Goal: Task Accomplishment & Management: Manage account settings

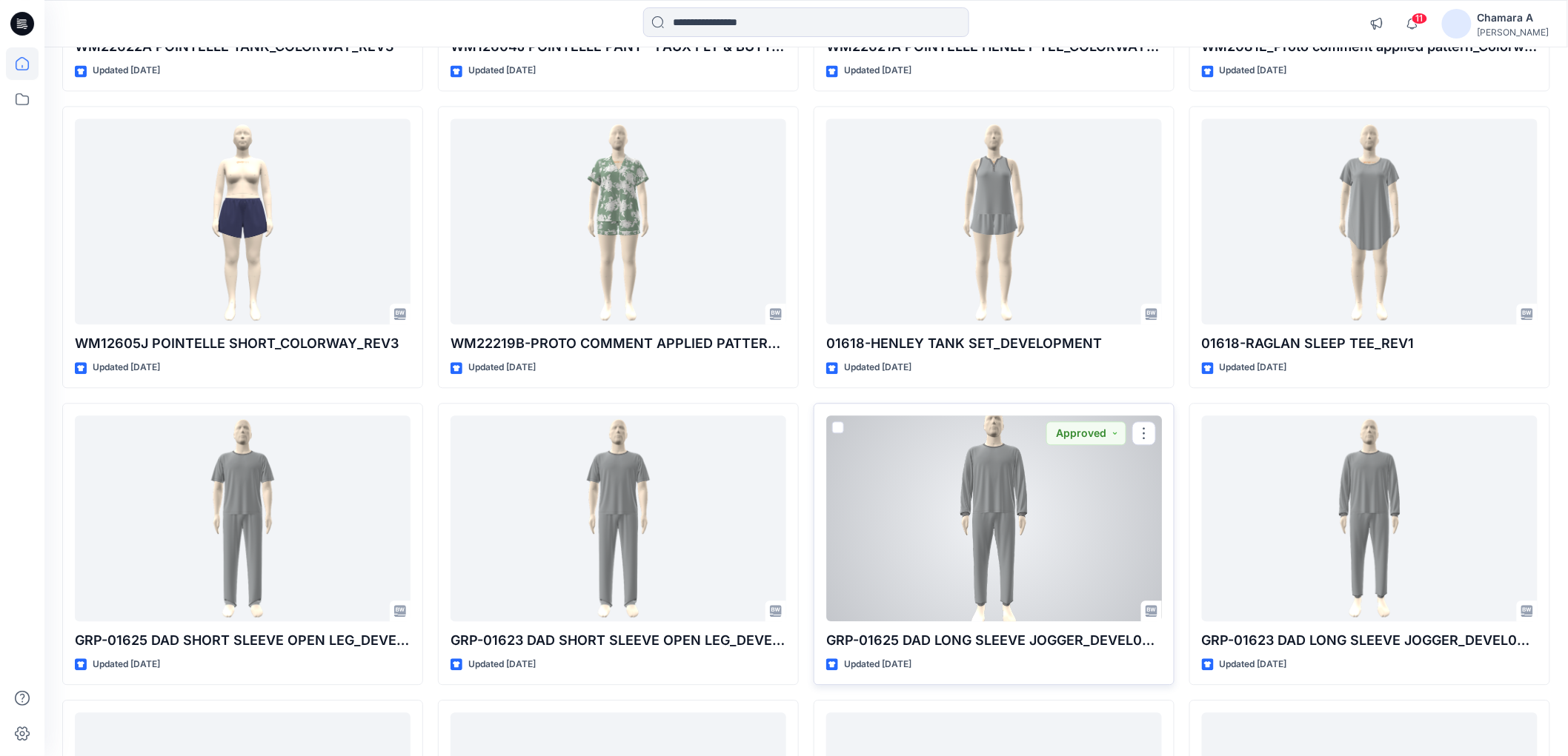
scroll to position [1701, 0]
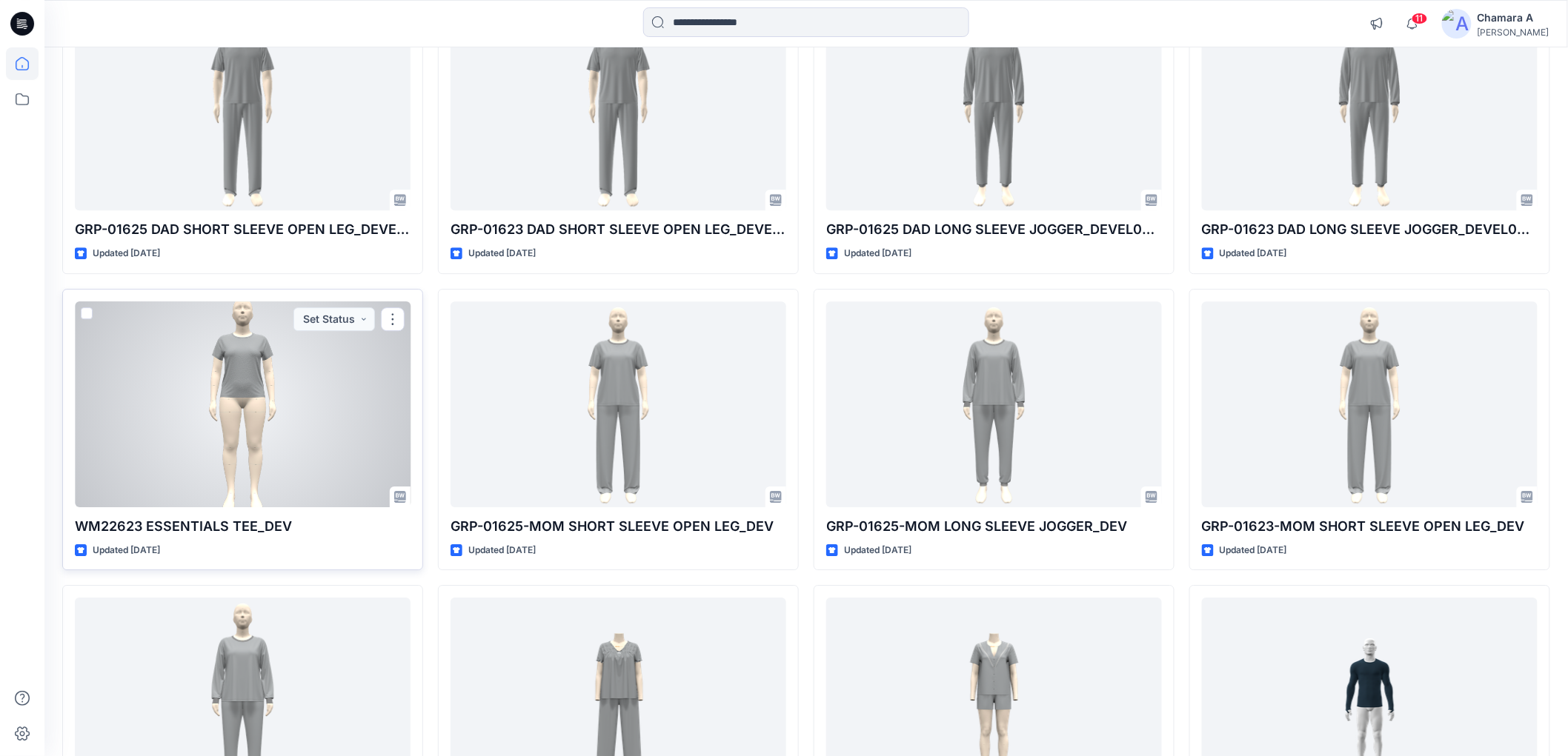
click at [218, 421] on div at bounding box center [242, 404] width 335 height 206
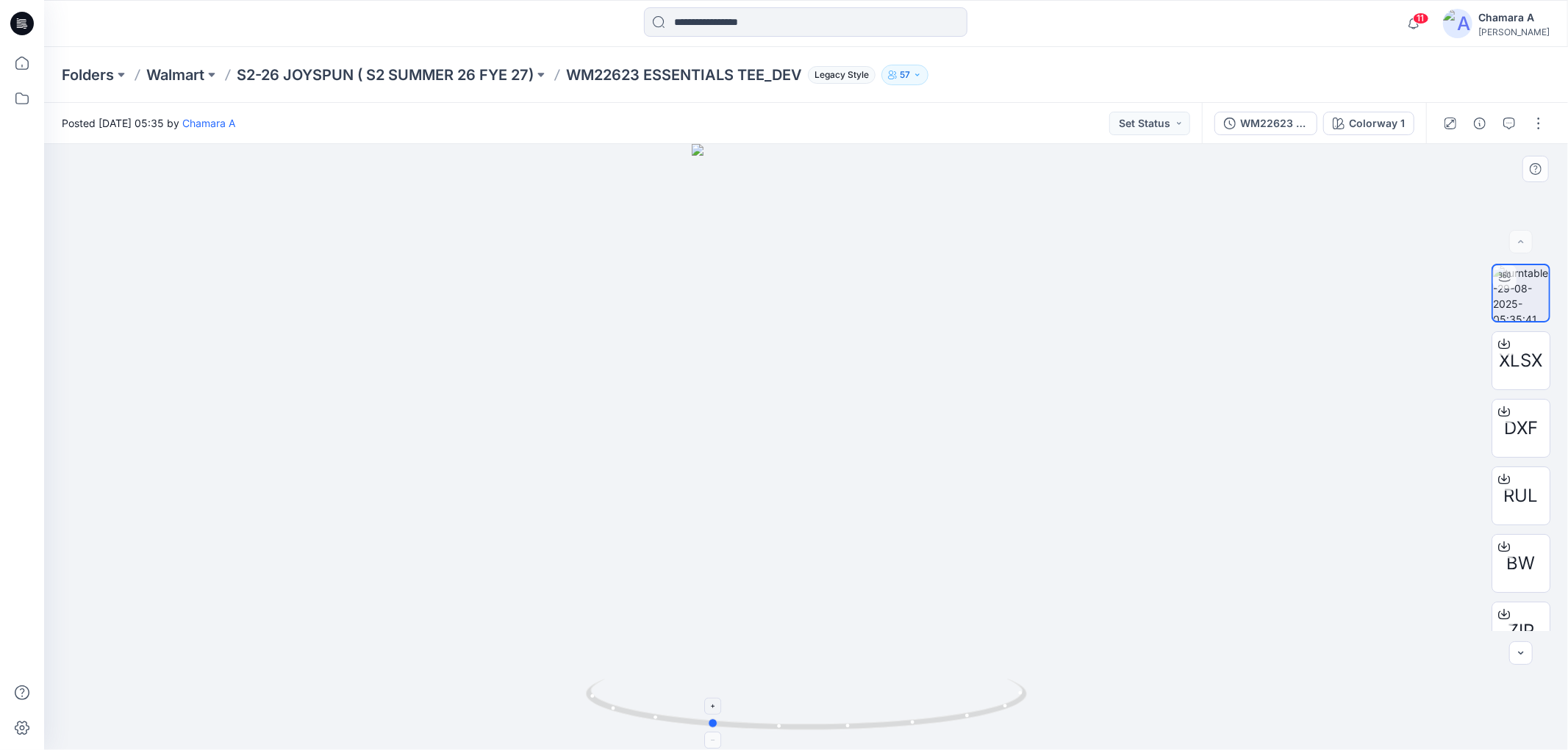
drag, startPoint x: 960, startPoint y: 725, endPoint x: 864, endPoint y: 696, distance: 100.3
click at [864, 696] on icon at bounding box center [808, 706] width 445 height 55
drag, startPoint x: 1014, startPoint y: 708, endPoint x: 1120, endPoint y: 644, distance: 123.8
click at [1120, 644] on div at bounding box center [806, 447] width 1524 height 606
drag, startPoint x: 767, startPoint y: 703, endPoint x: 936, endPoint y: 699, distance: 169.0
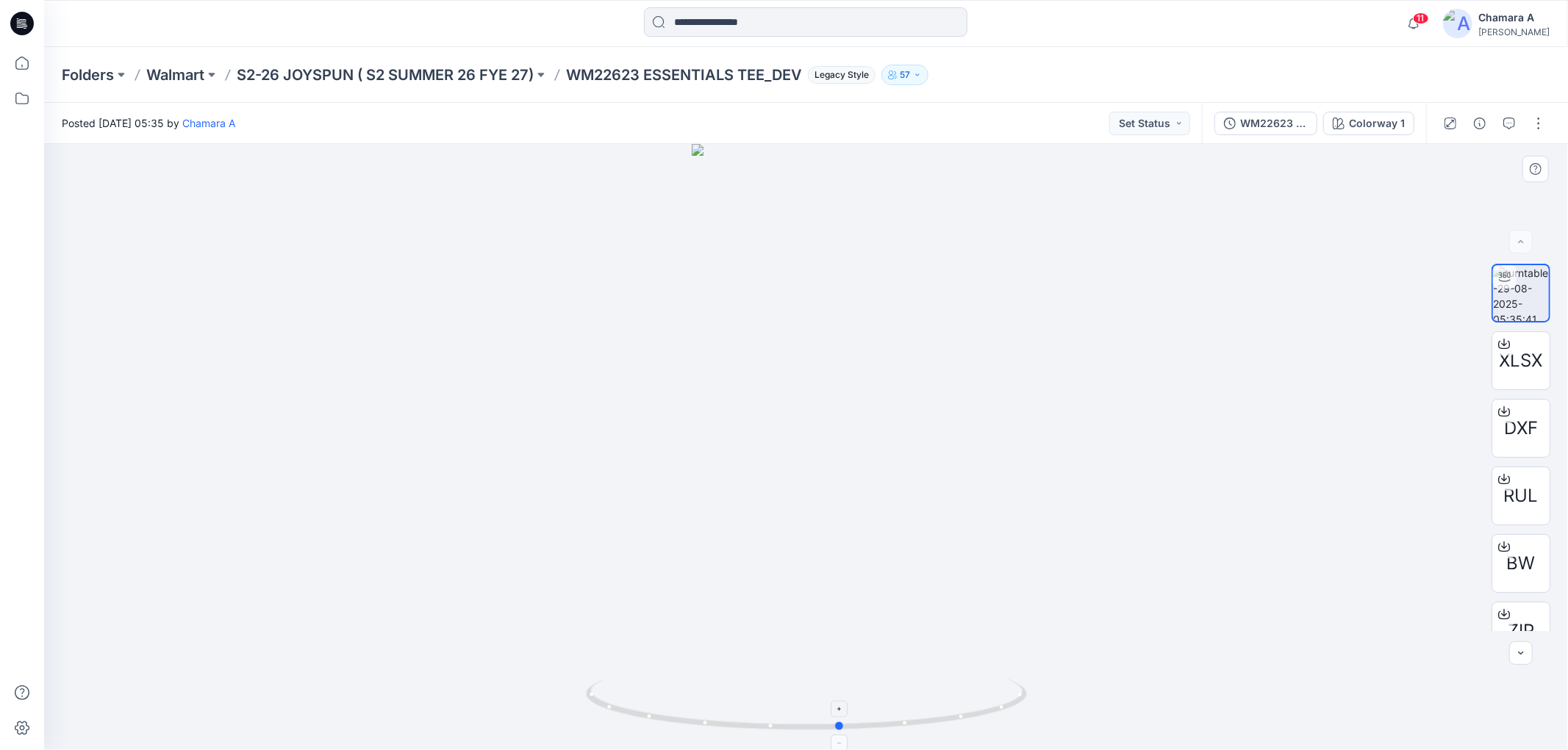
click at [936, 699] on icon at bounding box center [808, 706] width 445 height 55
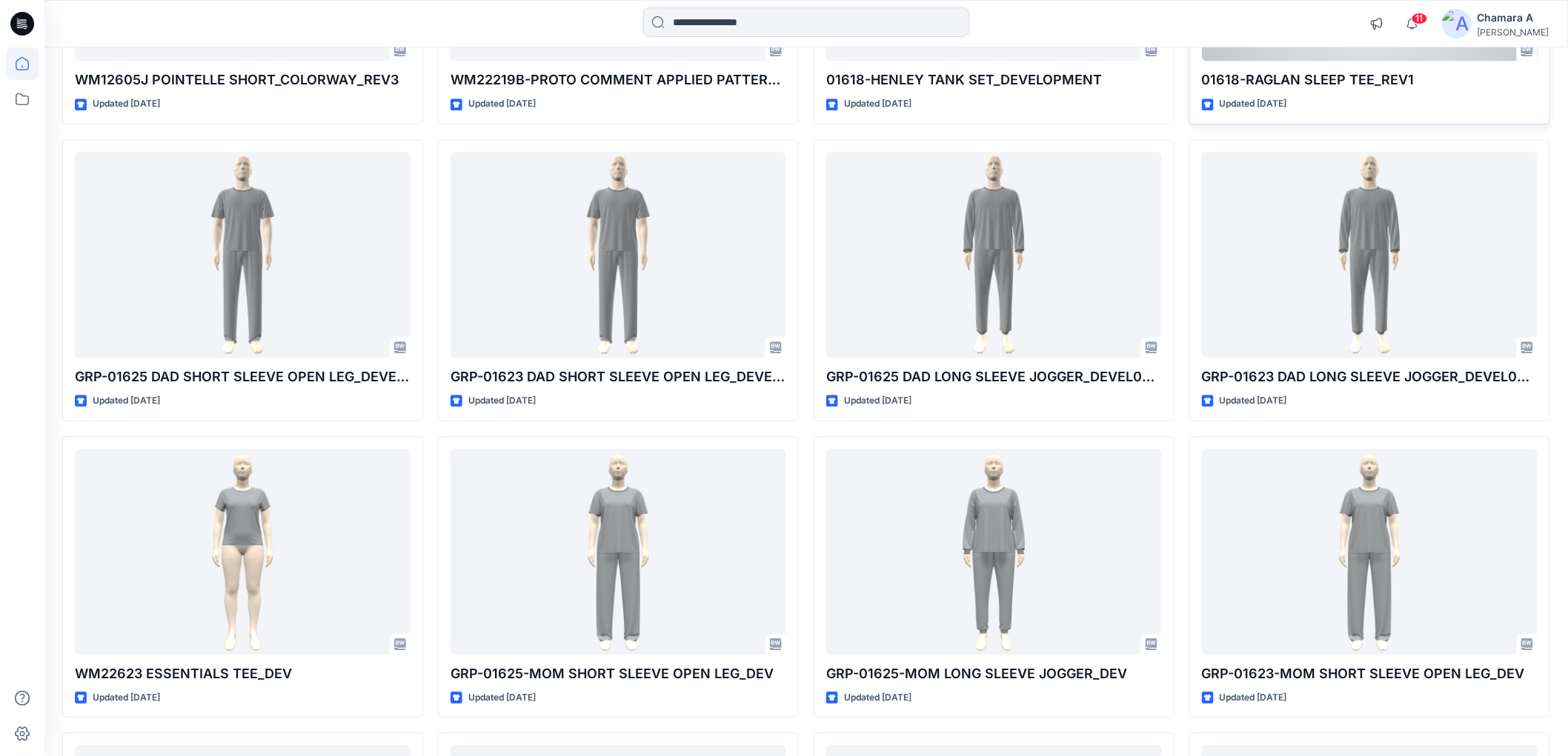
scroll to position [1728, 0]
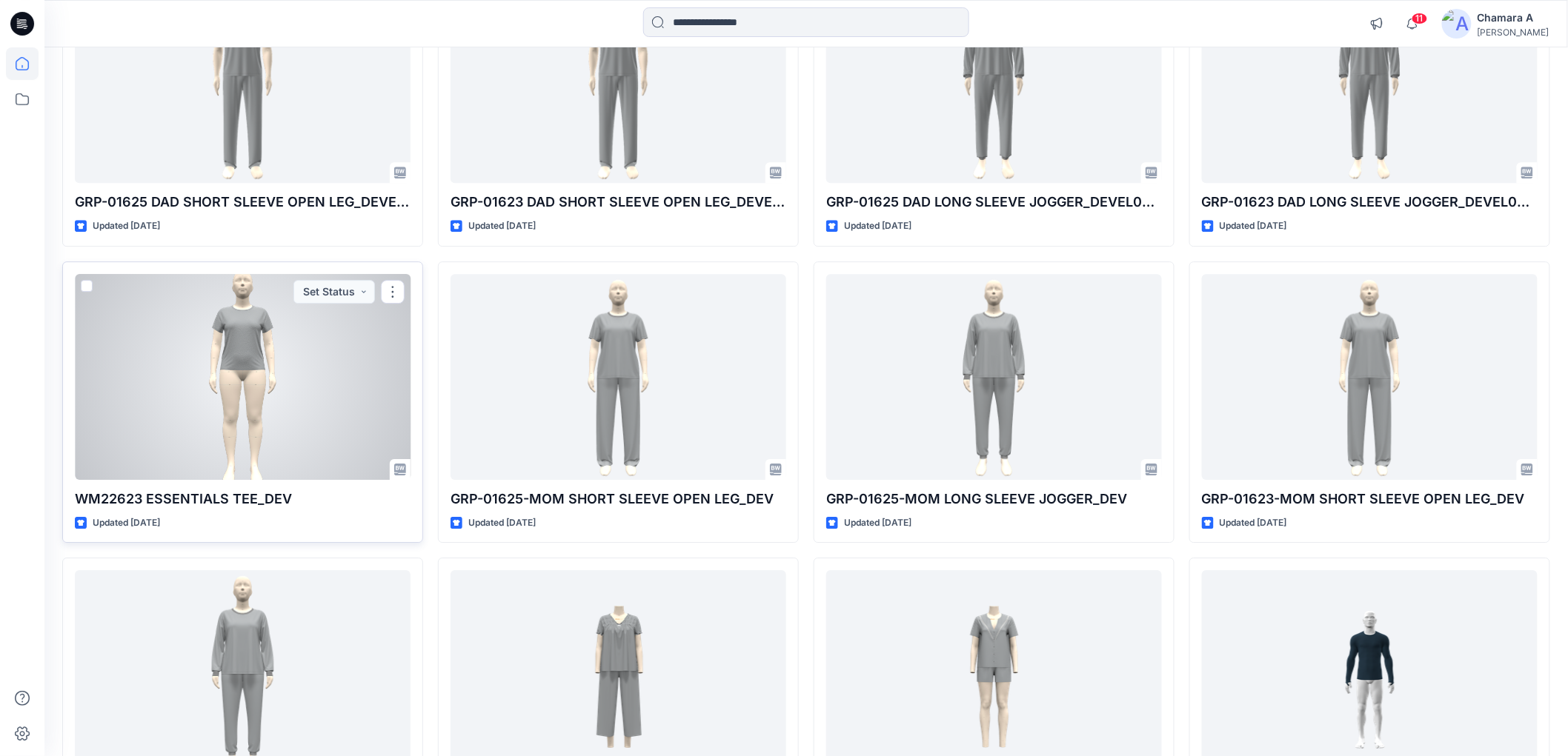
click at [256, 415] on div at bounding box center [242, 377] width 335 height 206
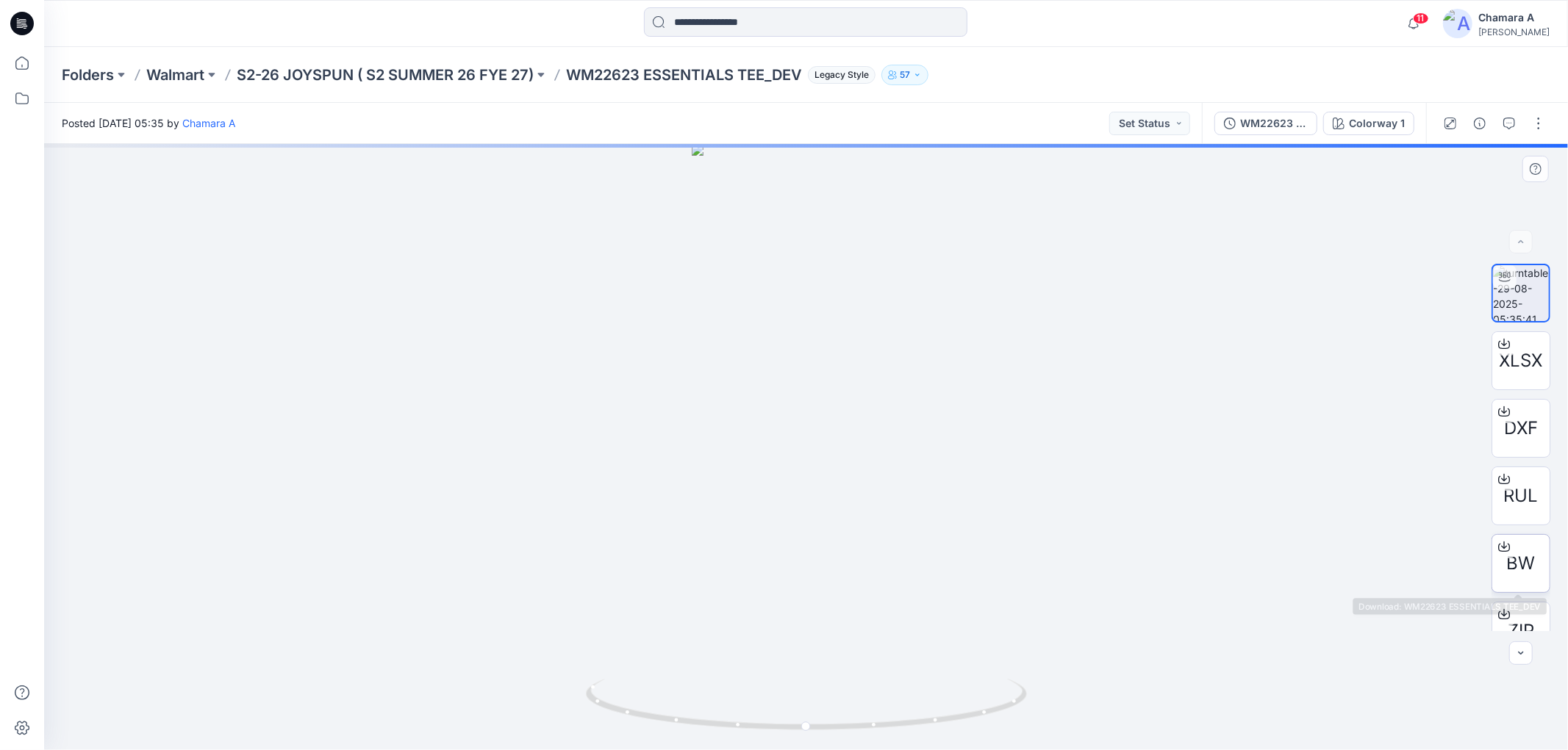
click at [1539, 564] on div "BW" at bounding box center [1521, 564] width 59 height 59
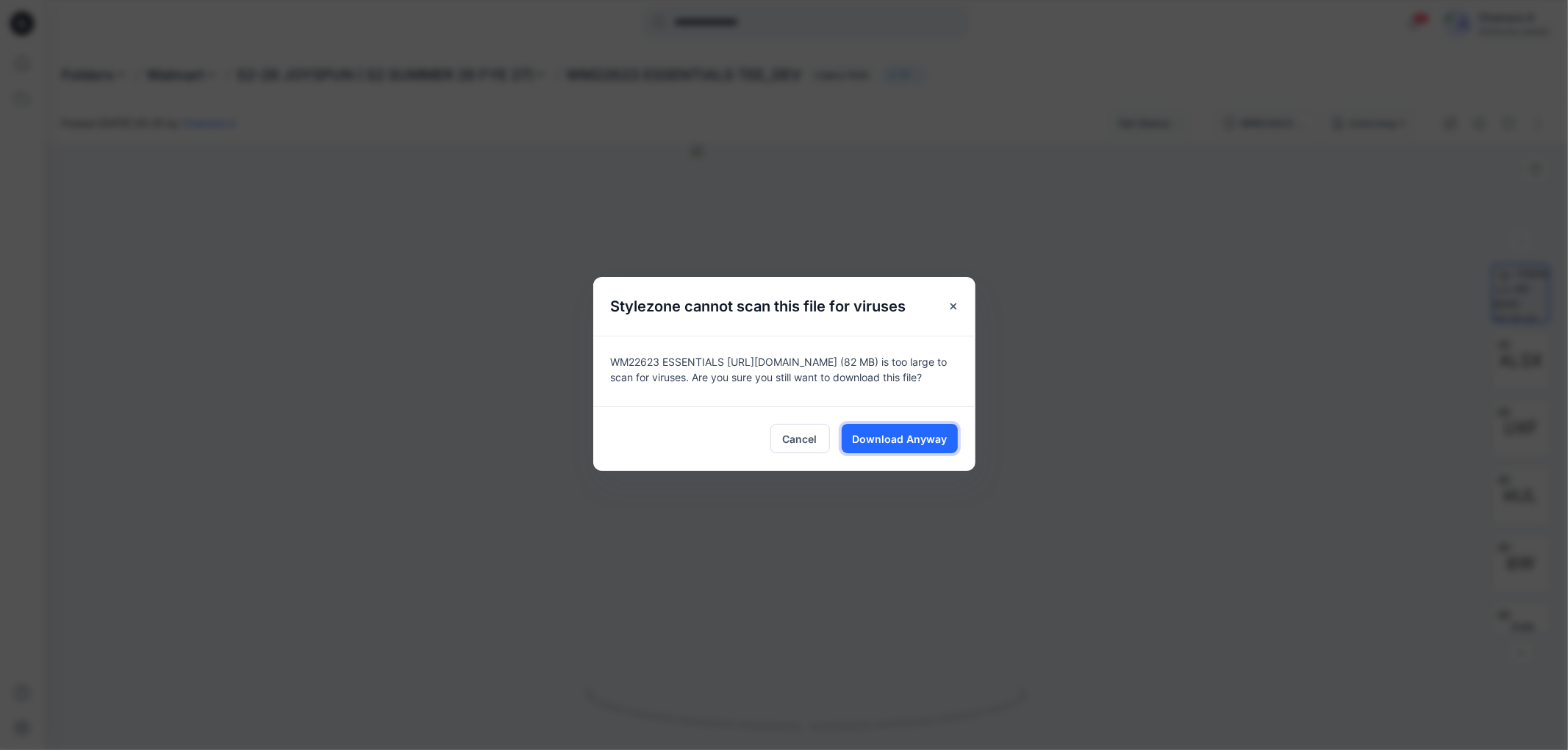
click at [901, 442] on span "Download Anyway" at bounding box center [899, 439] width 95 height 16
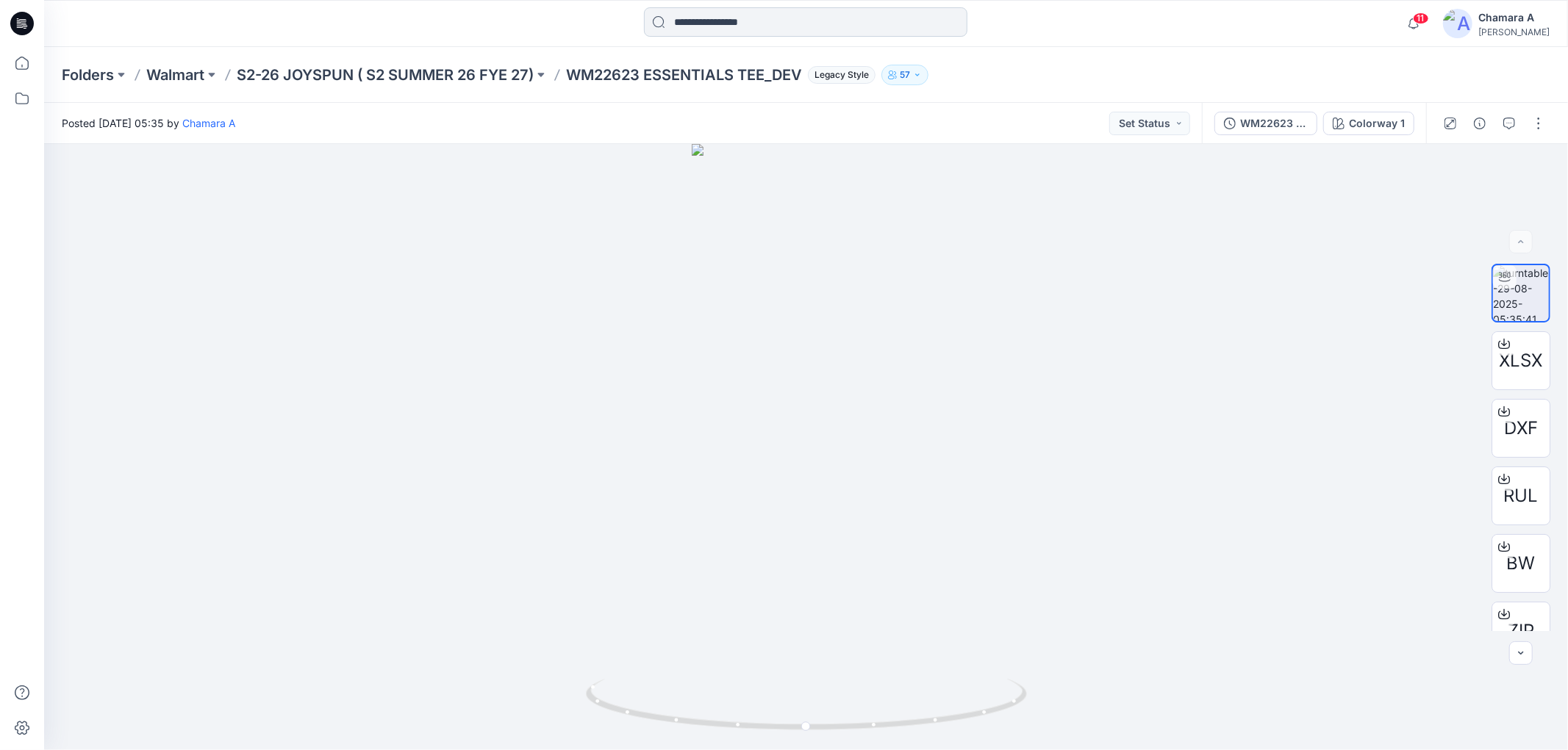
click at [715, 16] on input at bounding box center [805, 22] width 324 height 30
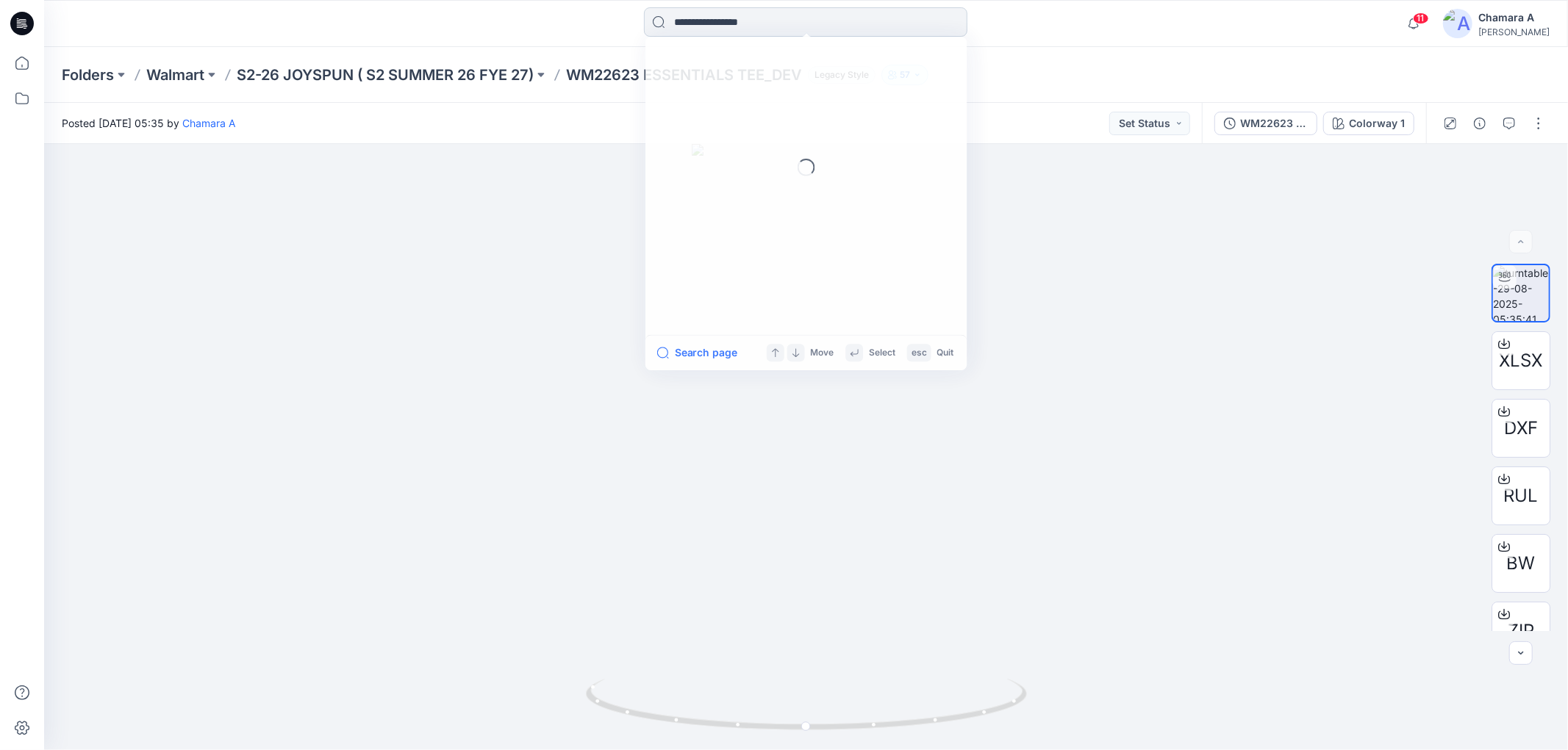
paste input "********"
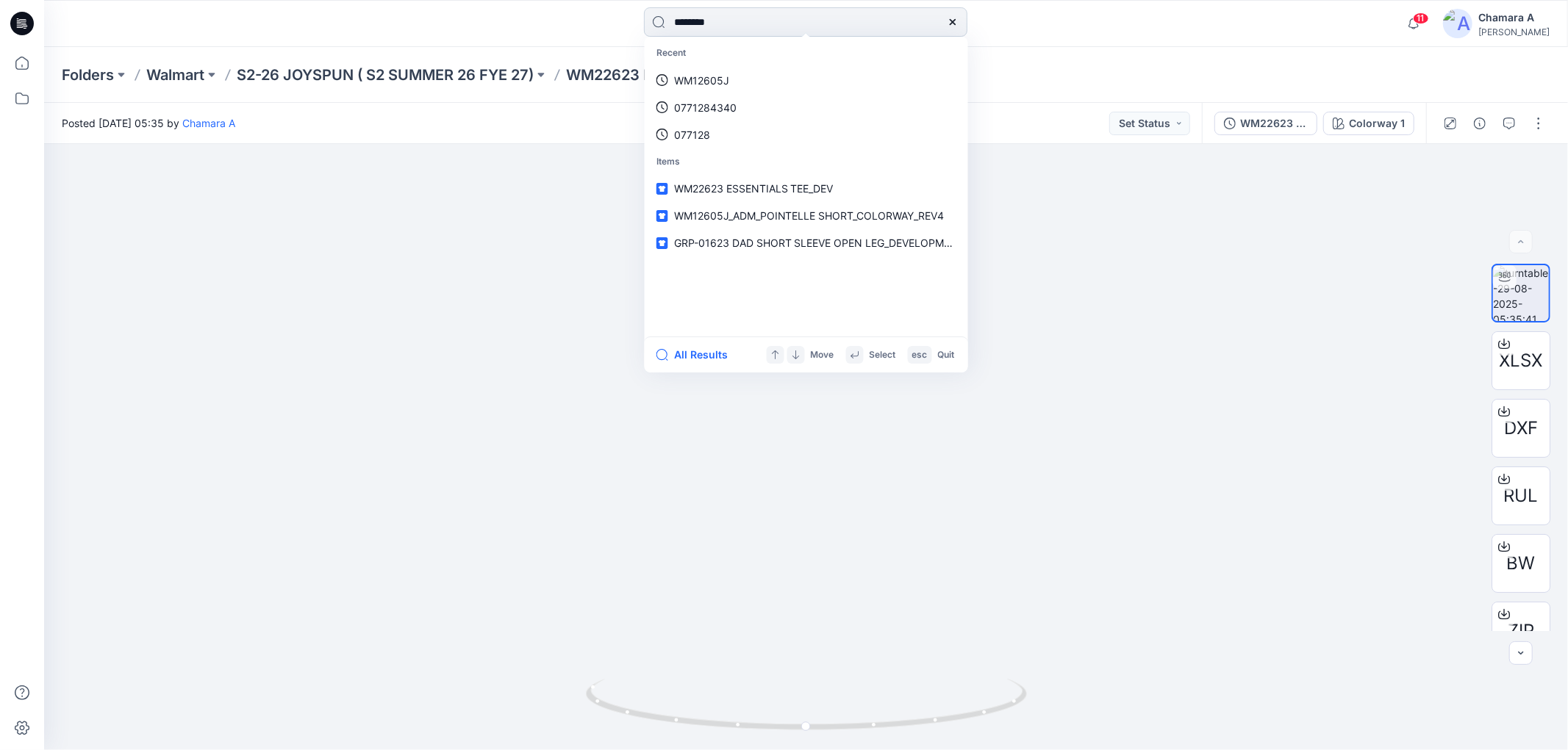
type input "********"
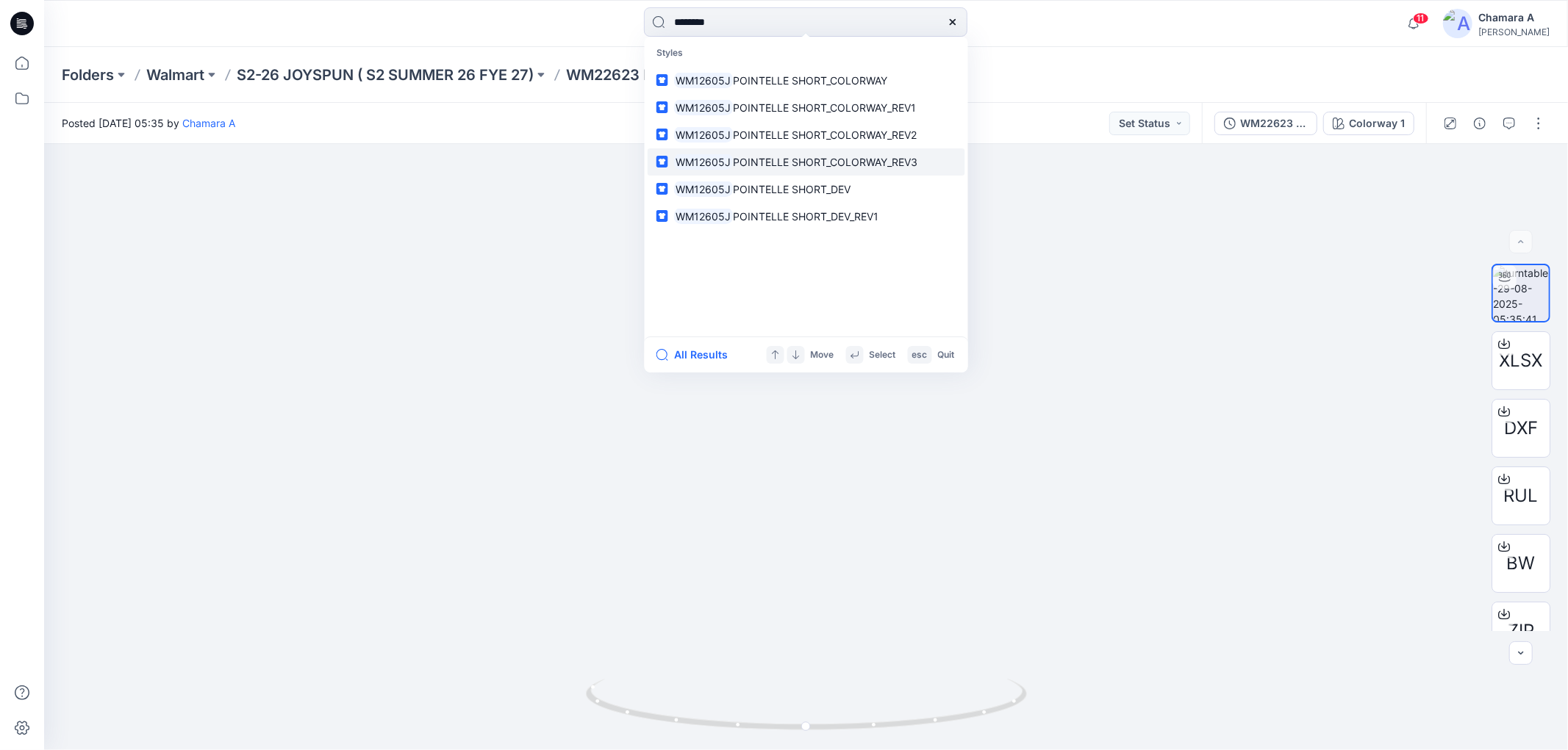
click at [883, 156] on span "POINTELLE SHORT_COLORWAY_REV3" at bounding box center [825, 162] width 184 height 12
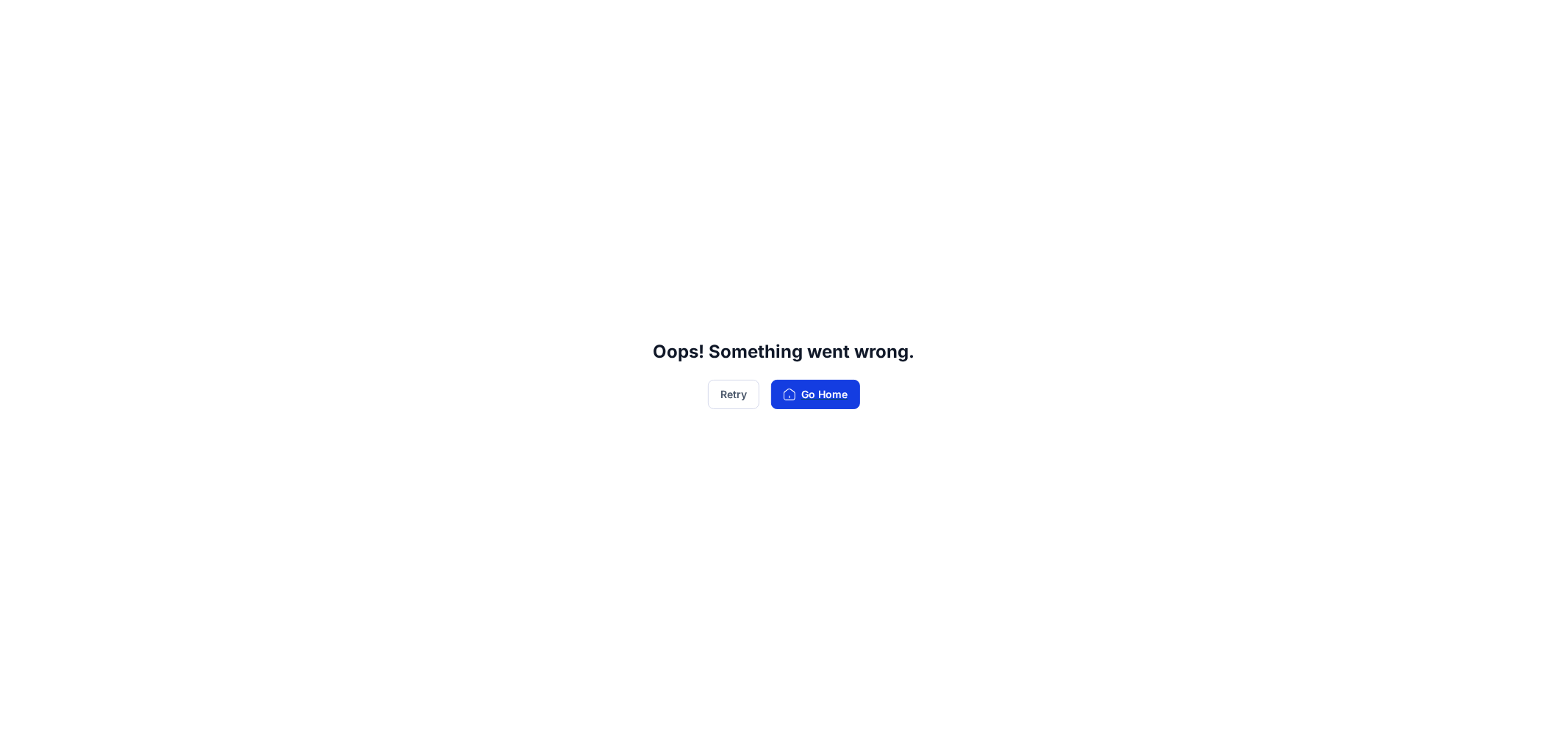
click at [820, 393] on button "Go Home" at bounding box center [815, 394] width 89 height 30
click at [746, 404] on button "Retry" at bounding box center [733, 394] width 52 height 30
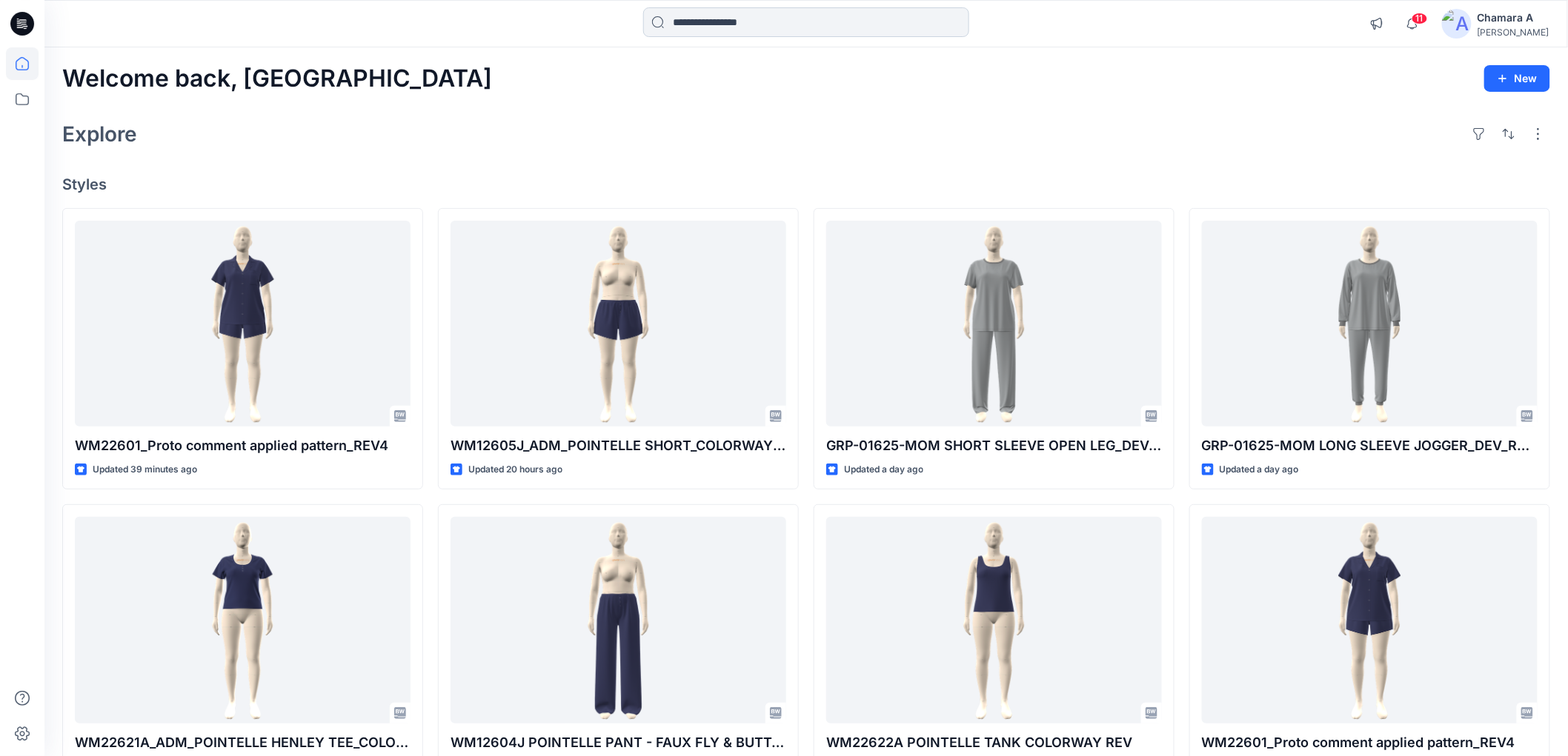
click at [710, 22] on input at bounding box center [806, 22] width 326 height 30
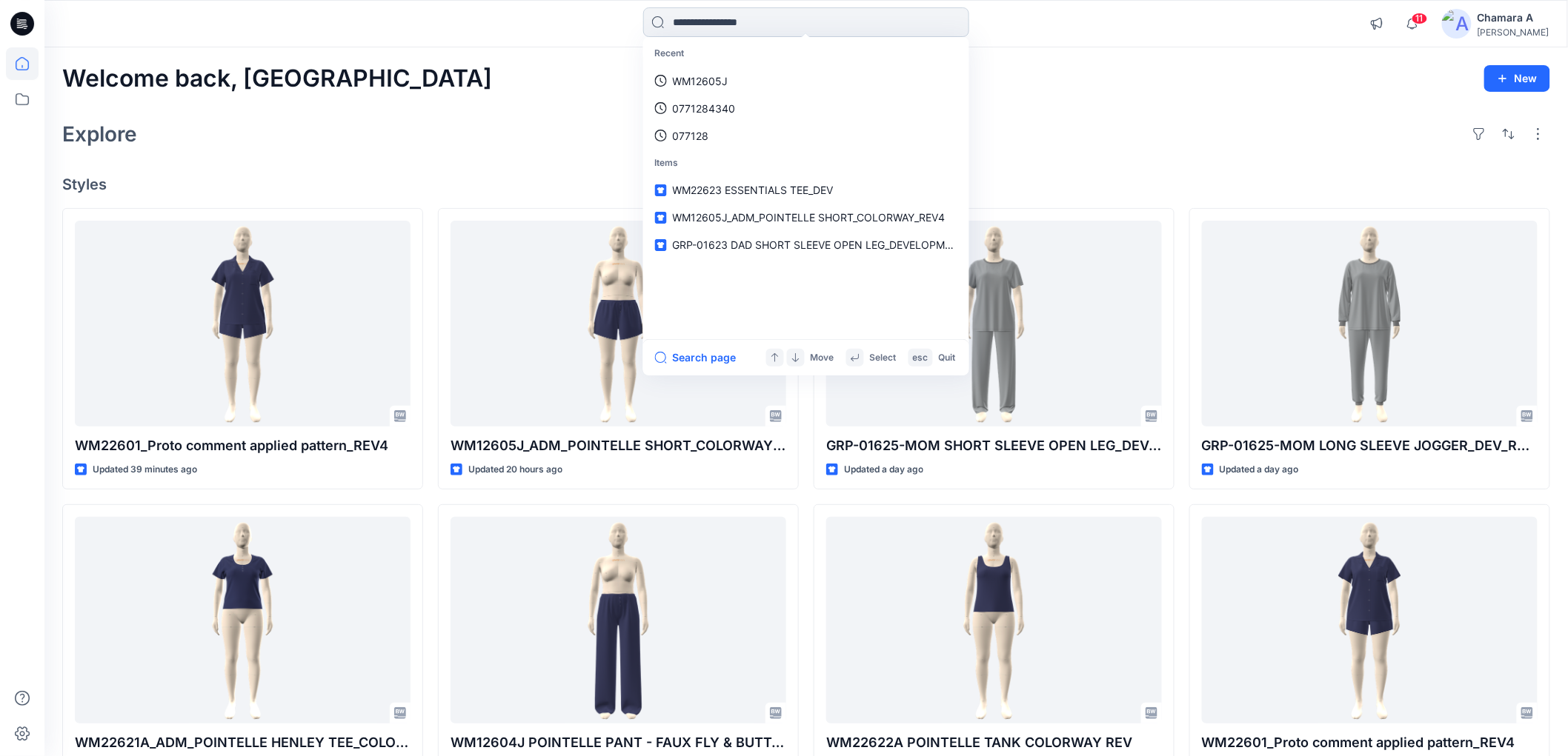
paste input "********"
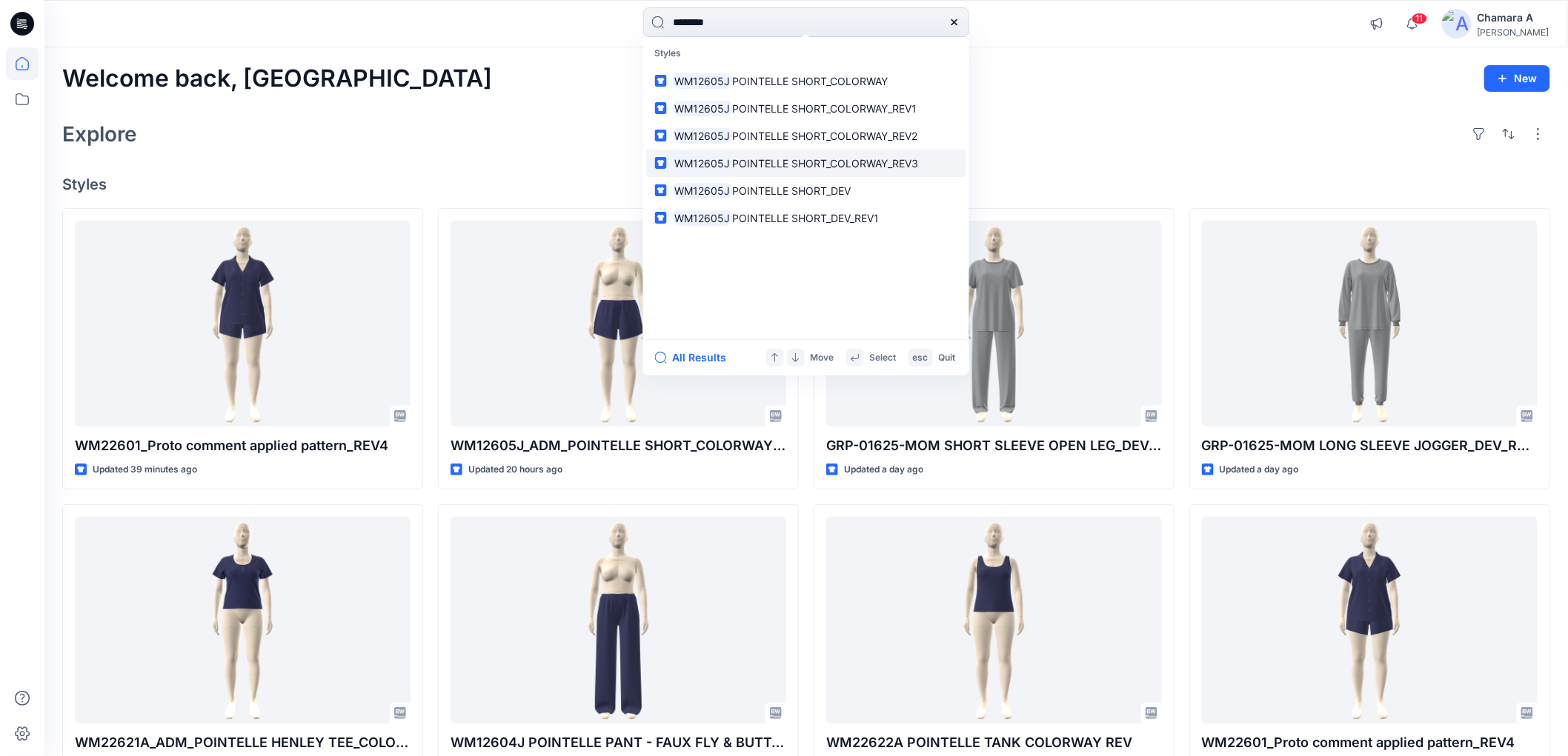
type input "********"
click at [857, 157] on span "POINTELLE SHORT_COLORWAY_REV3" at bounding box center [825, 163] width 186 height 12
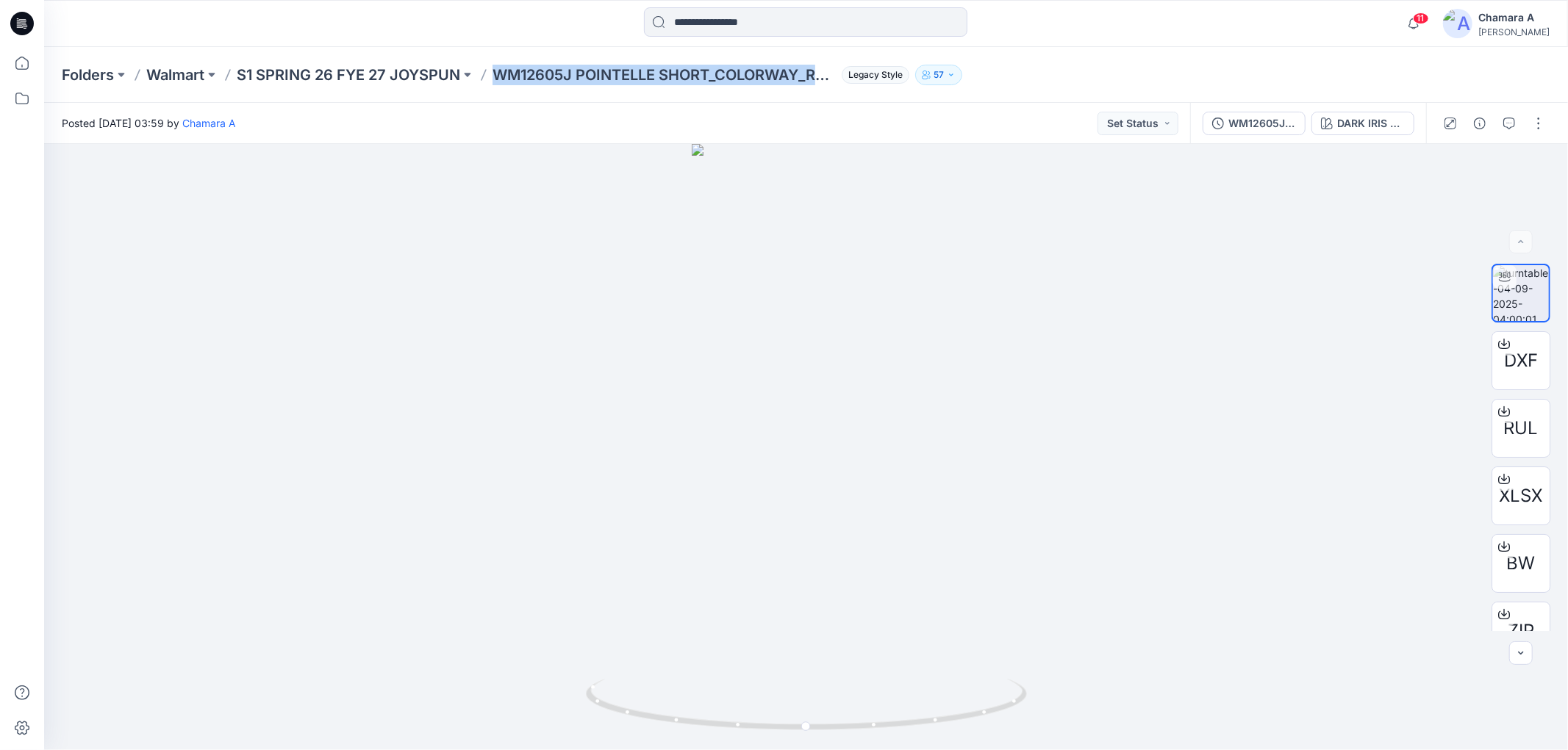
drag, startPoint x: 495, startPoint y: 71, endPoint x: 827, endPoint y: 60, distance: 332.2
click at [827, 60] on div "Folders Walmart S1 SPRING 26 FYE 27 JOYSPUN WM12605J POINTELLE SHORT_COLORWAY_R…" at bounding box center [806, 75] width 1524 height 56
copy p "WM12605J POINTELLE SHORT_COLORWAY_RE"
click at [412, 81] on p "S1 SPRING 26 FYE 27 JOYSPUN" at bounding box center [348, 75] width 224 height 21
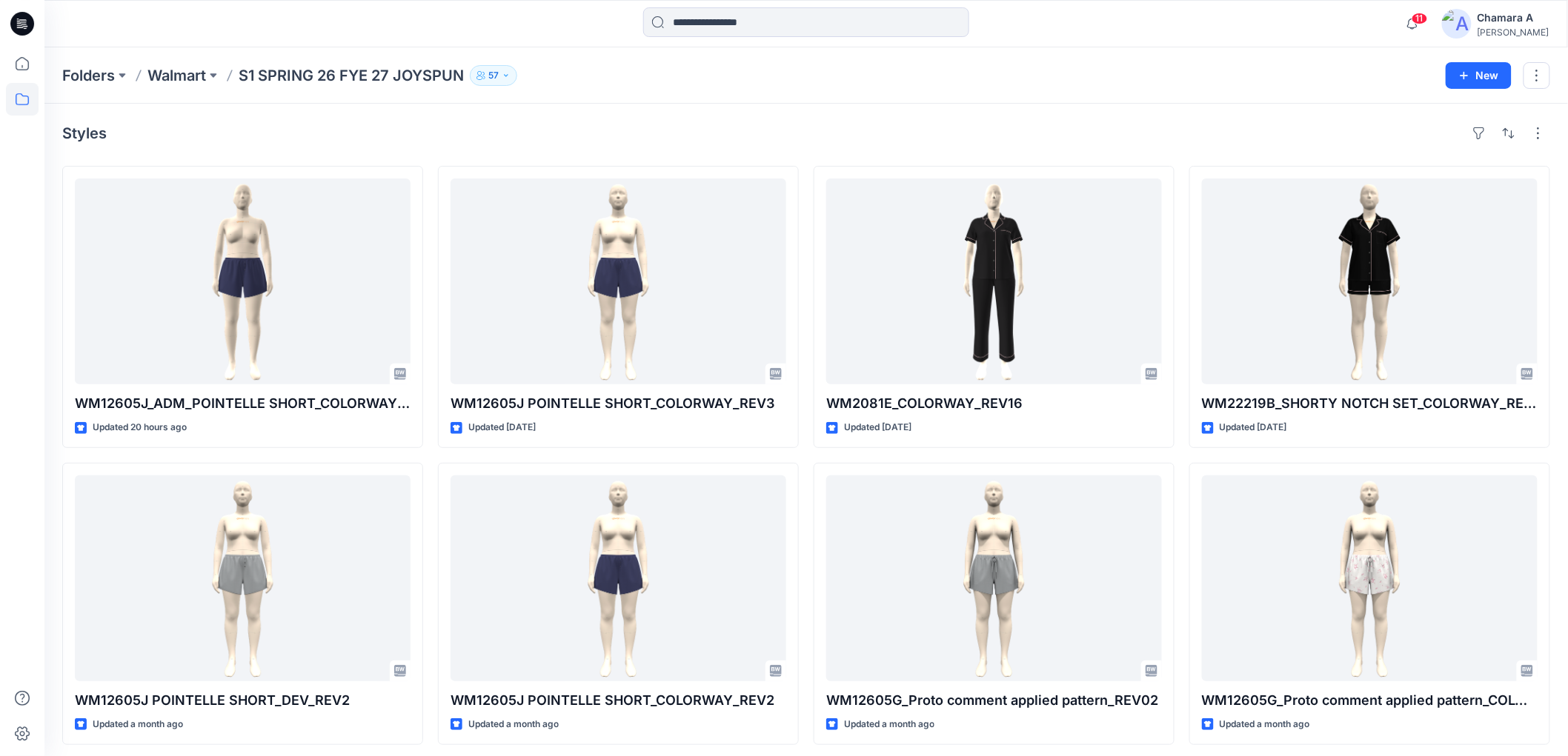
click at [352, 77] on p "S1 SPRING 26 FYE 27 JOYSPUN" at bounding box center [351, 75] width 225 height 21
drag, startPoint x: 241, startPoint y: 75, endPoint x: 267, endPoint y: 100, distance: 36.1
click at [478, 84] on div "Folders Walmart S1 SPRING 26 FYE 27 JOYSPUN 57" at bounding box center [748, 75] width 1372 height 21
copy div "S1 SPRING 26 FYE 27 JOYSPUN 57 New"
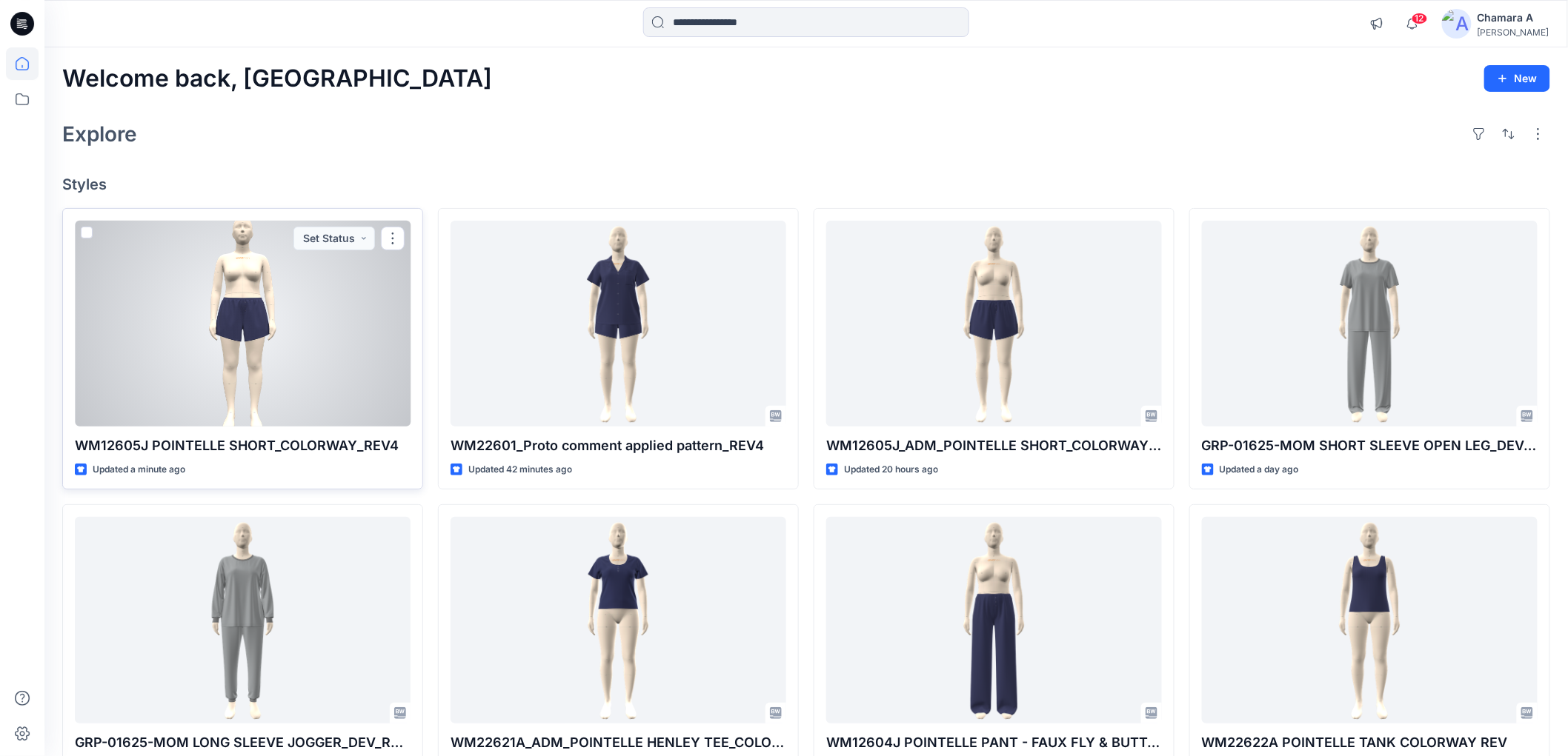
click at [274, 319] on div at bounding box center [242, 324] width 335 height 206
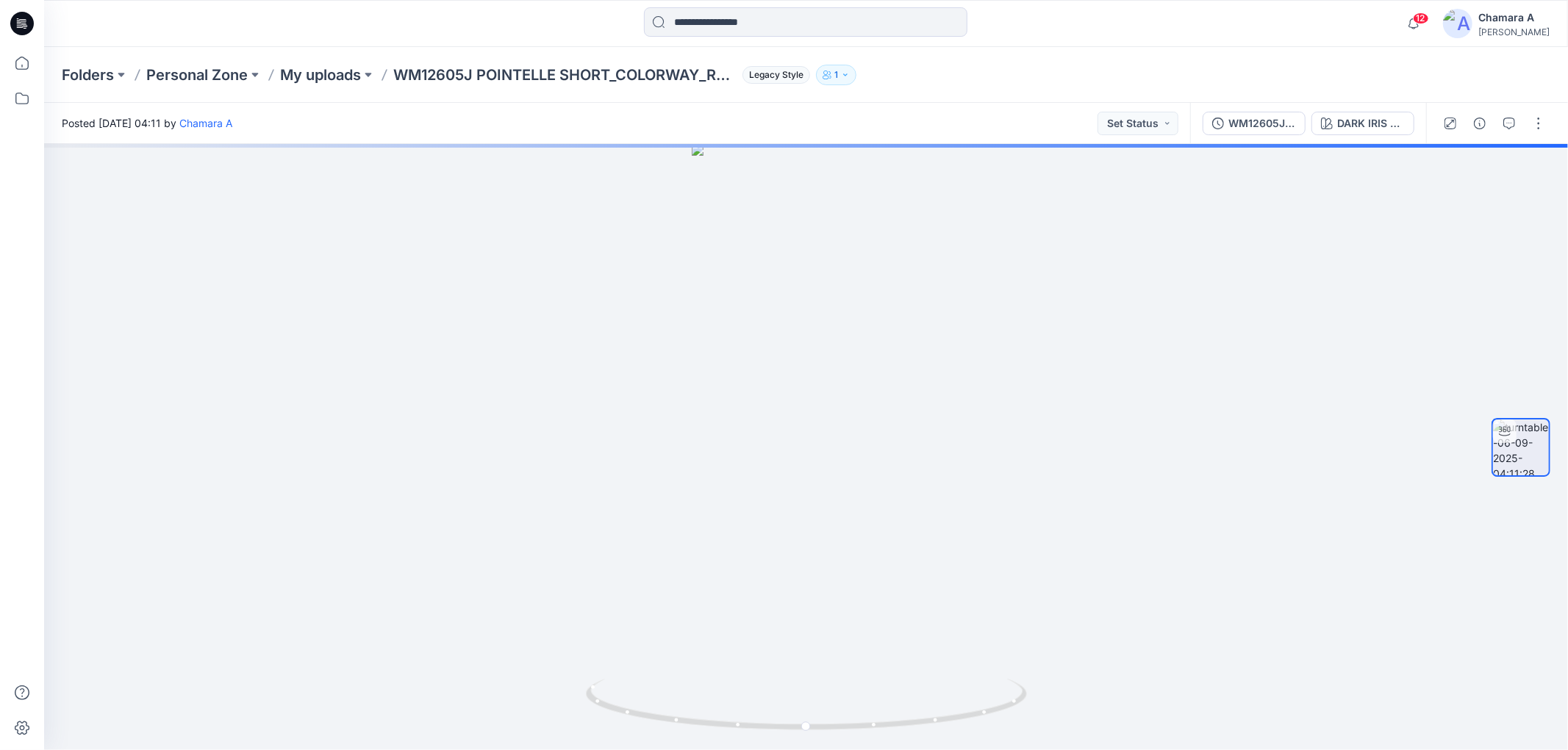
click at [1545, 108] on div at bounding box center [1493, 123] width 136 height 41
click at [1541, 113] on button "button" at bounding box center [1538, 123] width 24 height 24
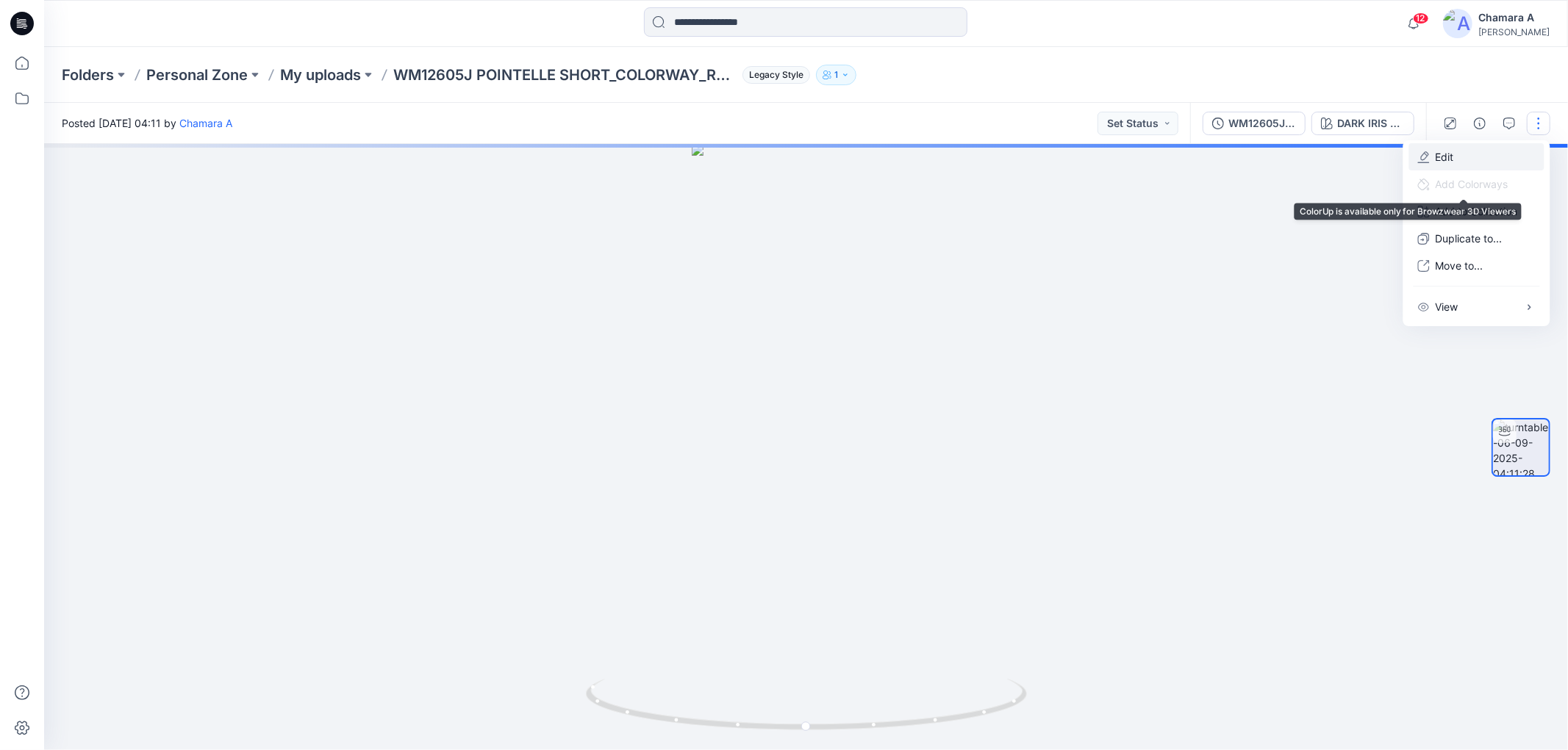
click at [1451, 157] on p "Edit" at bounding box center [1445, 157] width 18 height 16
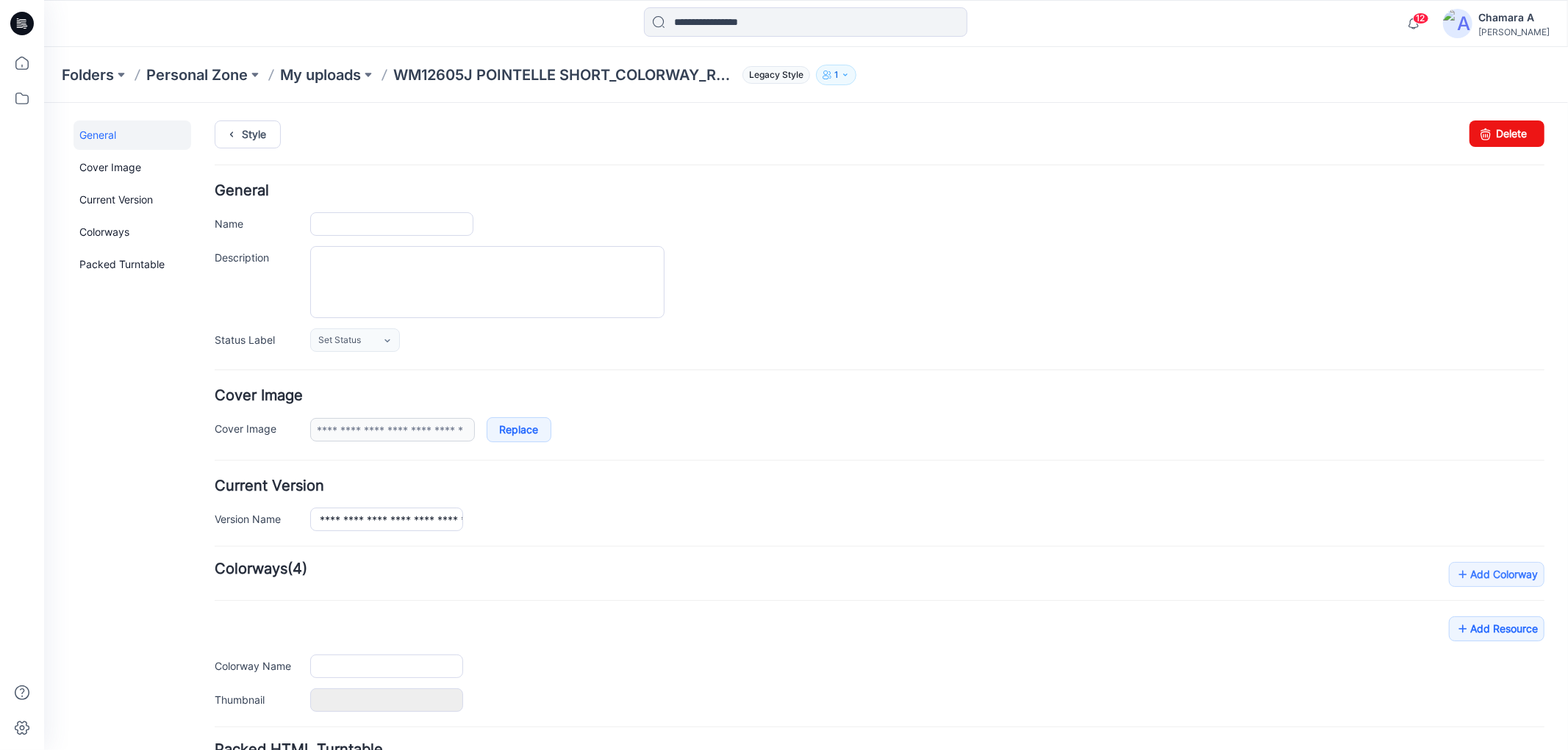
type input "**********"
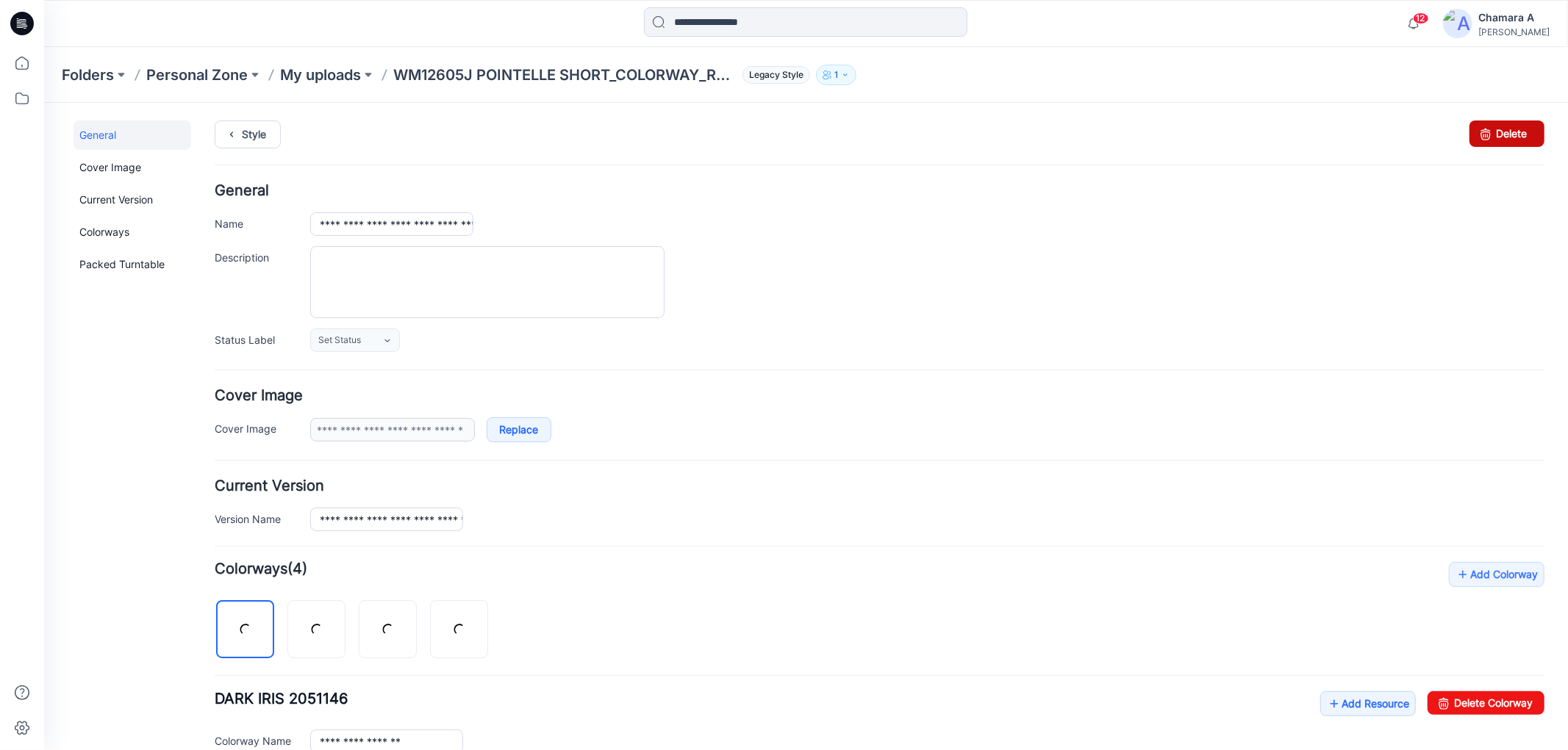
click at [1482, 139] on icon at bounding box center [1484, 133] width 21 height 26
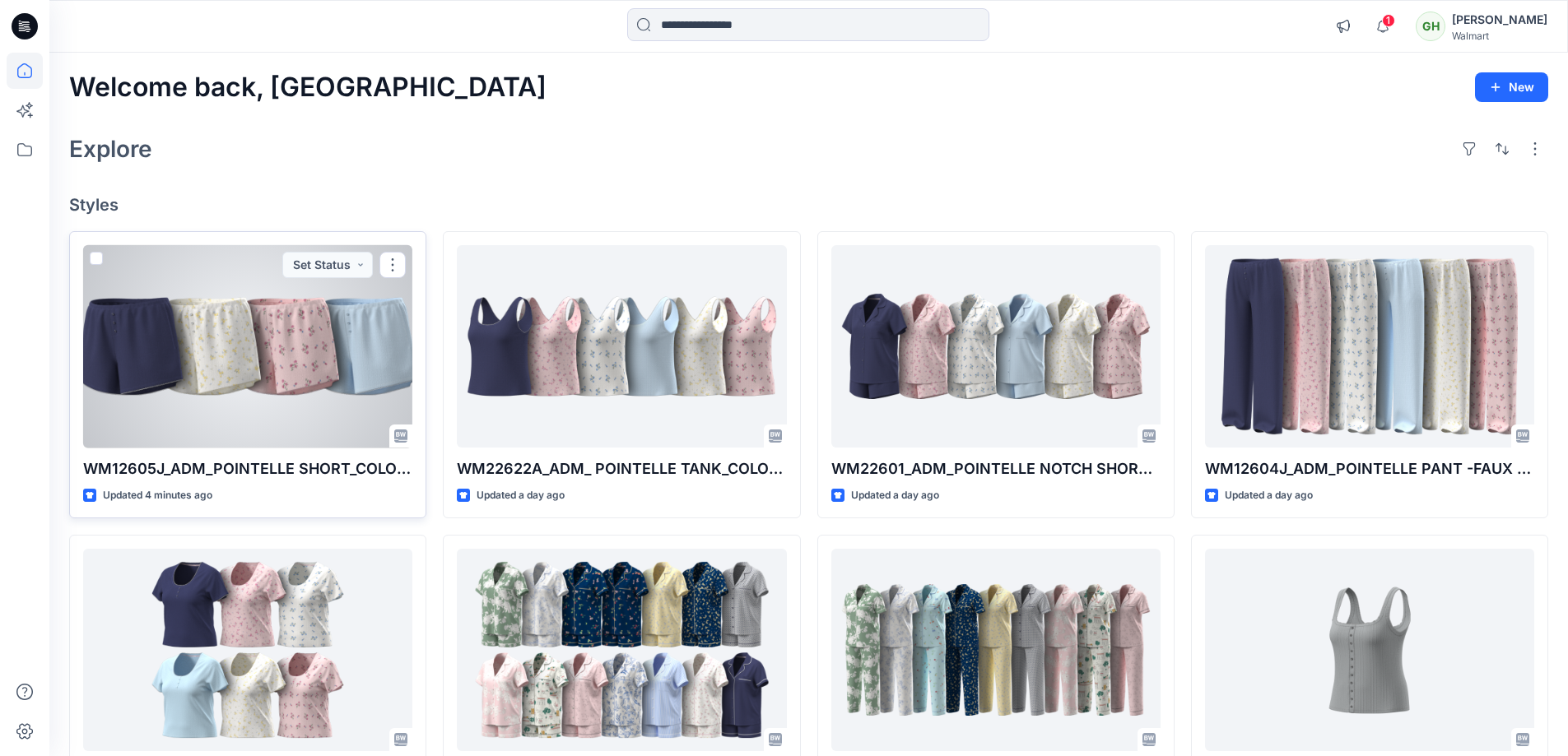
click at [222, 353] on div at bounding box center [248, 347] width 329 height 203
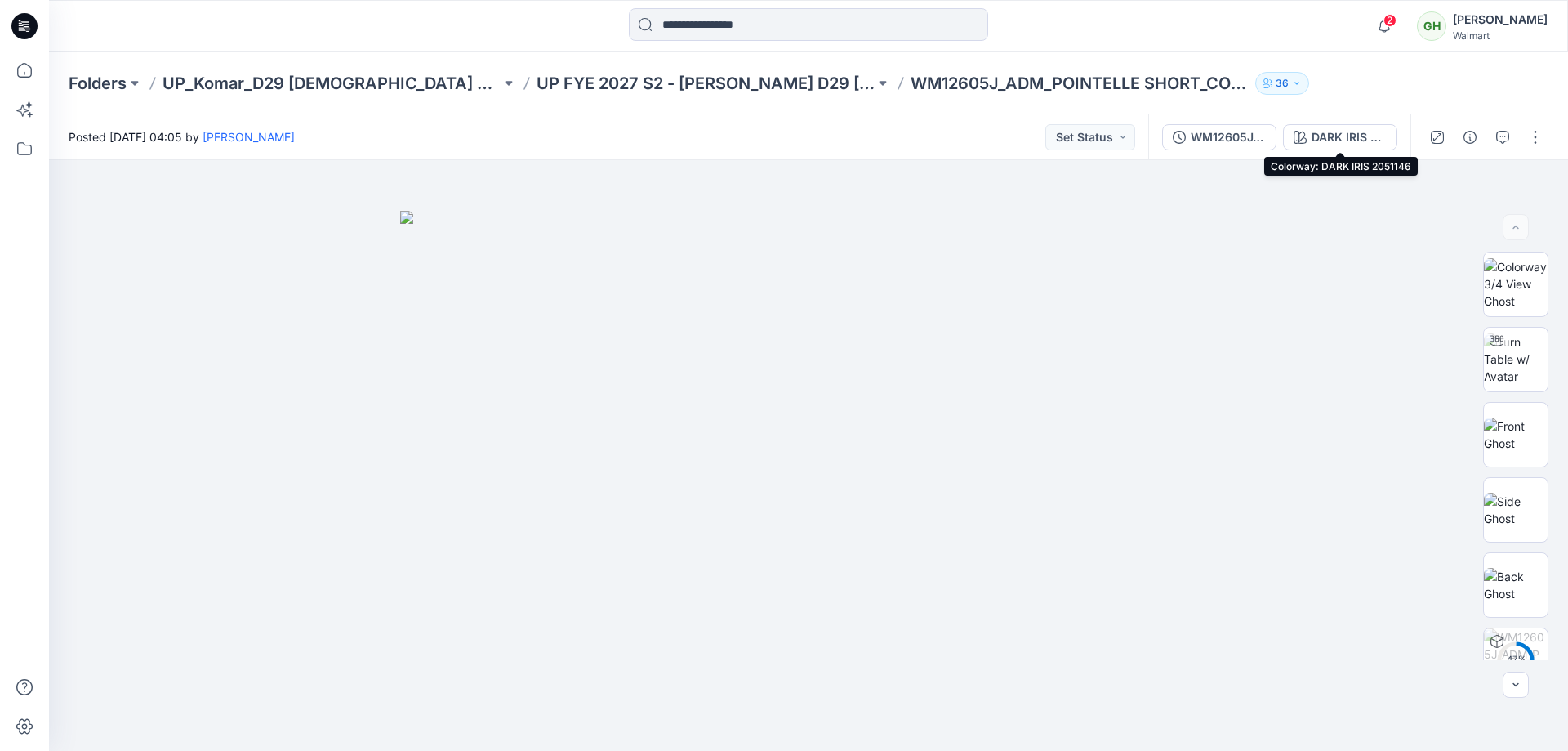
click at [1260, 122] on div "WM12605J_ADM_POINTELLE SHORT_COLORWAY_REV4 DARK IRIS 2051146" at bounding box center [1279, 137] width 262 height 46
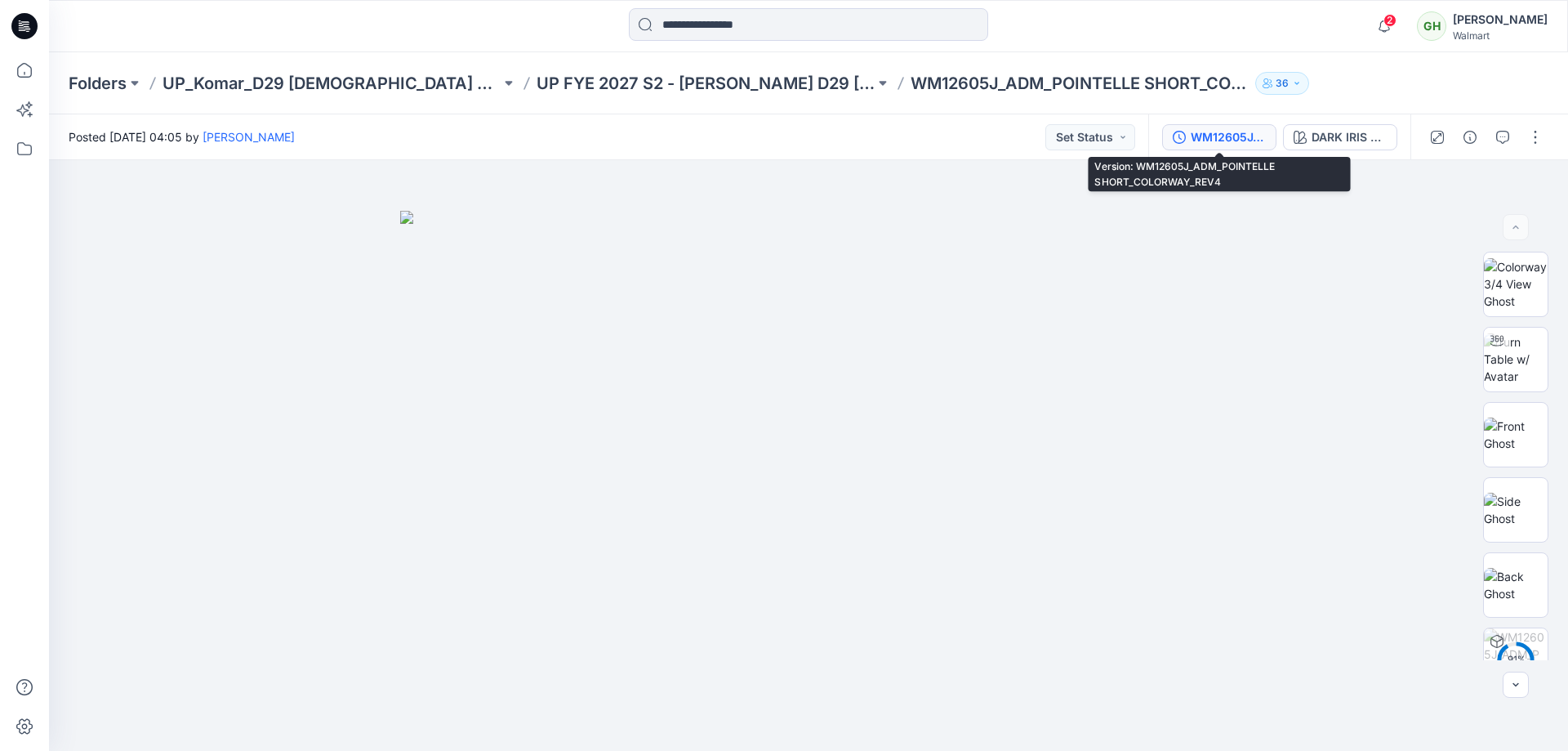
click at [1229, 141] on div "WM12605J_ADM_POINTELLE SHORT_COLORWAY_REV4" at bounding box center [1228, 137] width 75 height 18
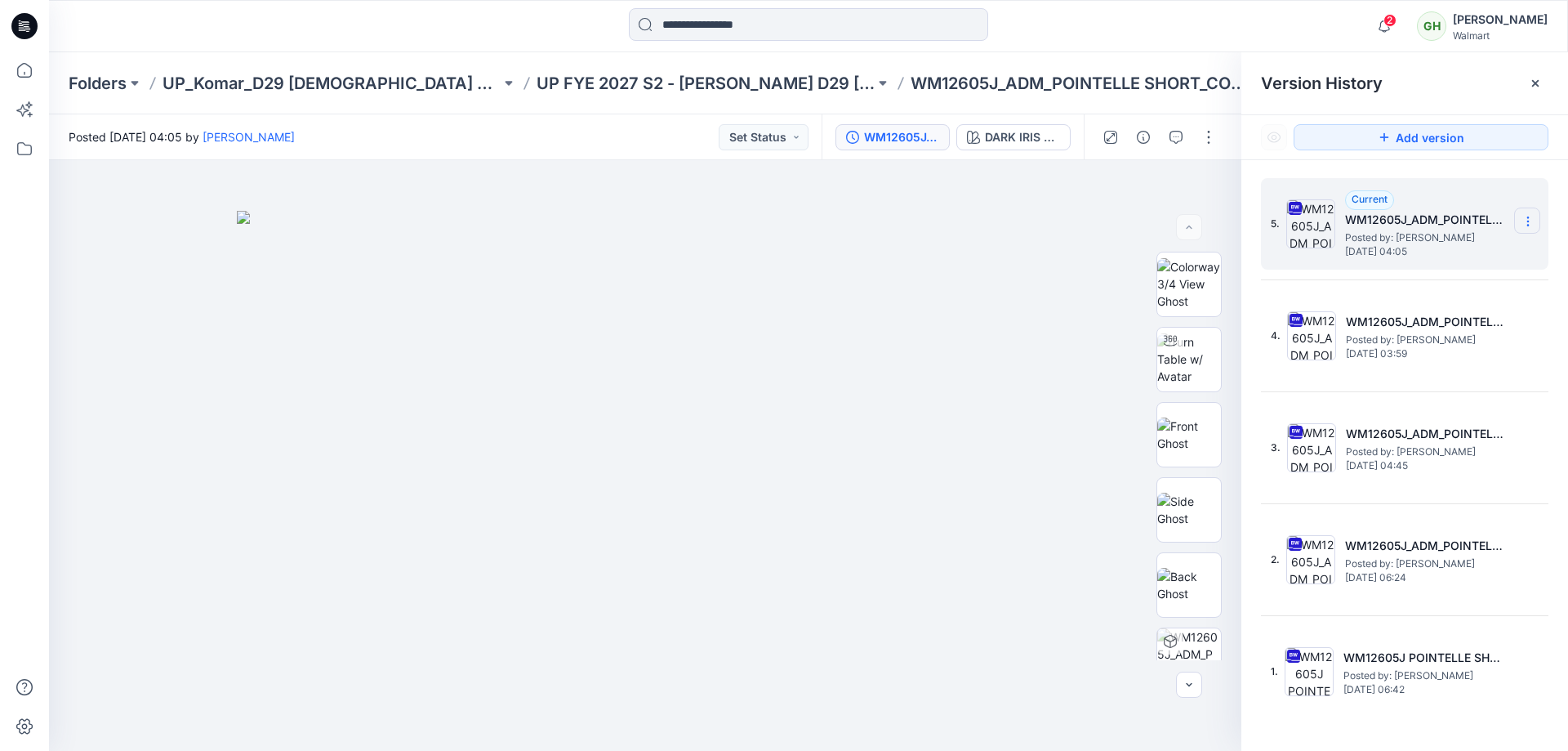
click at [1531, 214] on section at bounding box center [1527, 220] width 26 height 26
click at [1384, 354] on span "Delete Version" at bounding box center [1415, 358] width 76 height 19
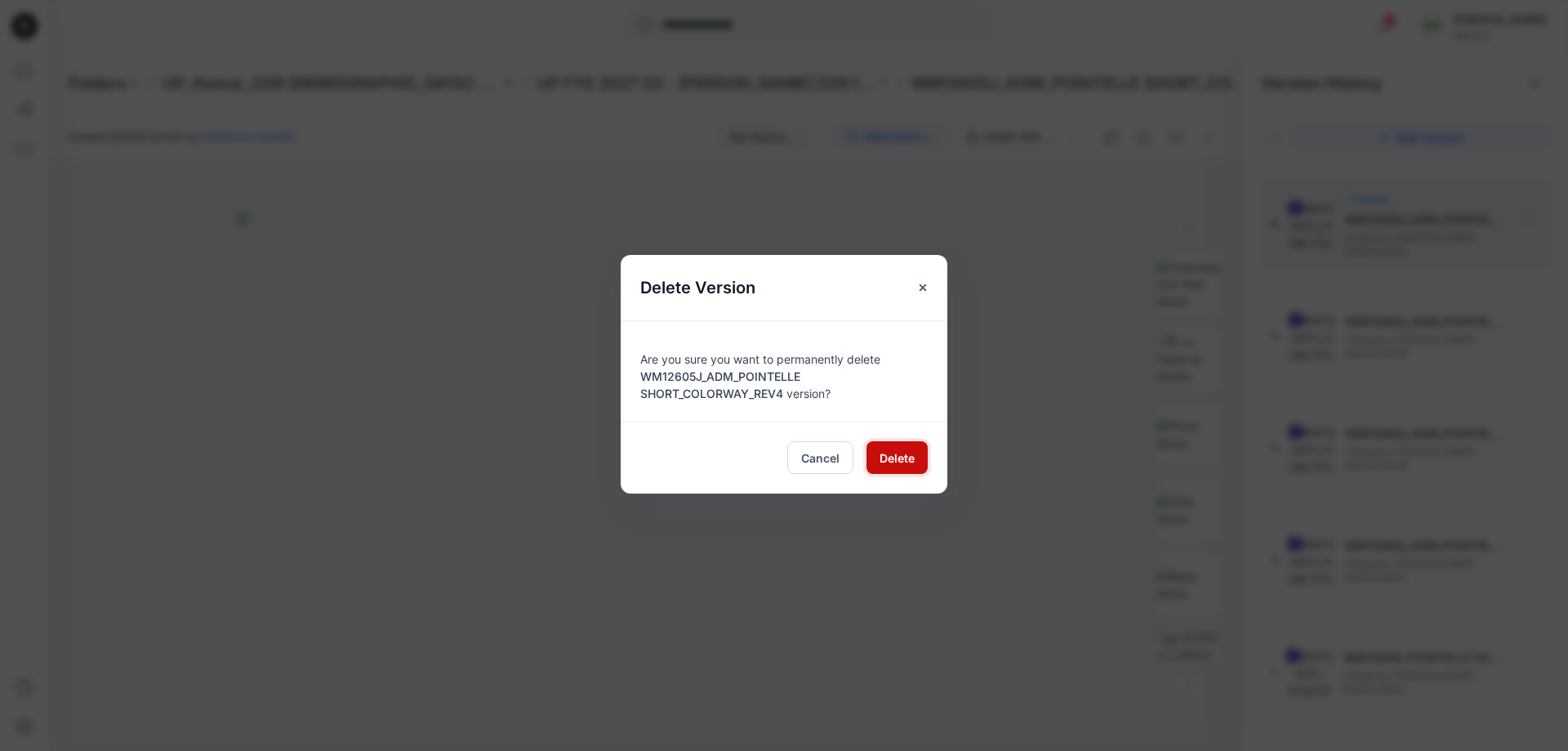
click at [894, 452] on span "Delete" at bounding box center [897, 458] width 35 height 17
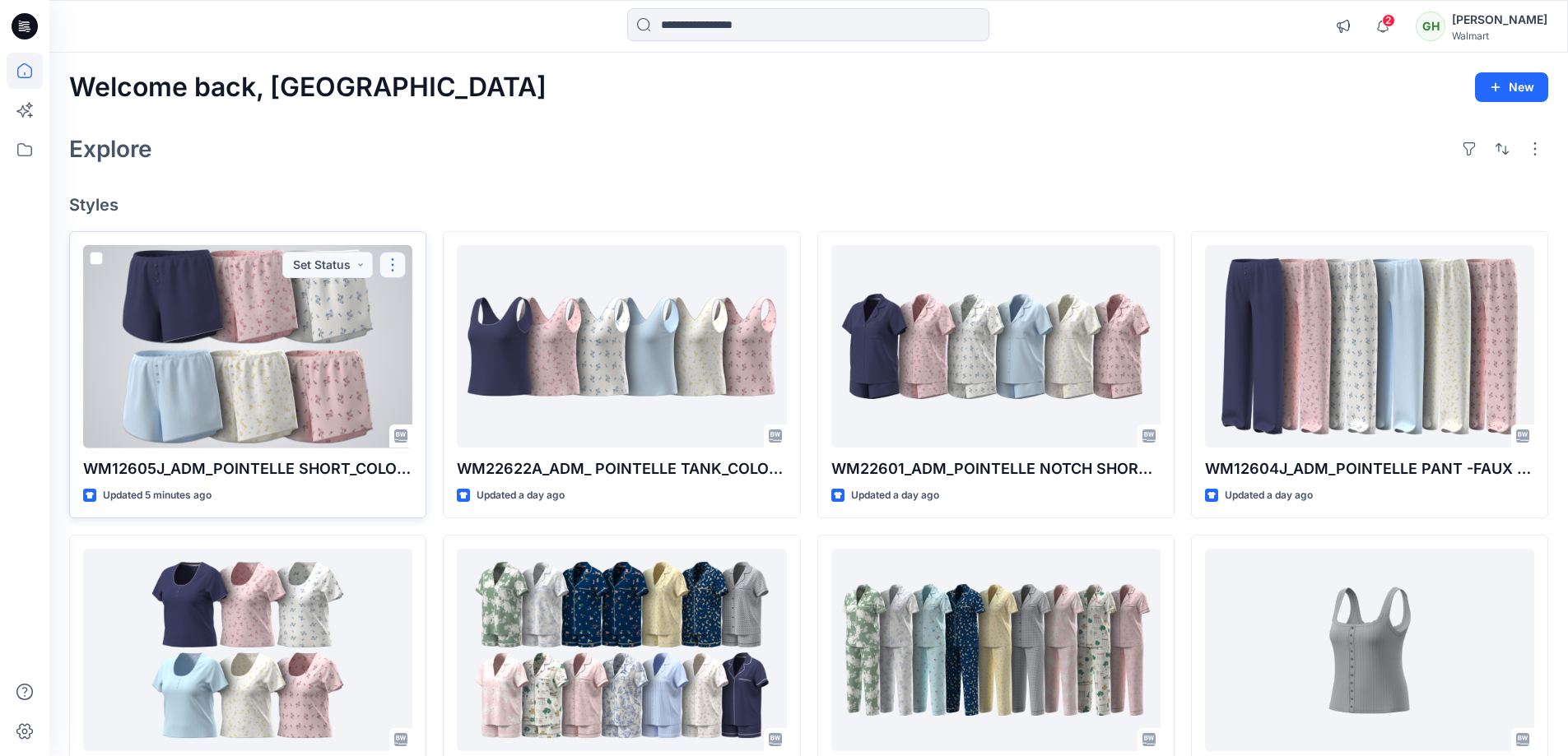
click at [386, 266] on button "button" at bounding box center [392, 265] width 27 height 27
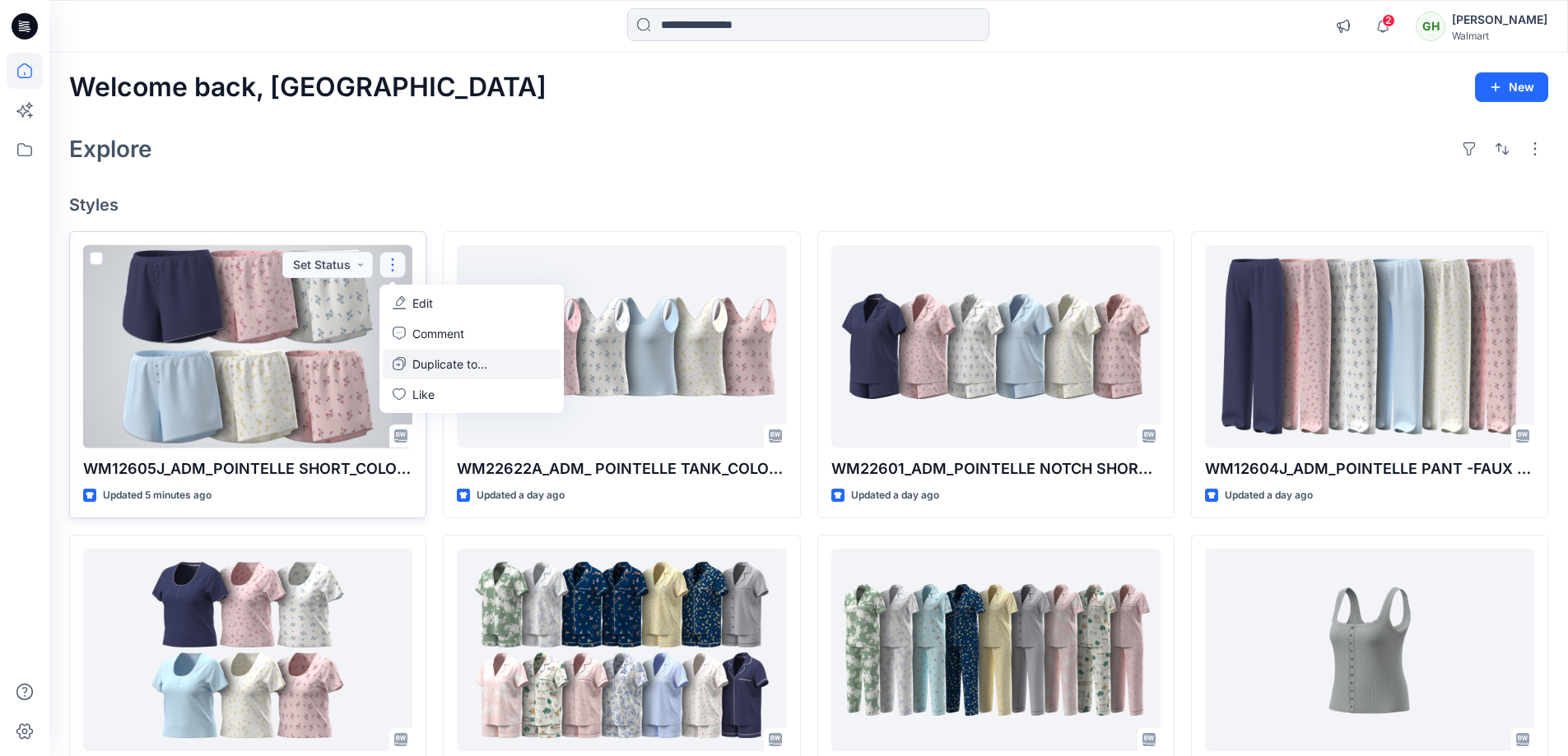
click at [450, 373] on button "Duplicate to..." at bounding box center [471, 363] width 178 height 30
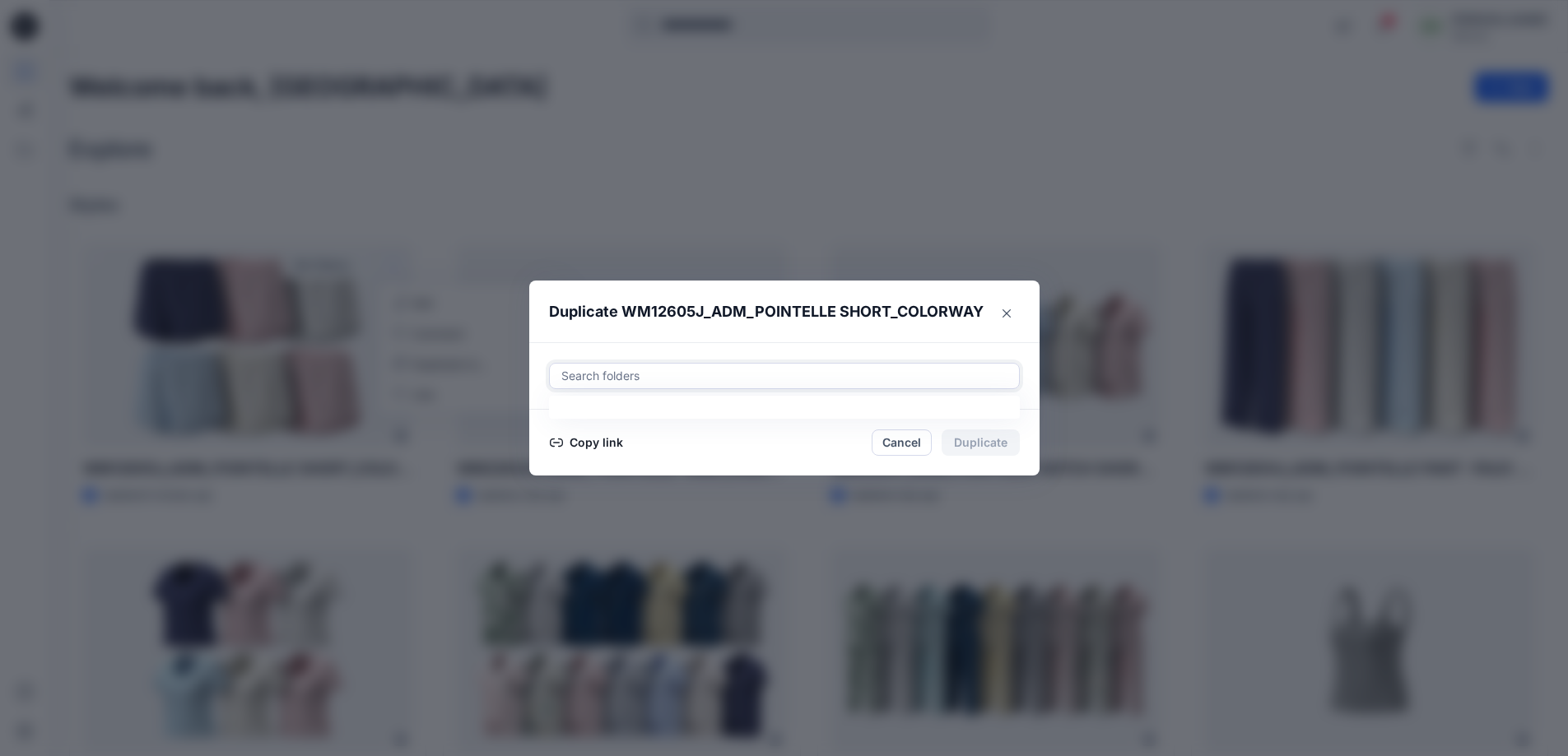
click at [638, 376] on div at bounding box center [784, 375] width 449 height 19
paste input "**********"
type input "**********"
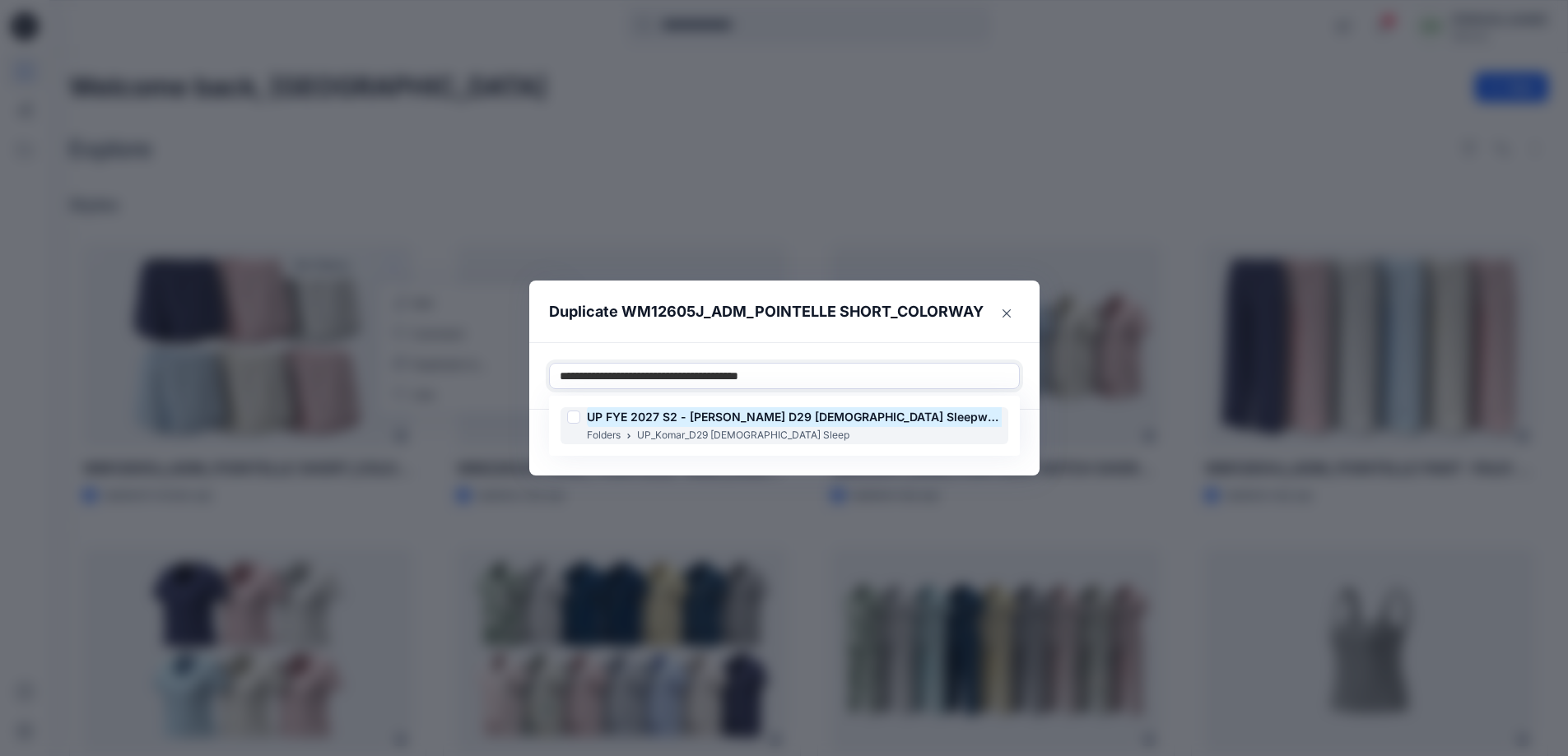
click at [622, 418] on mark "UP FYE 2027 S2 - [PERSON_NAME] D29 [DEMOGRAPHIC_DATA] Sleepwear" at bounding box center [796, 417] width 419 height 22
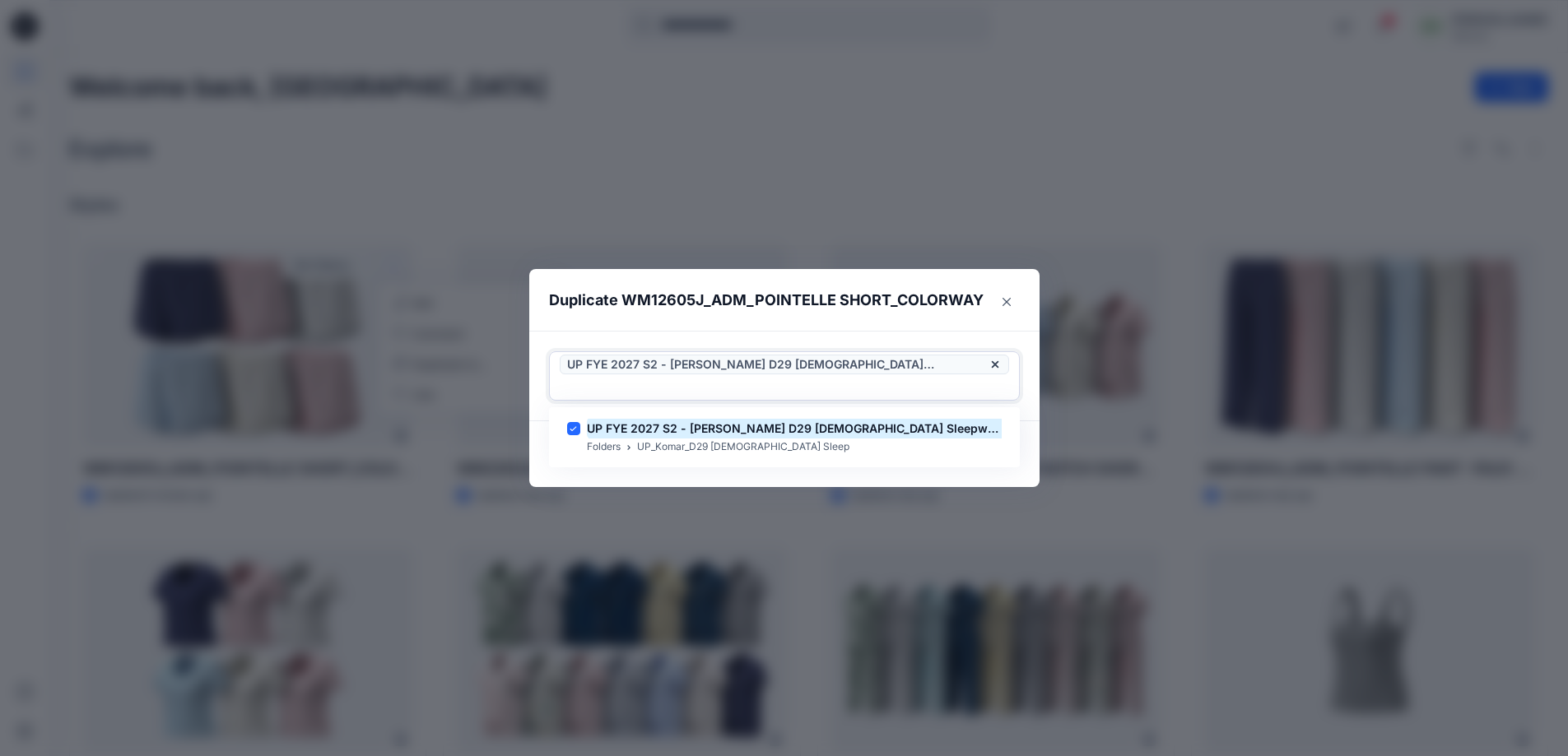
click at [920, 362] on div "UP FYE 2027 S2 - Komar D29 Ladies Sleepwear" at bounding box center [785, 376] width 471 height 50
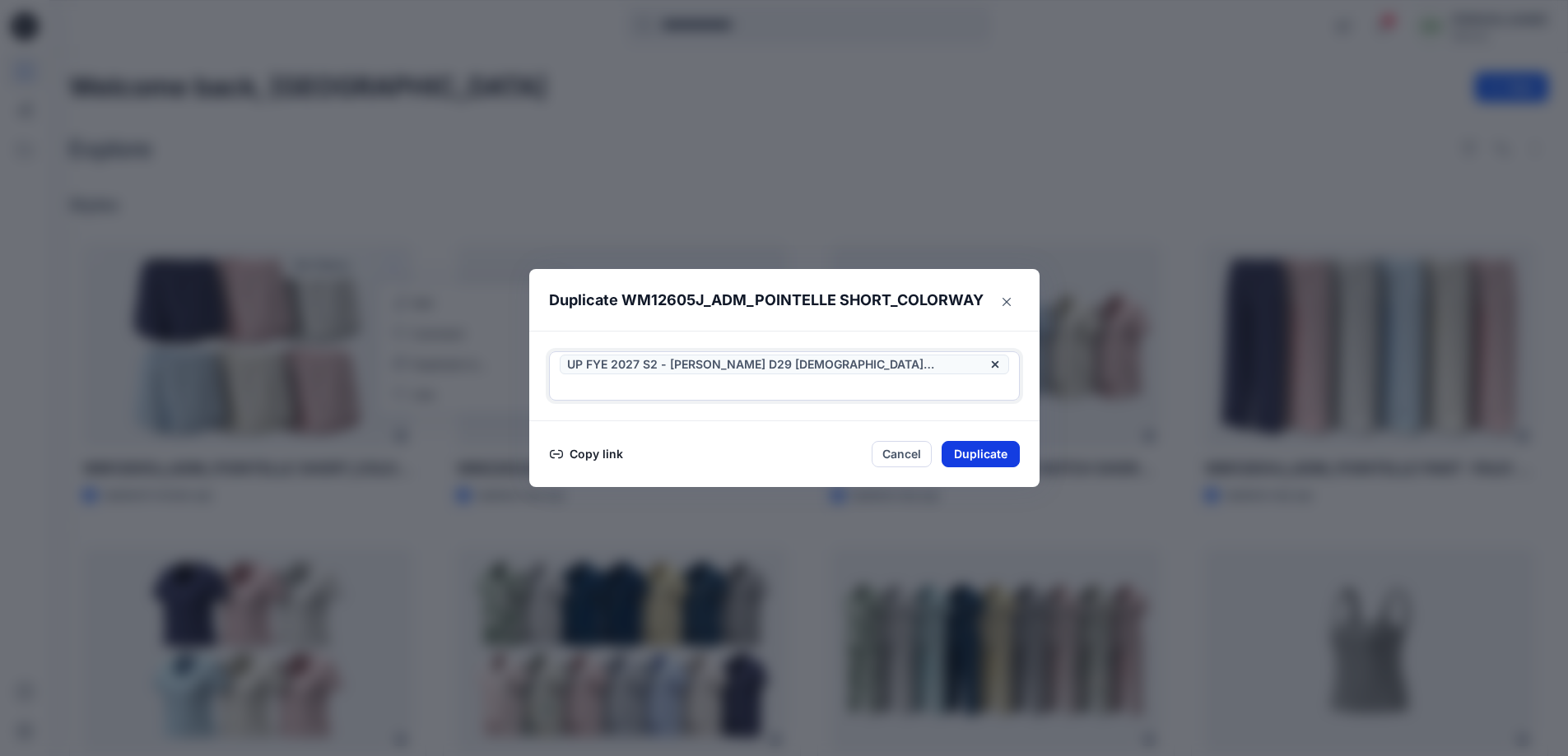
click at [977, 441] on button "Duplicate" at bounding box center [980, 453] width 78 height 27
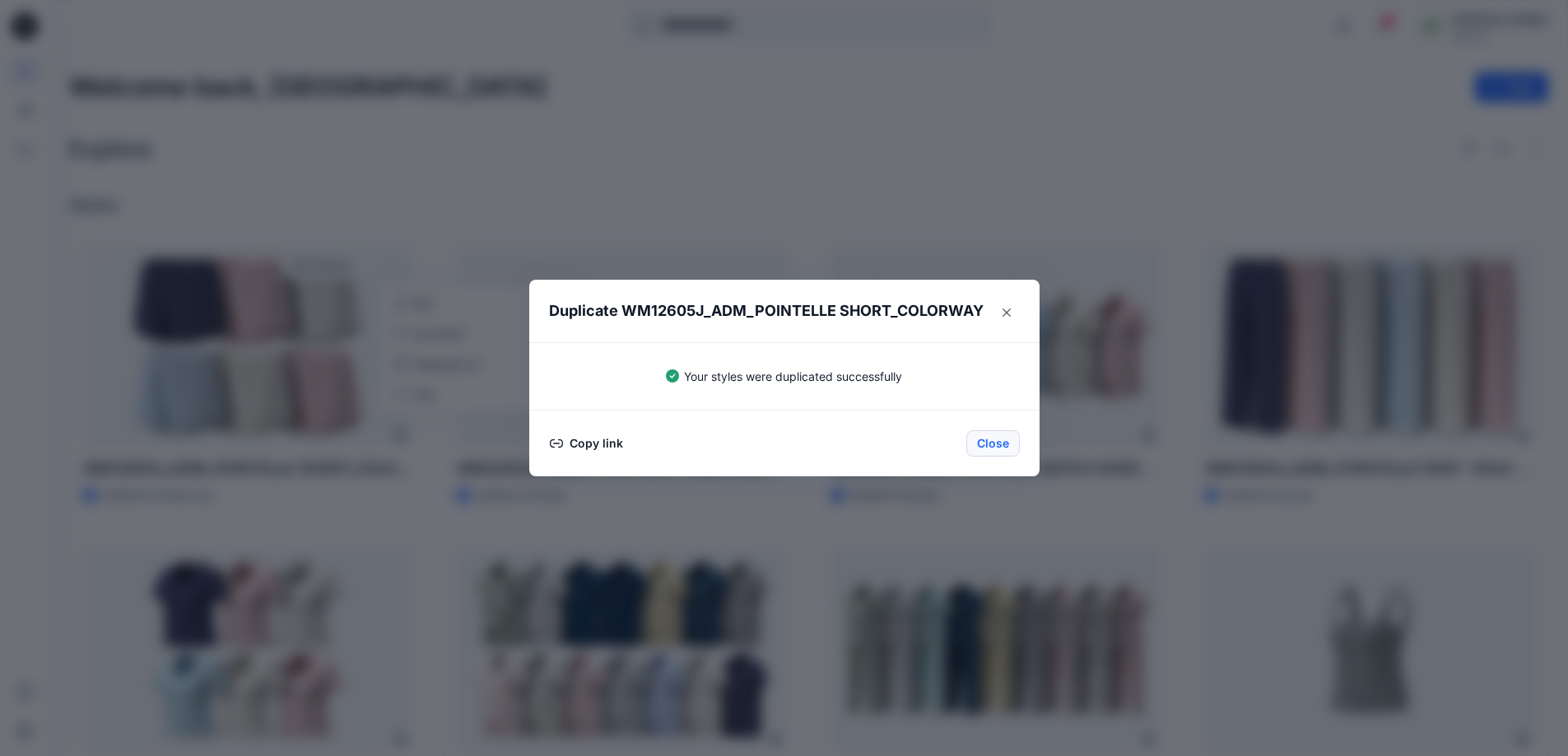
click at [1001, 438] on button "Close" at bounding box center [993, 443] width 53 height 27
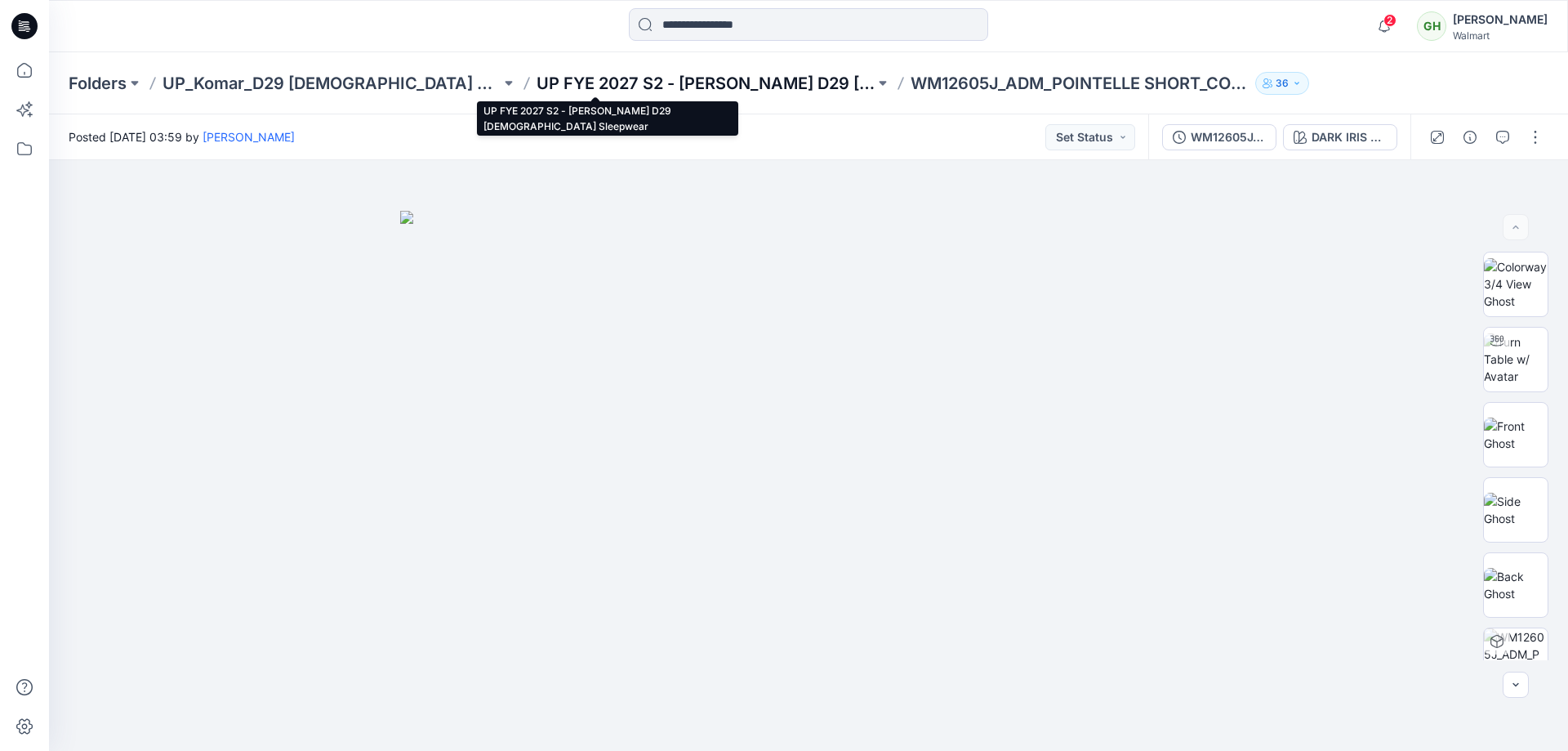
click at [616, 81] on p "UP FYE 2027 S2 - [PERSON_NAME] D29 [DEMOGRAPHIC_DATA] Sleepwear" at bounding box center [706, 83] width 338 height 23
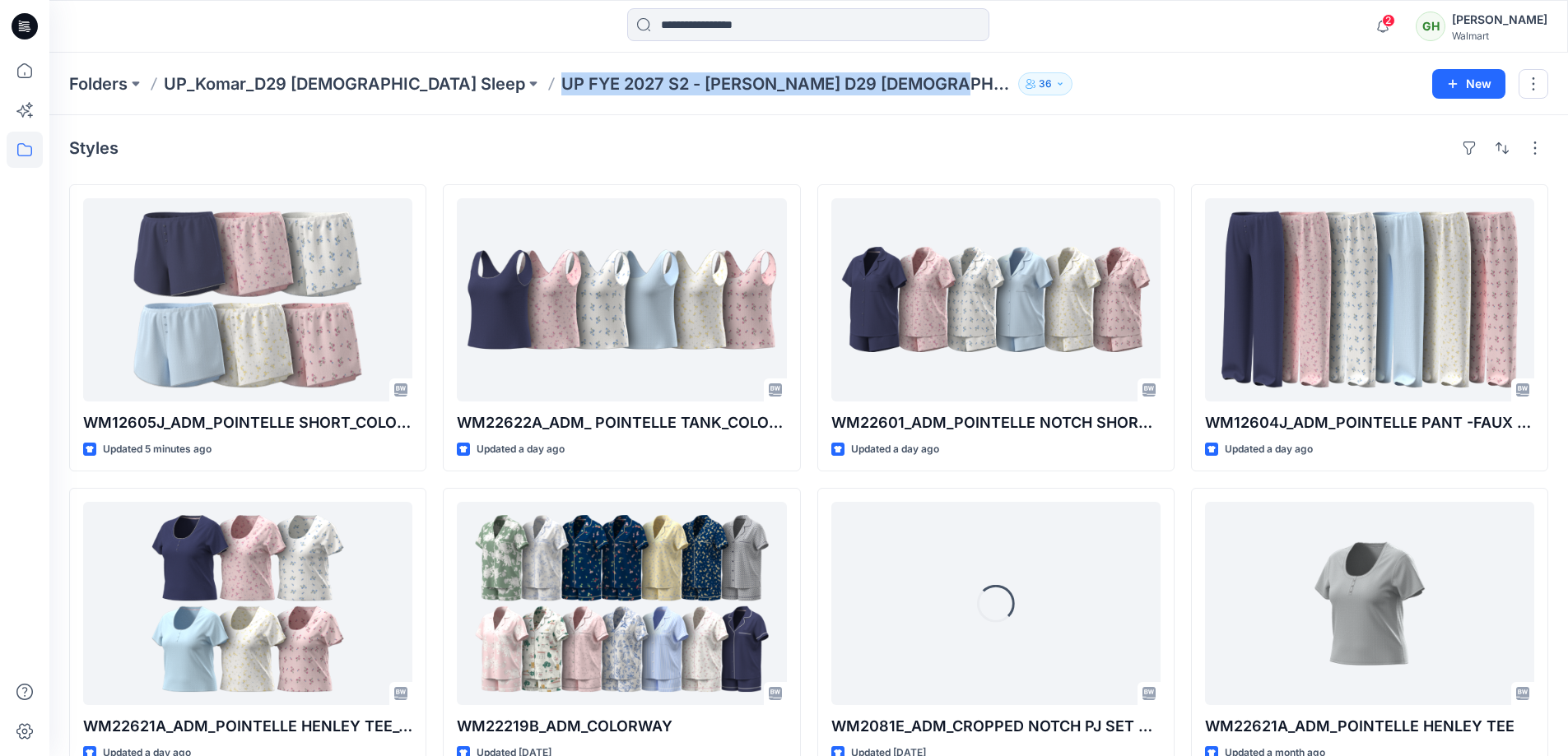
drag, startPoint x: 429, startPoint y: 76, endPoint x: 807, endPoint y: 90, distance: 378.3
click at [807, 90] on p "UP FYE 2027 S2 - [PERSON_NAME] D29 [DEMOGRAPHIC_DATA] Sleepwear" at bounding box center [786, 84] width 450 height 23
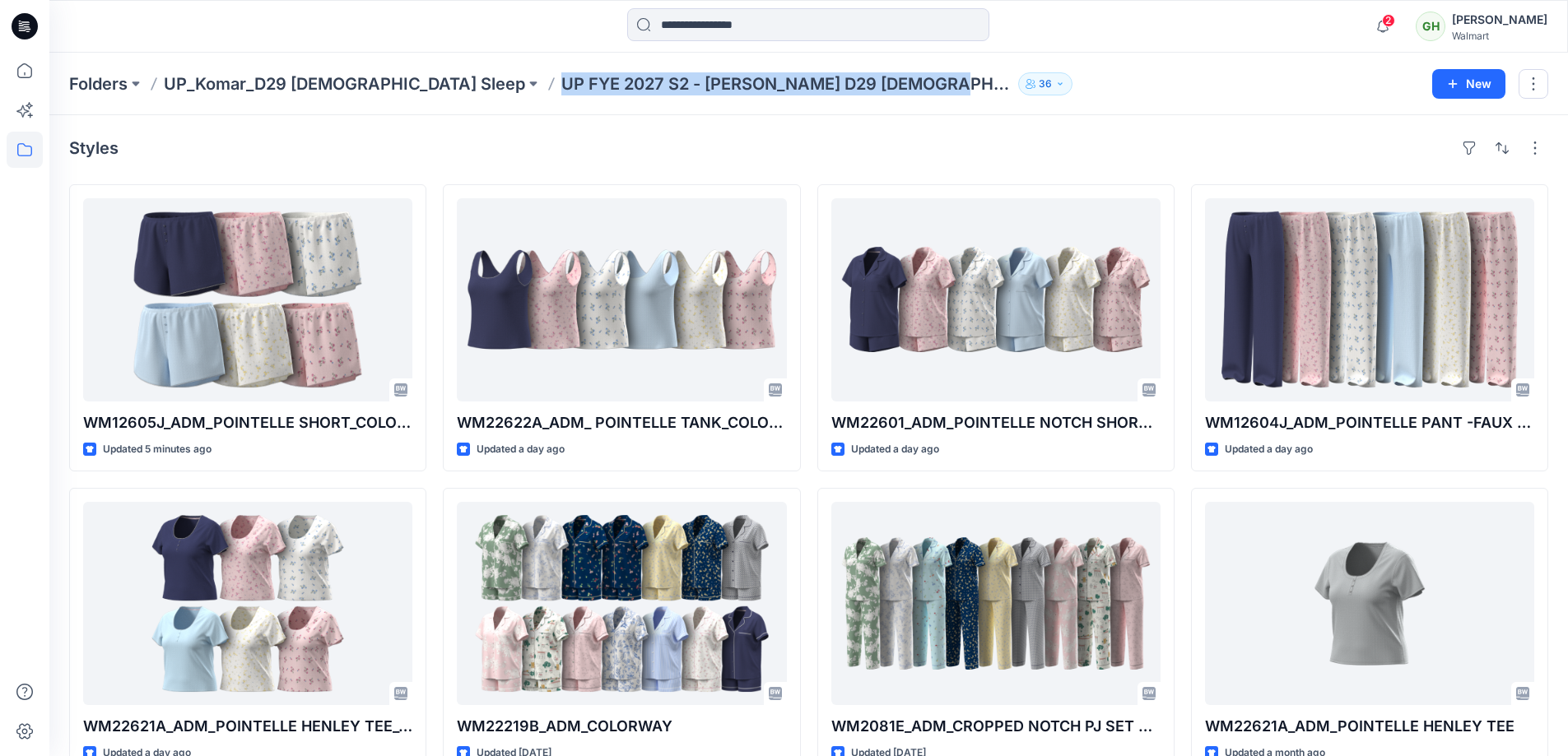
copy p "UP FYE 2027 S2 - [PERSON_NAME] D29 [DEMOGRAPHIC_DATA] Sleepwear"
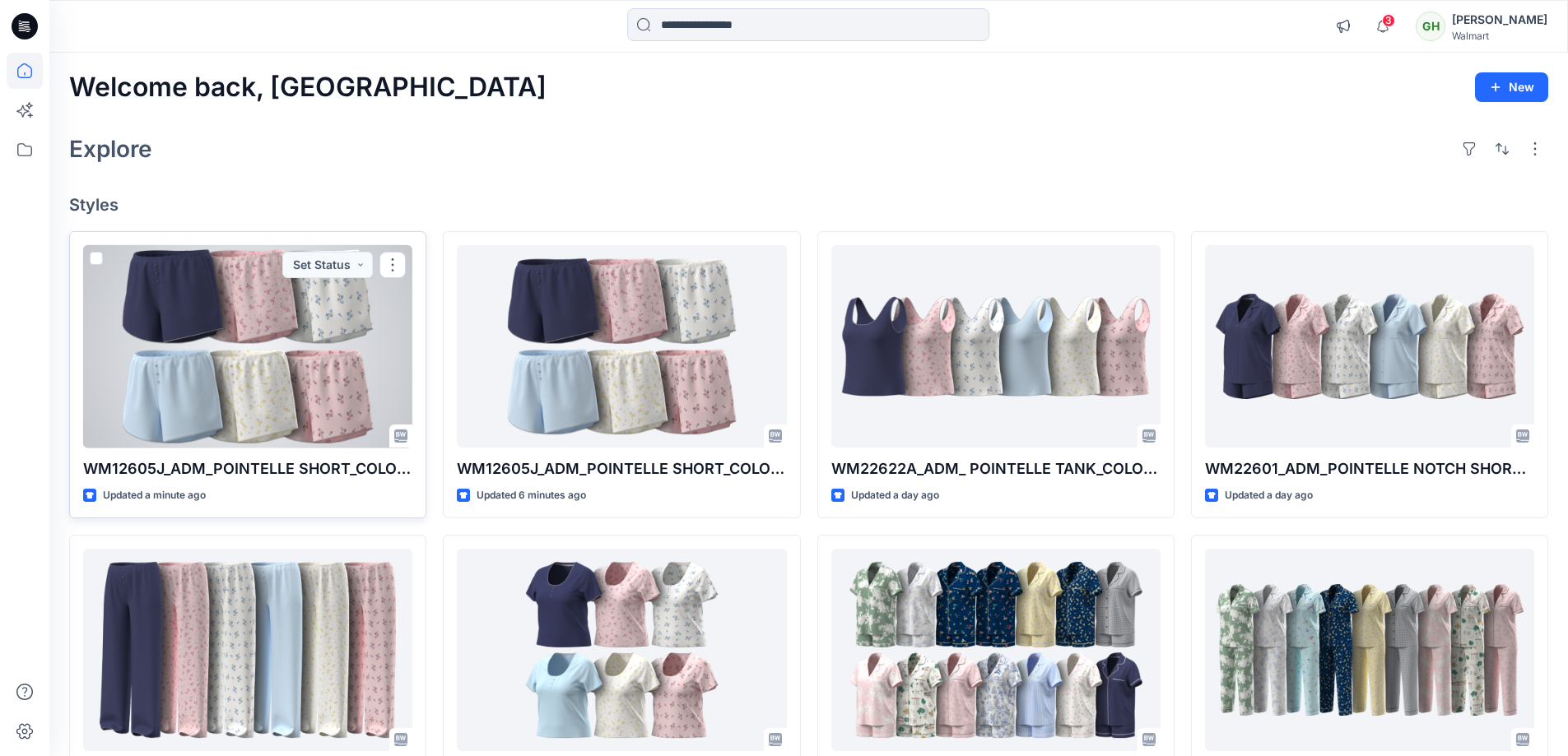
click at [302, 335] on div at bounding box center [248, 347] width 329 height 203
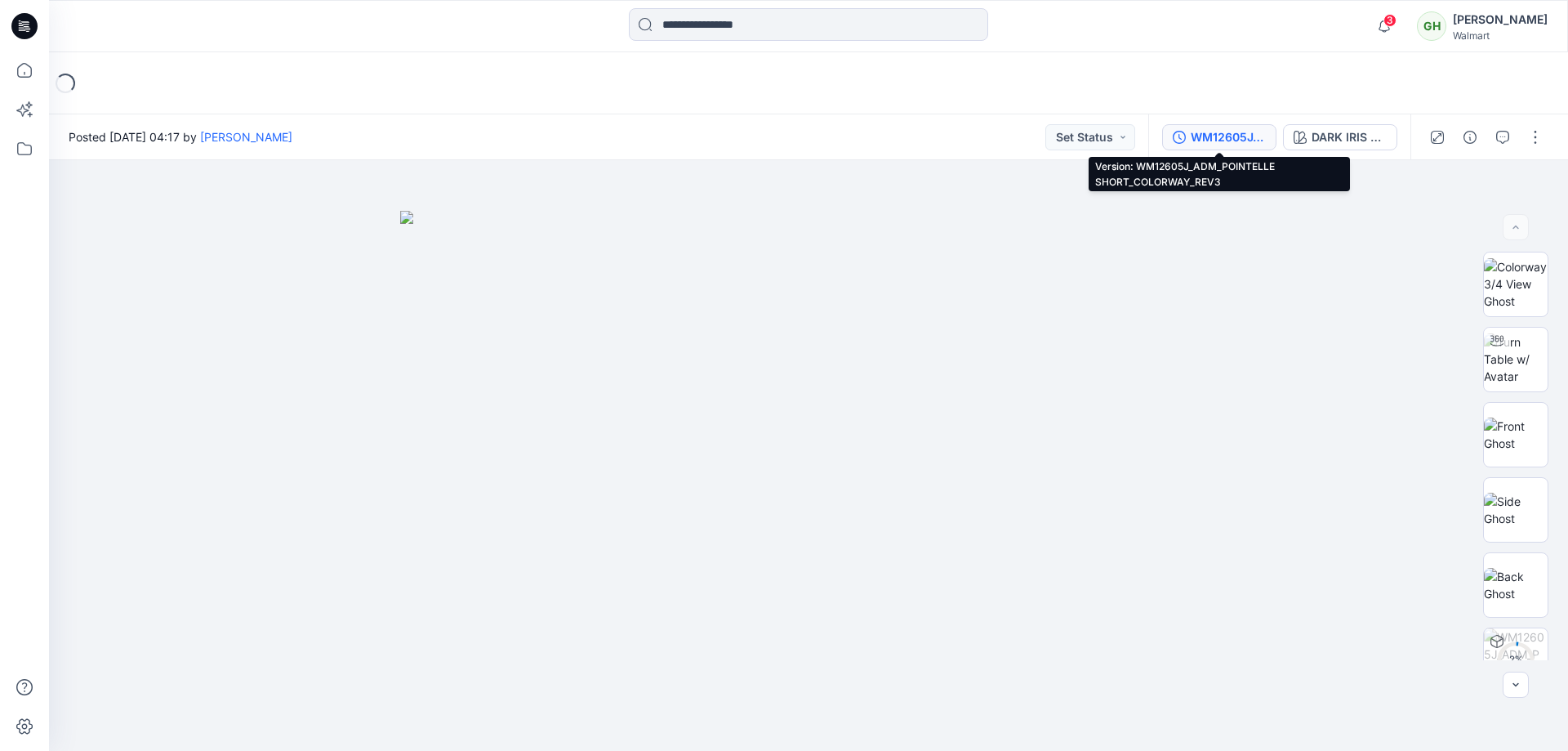
click at [1206, 132] on div "WM12605J_ADM_POINTELLE SHORT_COLORWAY_REV3" at bounding box center [1228, 137] width 75 height 18
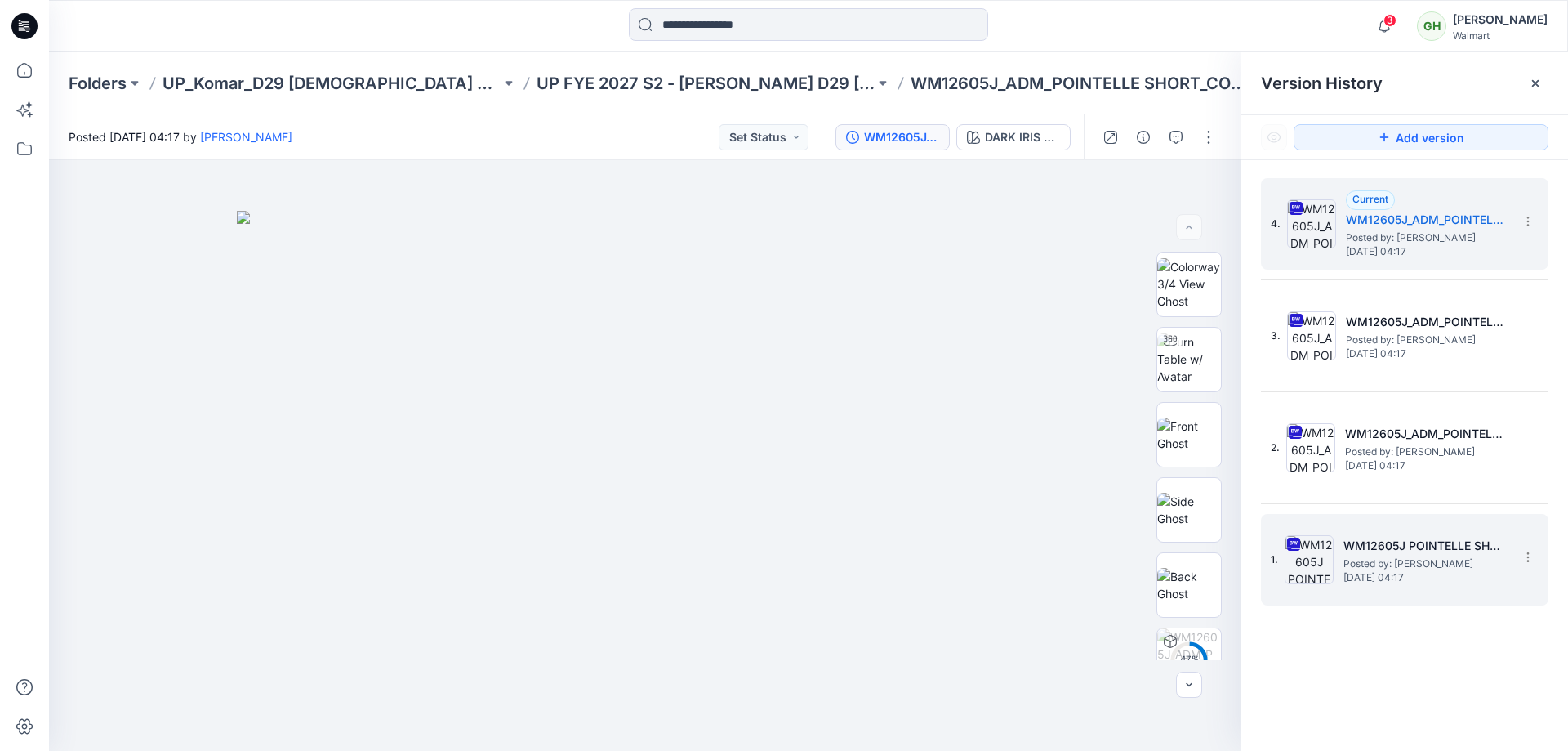
click at [1430, 557] on span "Posted by: Gayan Hettiarachchi" at bounding box center [1425, 564] width 163 height 16
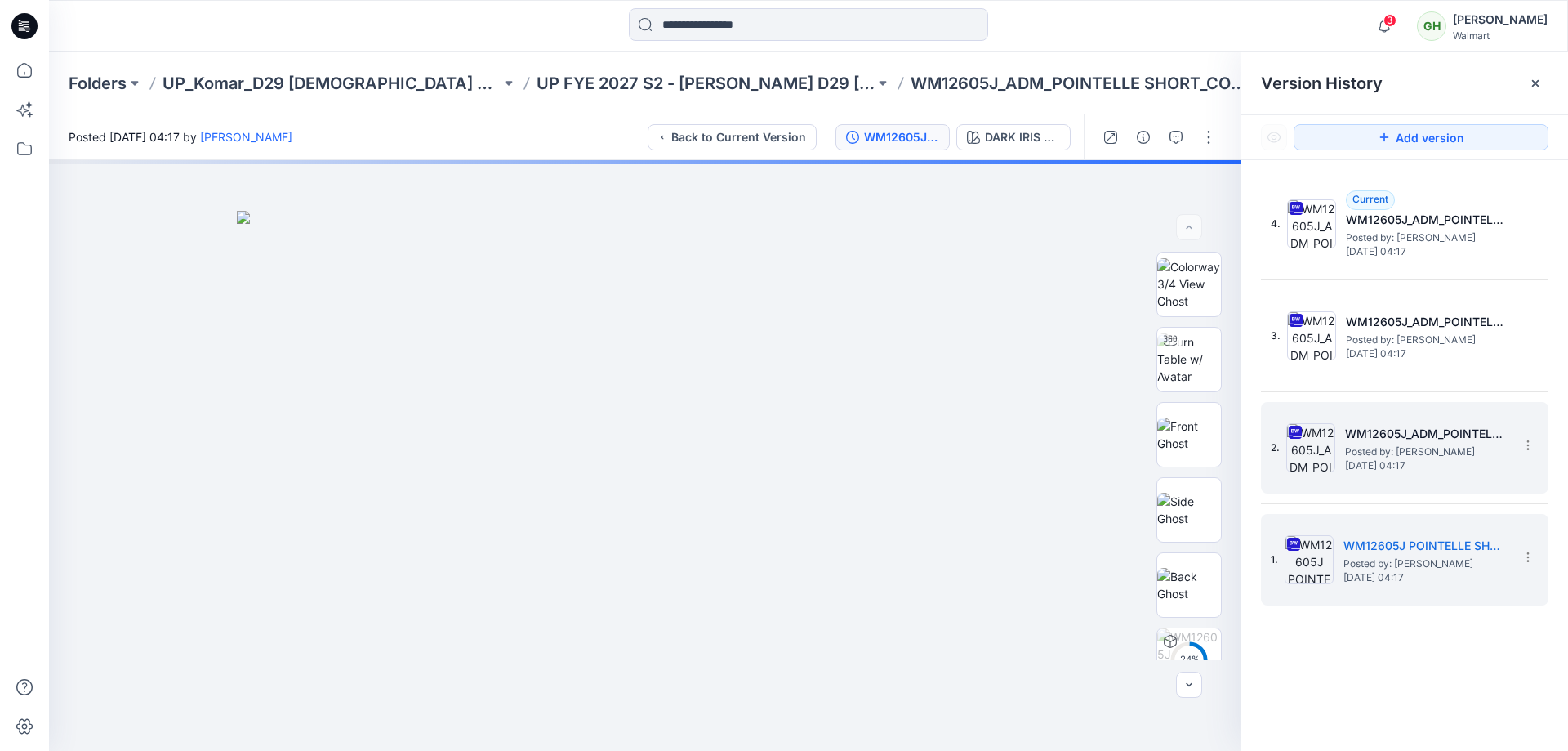
click at [1404, 460] on span "Saturday, September 06, 2025 04:17" at bounding box center [1426, 466] width 163 height 12
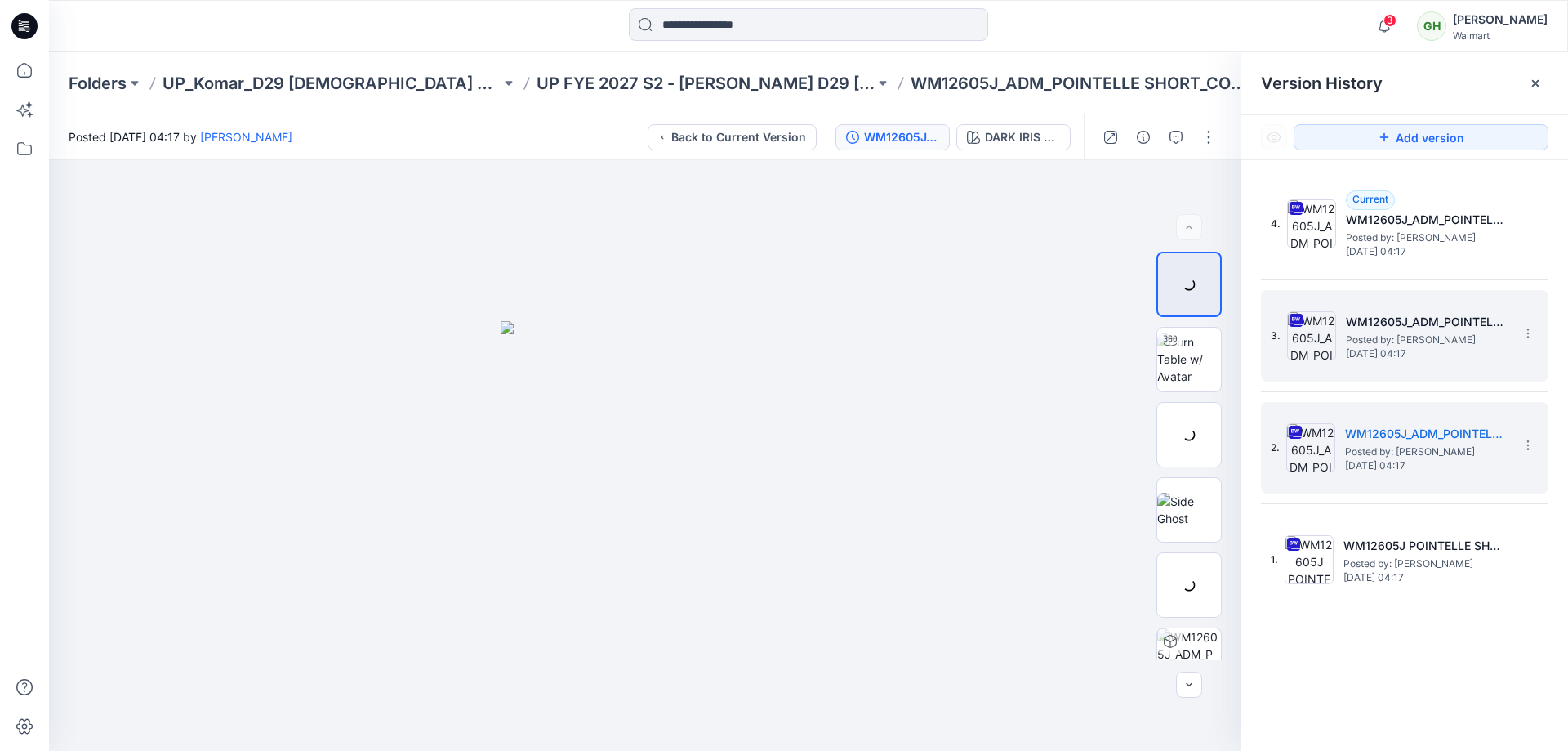
click at [1363, 336] on span "Posted by: Gayan Hettiarachchi" at bounding box center [1427, 340] width 163 height 16
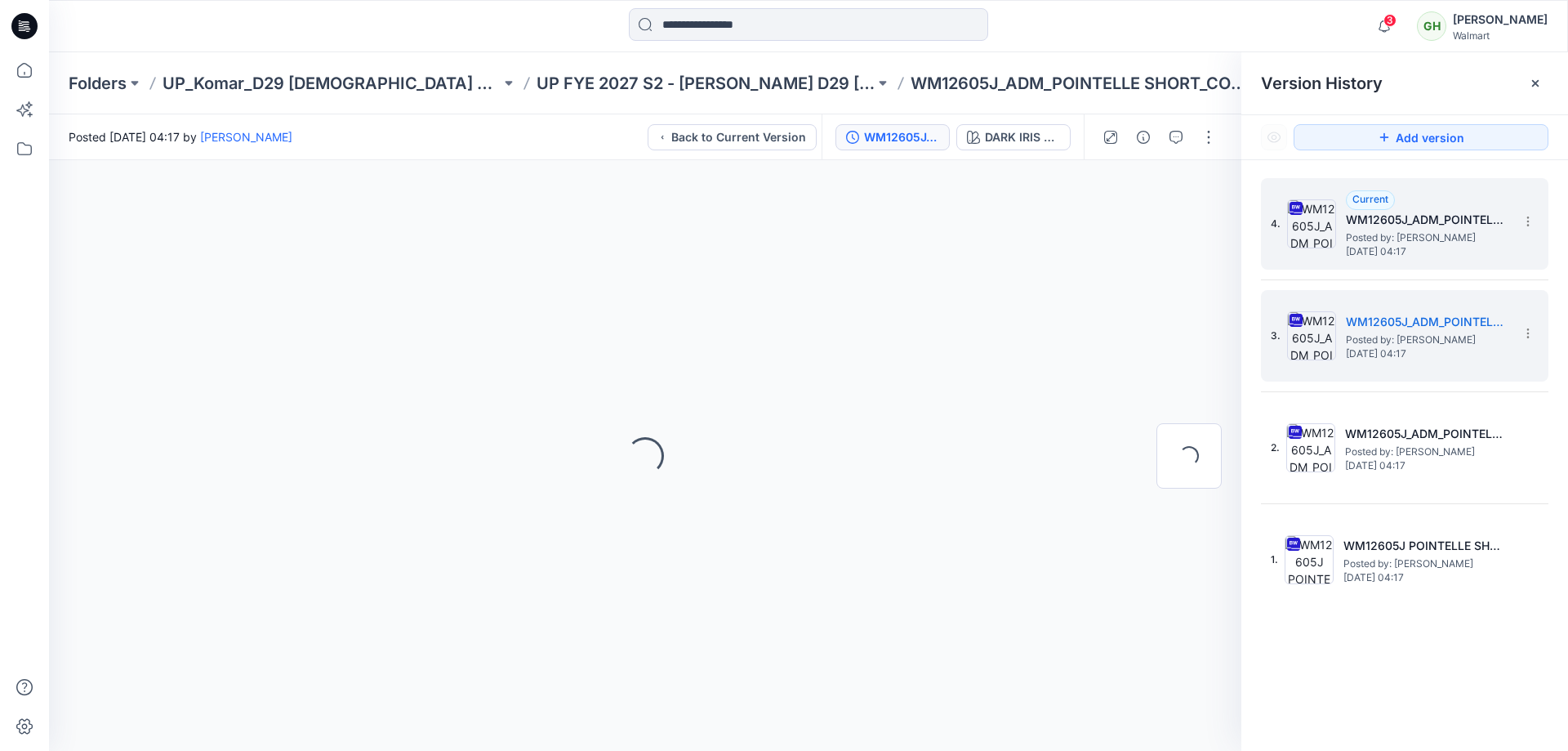
click at [1373, 251] on span "Saturday, September 06, 2025 04:17" at bounding box center [1427, 251] width 163 height 12
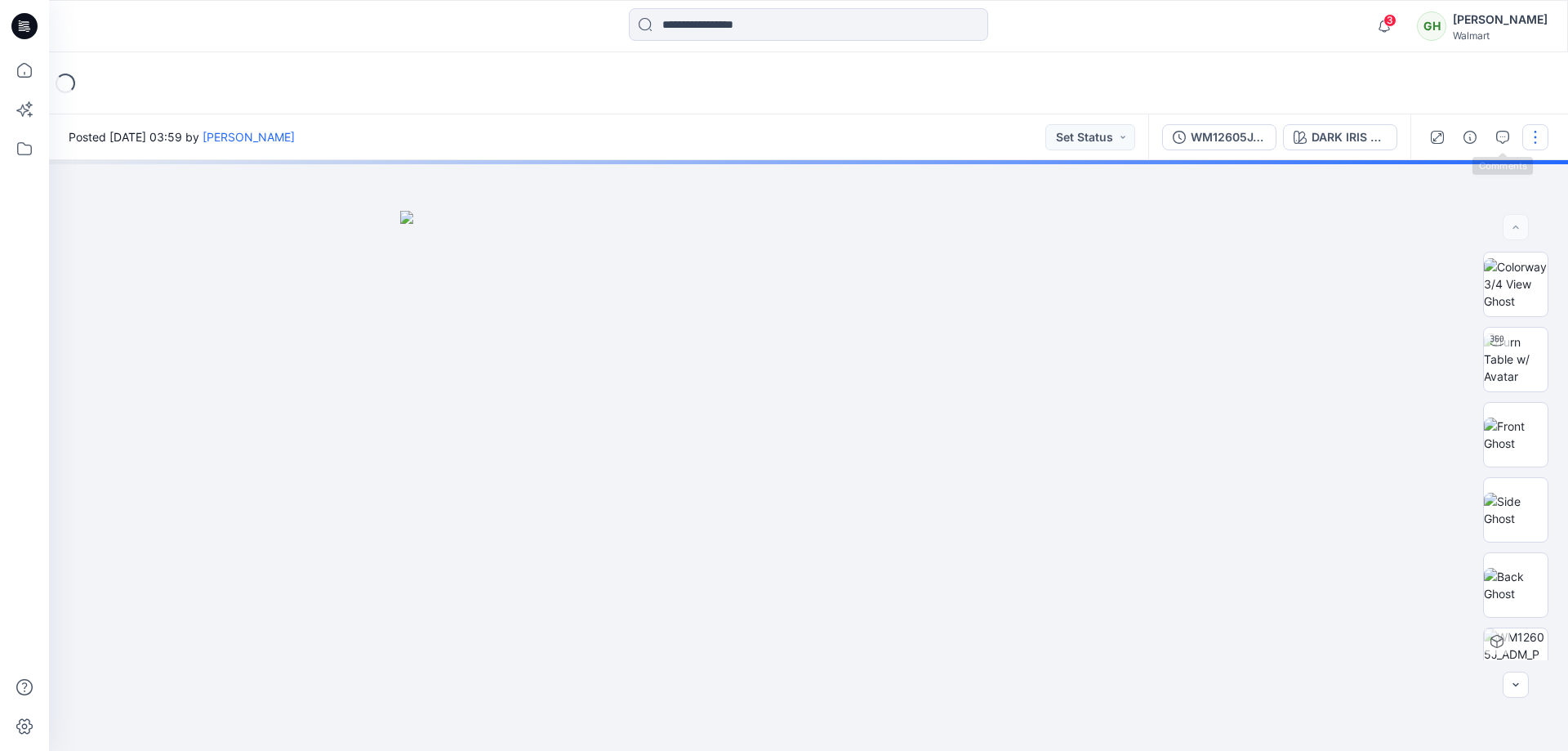
click at [1539, 128] on button "button" at bounding box center [1535, 137] width 26 height 26
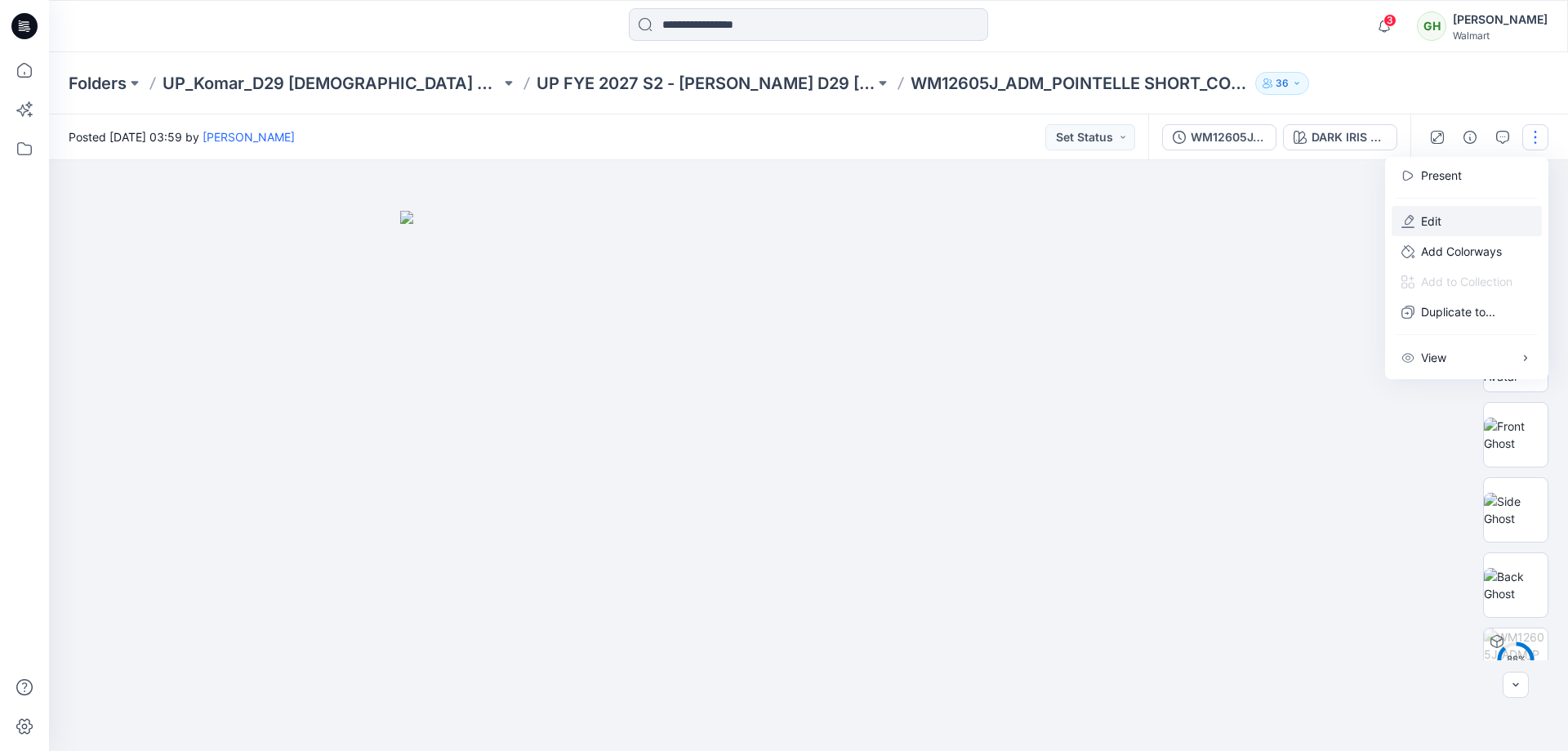
click at [1451, 217] on button "Edit" at bounding box center [1467, 220] width 151 height 30
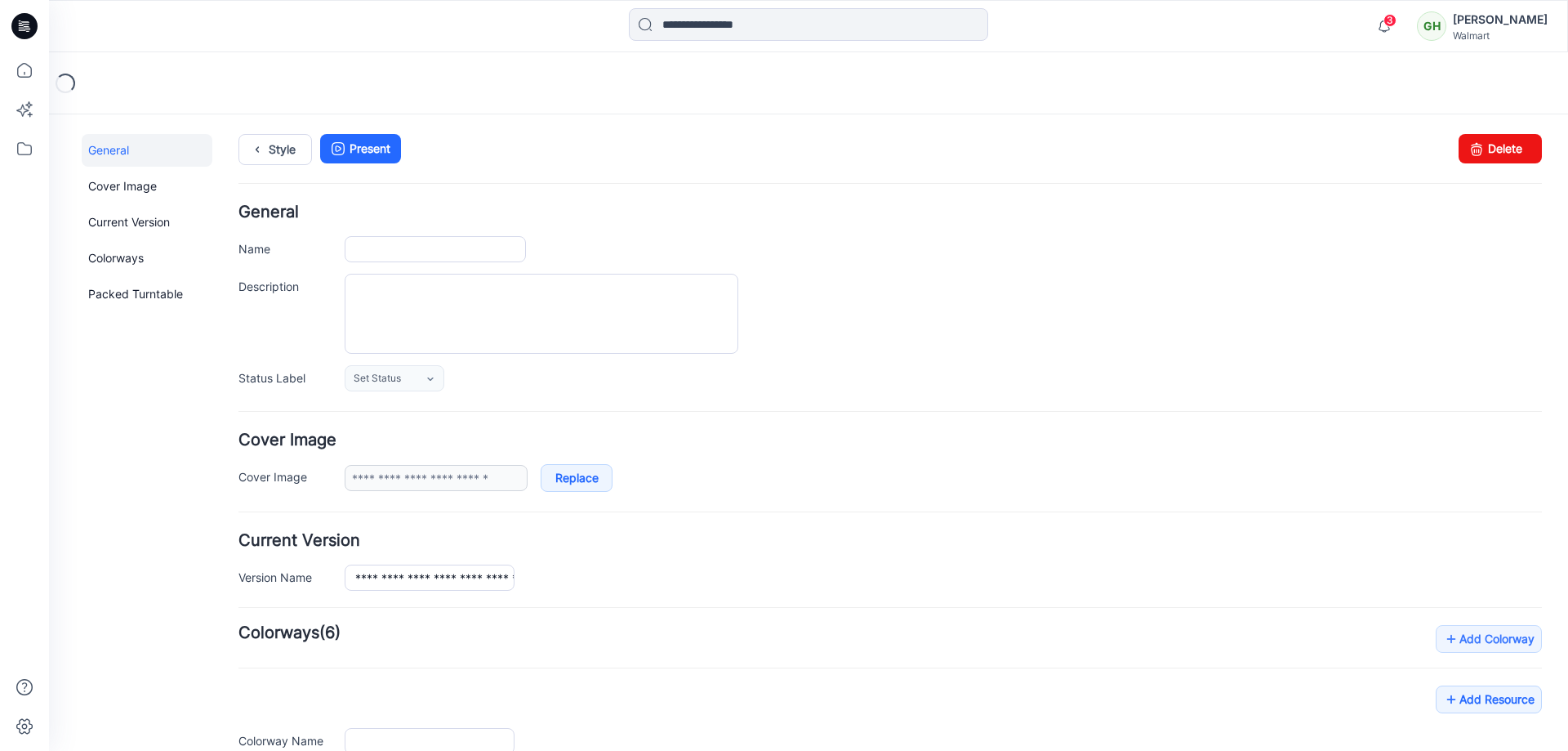
type input "**********"
click at [1509, 164] on div "Style Present Changes Saved Delete" at bounding box center [889, 169] width 1303 height 70
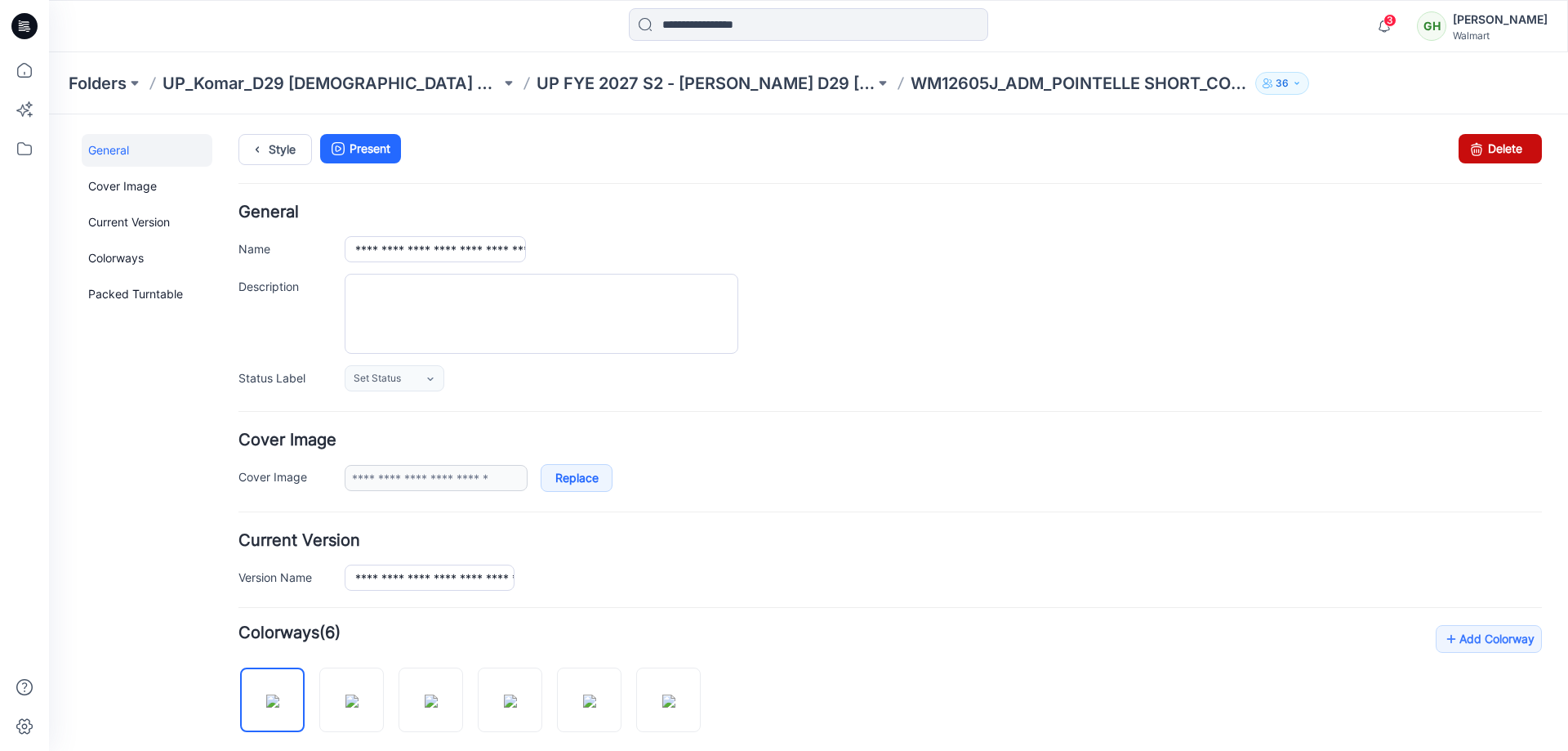
drag, startPoint x: 1503, startPoint y: 157, endPoint x: 894, endPoint y: 184, distance: 609.6
click at [1503, 157] on link "Delete" at bounding box center [1500, 149] width 83 height 29
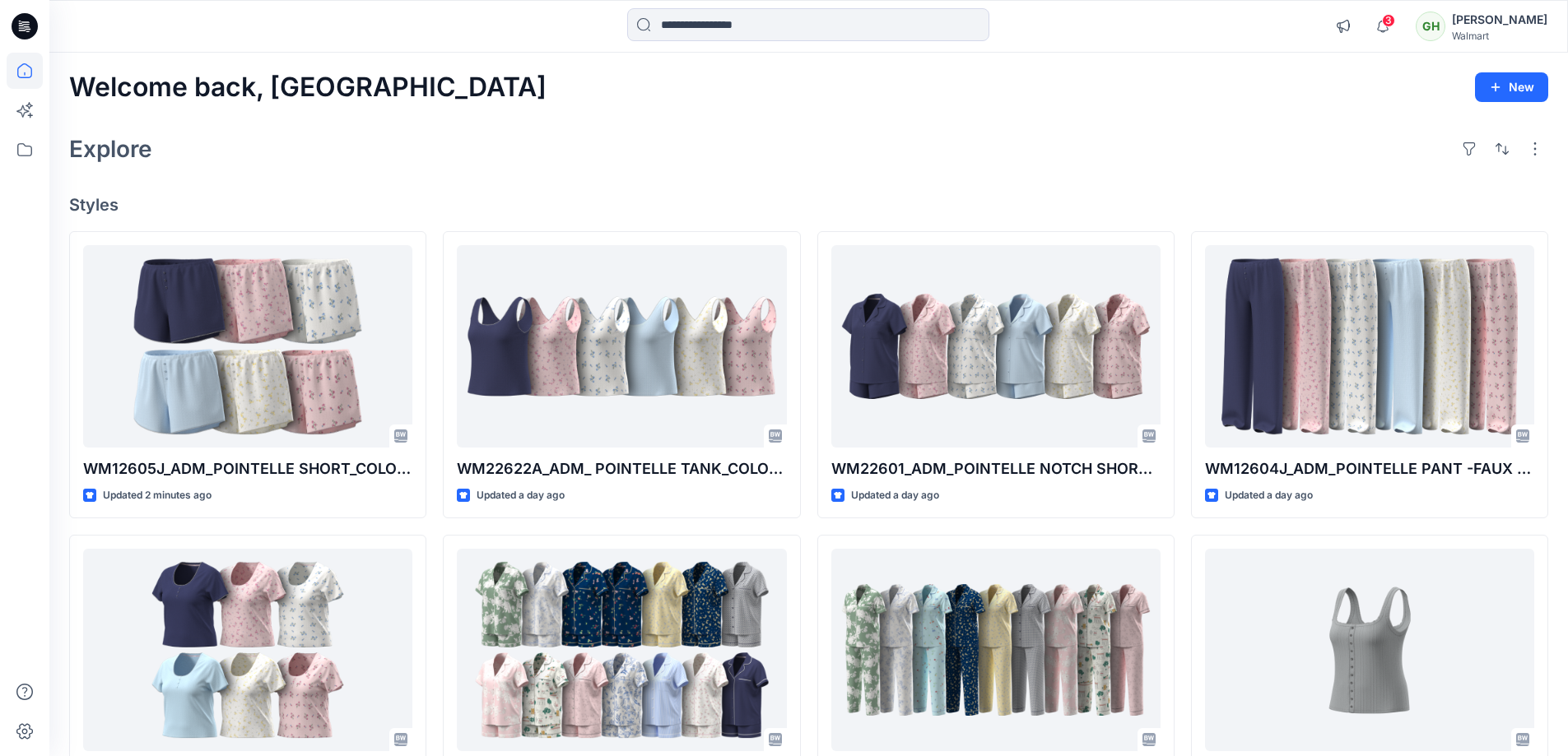
click at [1452, 36] on div "Walmart" at bounding box center [1500, 35] width 96 height 12
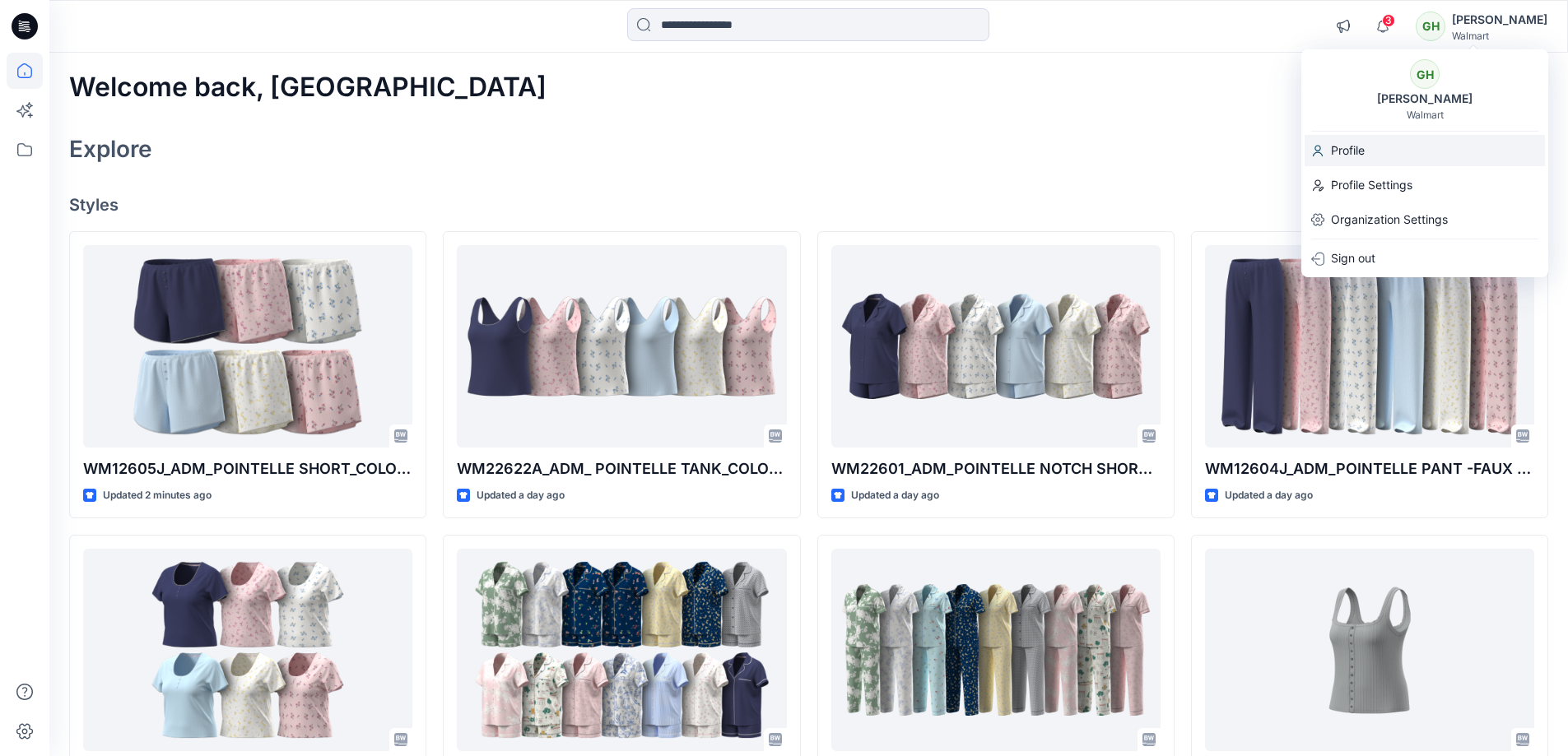
click at [1412, 150] on div "Profile" at bounding box center [1424, 151] width 240 height 31
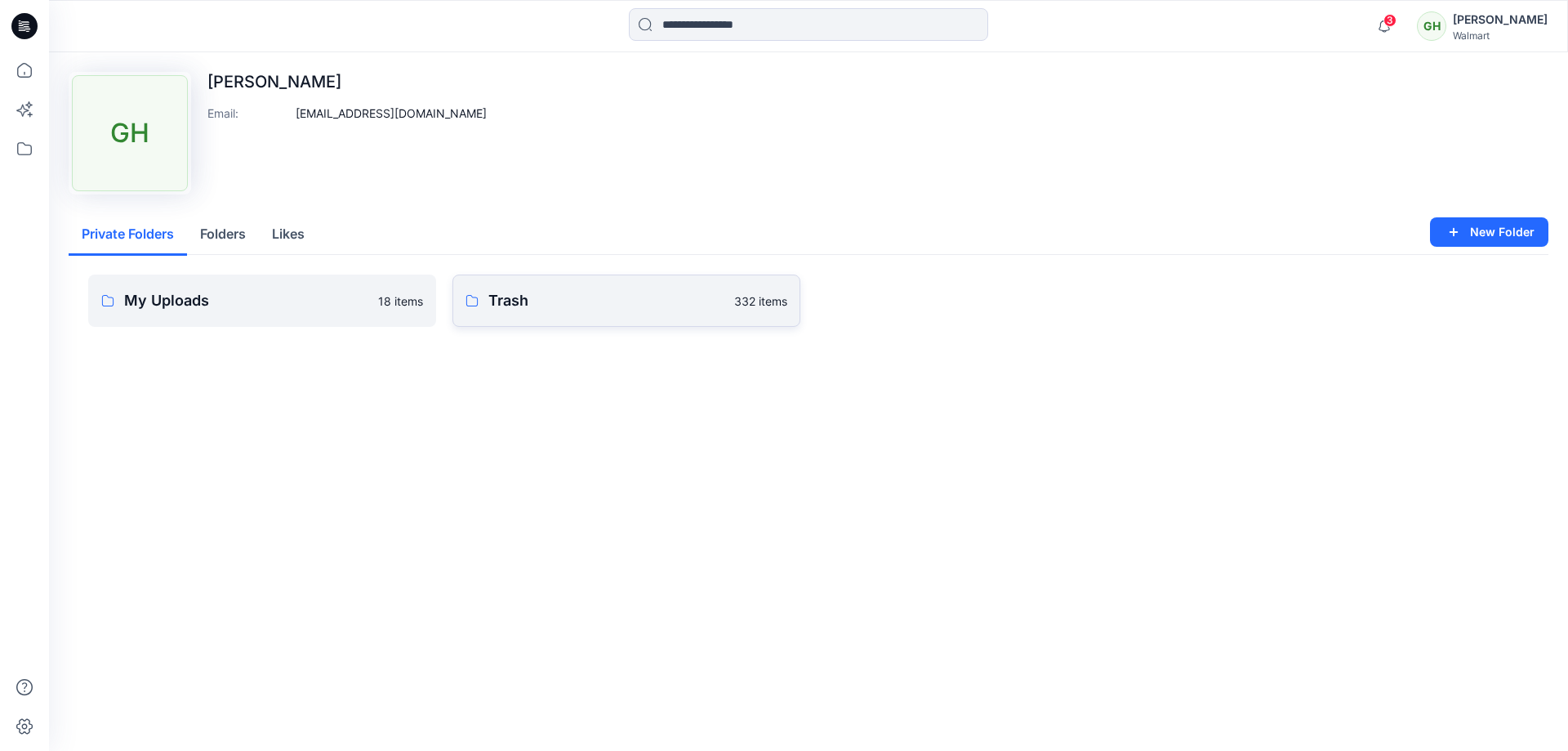
click at [589, 313] on link "Trash 332 items" at bounding box center [626, 301] width 348 height 52
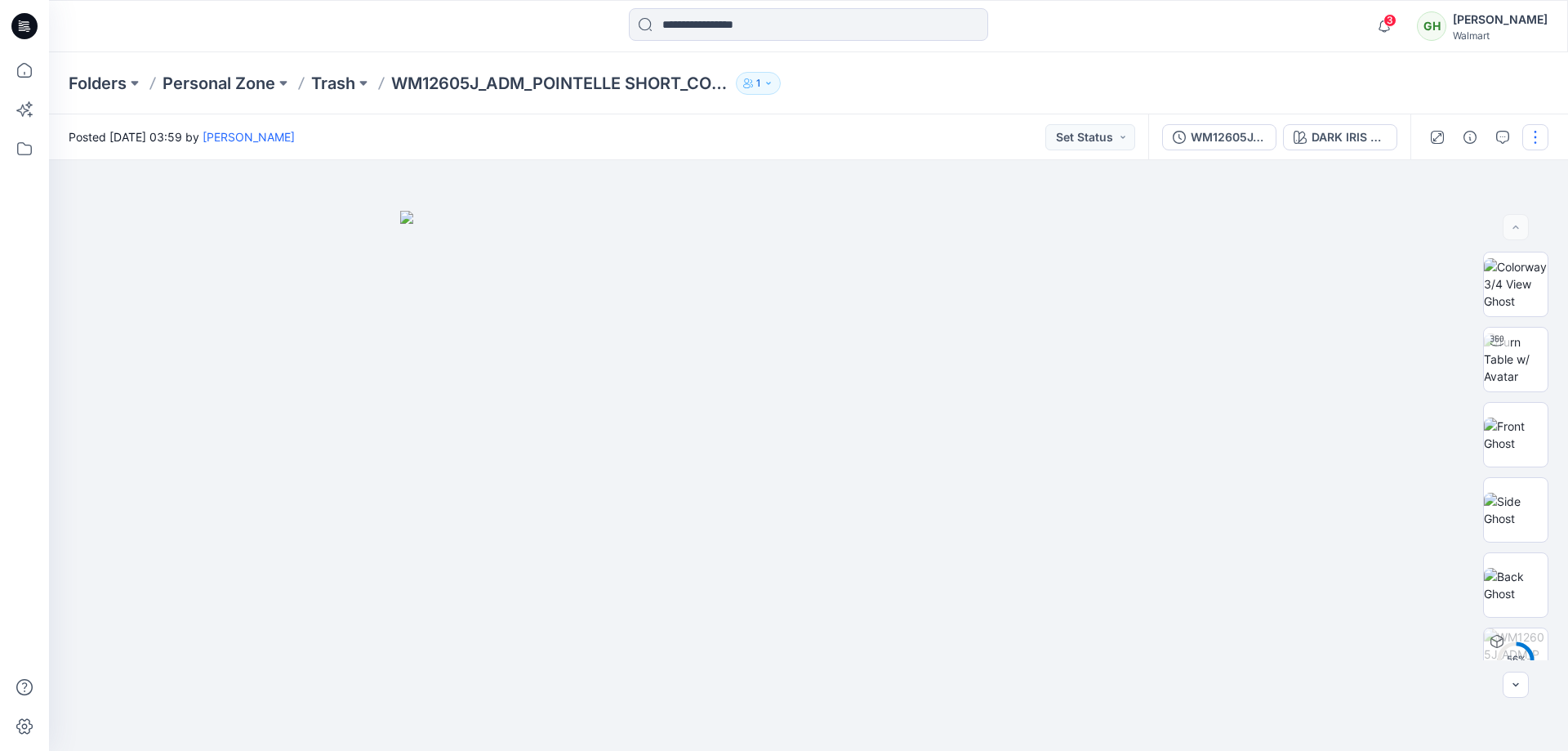
click at [1536, 128] on button "button" at bounding box center [1535, 137] width 26 height 26
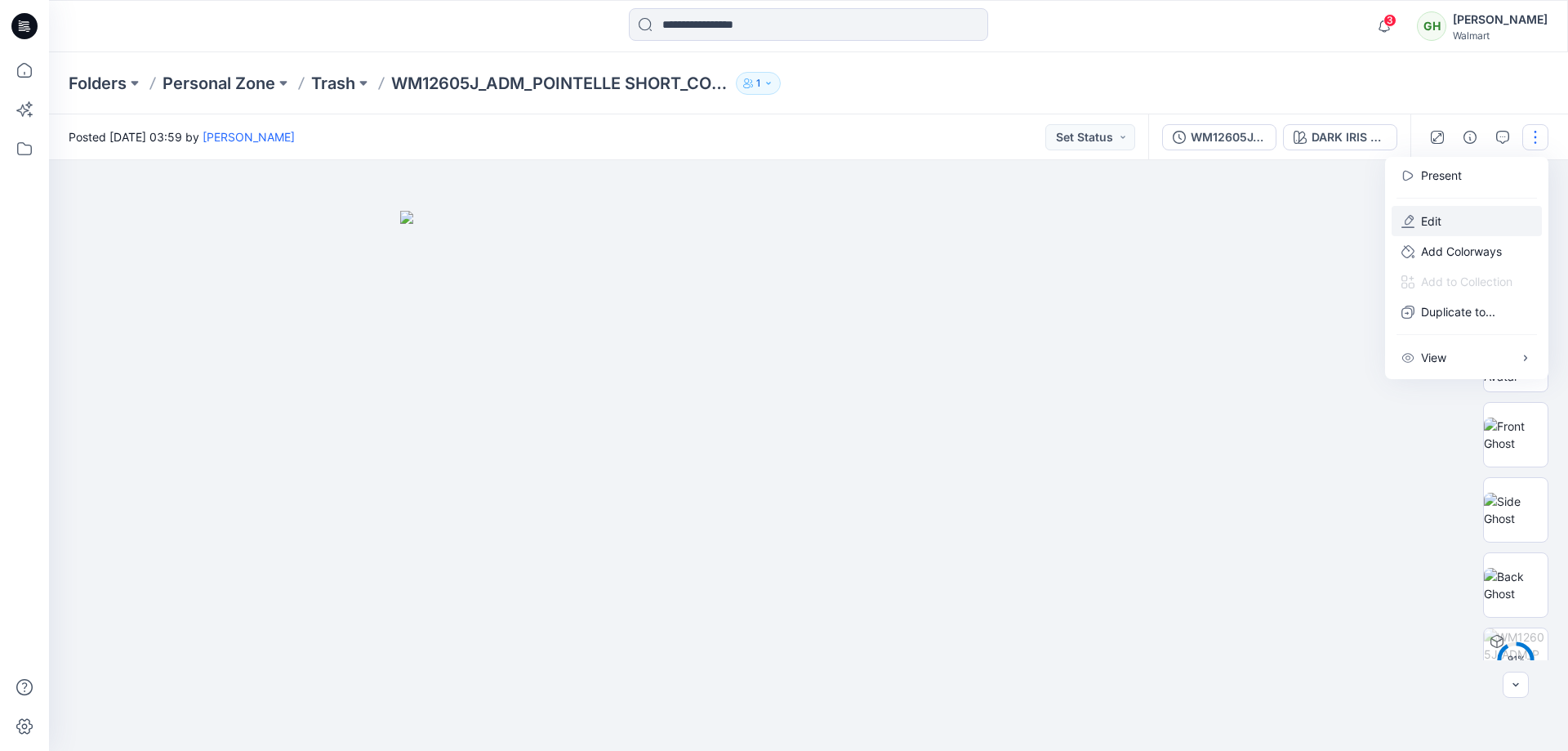
click at [1436, 217] on p "Edit" at bounding box center [1431, 221] width 20 height 17
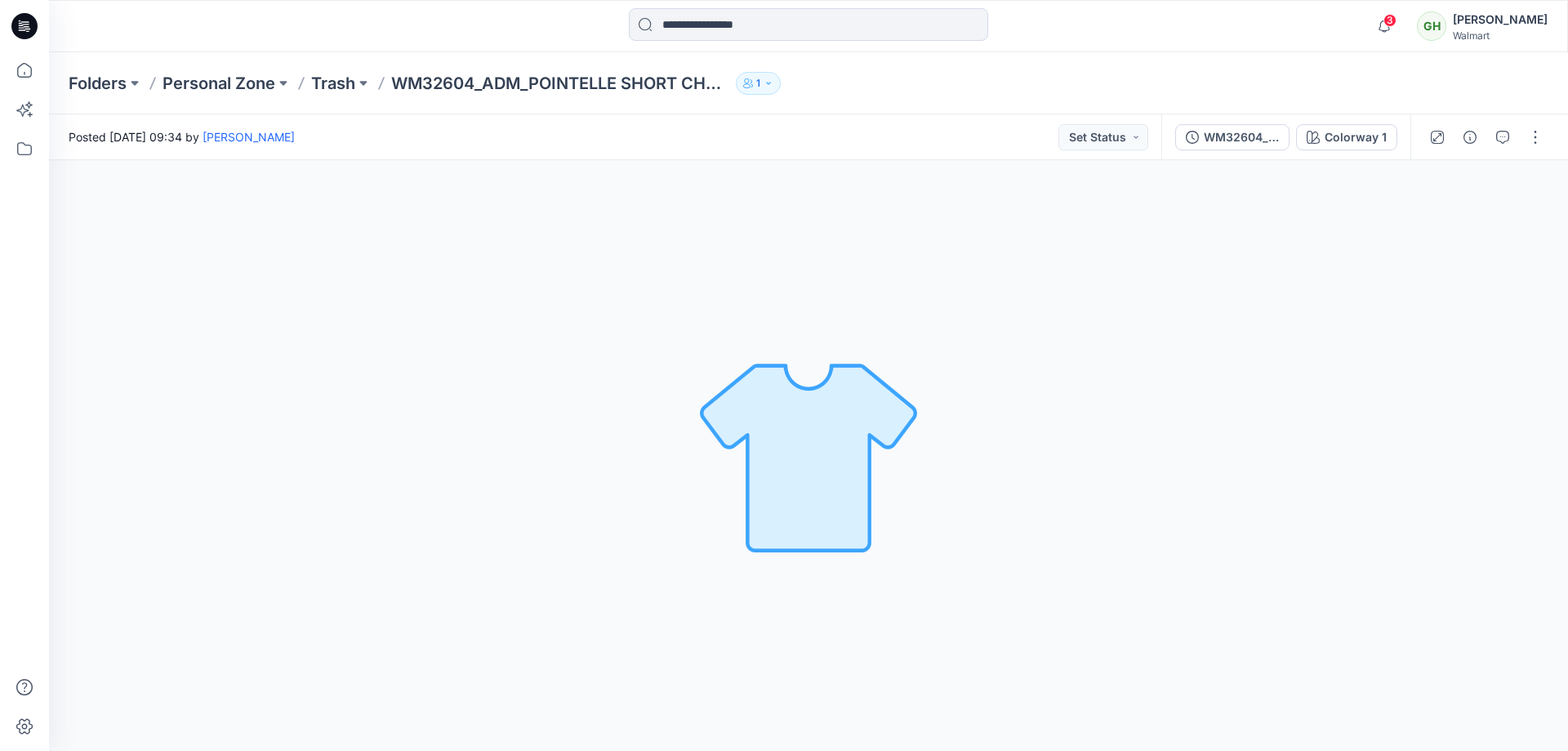
click at [1551, 138] on div at bounding box center [1486, 137] width 151 height 46
click at [1543, 135] on button "button" at bounding box center [1535, 137] width 26 height 26
click at [1434, 221] on p "Edit" at bounding box center [1431, 221] width 20 height 17
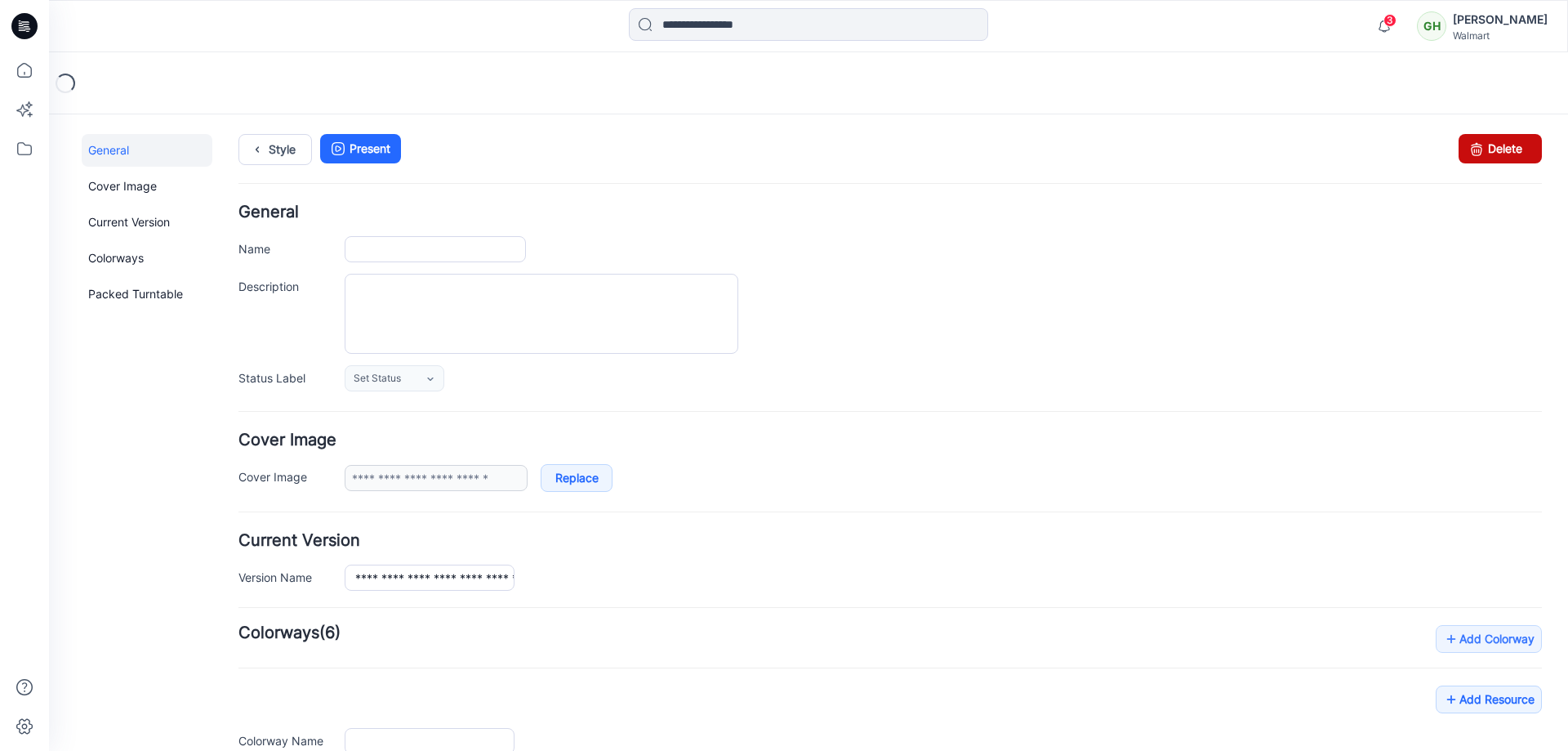
click at [1478, 153] on link "Delete" at bounding box center [1500, 149] width 83 height 29
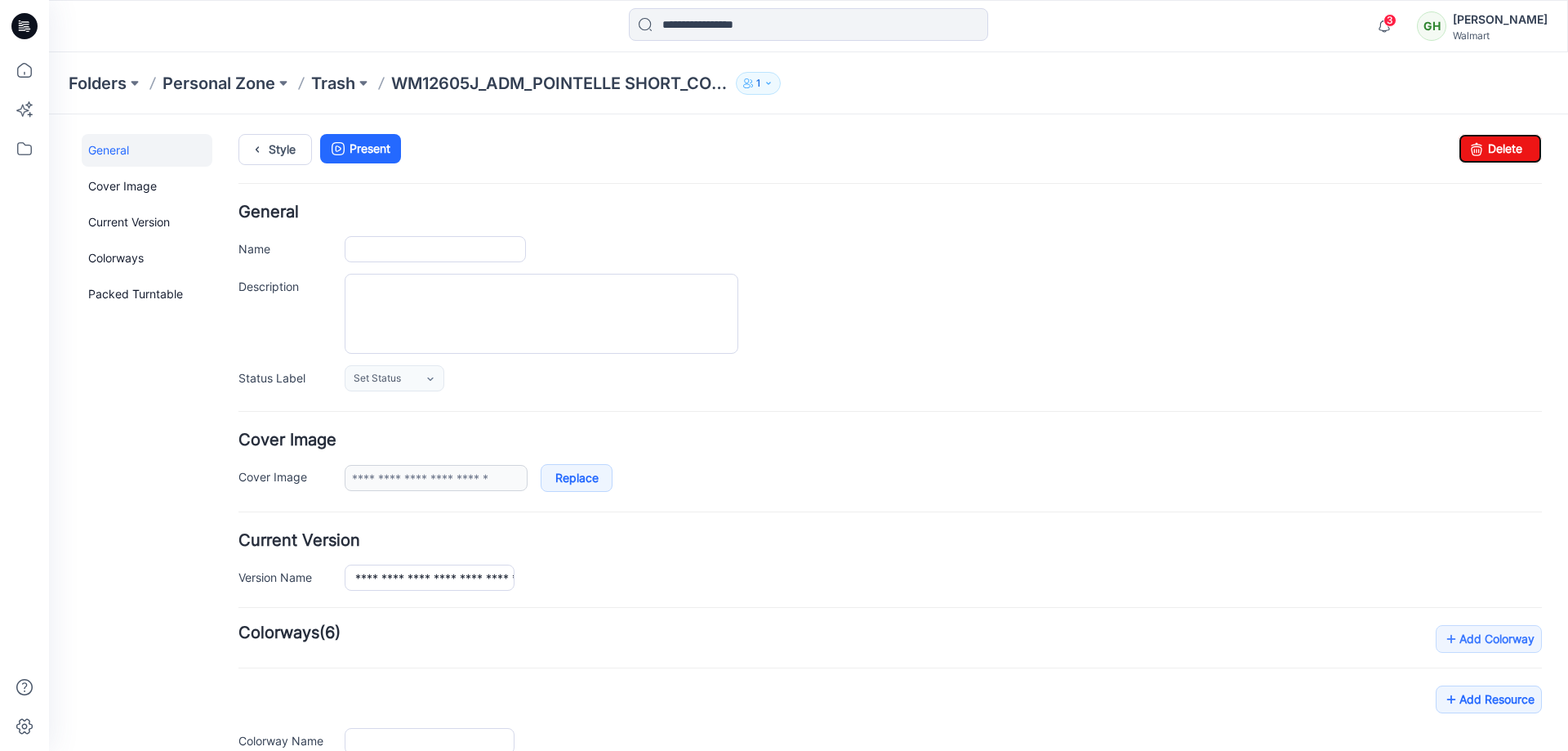
type input "**********"
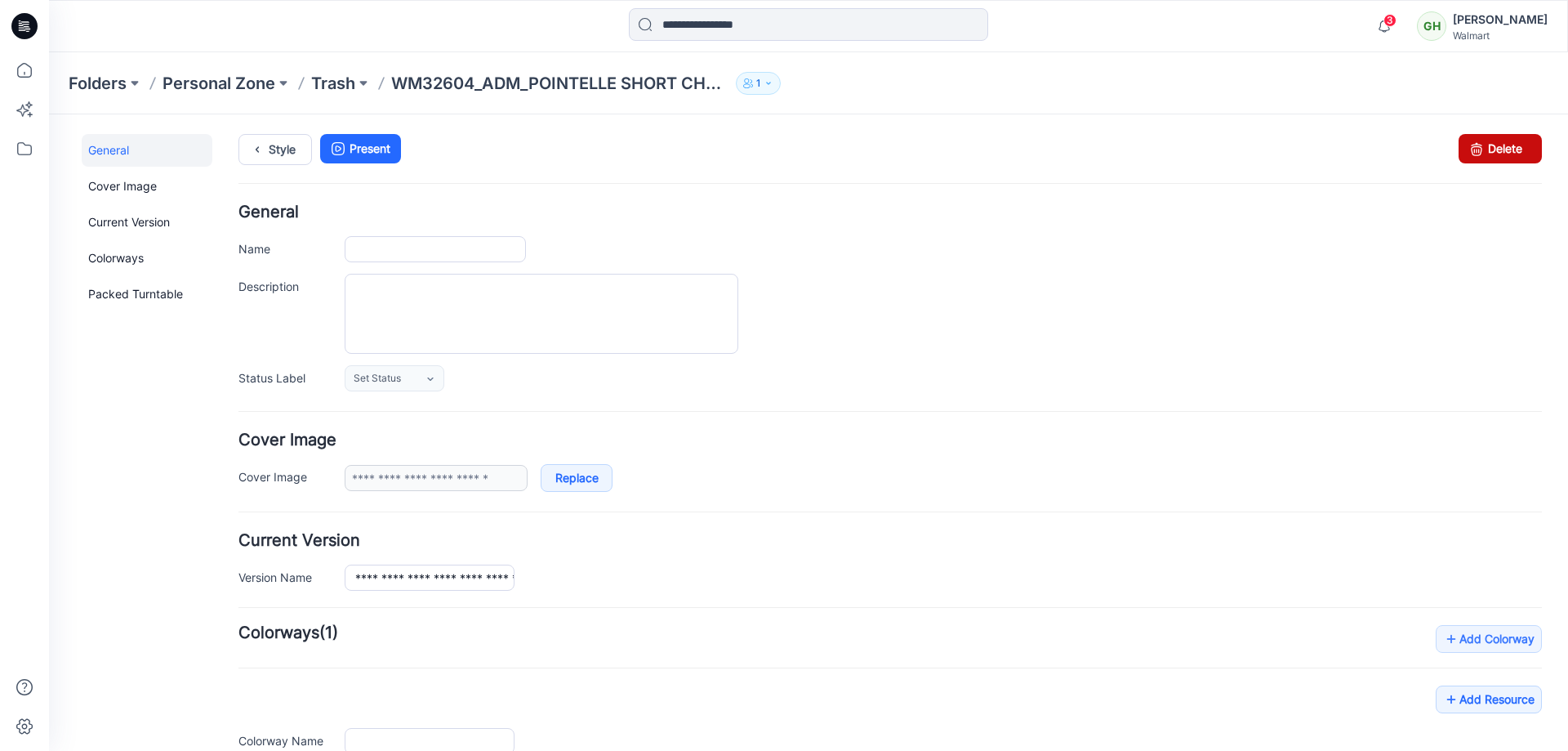
type input "**********"
drag, startPoint x: 1475, startPoint y: 153, endPoint x: 903, endPoint y: 185, distance: 572.9
click at [1475, 153] on icon at bounding box center [1477, 149] width 23 height 29
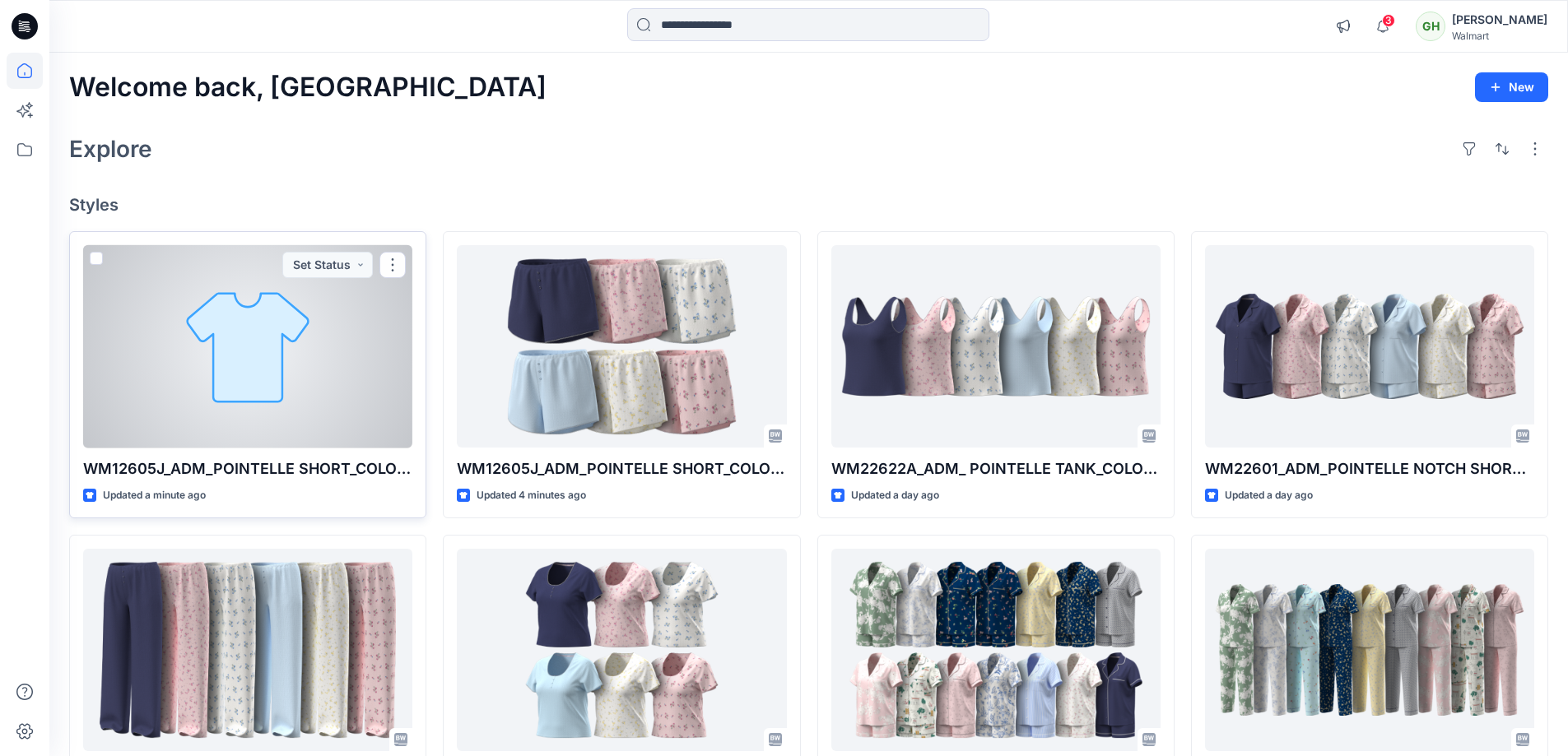
click at [257, 343] on div at bounding box center [248, 347] width 329 height 203
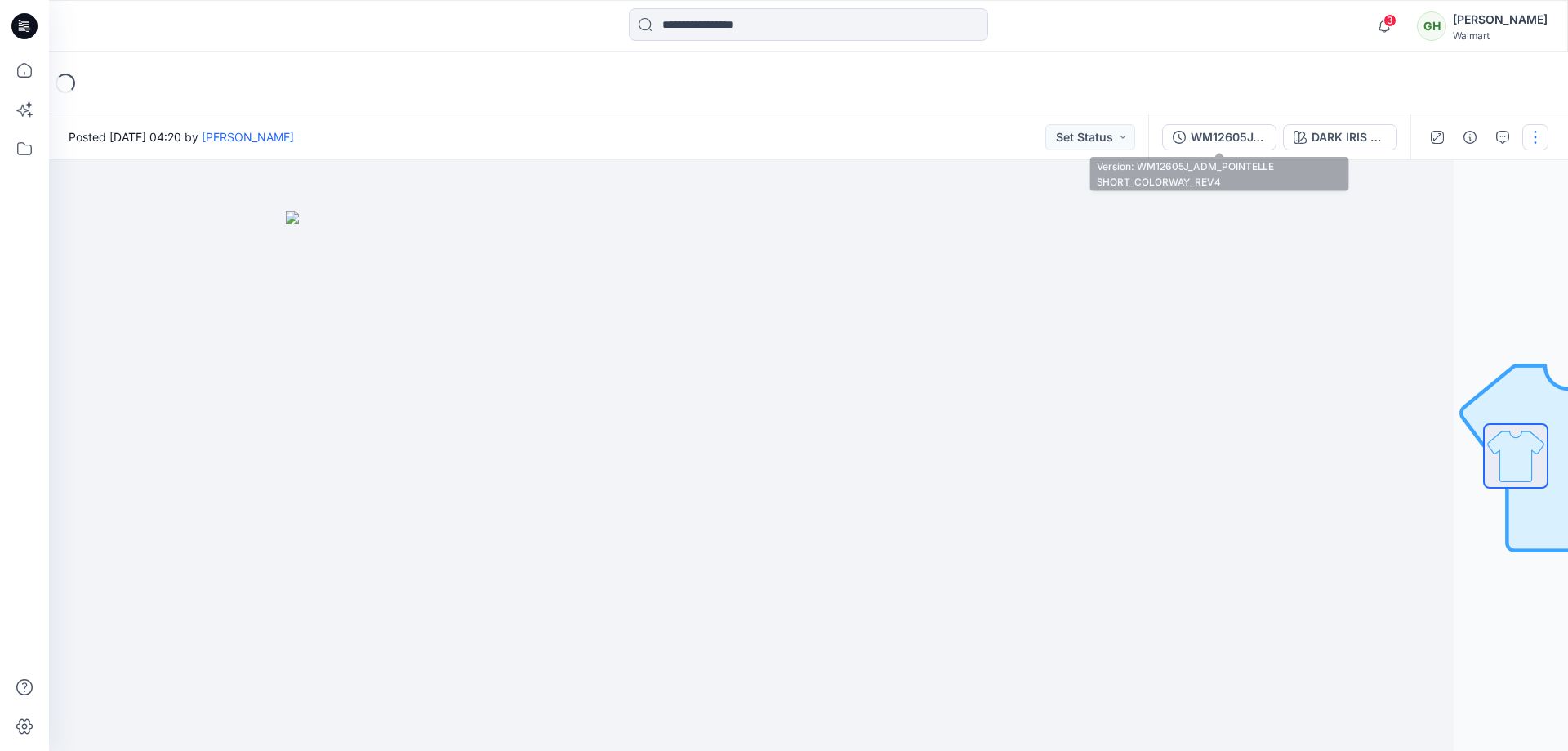
click at [1203, 128] on button "WM12605J_ADM_POINTELLE SHORT_COLORWAY_REV4" at bounding box center [1219, 137] width 114 height 26
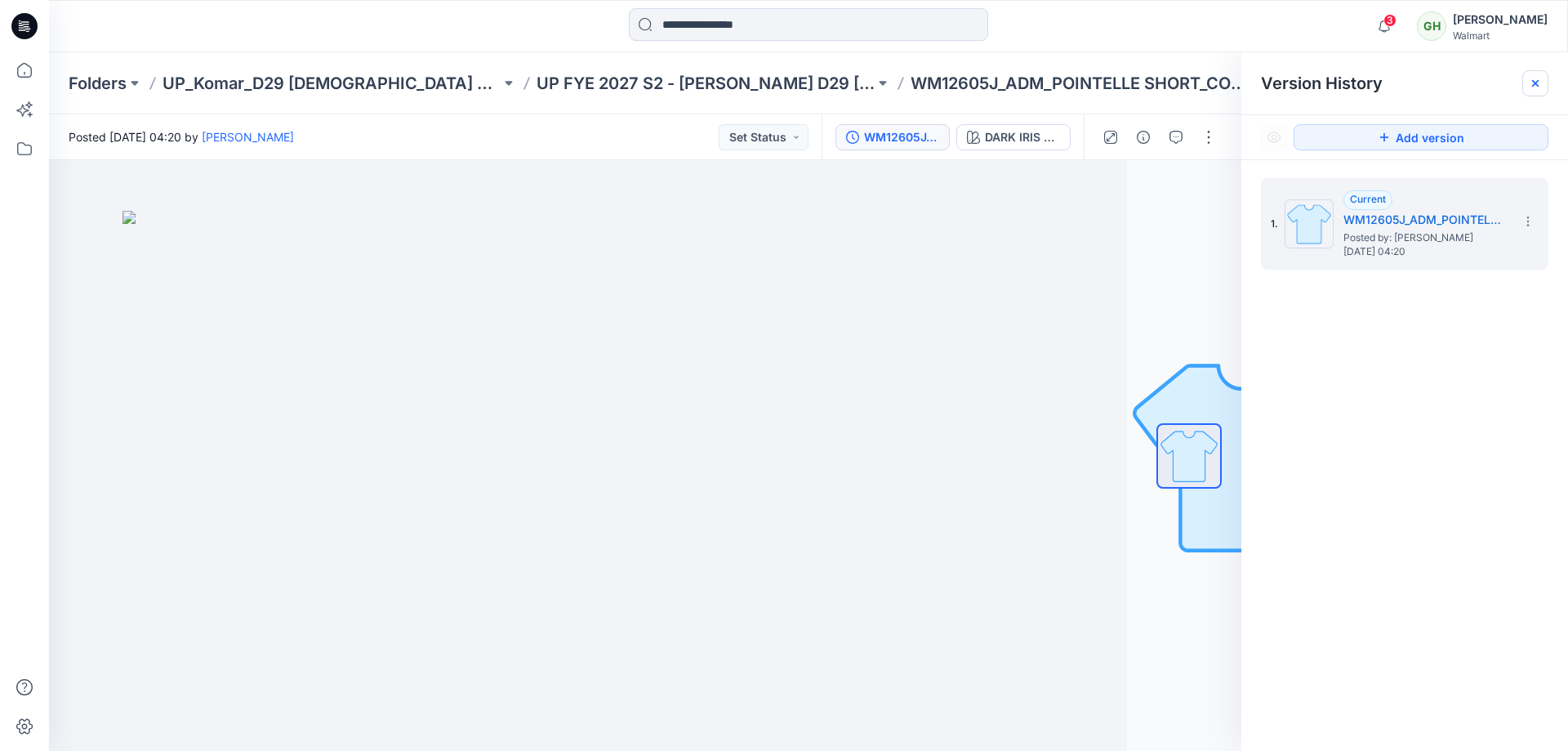
click at [1531, 81] on icon at bounding box center [1535, 83] width 13 height 13
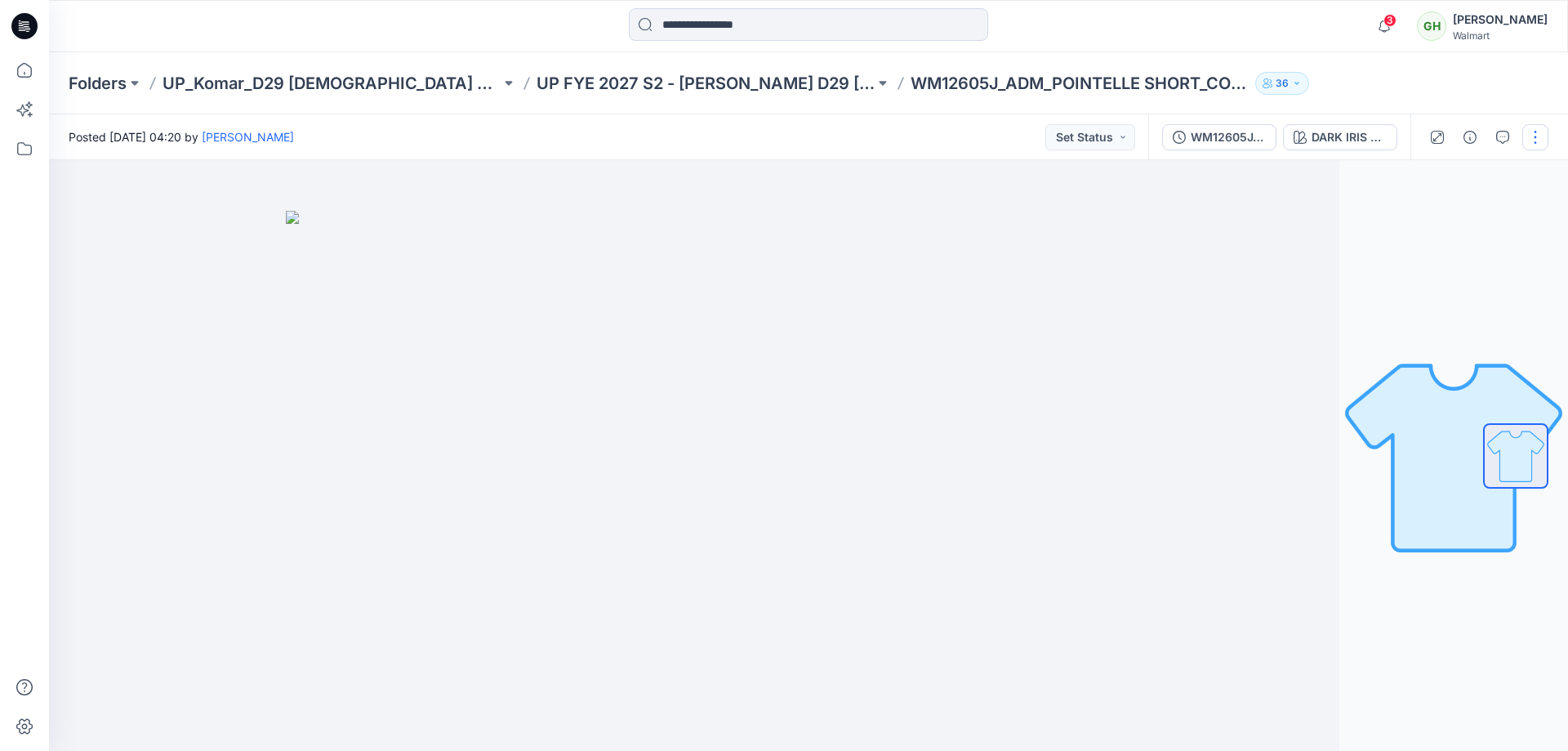
click at [1543, 137] on button "button" at bounding box center [1535, 137] width 26 height 26
click at [1428, 226] on p "Edit" at bounding box center [1431, 221] width 20 height 17
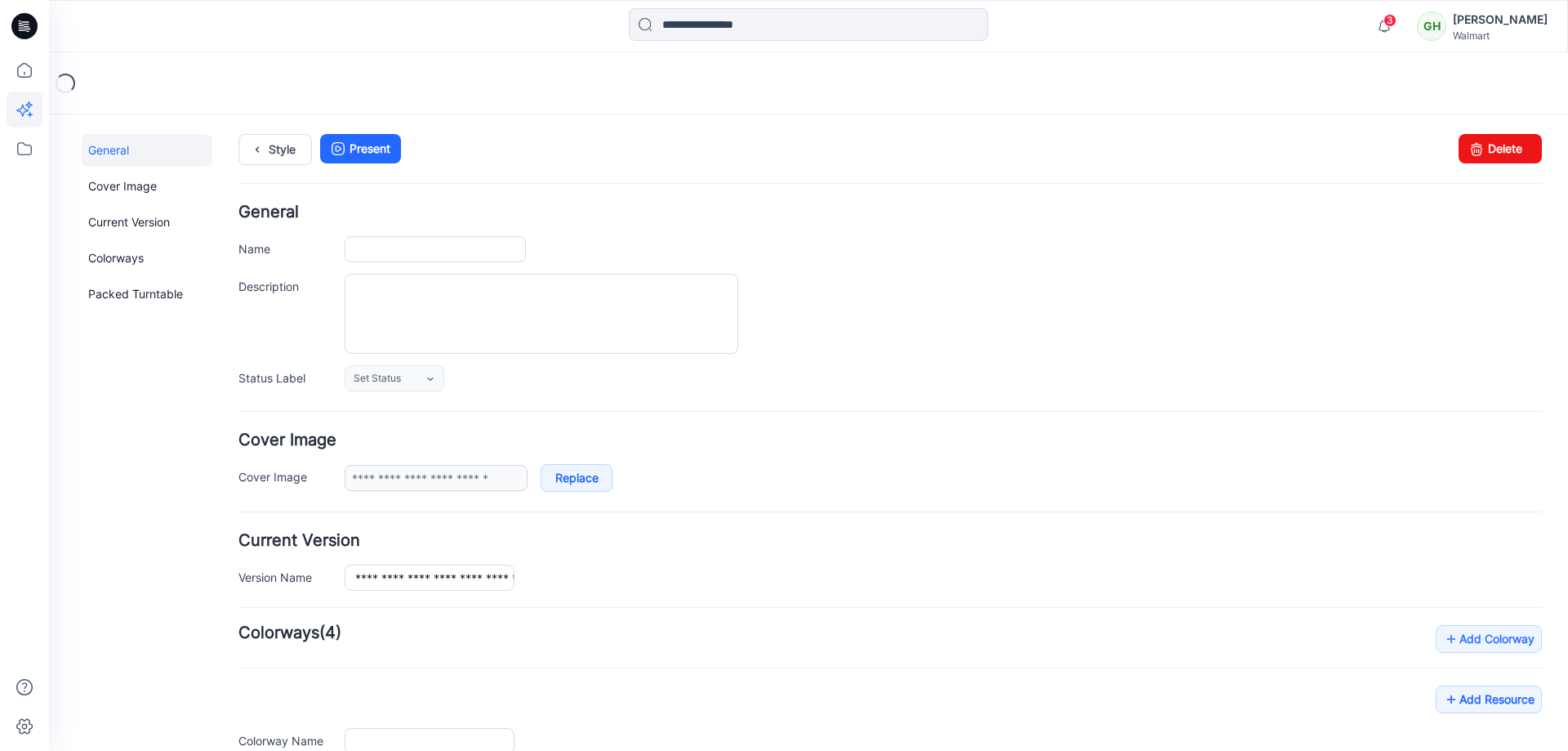
type input "**********"
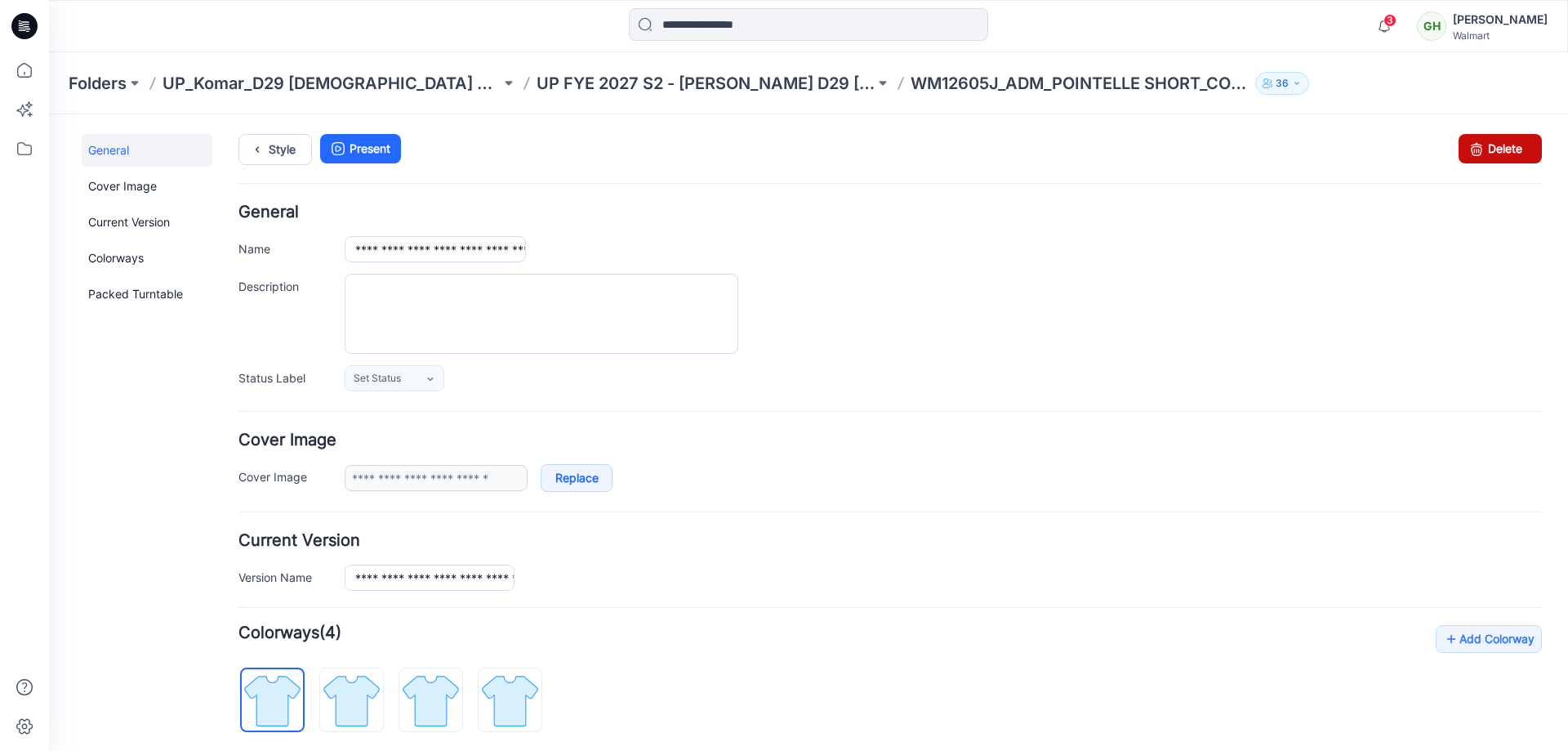
click at [1496, 151] on link "Delete" at bounding box center [1500, 149] width 83 height 29
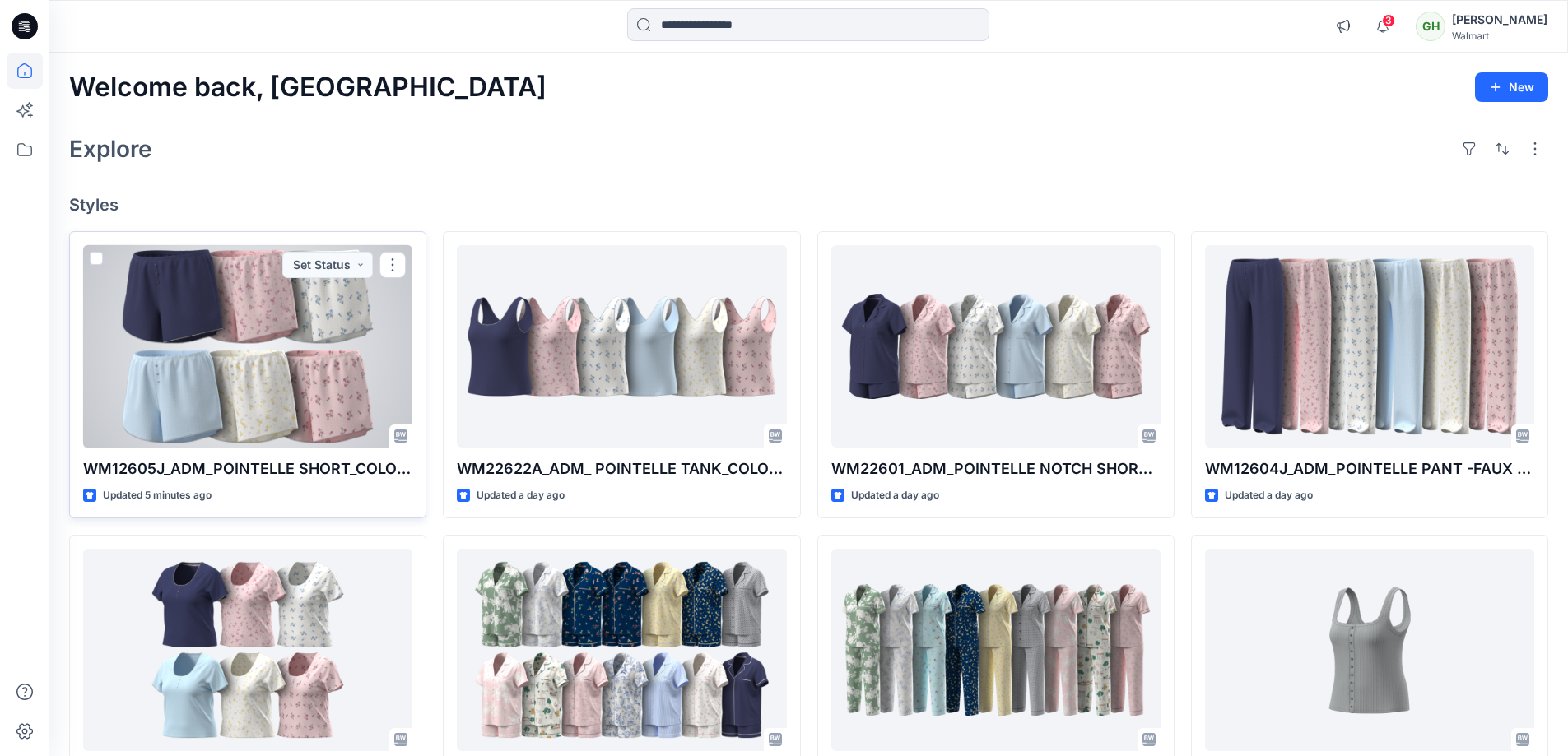
click at [243, 373] on div at bounding box center [248, 347] width 329 height 203
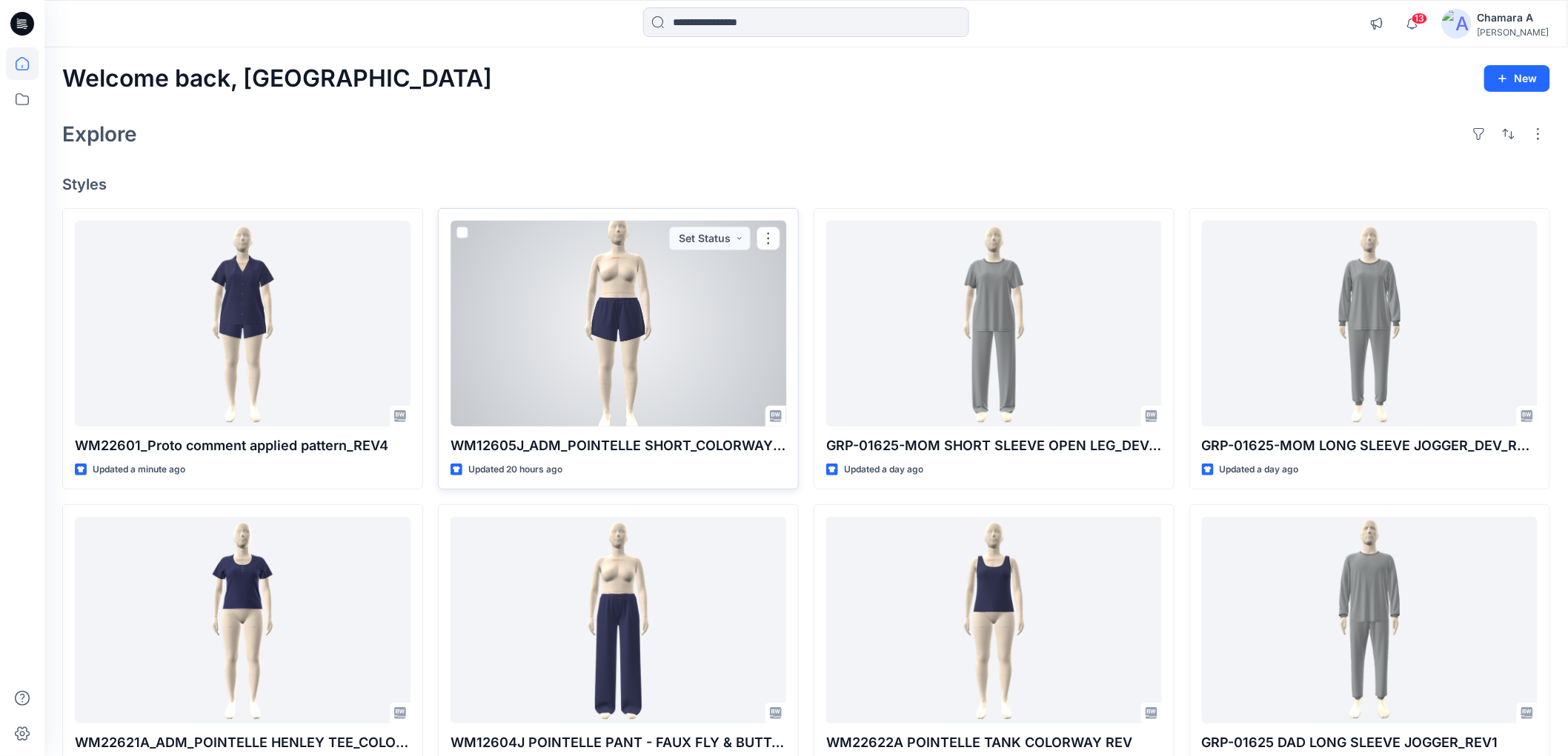
click at [723, 348] on div at bounding box center [618, 324] width 335 height 206
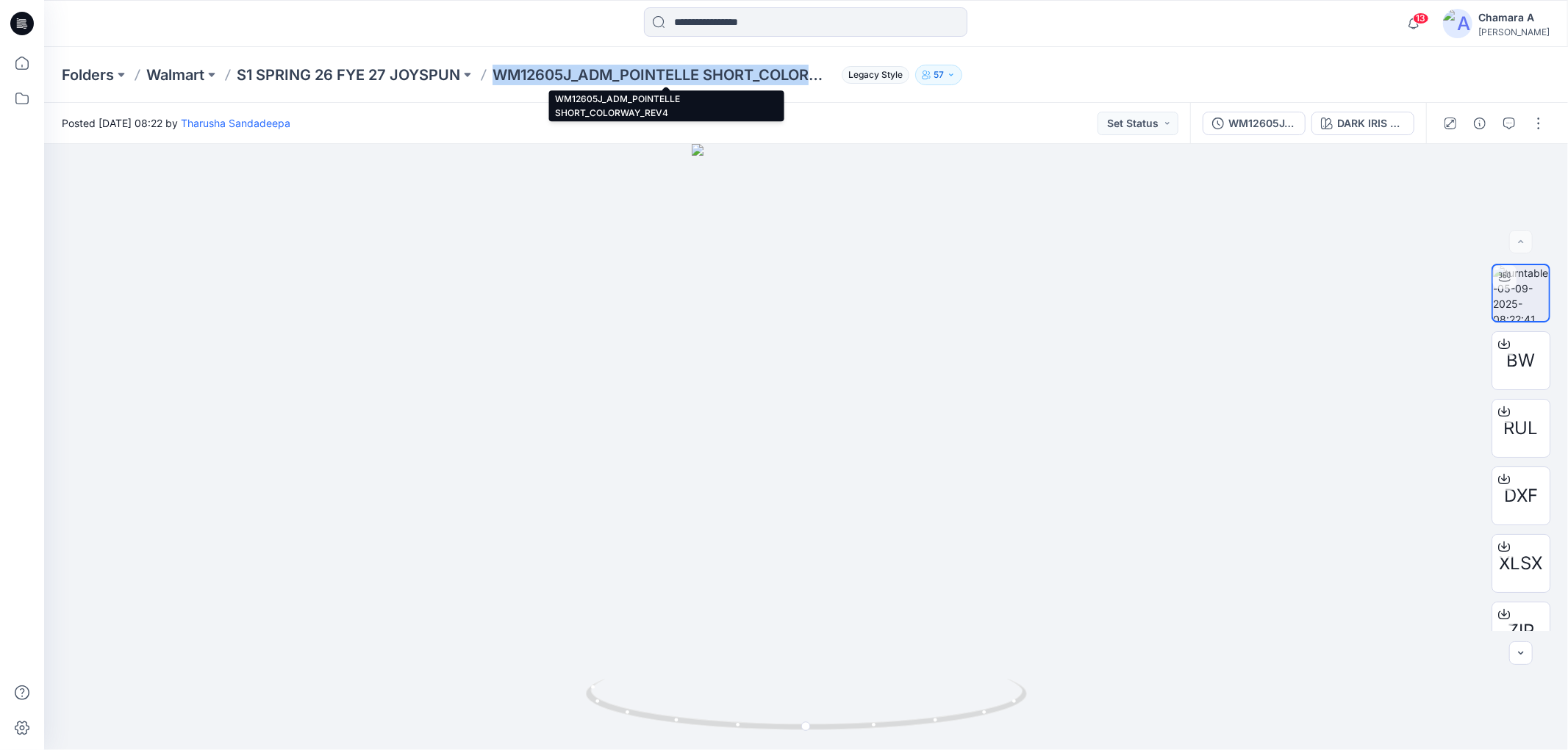
drag, startPoint x: 494, startPoint y: 74, endPoint x: 818, endPoint y: 73, distance: 324.0
click at [818, 73] on div "Folders Walmart S1 SPRING 26 FYE 27 JOYSPUN WM12605J_ADM_POINTELLE SHORT_COLORW…" at bounding box center [749, 75] width 1374 height 21
copy p "WM12605J_ADM_POINTELLE SHORT_COLOR"
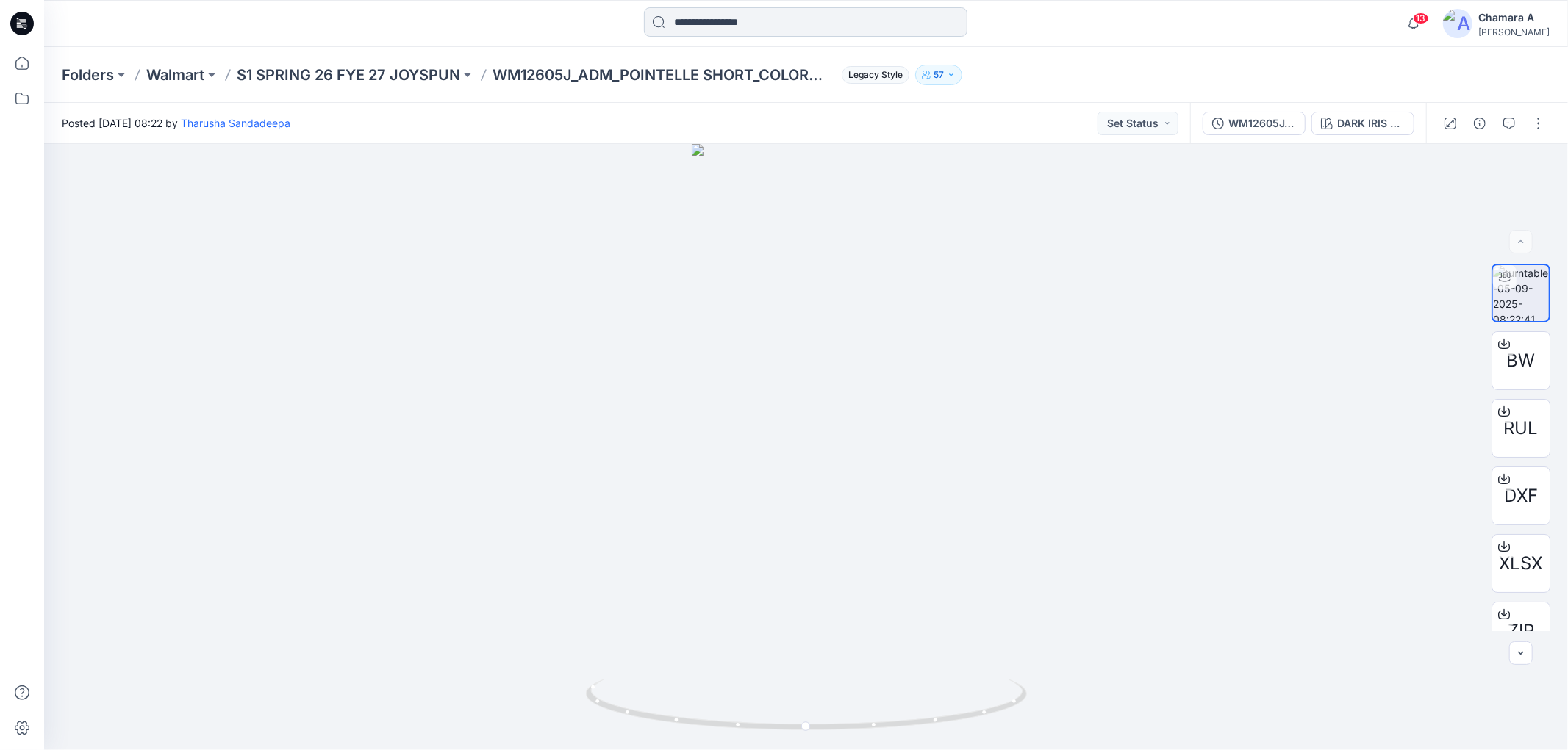
click at [666, 22] on input at bounding box center [805, 22] width 324 height 30
drag, startPoint x: 492, startPoint y: 75, endPoint x: 572, endPoint y: 76, distance: 80.0
click at [572, 76] on div "Folders Walmart S1 SPRING 26 FYE 27 JOYSPUN WM12605J_ADM_POINTELLE SHORT_COLORW…" at bounding box center [749, 75] width 1374 height 21
copy p "WM12605J"
drag, startPoint x: 738, startPoint y: 13, endPoint x: 732, endPoint y: 20, distance: 9.2
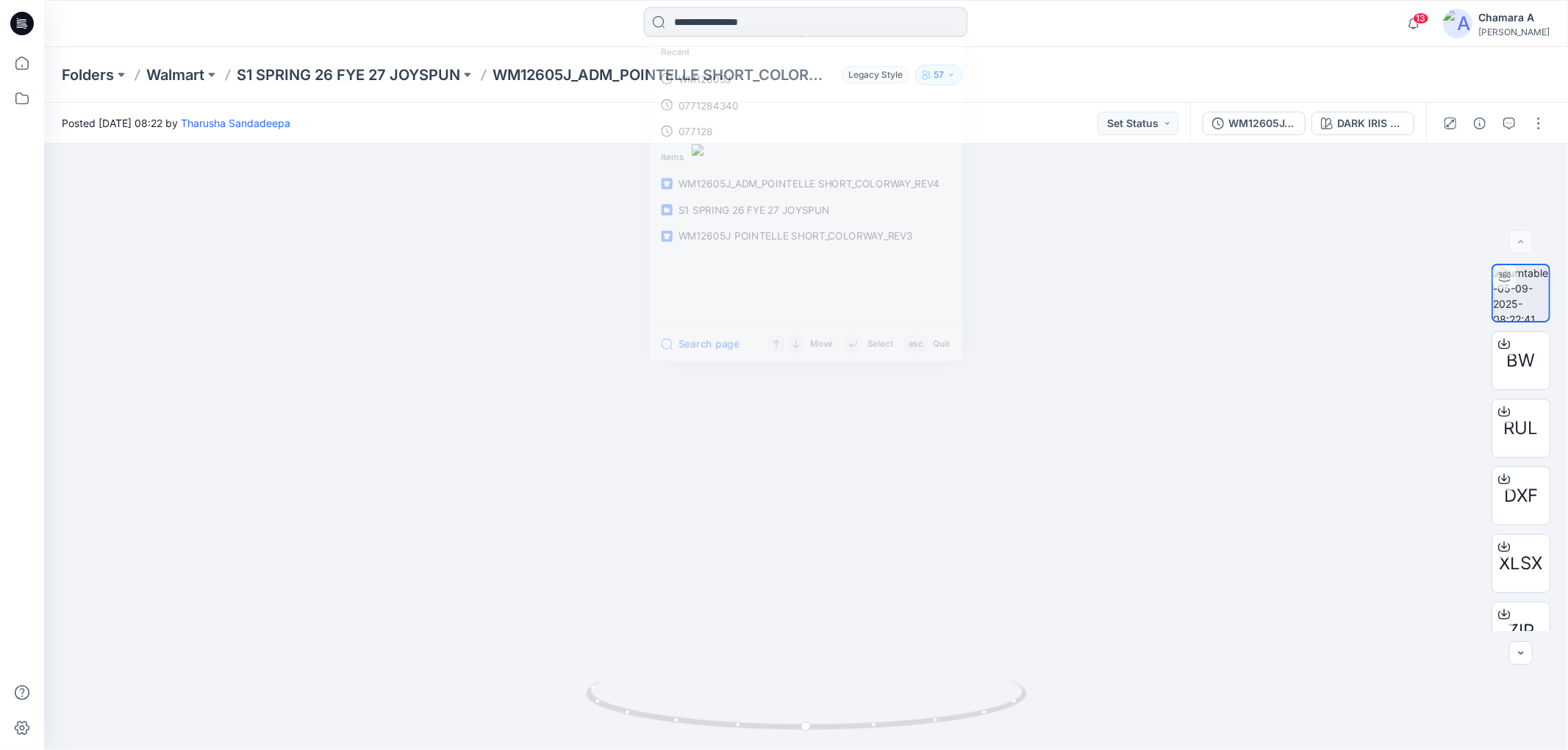
click at [737, 15] on input at bounding box center [805, 22] width 324 height 30
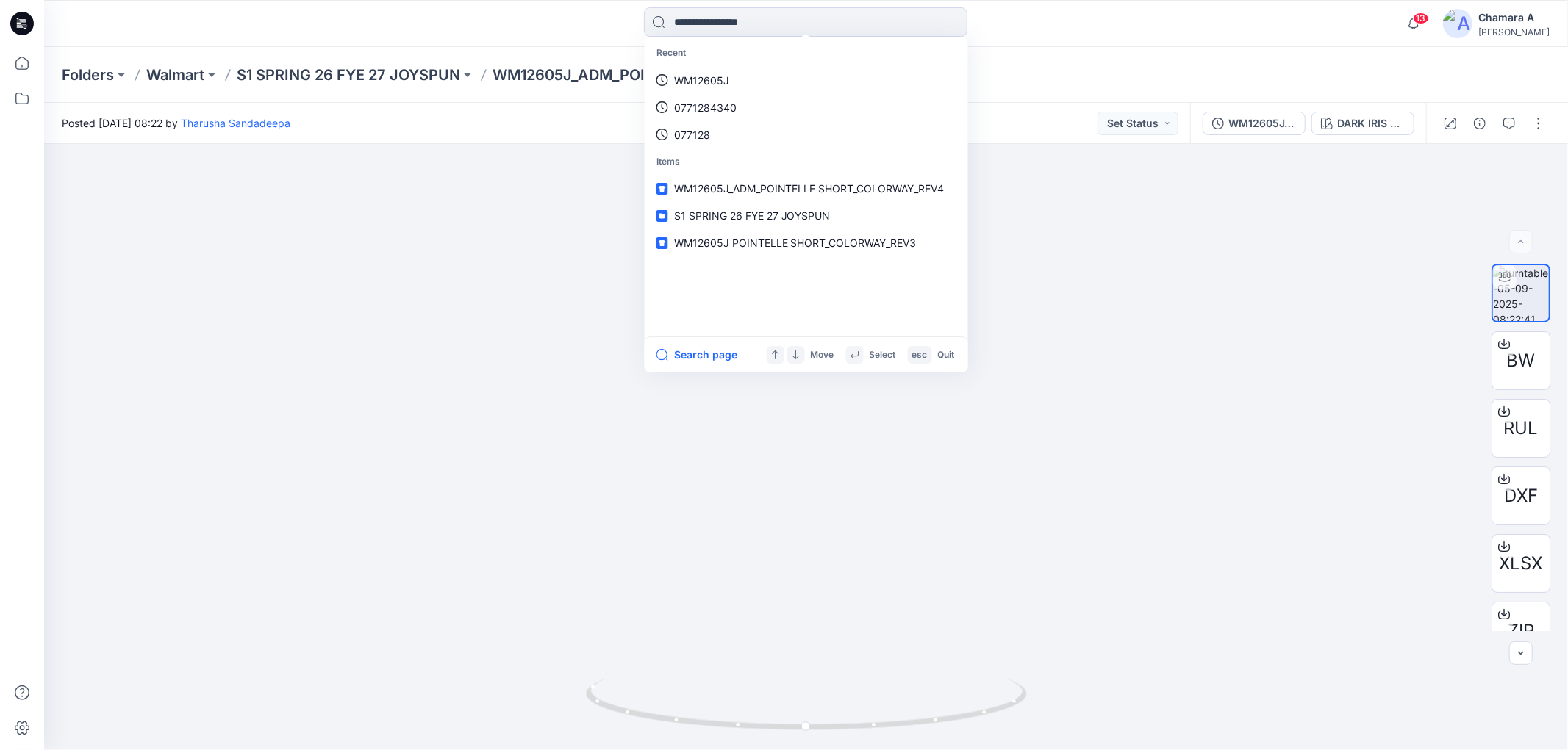
paste input "********"
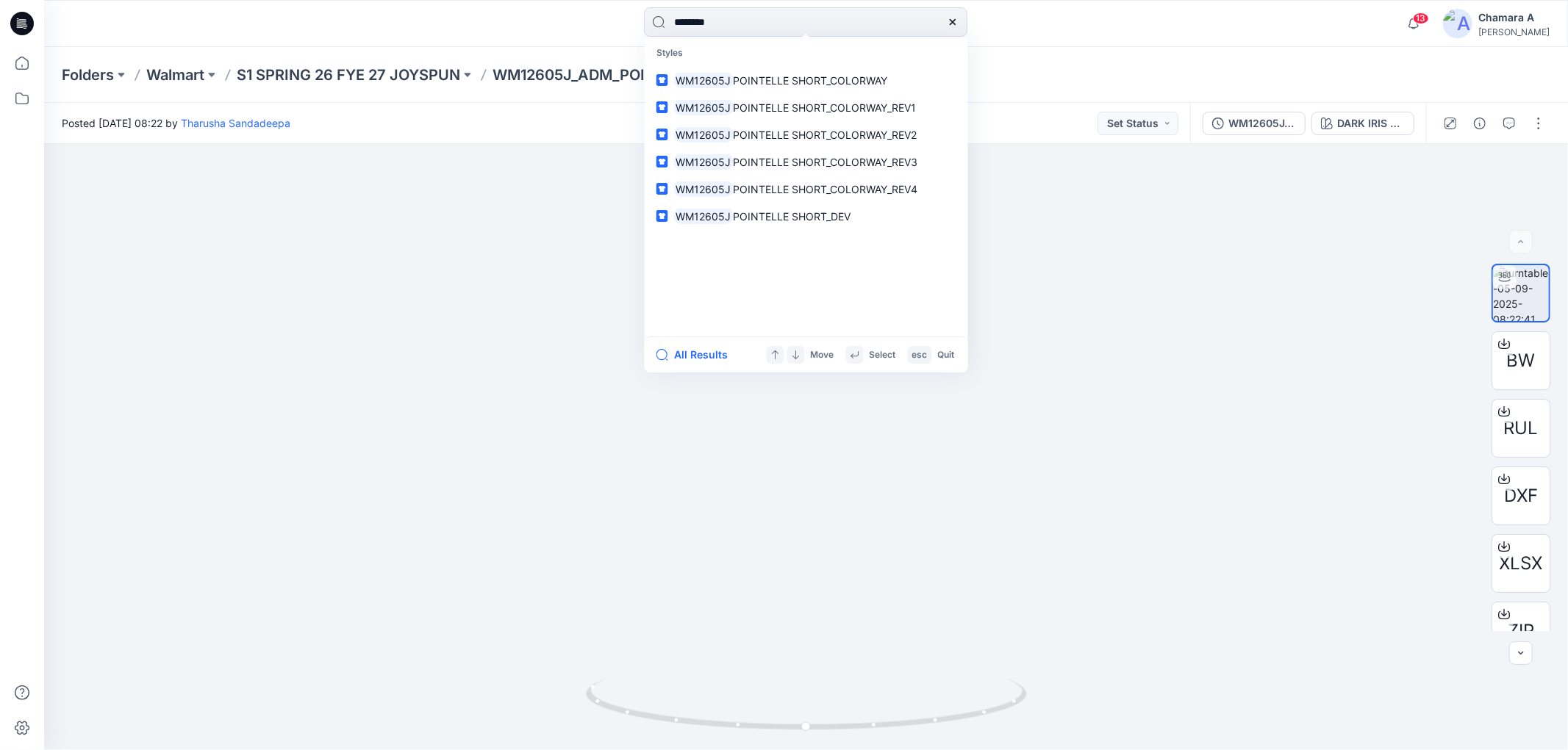
type input "********"
click at [1222, 39] on div "******** Styles WM12605J POINTELLE SHORT_COLORWAY WM12605J POINTELLE SHORT_COLO…" at bounding box center [806, 23] width 1524 height 47
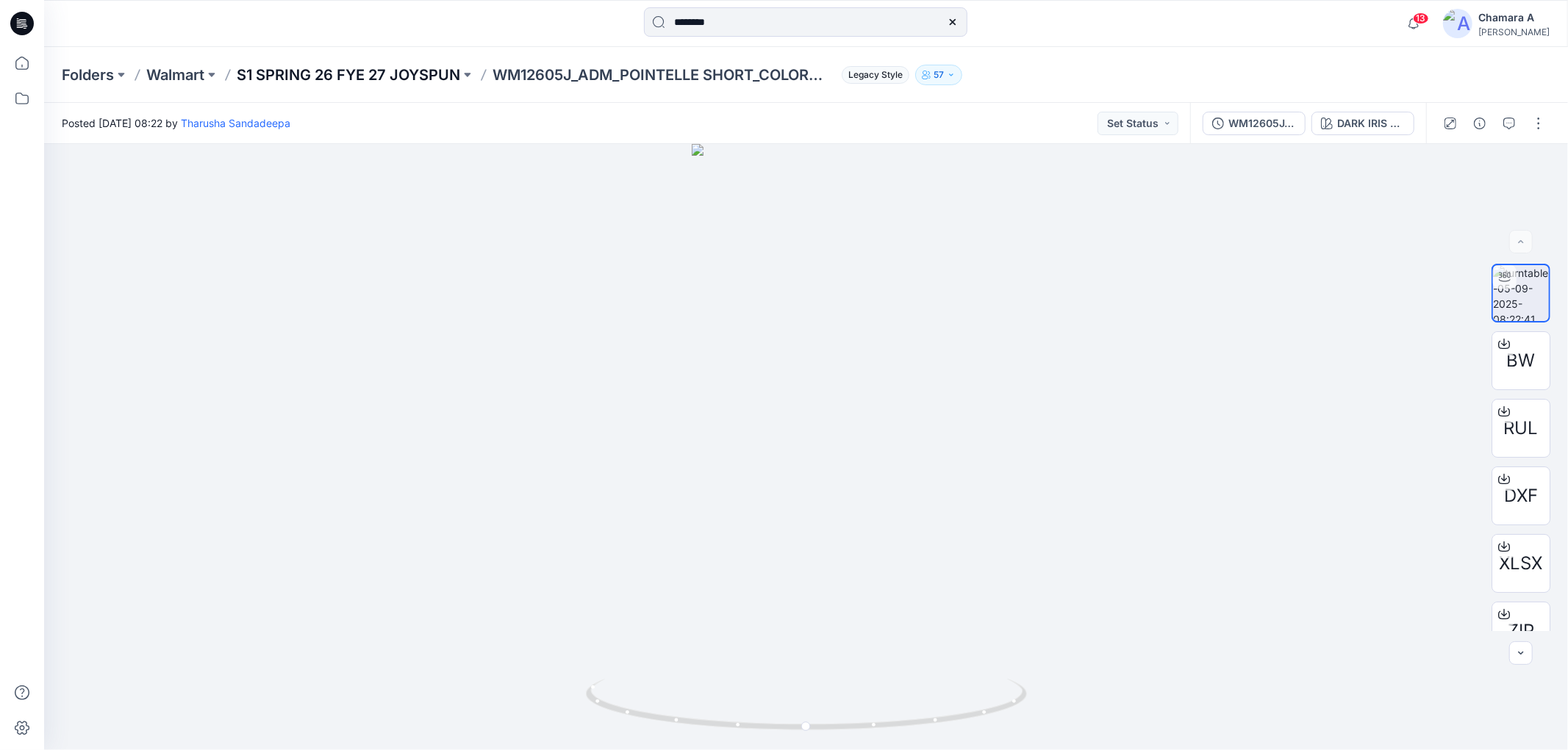
click at [383, 67] on p "S1 SPRING 26 FYE 27 JOYSPUN" at bounding box center [348, 75] width 224 height 21
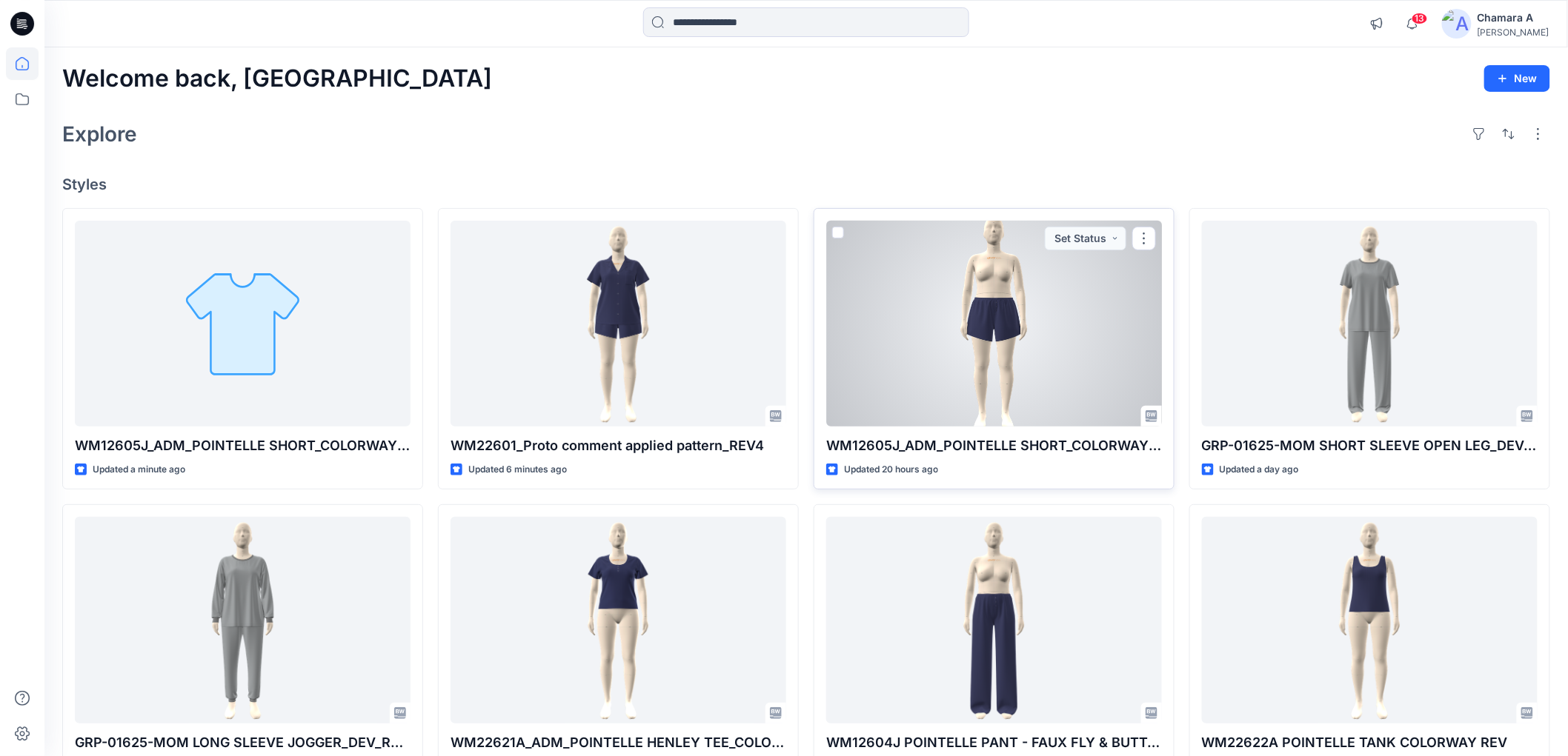
click at [1068, 344] on div at bounding box center [993, 324] width 335 height 206
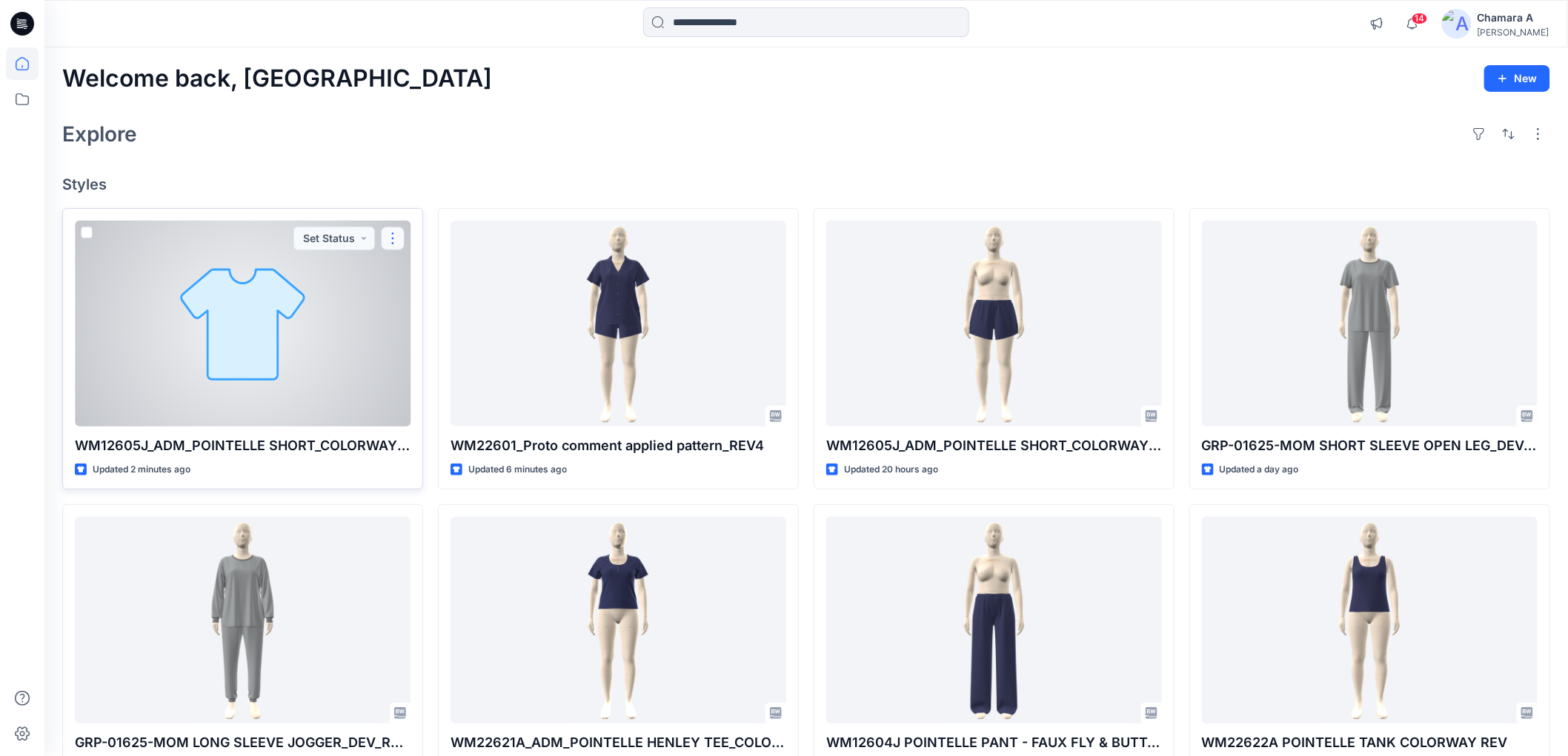
click at [393, 242] on button "button" at bounding box center [393, 238] width 24 height 24
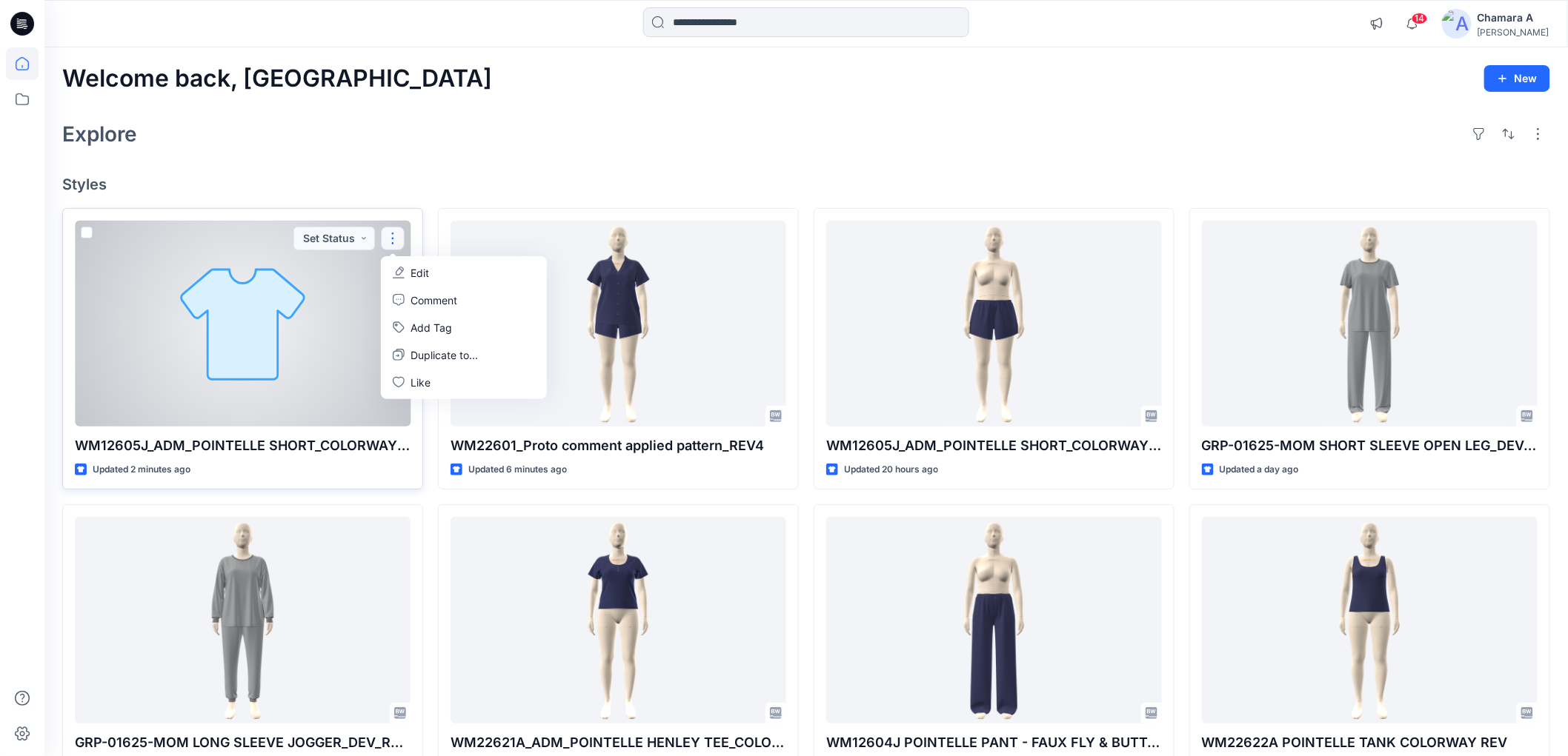
click at [417, 261] on button "Edit" at bounding box center [463, 272] width 160 height 27
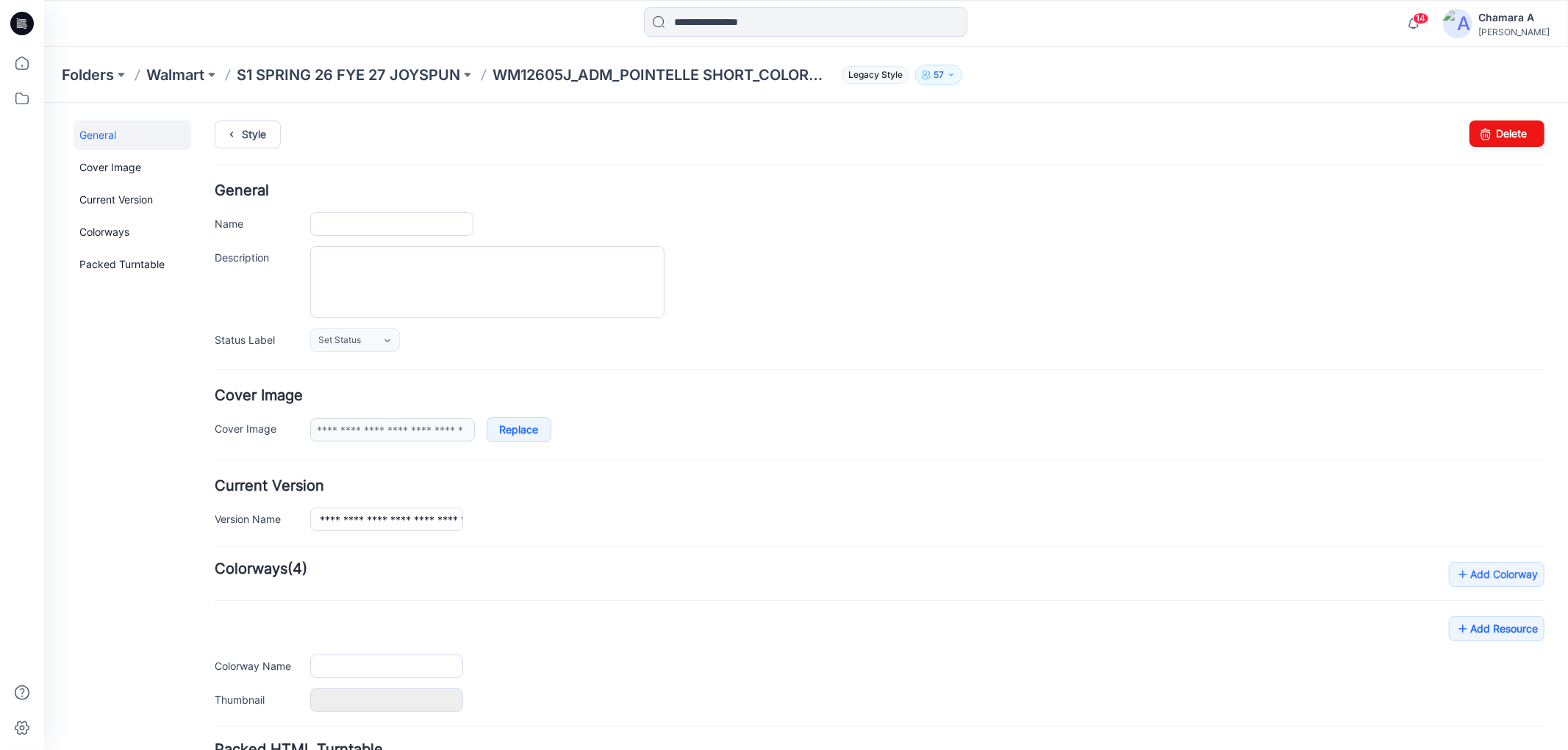
type input "**********"
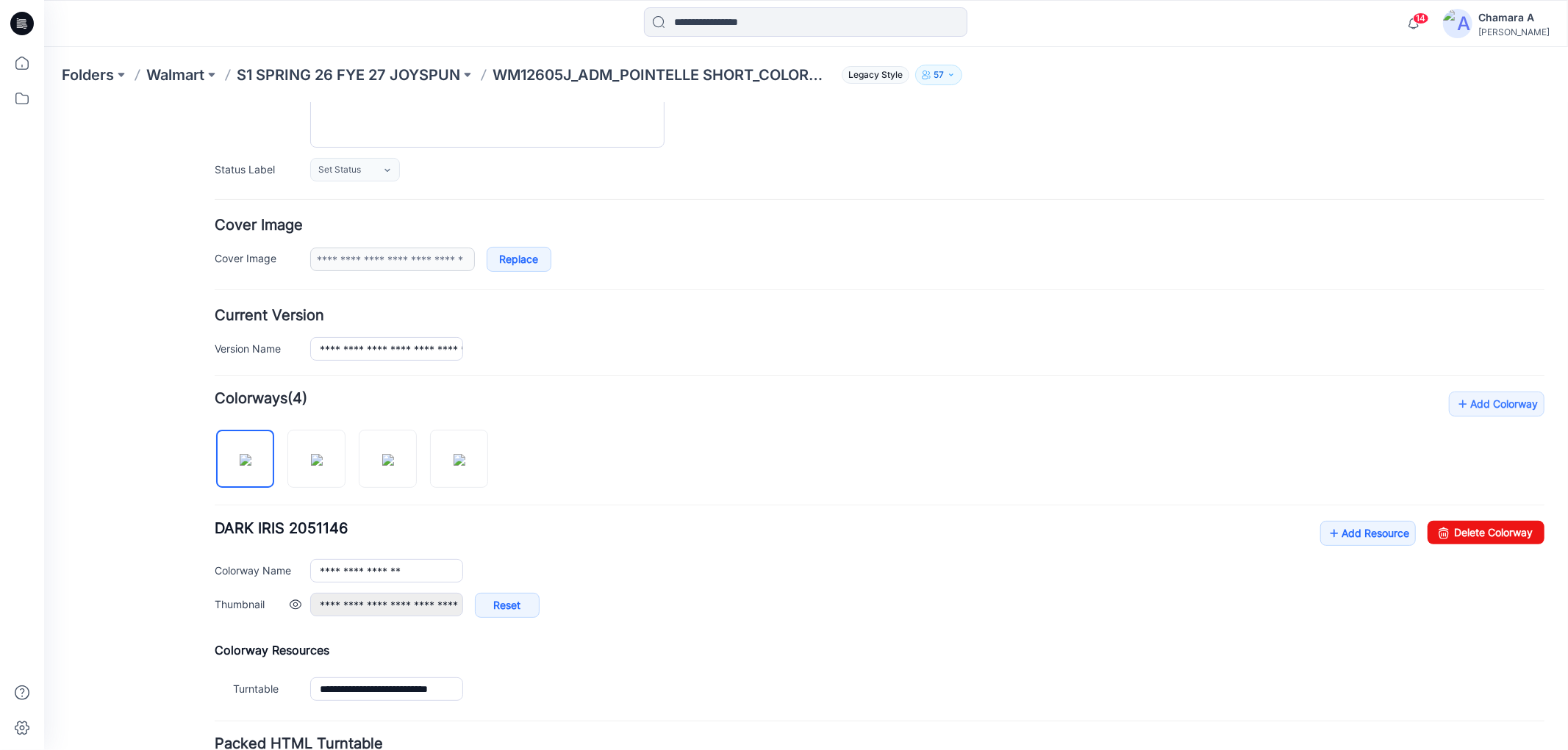
scroll to position [297, 0]
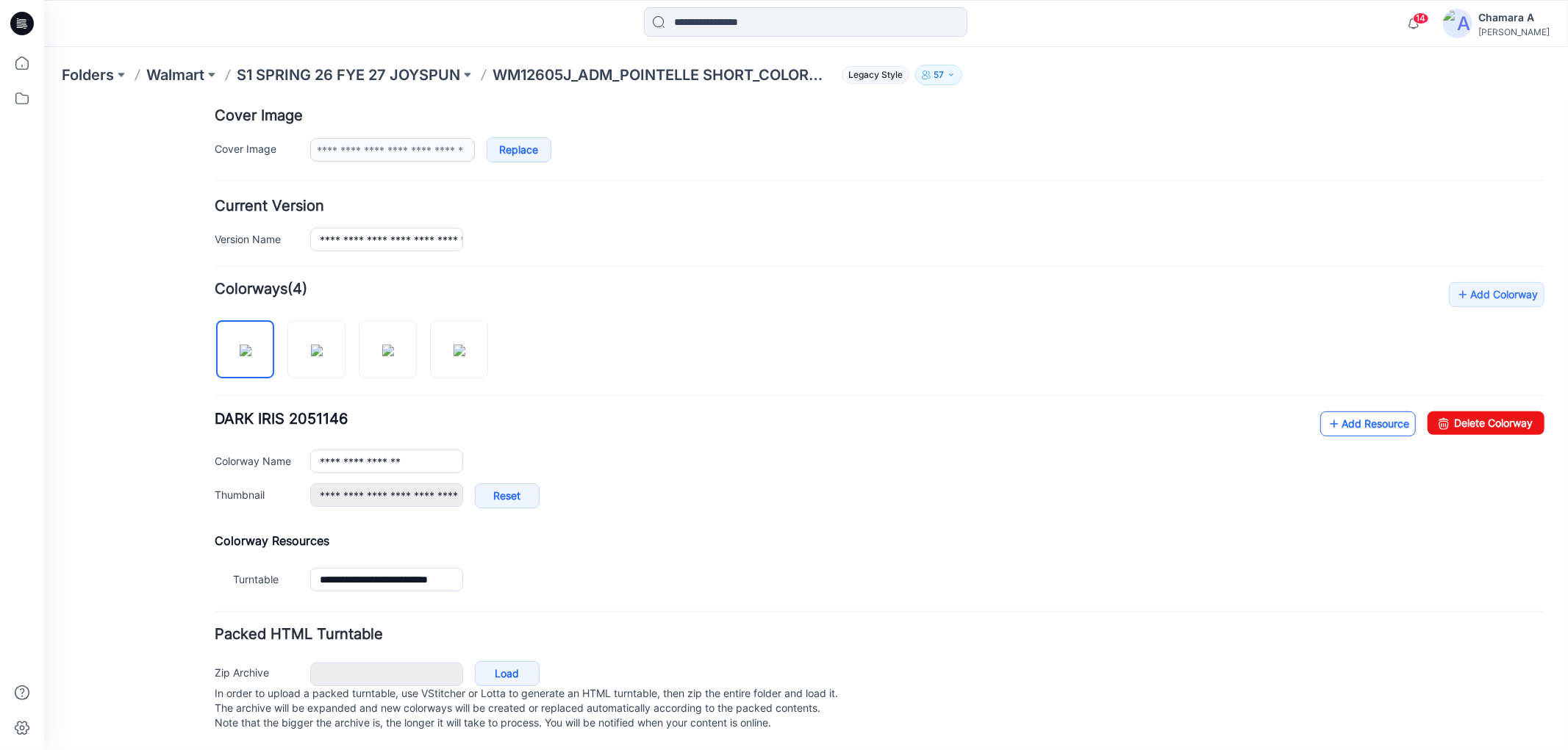
click at [1354, 411] on link "Add Resource" at bounding box center [1367, 423] width 95 height 25
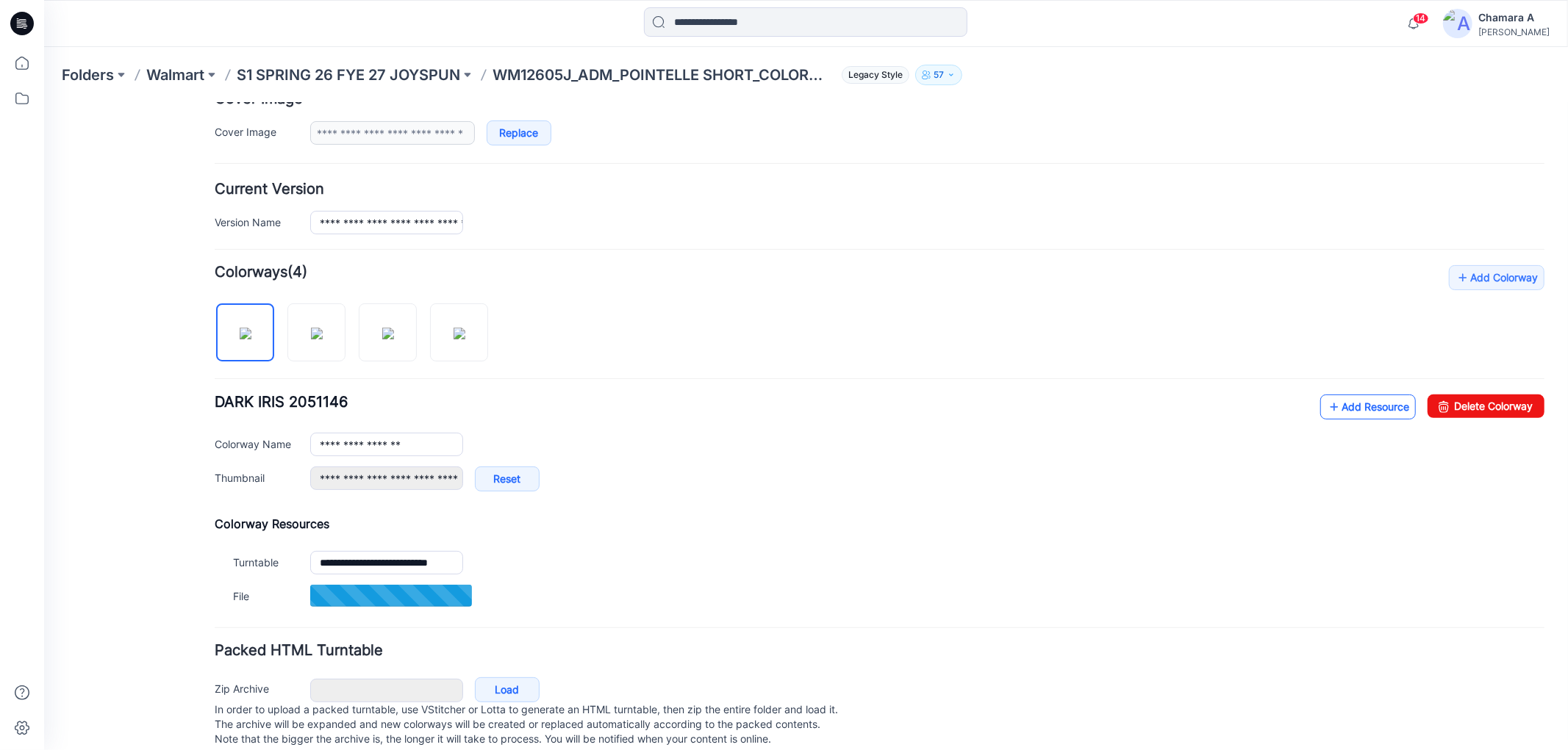
click at [1364, 414] on link "Add Resource" at bounding box center [1367, 406] width 95 height 25
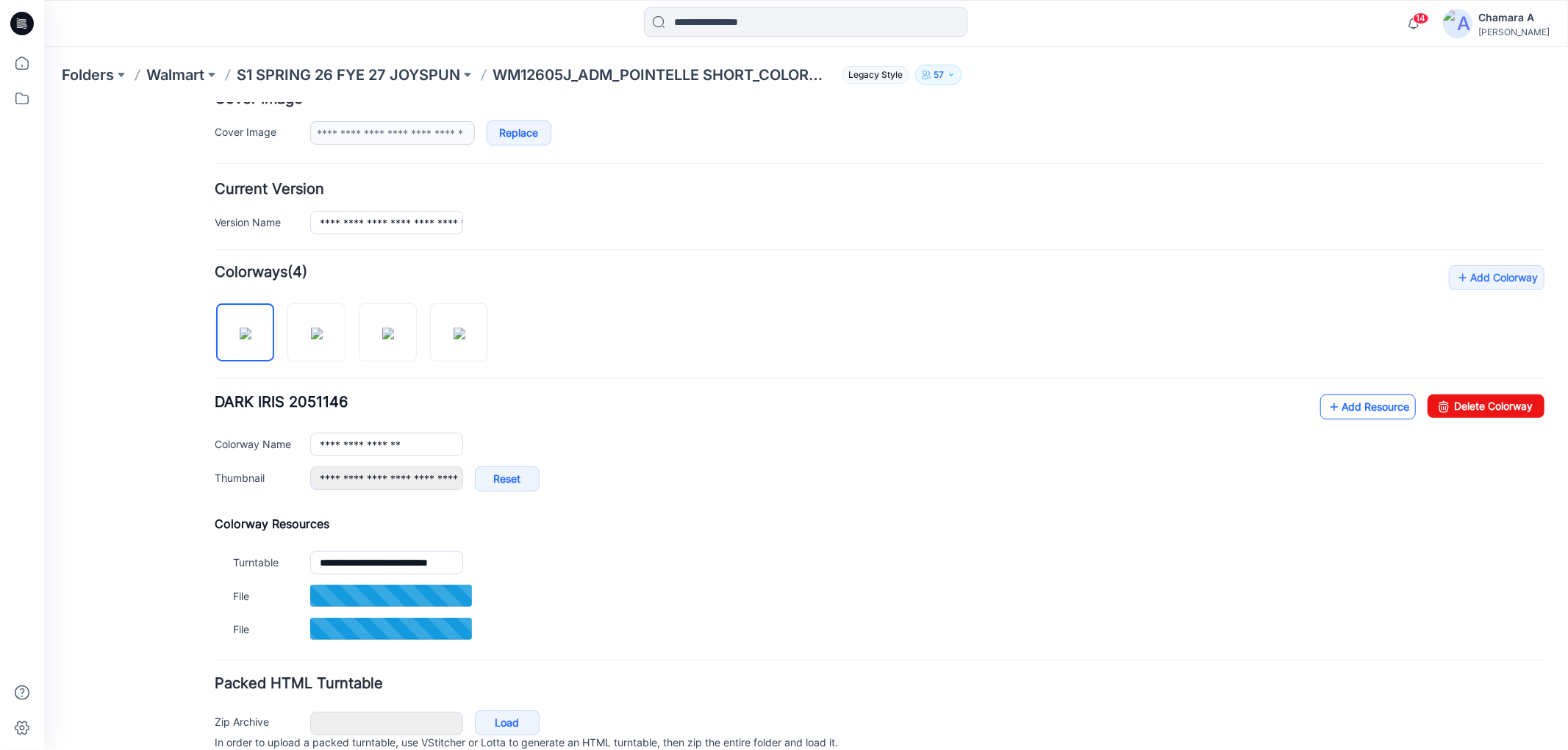
click at [1350, 411] on link "Add Resource" at bounding box center [1367, 406] width 95 height 25
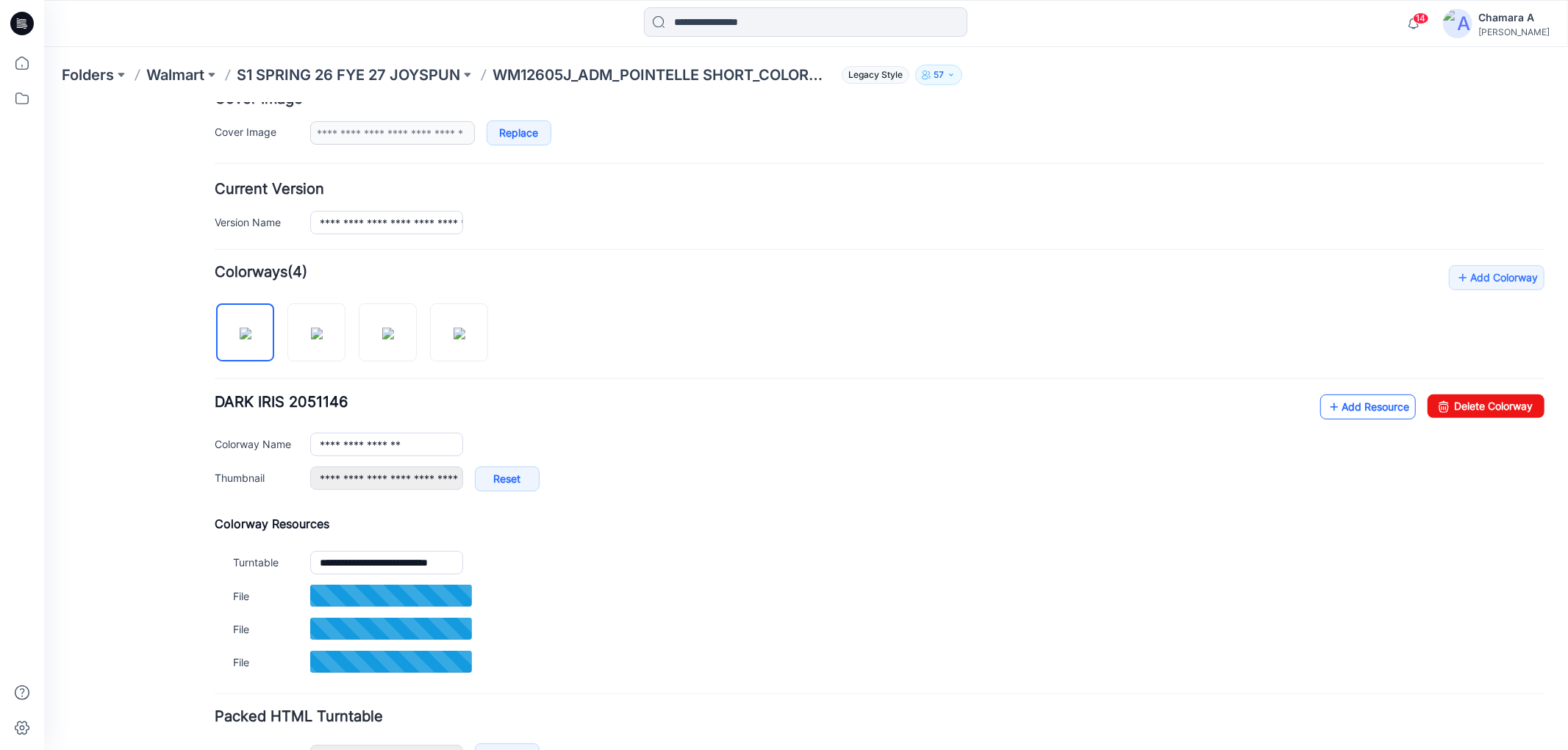
click at [1346, 411] on link "Add Resource" at bounding box center [1367, 406] width 95 height 25
click at [1387, 416] on link "Add Resource" at bounding box center [1367, 406] width 95 height 25
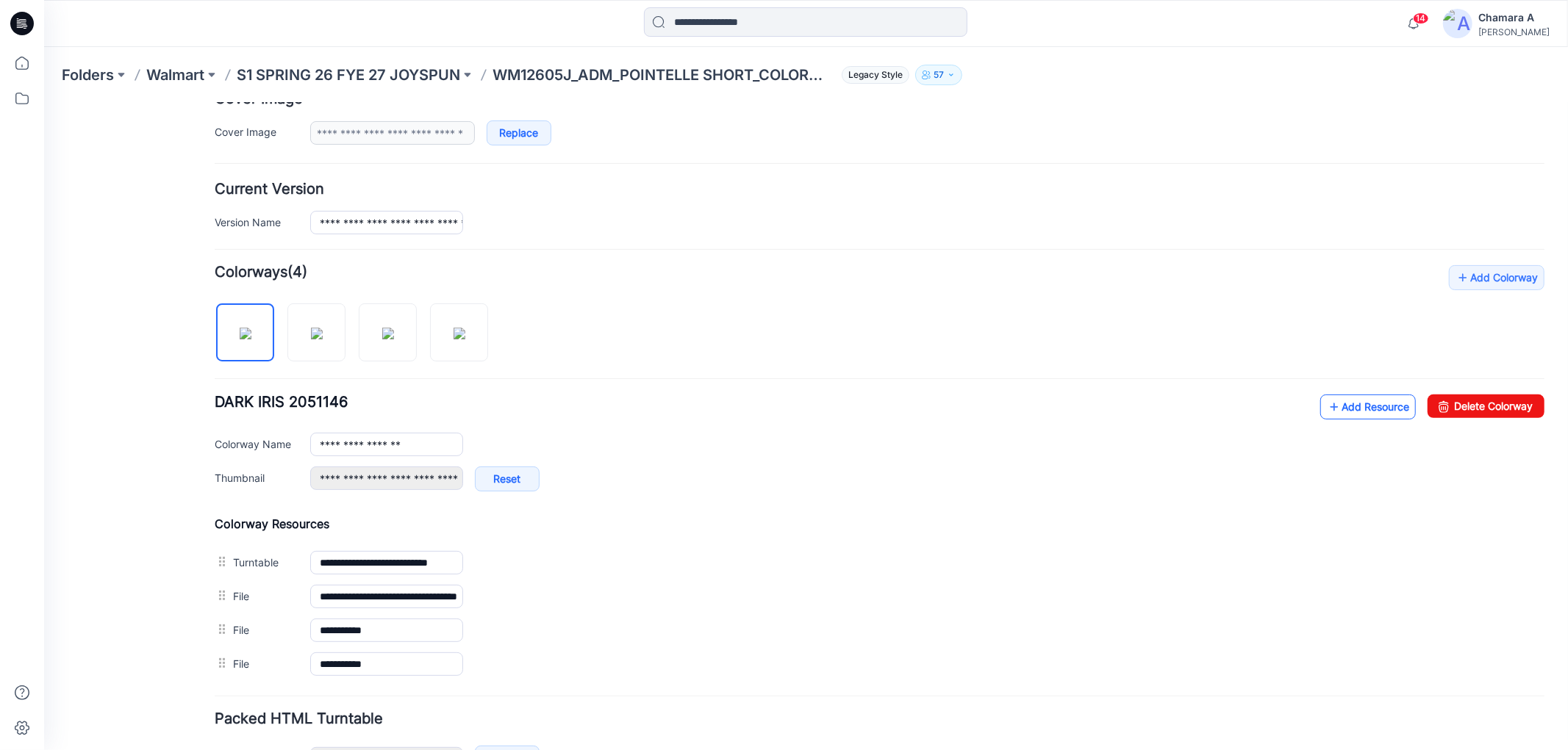
click at [1333, 413] on link "Add Resource" at bounding box center [1367, 406] width 95 height 25
click at [1361, 413] on link "Add Resource" at bounding box center [1367, 406] width 95 height 25
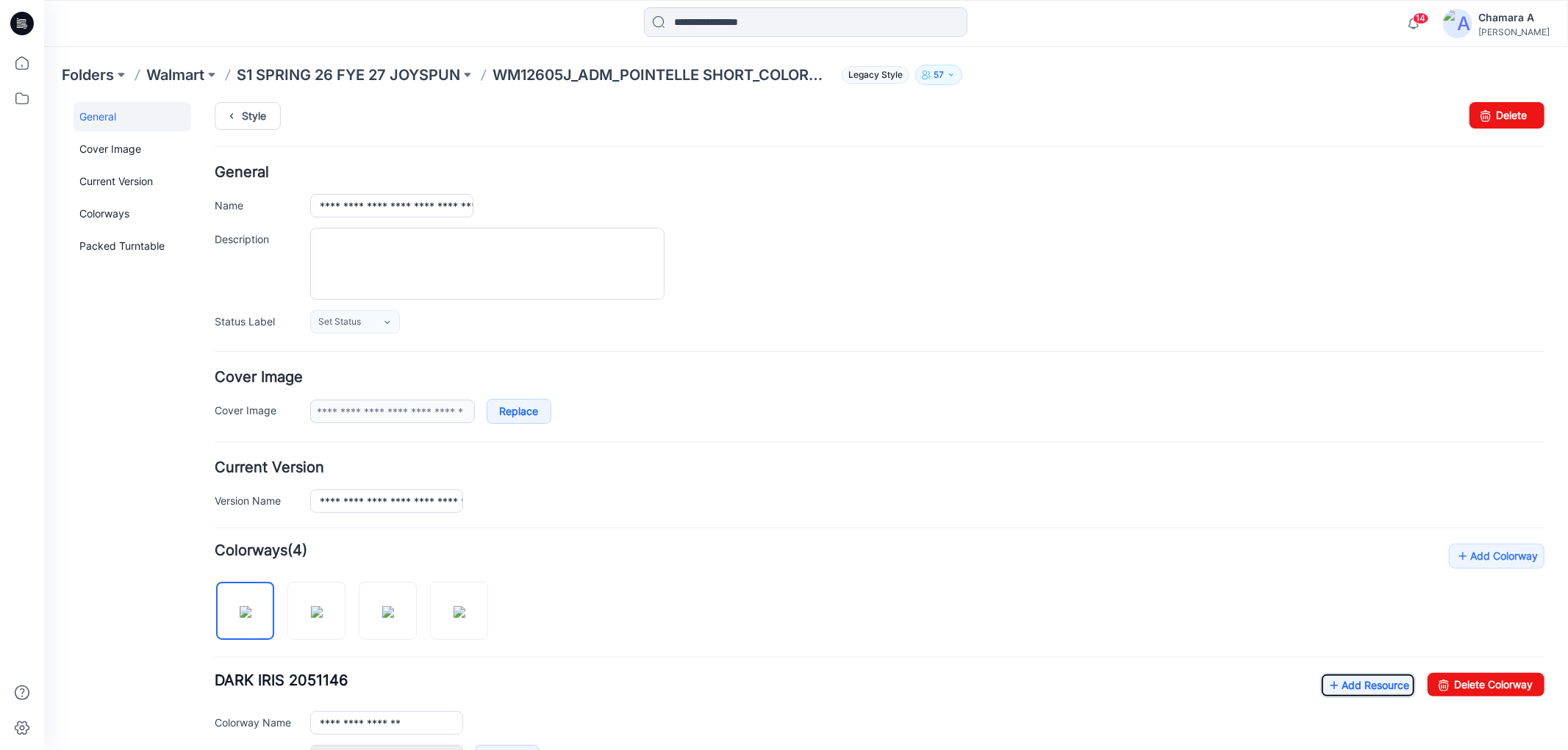
scroll to position [0, 0]
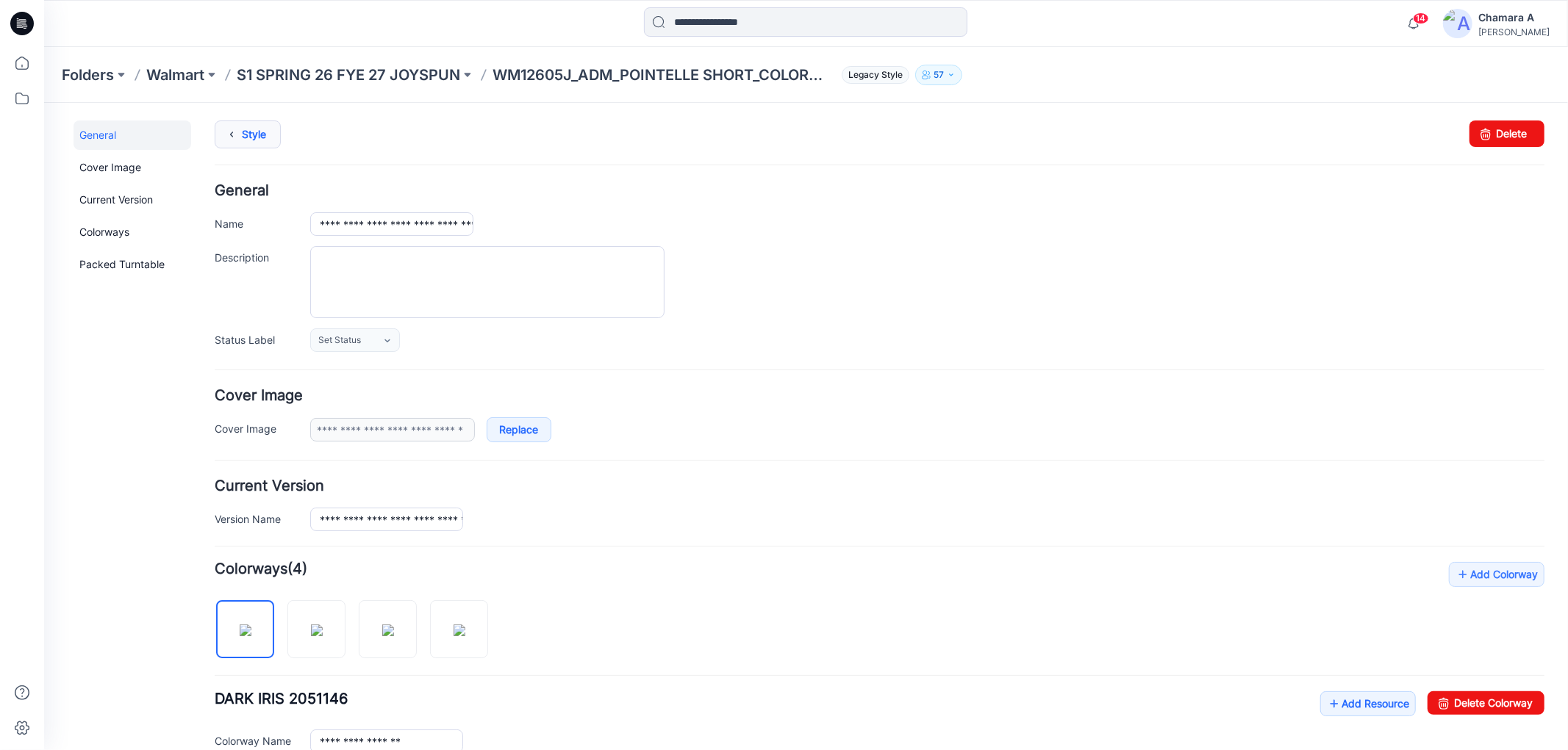
click at [240, 136] on link "Style" at bounding box center [247, 134] width 66 height 28
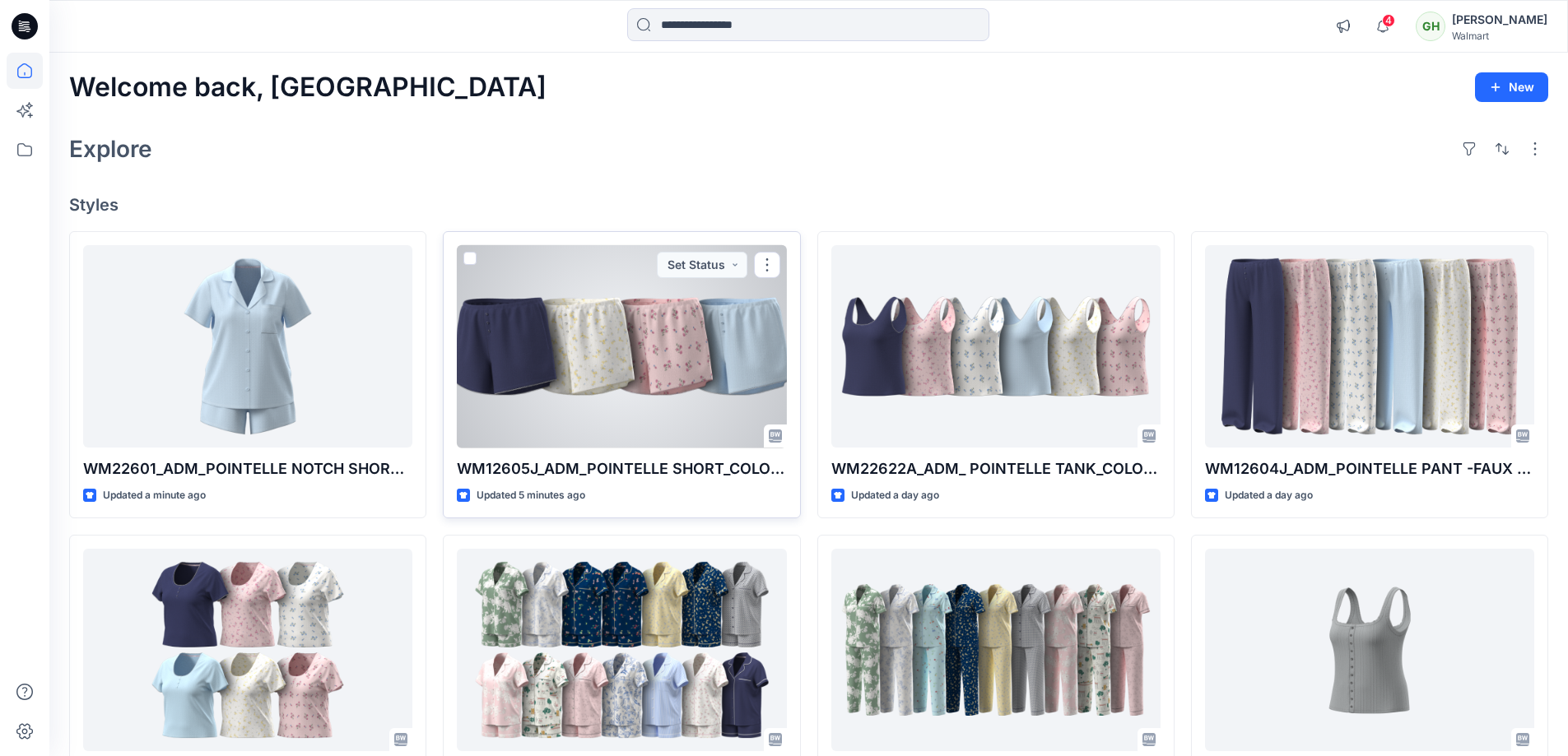
click at [627, 328] on div at bounding box center [621, 347] width 329 height 203
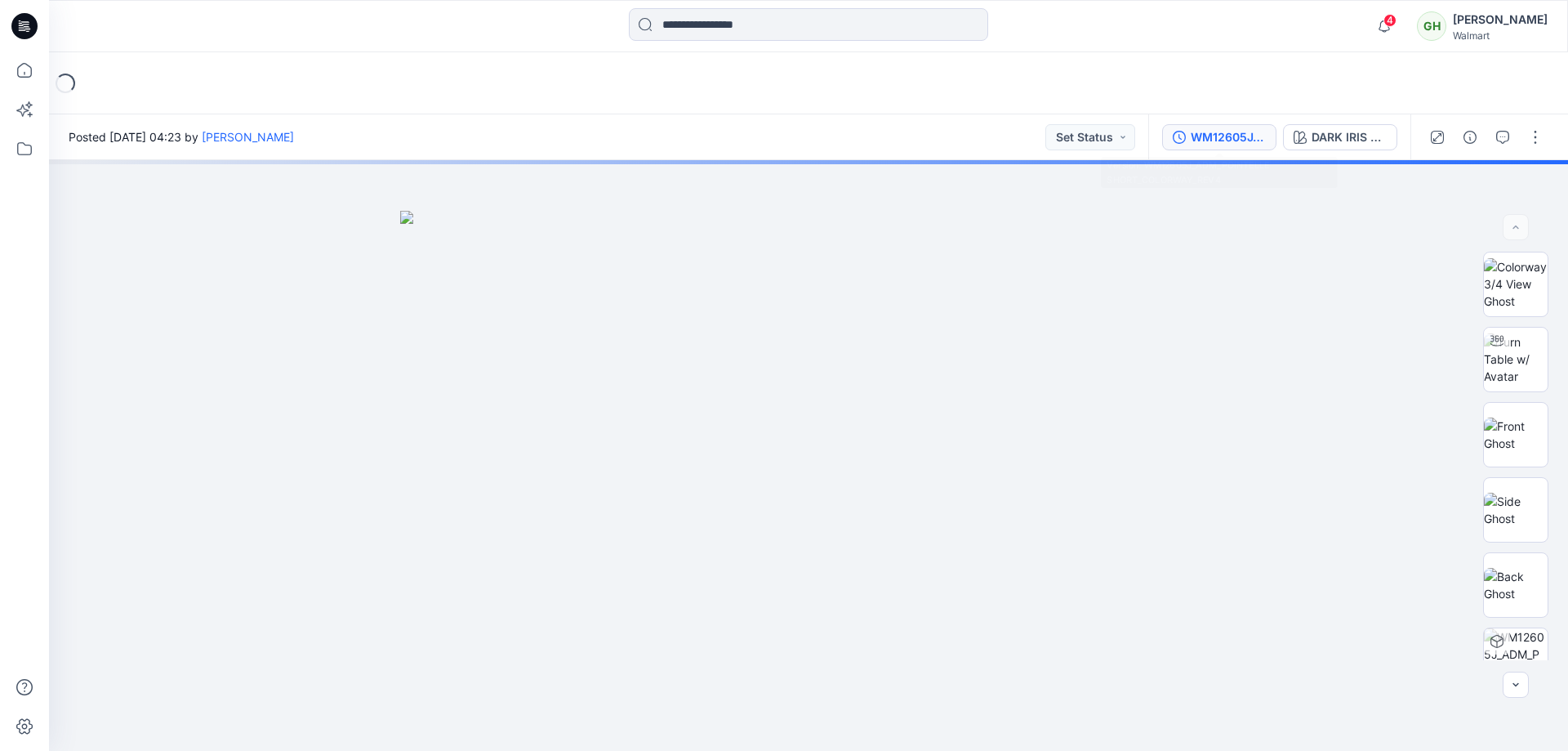
click at [1221, 148] on button "WM12605J_ADM_POINTELLE SHORT_COLORWAY_REV4" at bounding box center [1219, 137] width 114 height 26
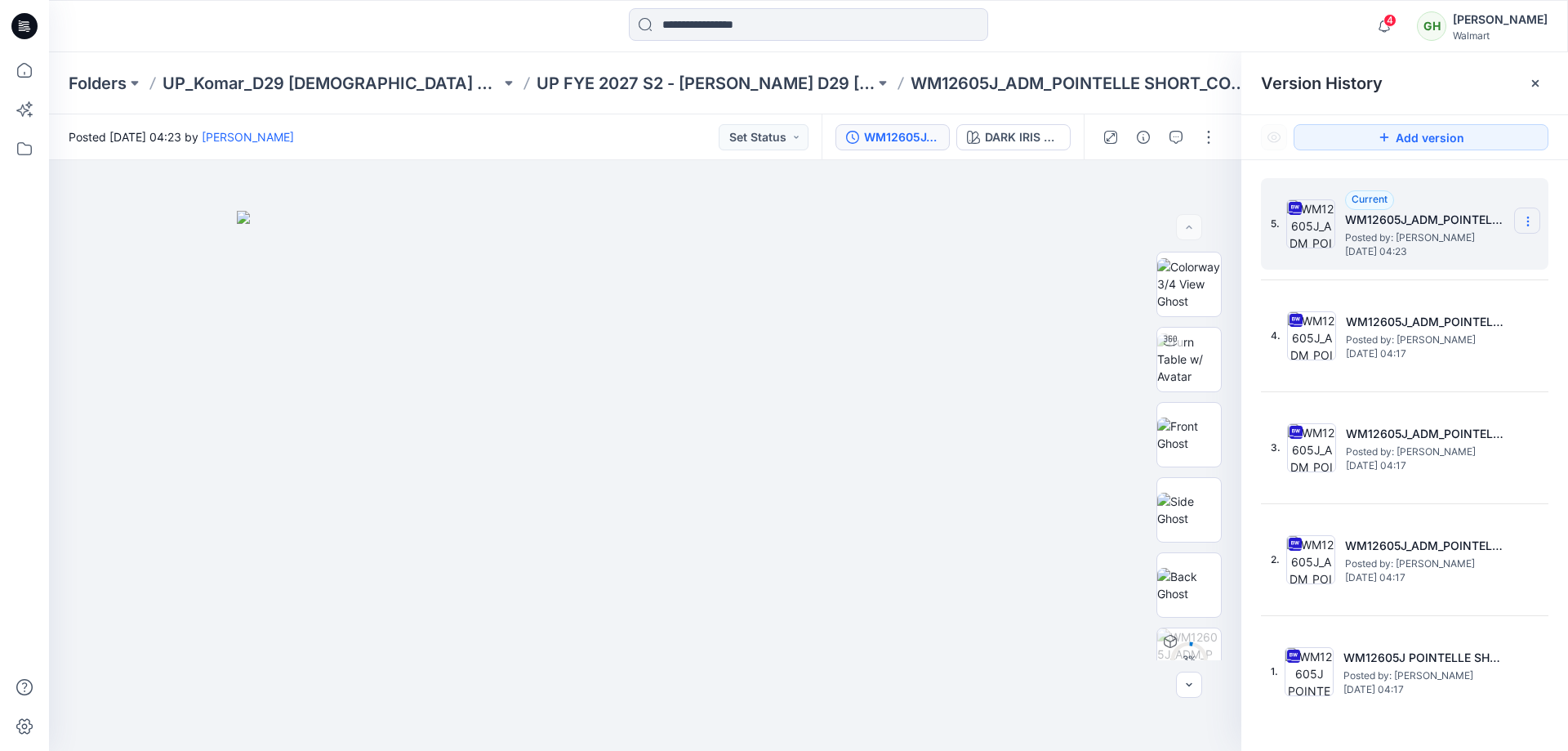
click at [1528, 218] on icon at bounding box center [1528, 221] width 13 height 13
click at [1428, 323] on span "Rename Version" at bounding box center [1419, 318] width 85 height 19
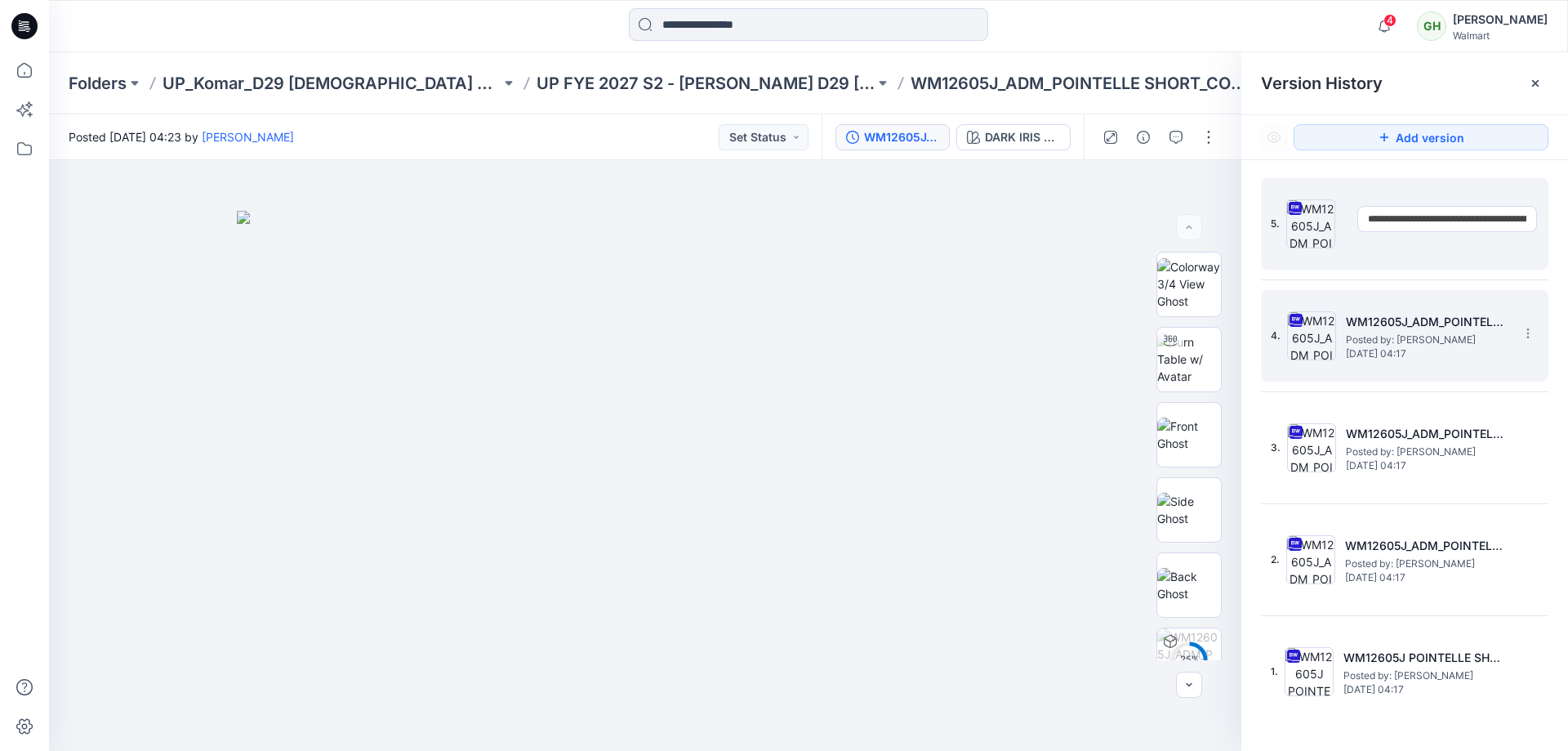
scroll to position [0, 101]
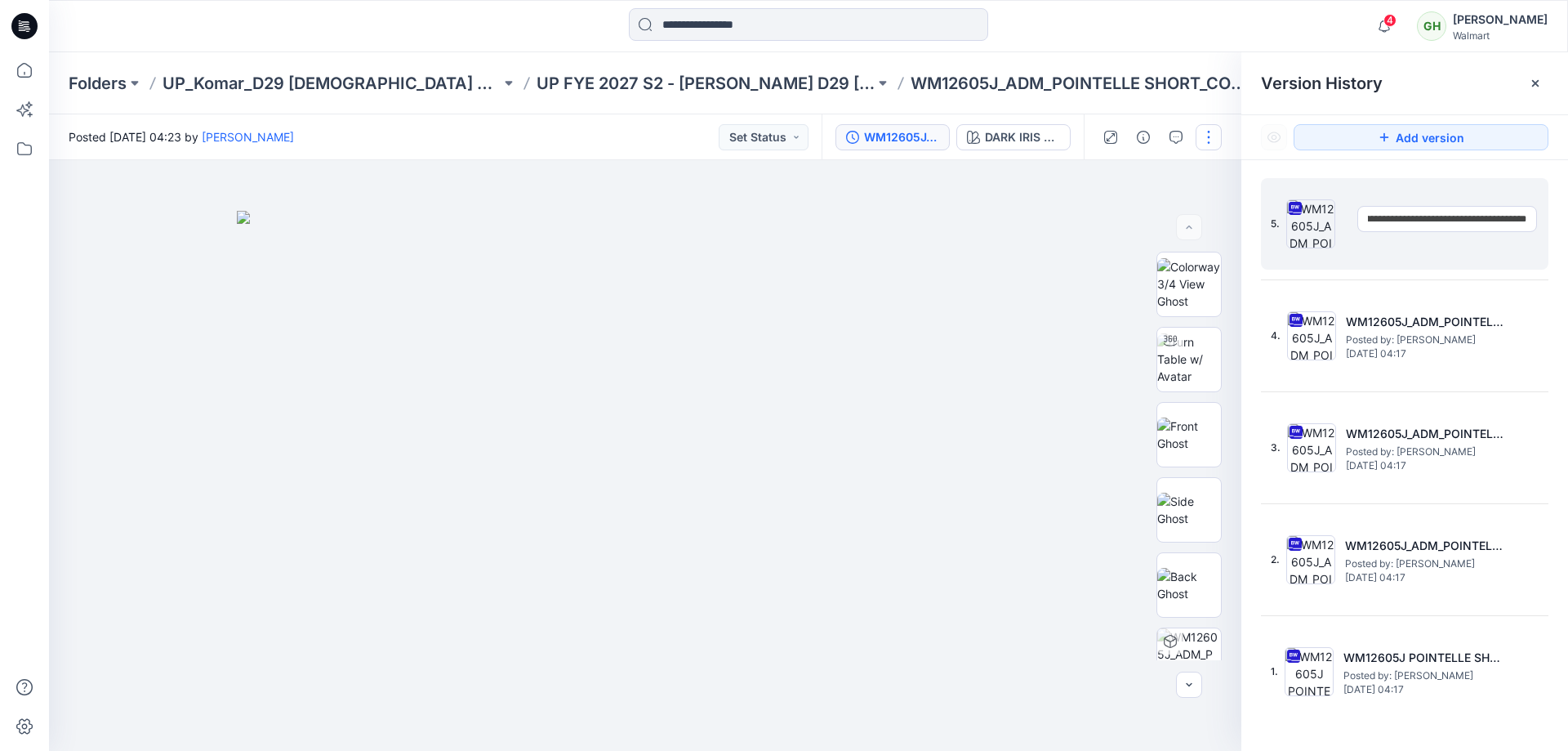
click at [1203, 138] on button "button" at bounding box center [1208, 137] width 26 height 26
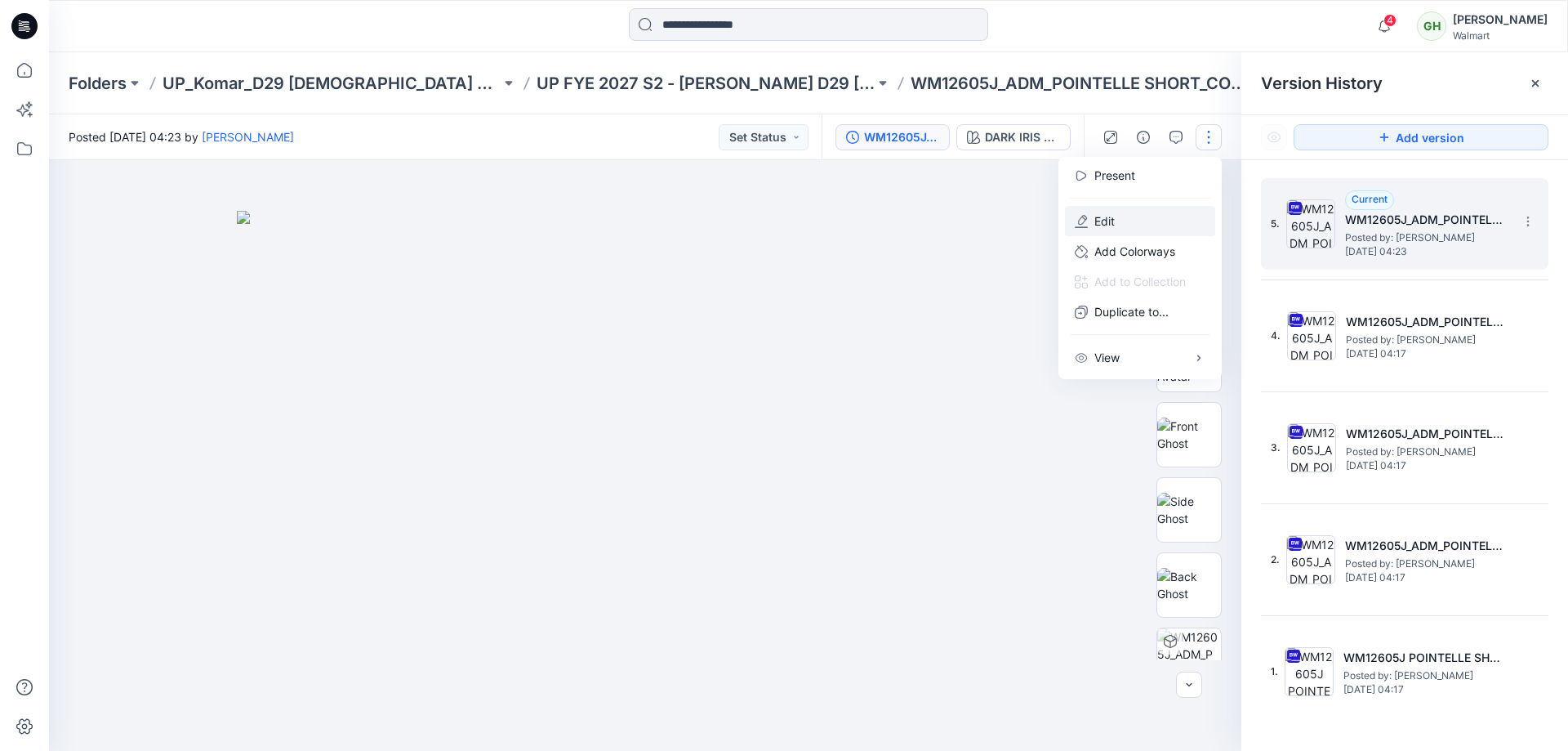
click at [1141, 221] on button "Edit" at bounding box center [1140, 220] width 151 height 30
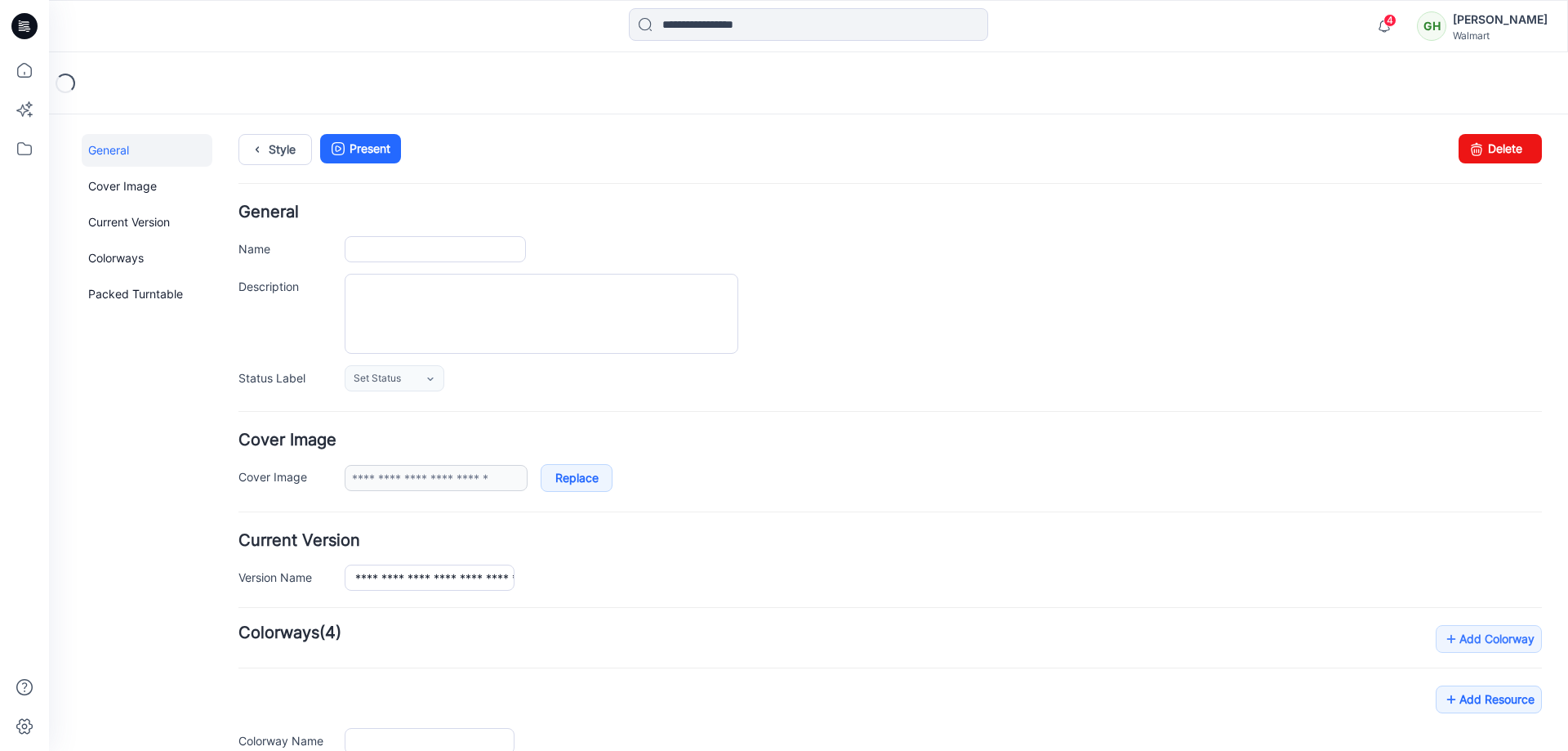
type input "**********"
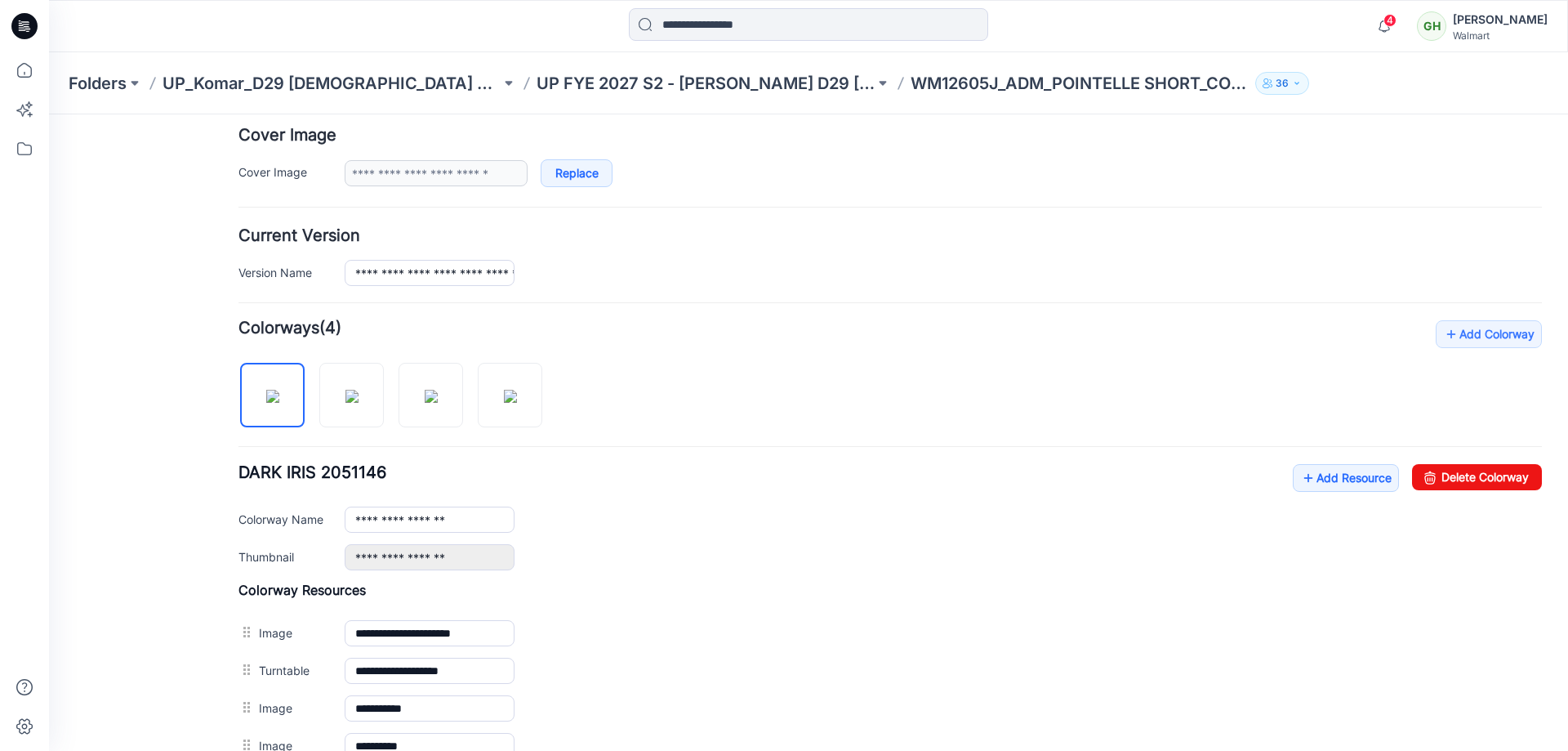
scroll to position [327, 0]
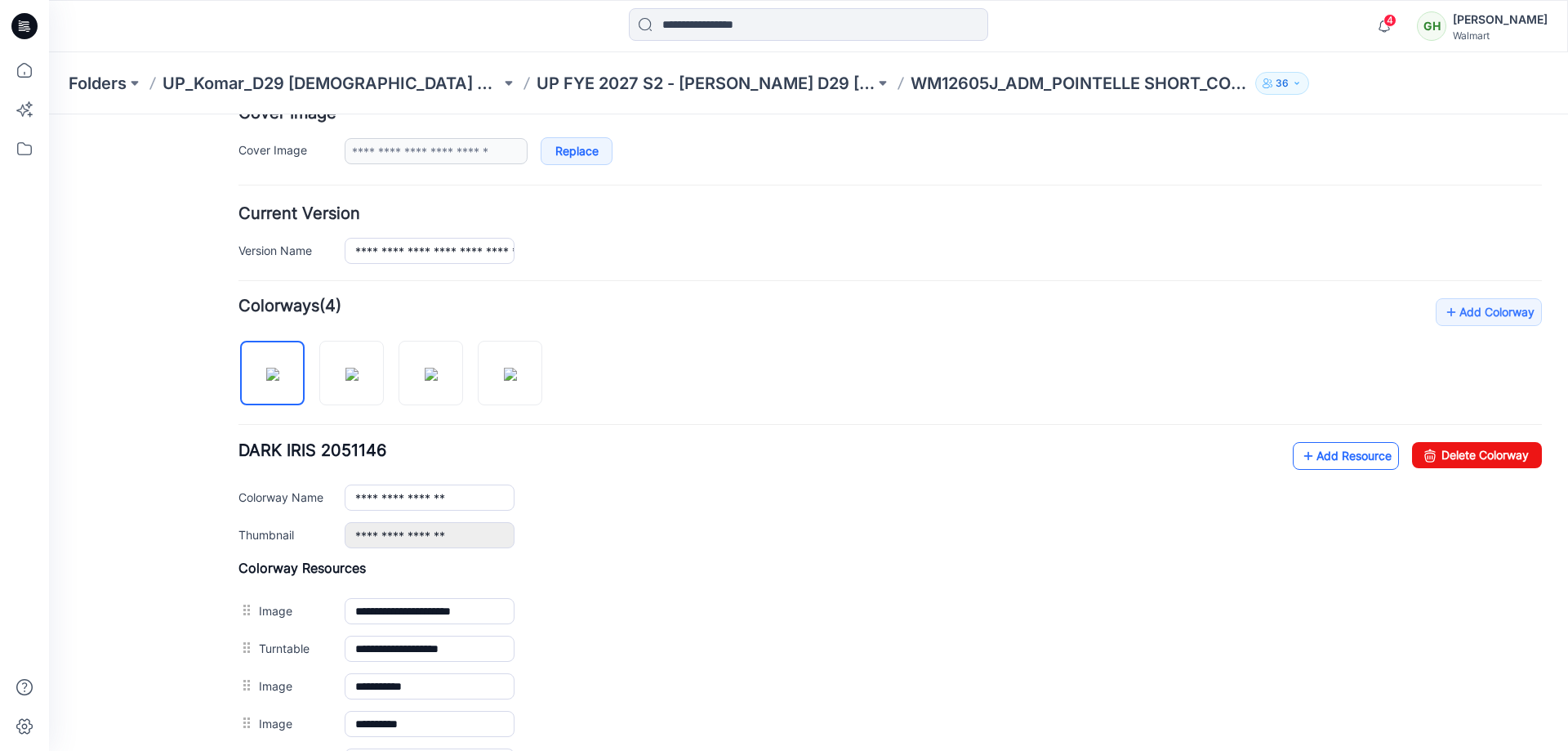
click at [1357, 467] on link "Add Resource" at bounding box center [1346, 456] width 106 height 27
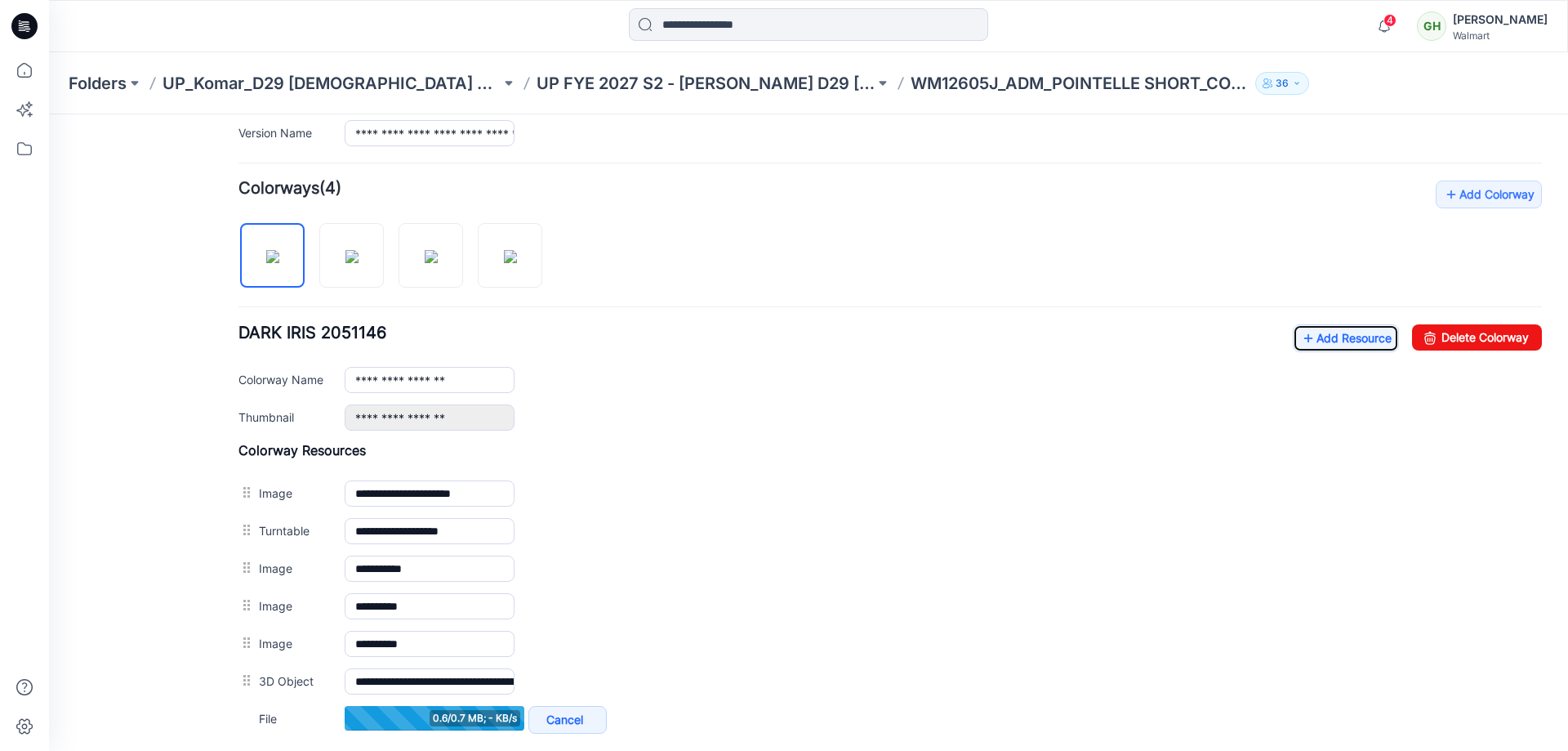
scroll to position [572, 0]
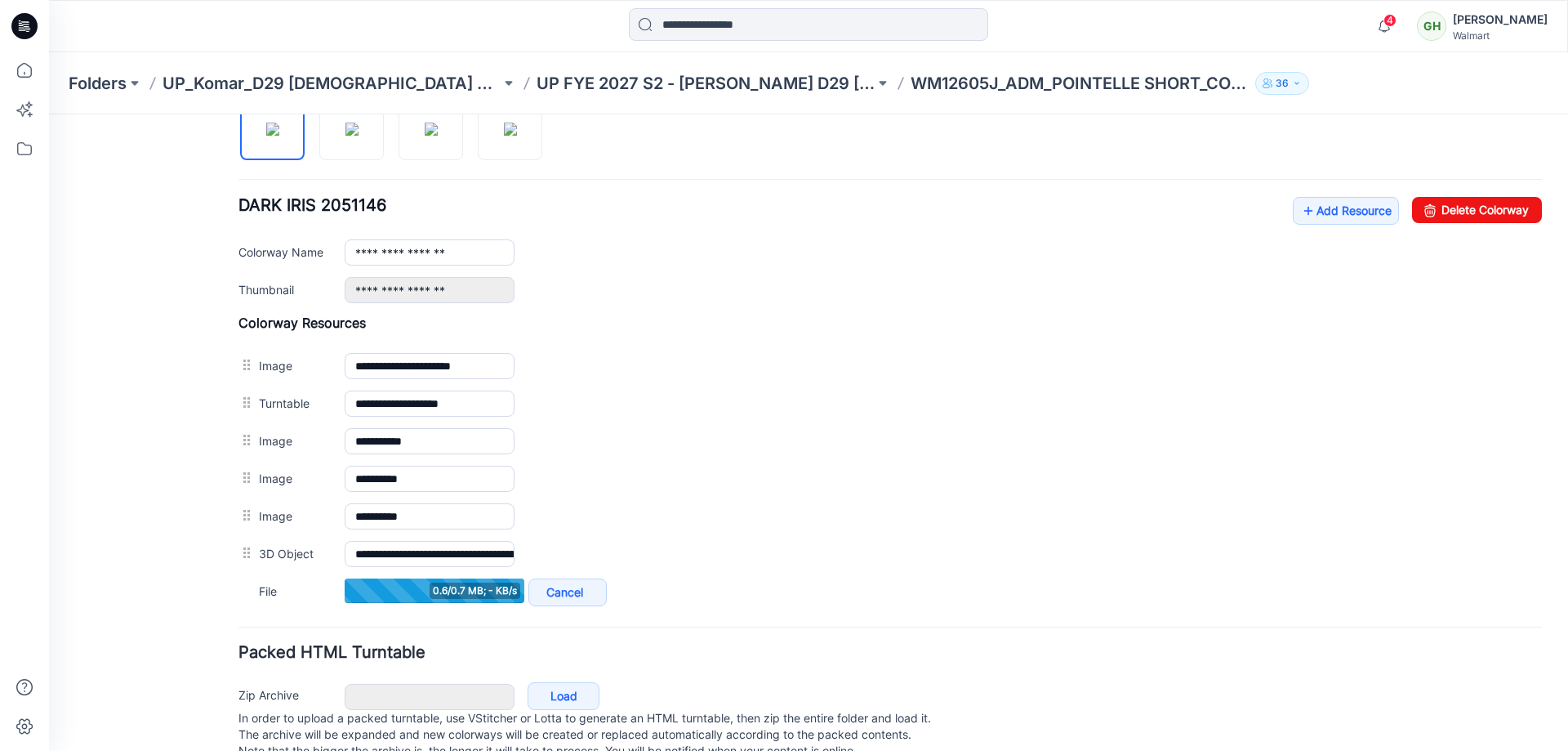
click at [1275, 206] on div "**********" at bounding box center [889, 250] width 1303 height 106
click at [1300, 206] on icon at bounding box center [1309, 210] width 16 height 26
click at [1356, 217] on link "Add Resource" at bounding box center [1346, 211] width 106 height 27
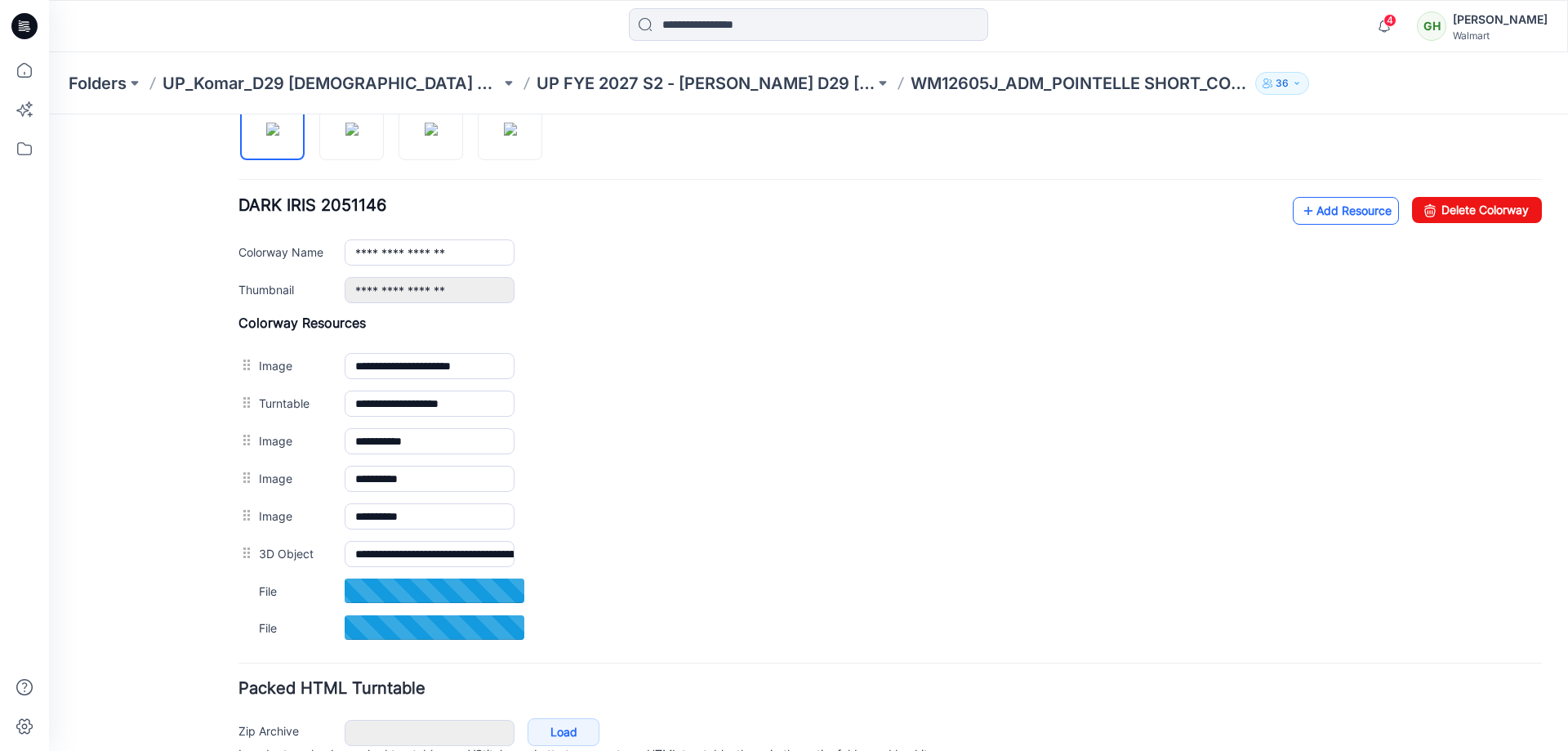
click at [1310, 217] on link "Add Resource" at bounding box center [1346, 211] width 106 height 27
click at [1360, 210] on link "Add Resource" at bounding box center [1346, 211] width 106 height 27
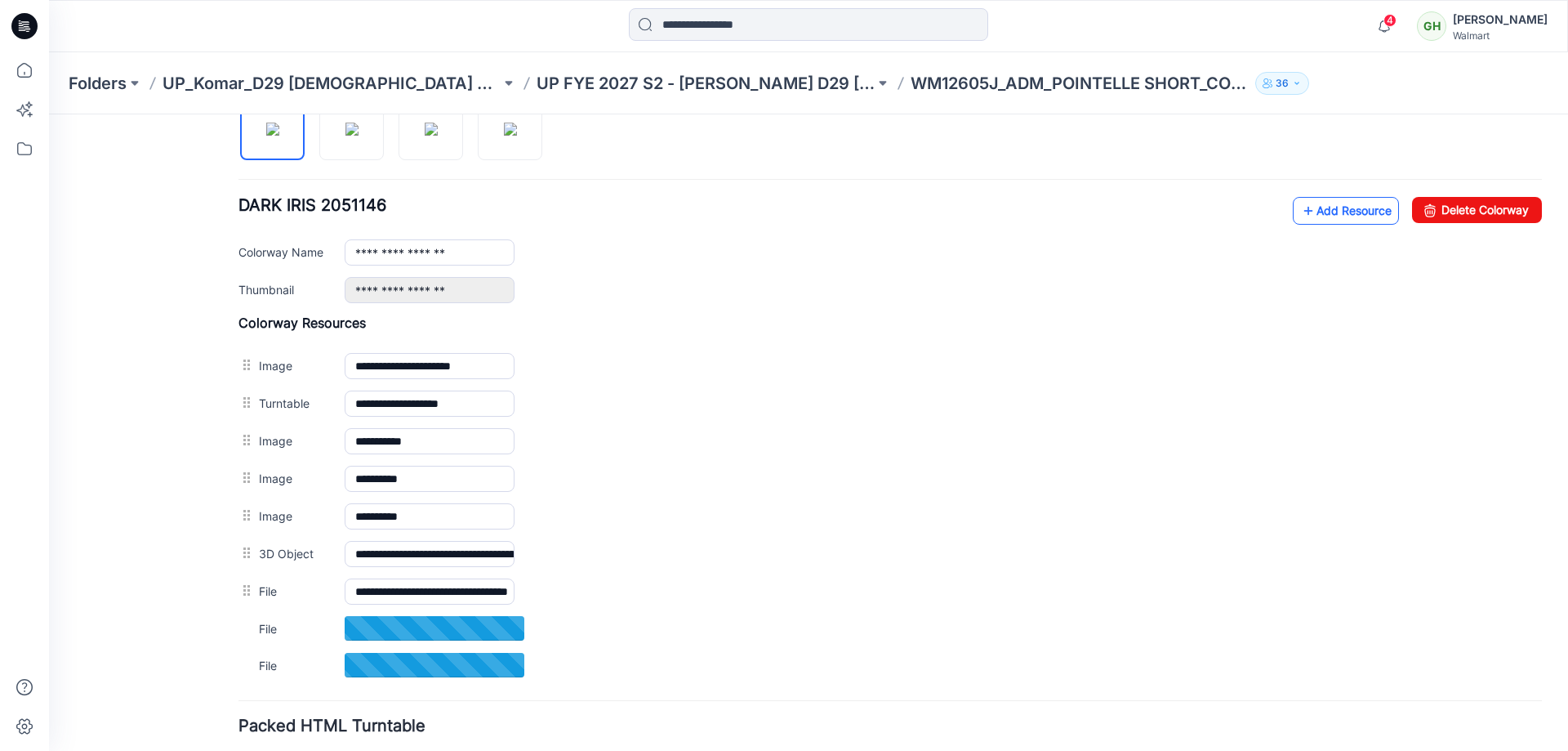
click at [1301, 213] on icon at bounding box center [1309, 210] width 16 height 26
click at [1347, 215] on link "Add Resource" at bounding box center [1346, 211] width 106 height 27
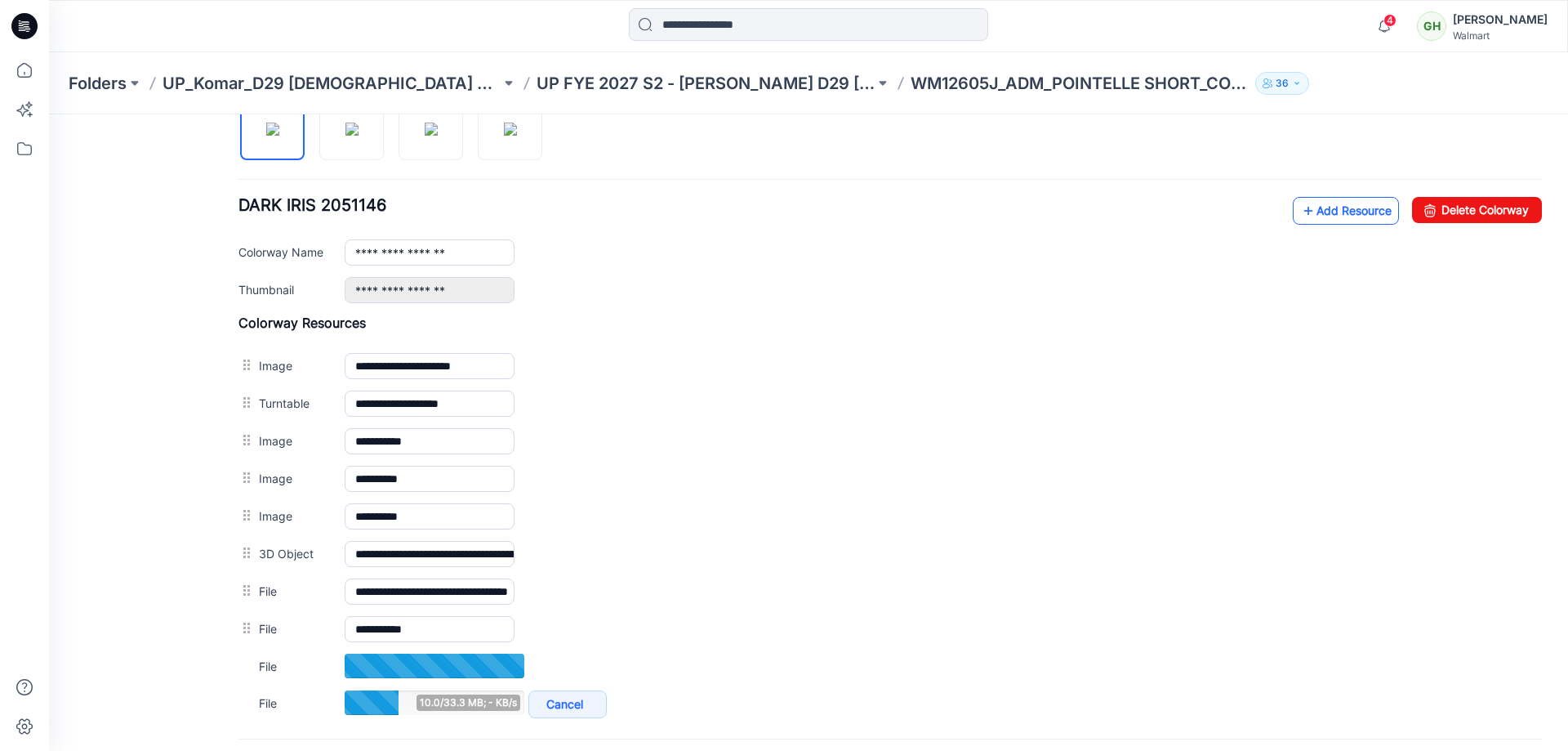
click at [1350, 210] on link "Add Resource" at bounding box center [1346, 211] width 106 height 27
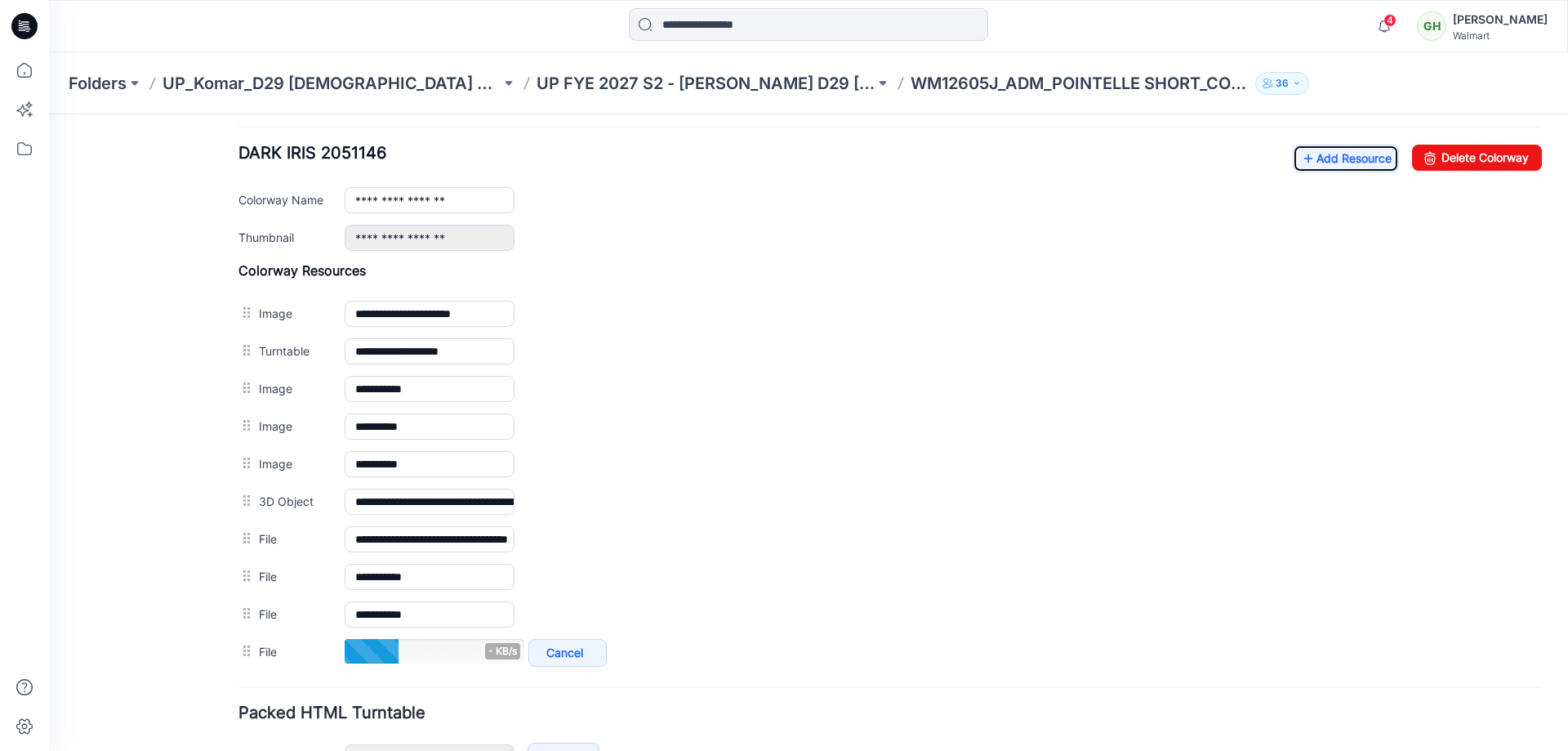
scroll to position [654, 0]
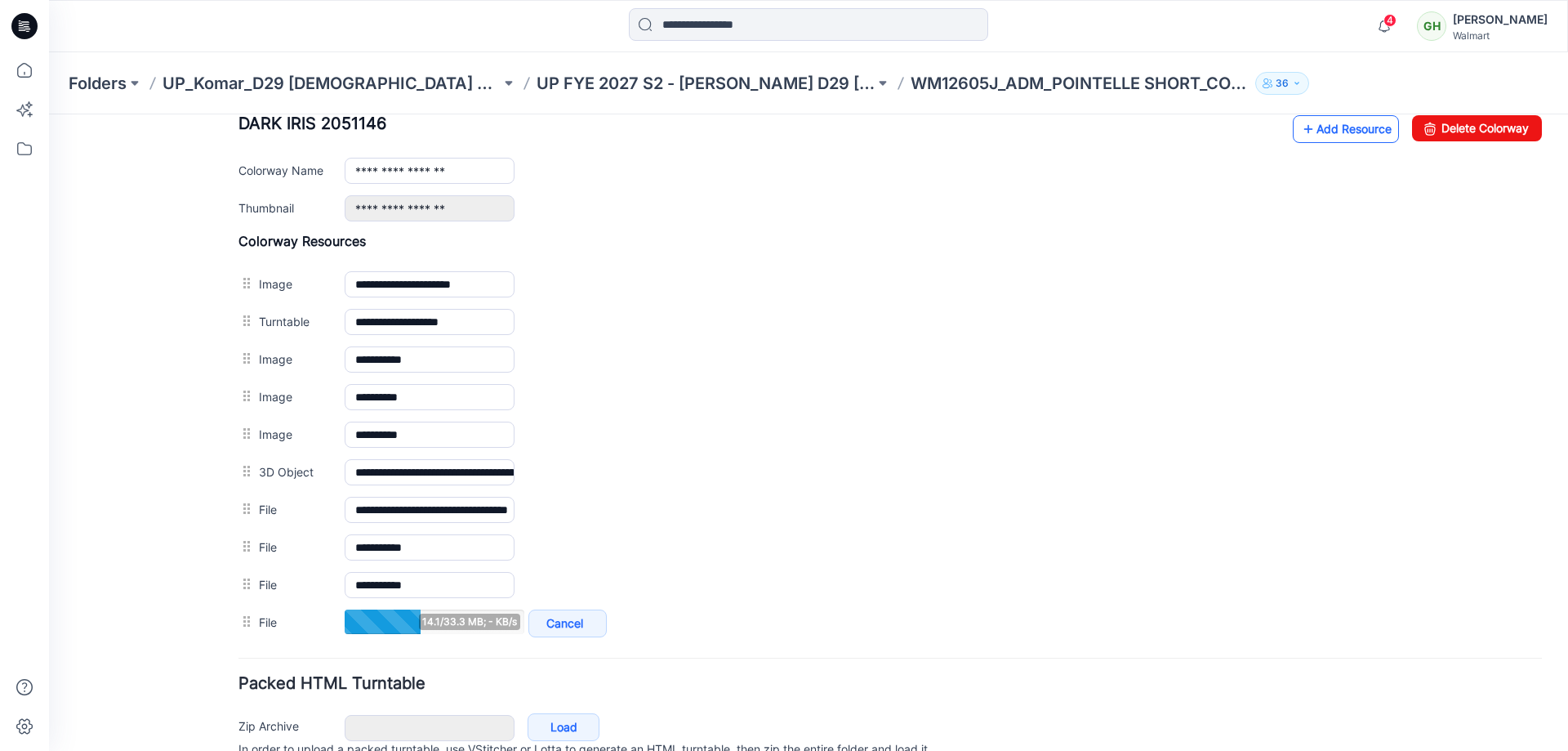
click at [1340, 134] on link "Add Resource" at bounding box center [1346, 129] width 106 height 27
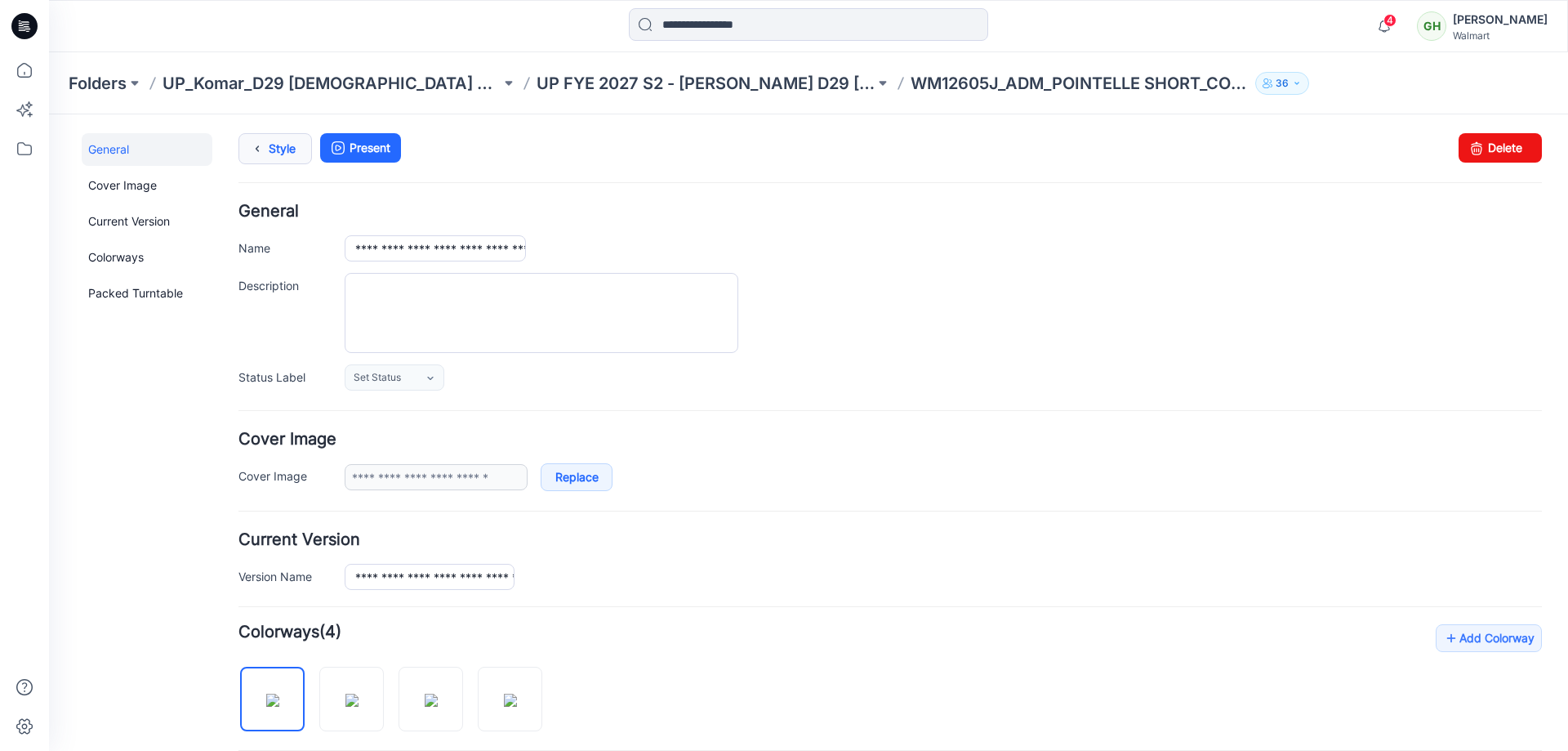
scroll to position [0, 0]
click at [282, 161] on link "Style" at bounding box center [275, 150] width 73 height 31
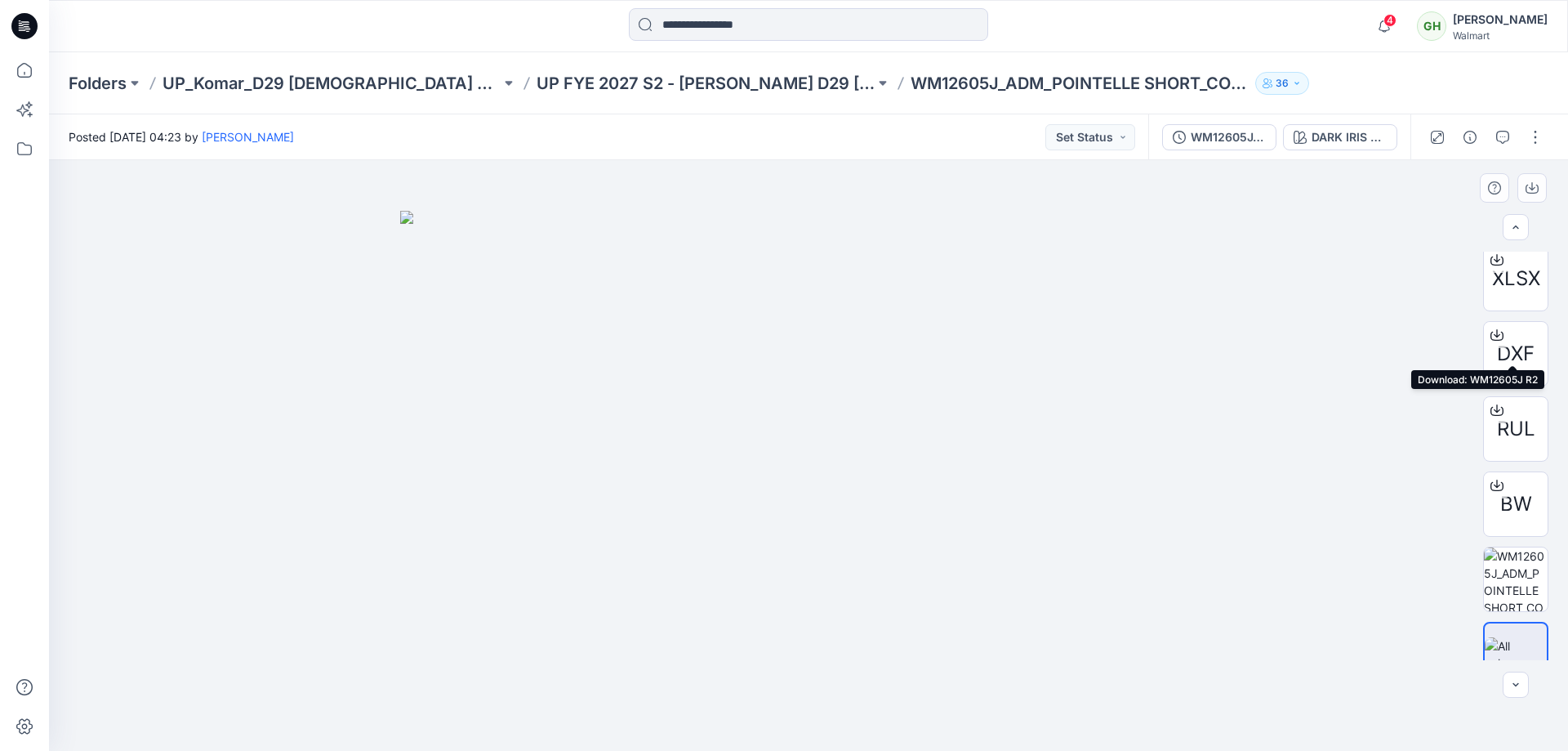
scroll to position [483, 0]
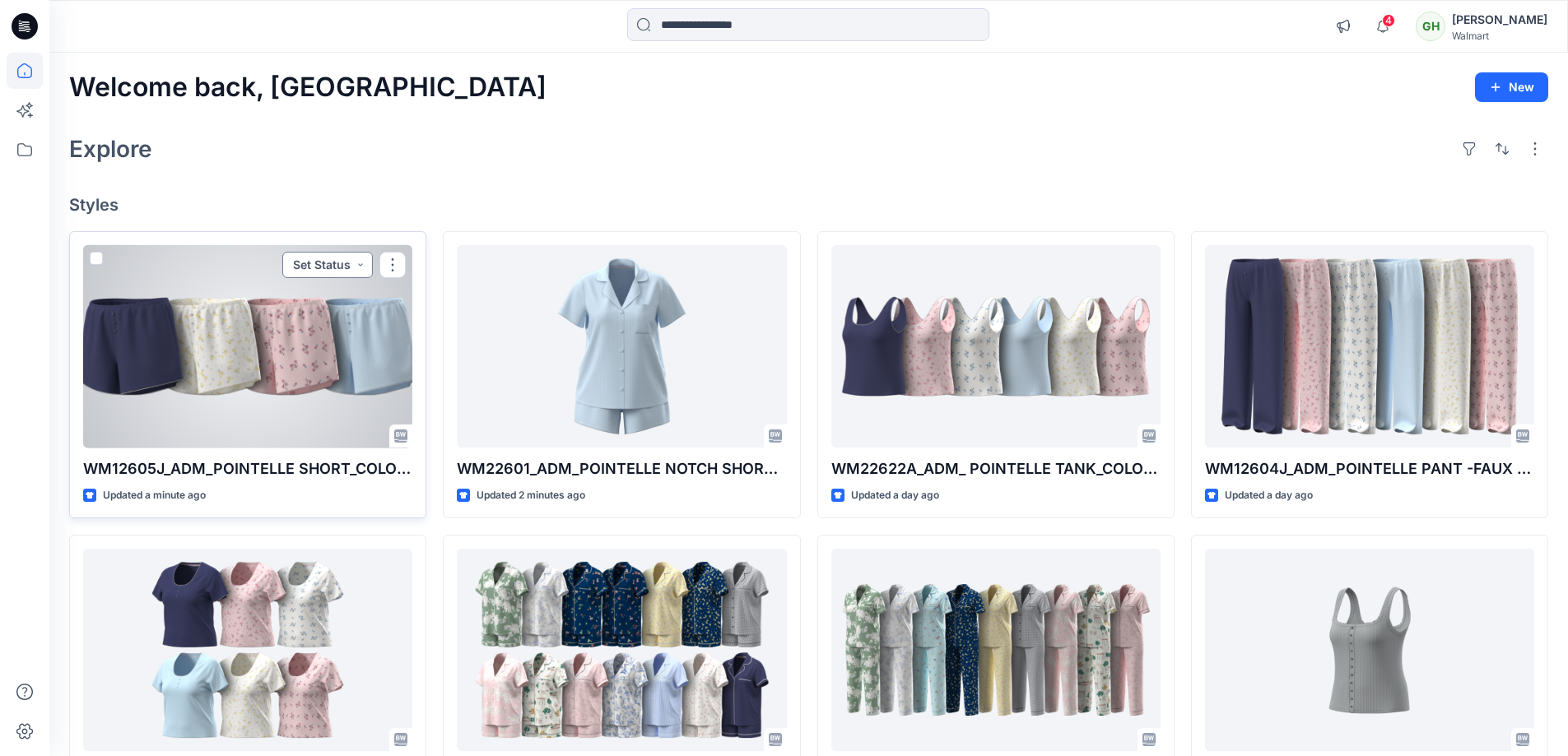
click at [337, 268] on button "Set Status" at bounding box center [328, 265] width 90 height 27
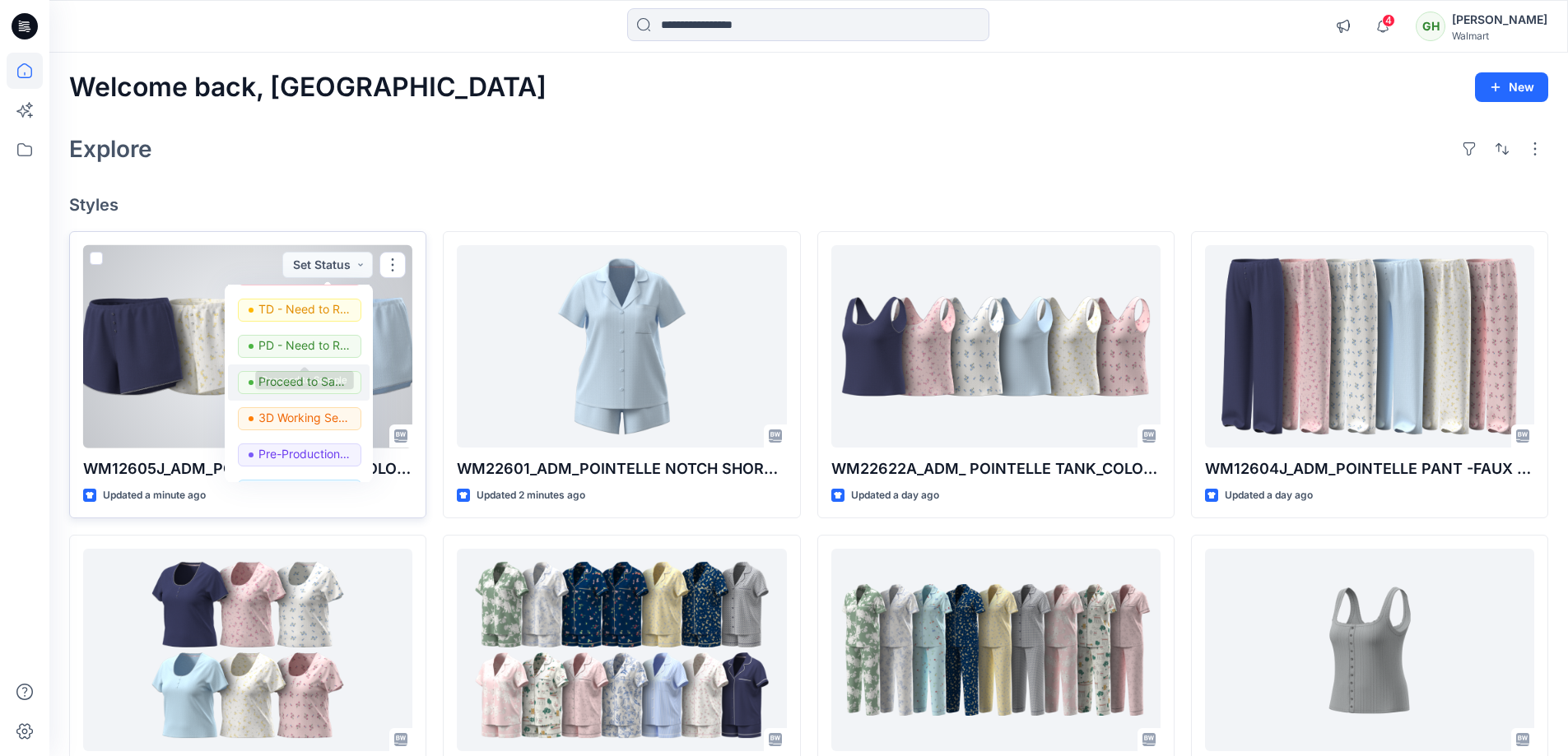
scroll to position [207, 0]
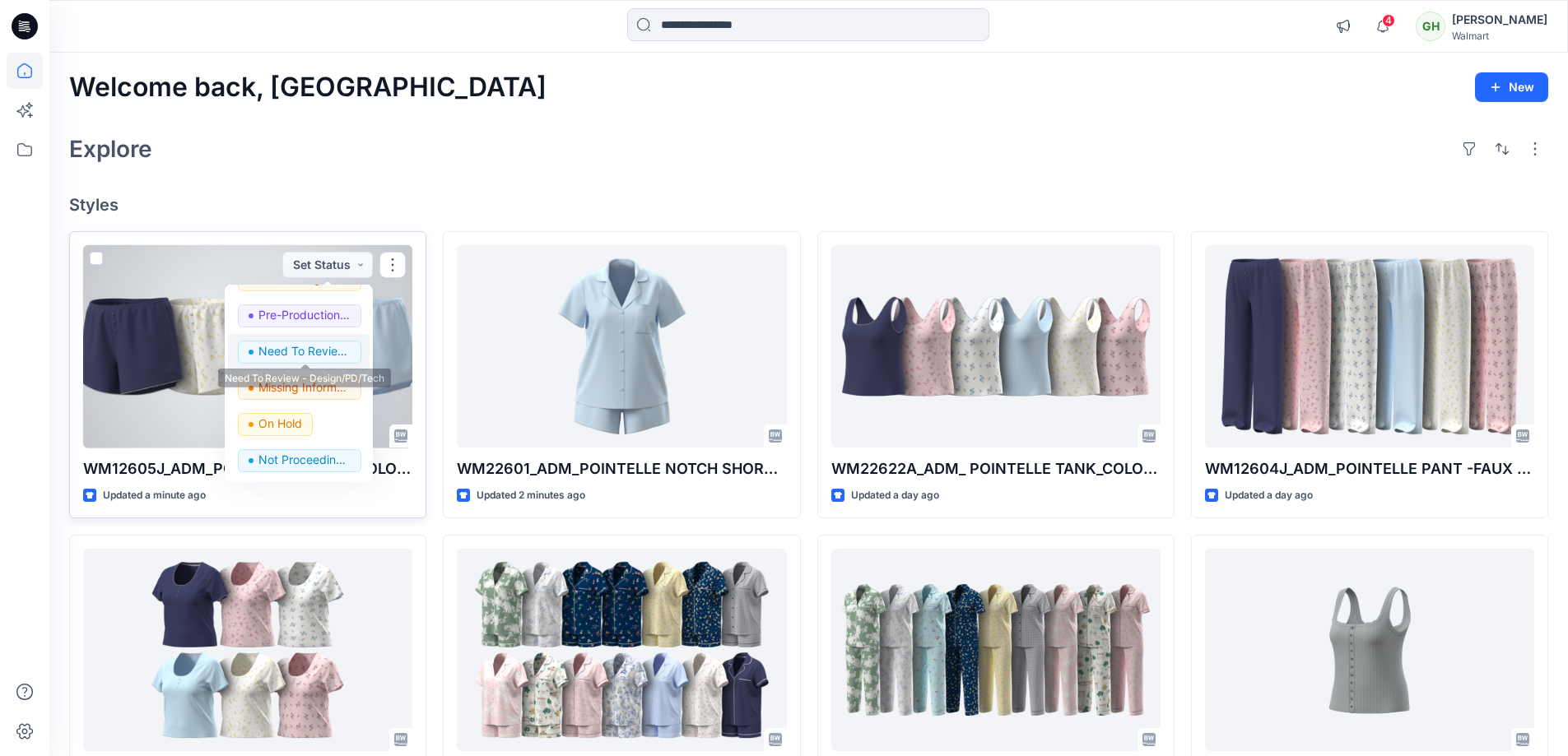
click at [317, 355] on p "Need To Review - Design/PD/Tech" at bounding box center [305, 350] width 92 height 21
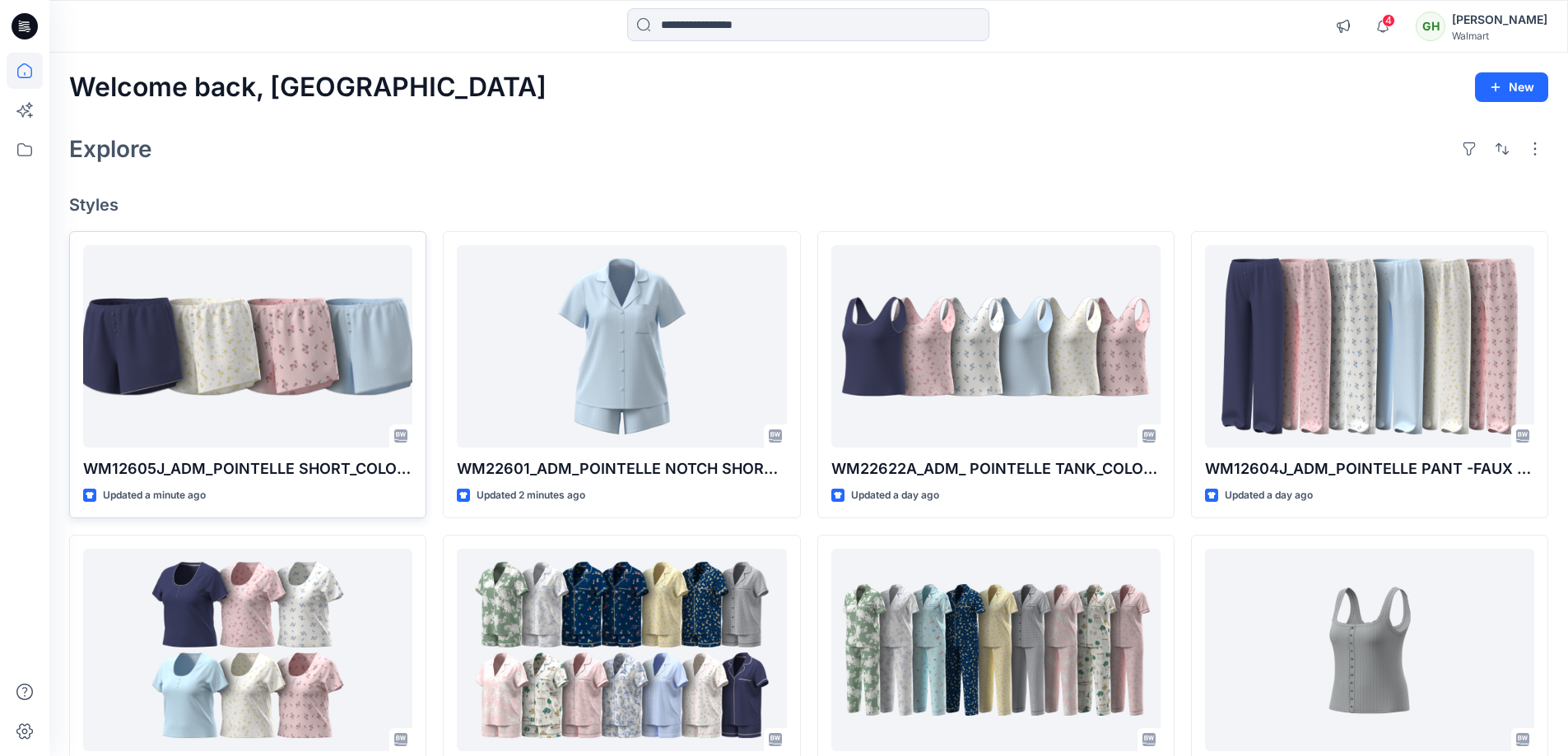
click at [755, 124] on div "Welcome back, Gayan New Explore Styles WM12605J_ADM_POINTELLE SHORT_COLORWAY Up…" at bounding box center [809, 628] width 1518 height 1151
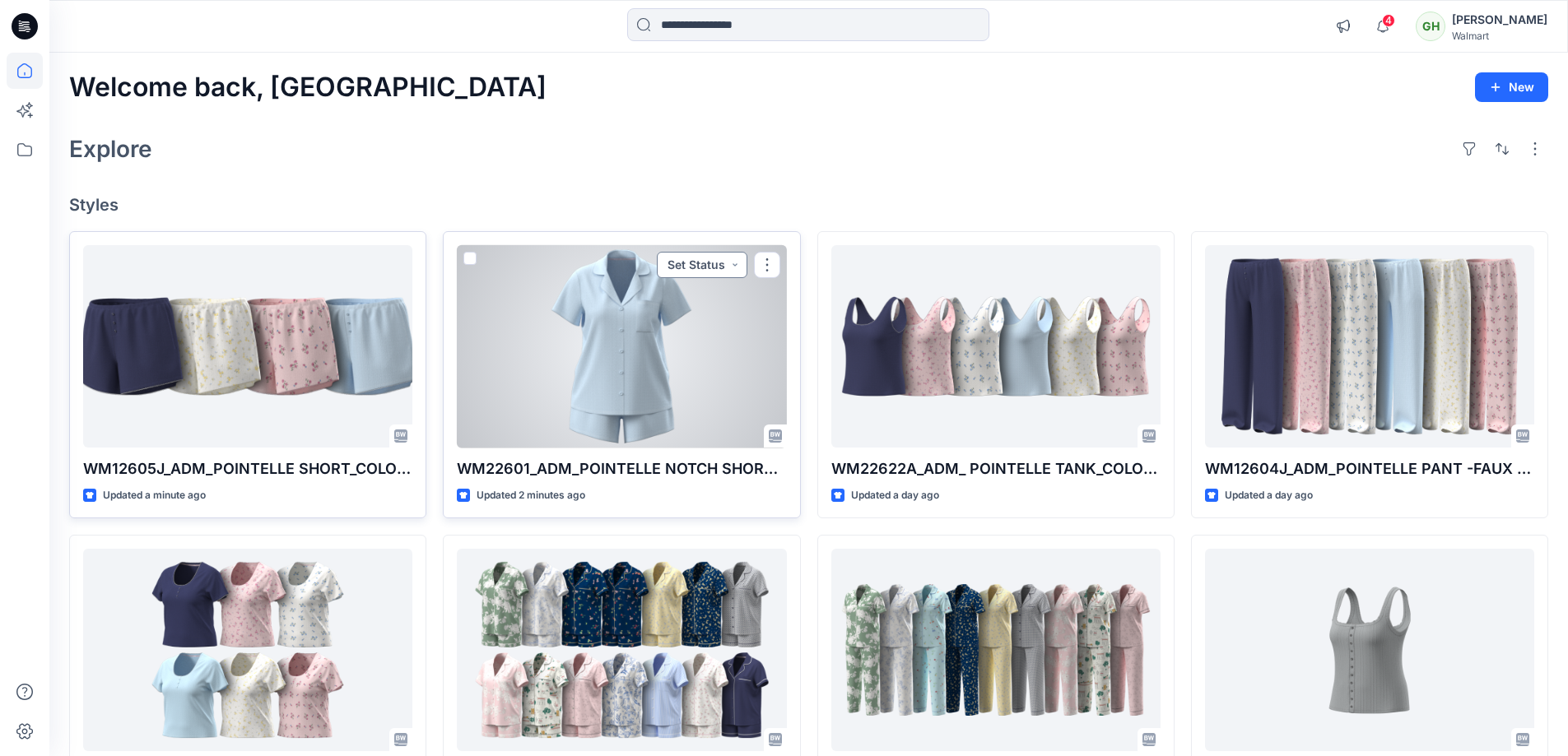
click at [713, 274] on button "Set Status" at bounding box center [702, 265] width 90 height 27
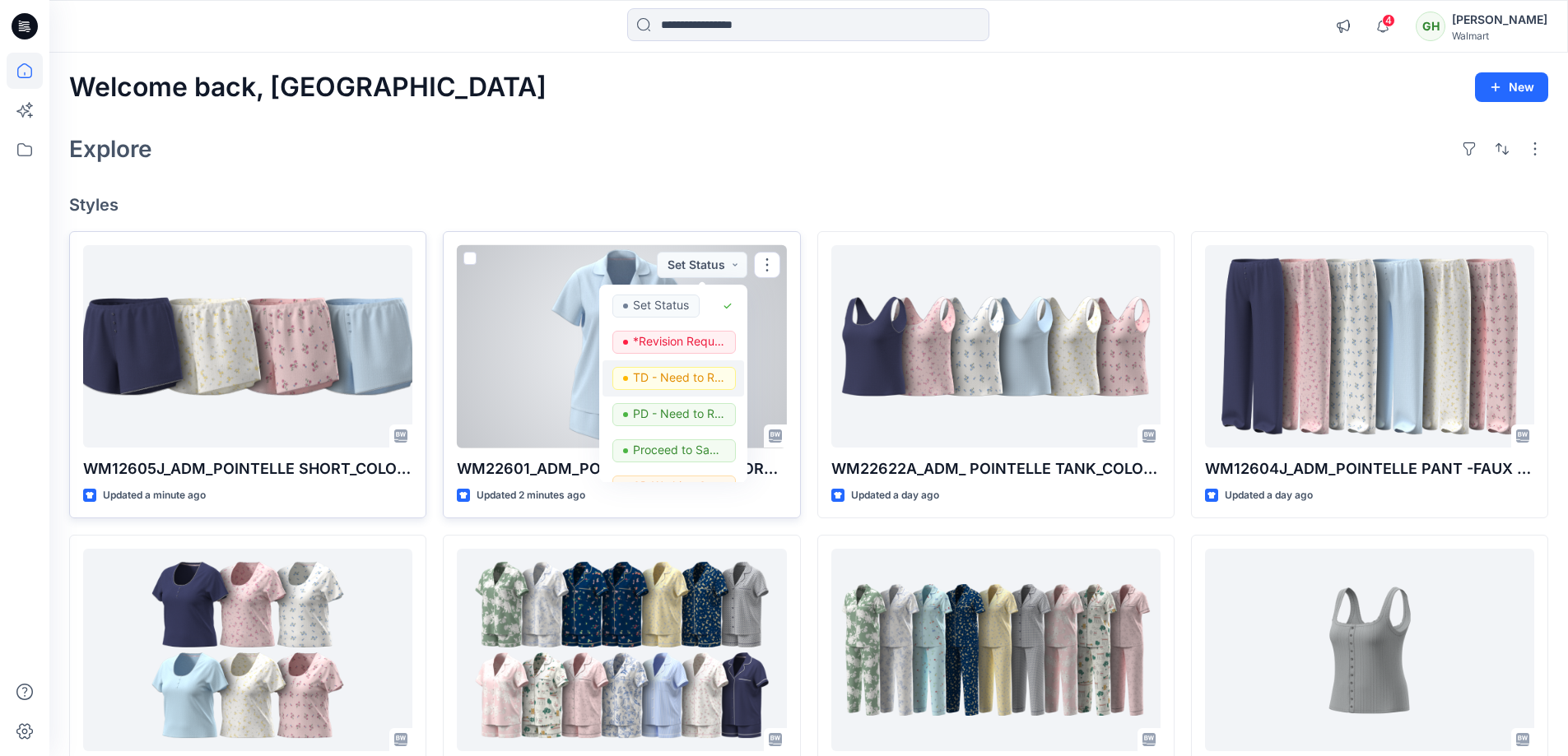
click at [687, 389] on span "TD - Need to Review" at bounding box center [679, 378] width 92 height 23
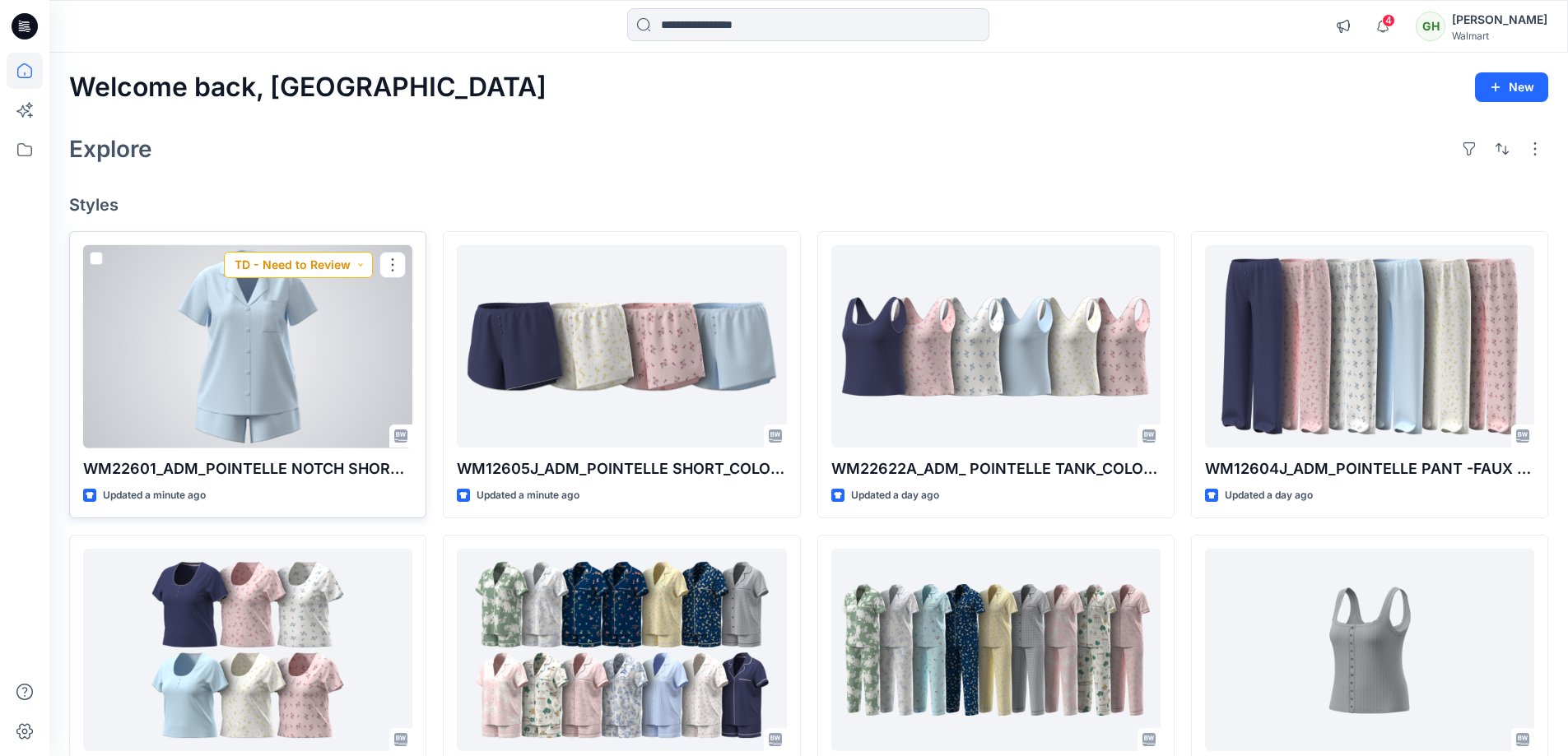
click at [319, 262] on button "TD - Need to Review" at bounding box center [298, 265] width 149 height 27
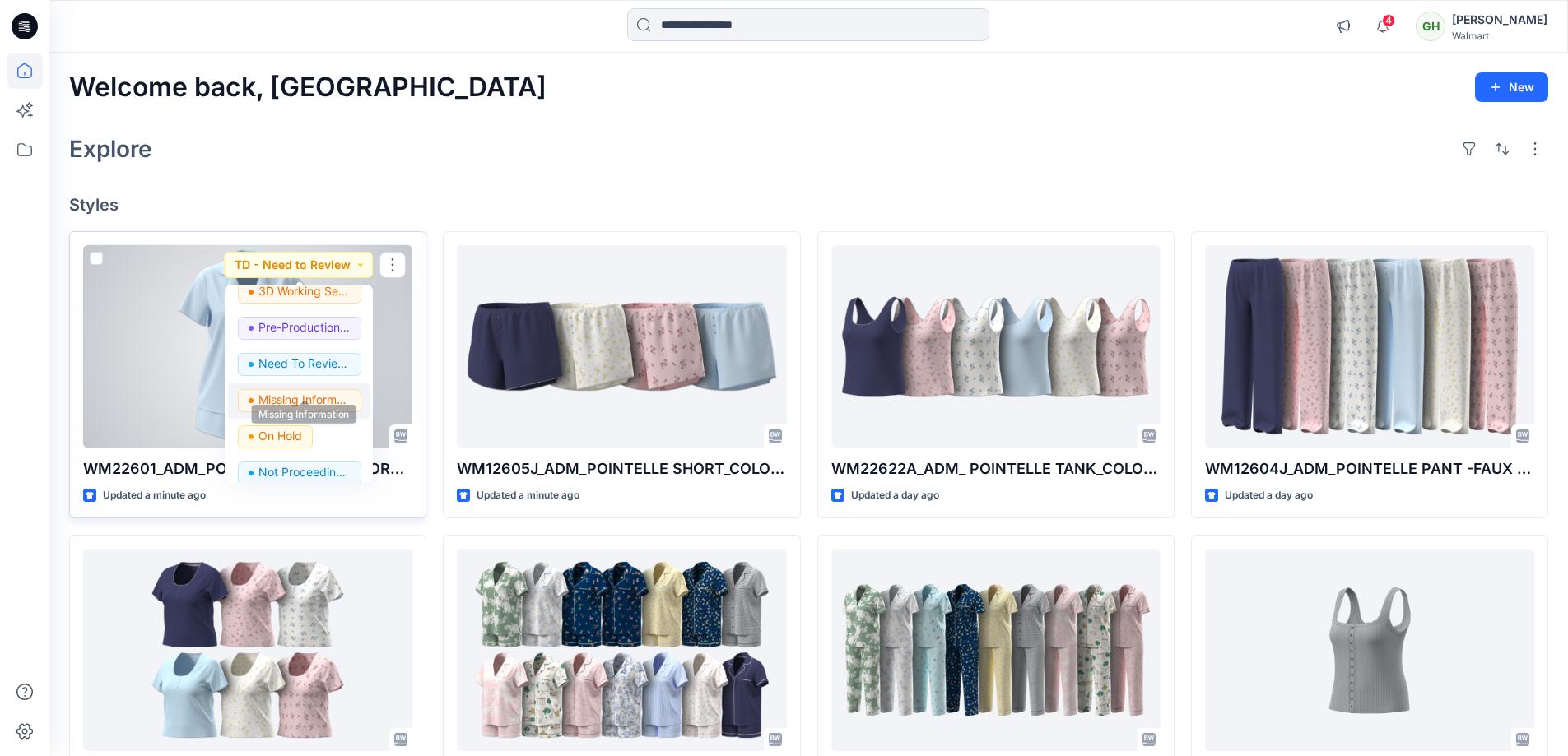
scroll to position [207, 0]
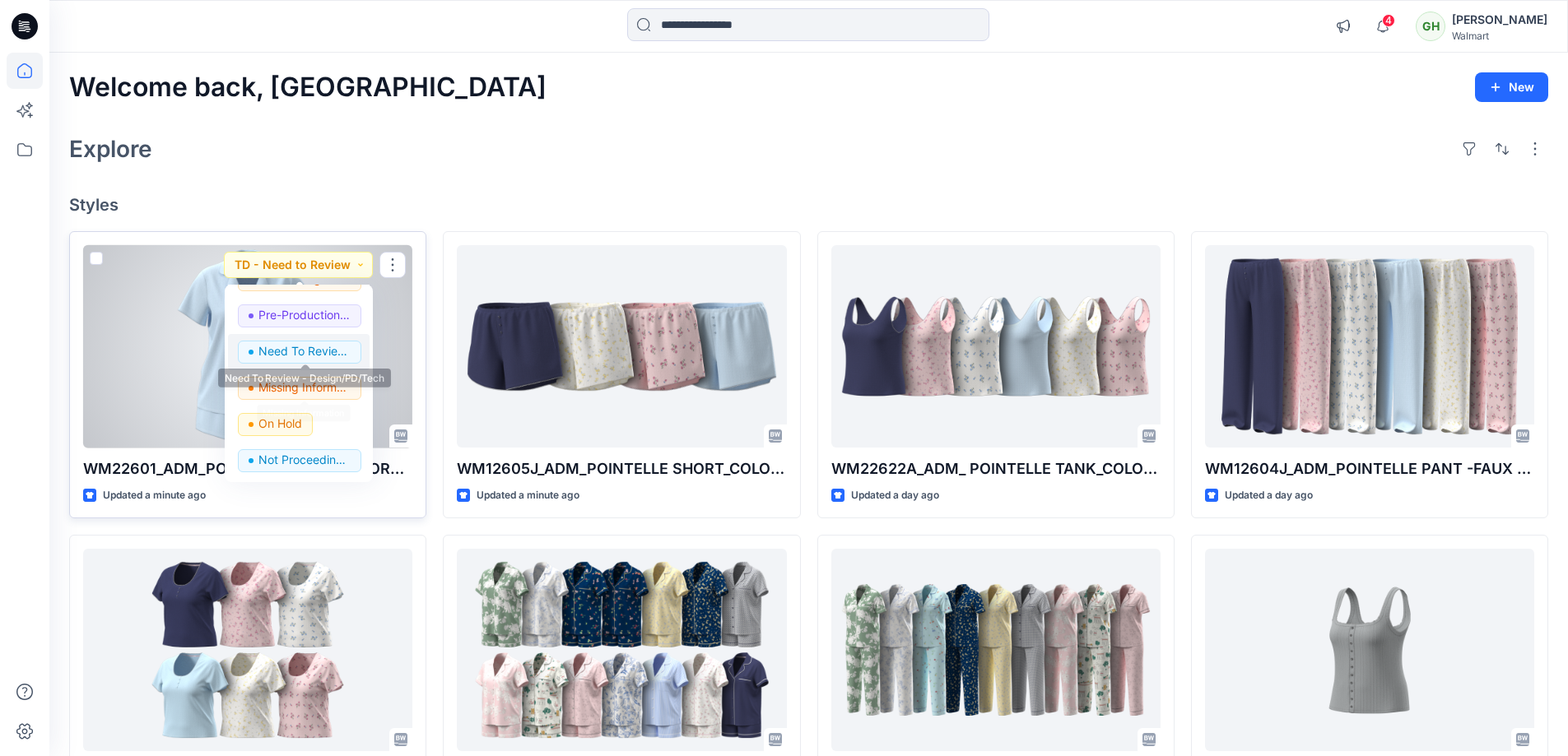
click at [303, 348] on p "Need To Review - Design/PD/Tech" at bounding box center [305, 350] width 92 height 21
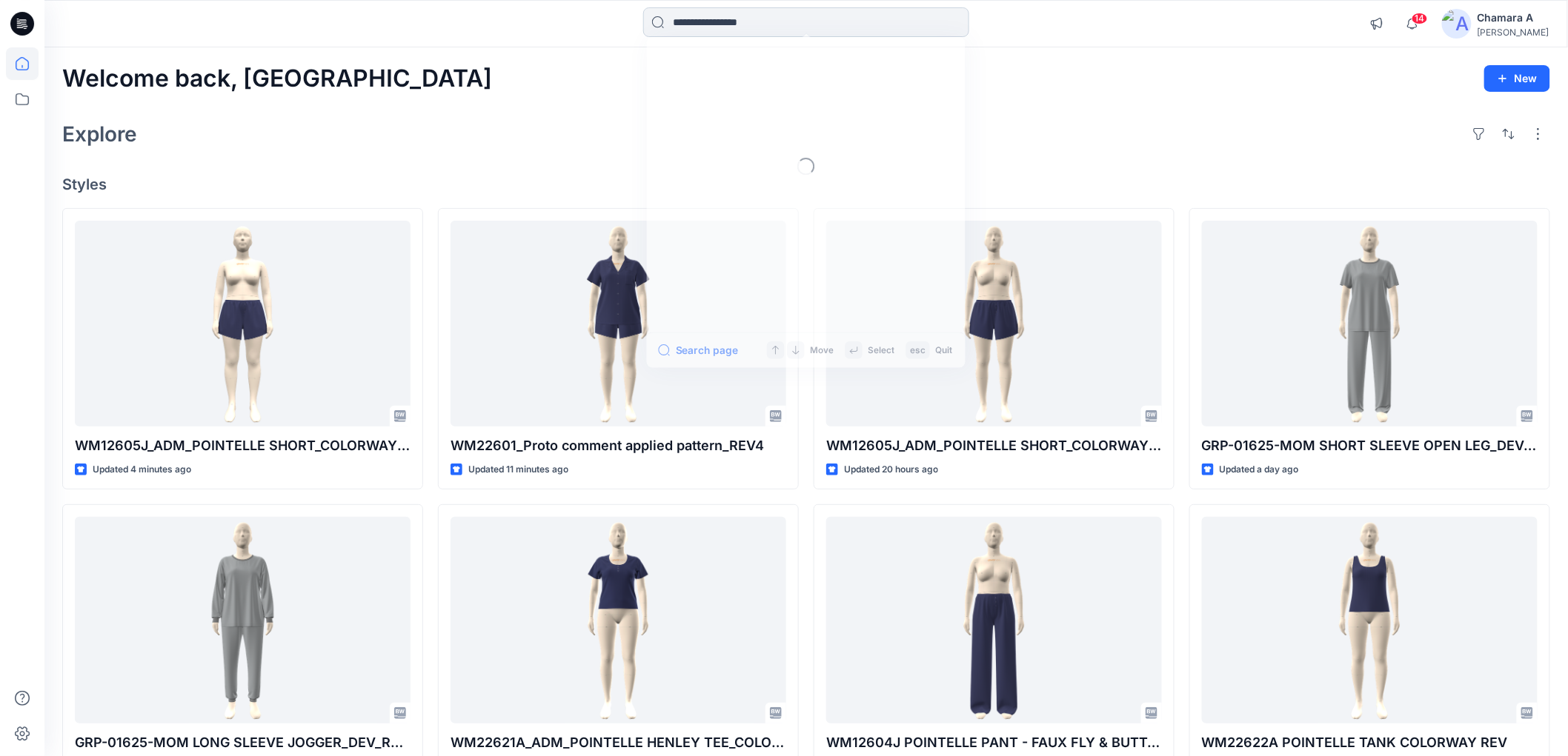
click at [745, 12] on input at bounding box center [806, 22] width 326 height 30
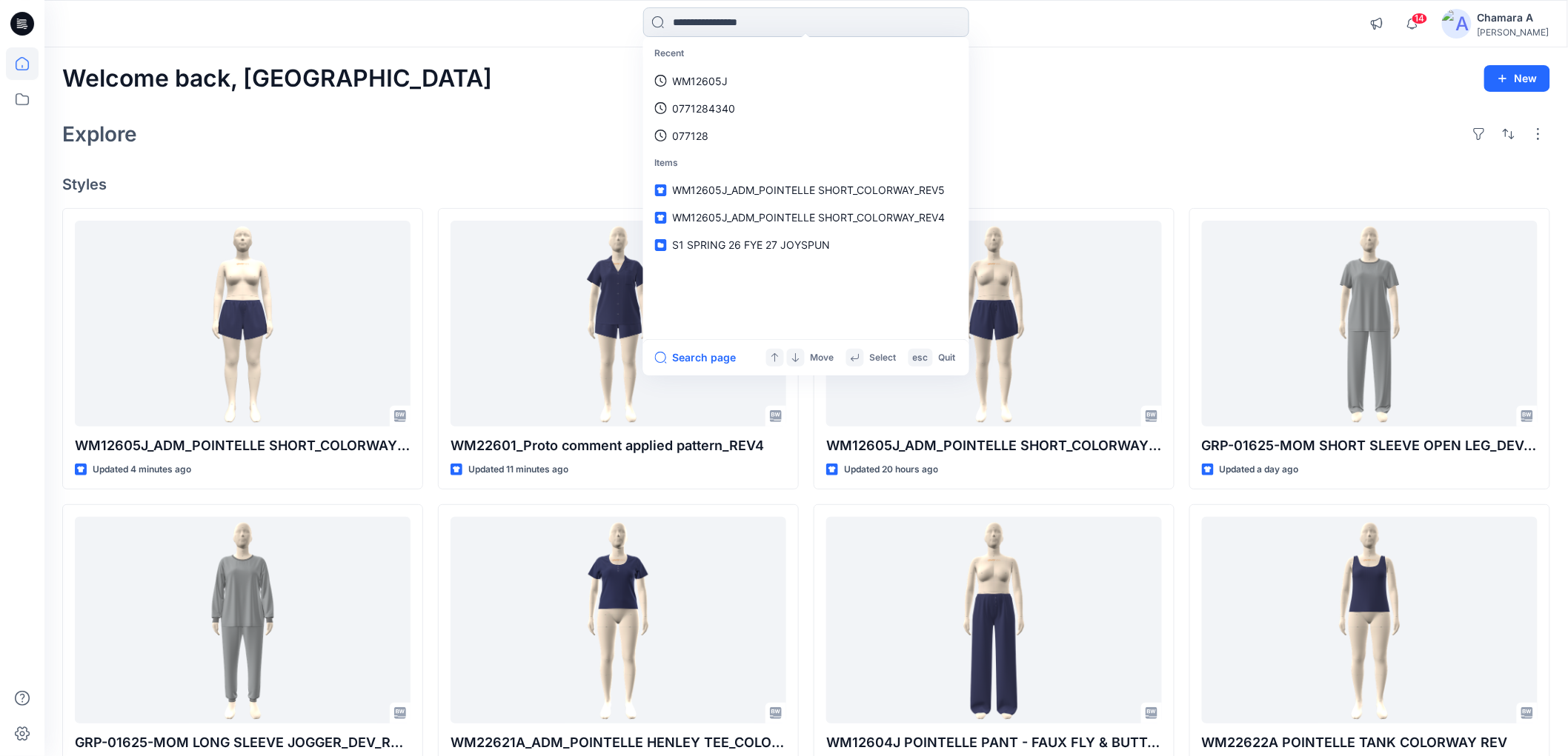
paste input "******"
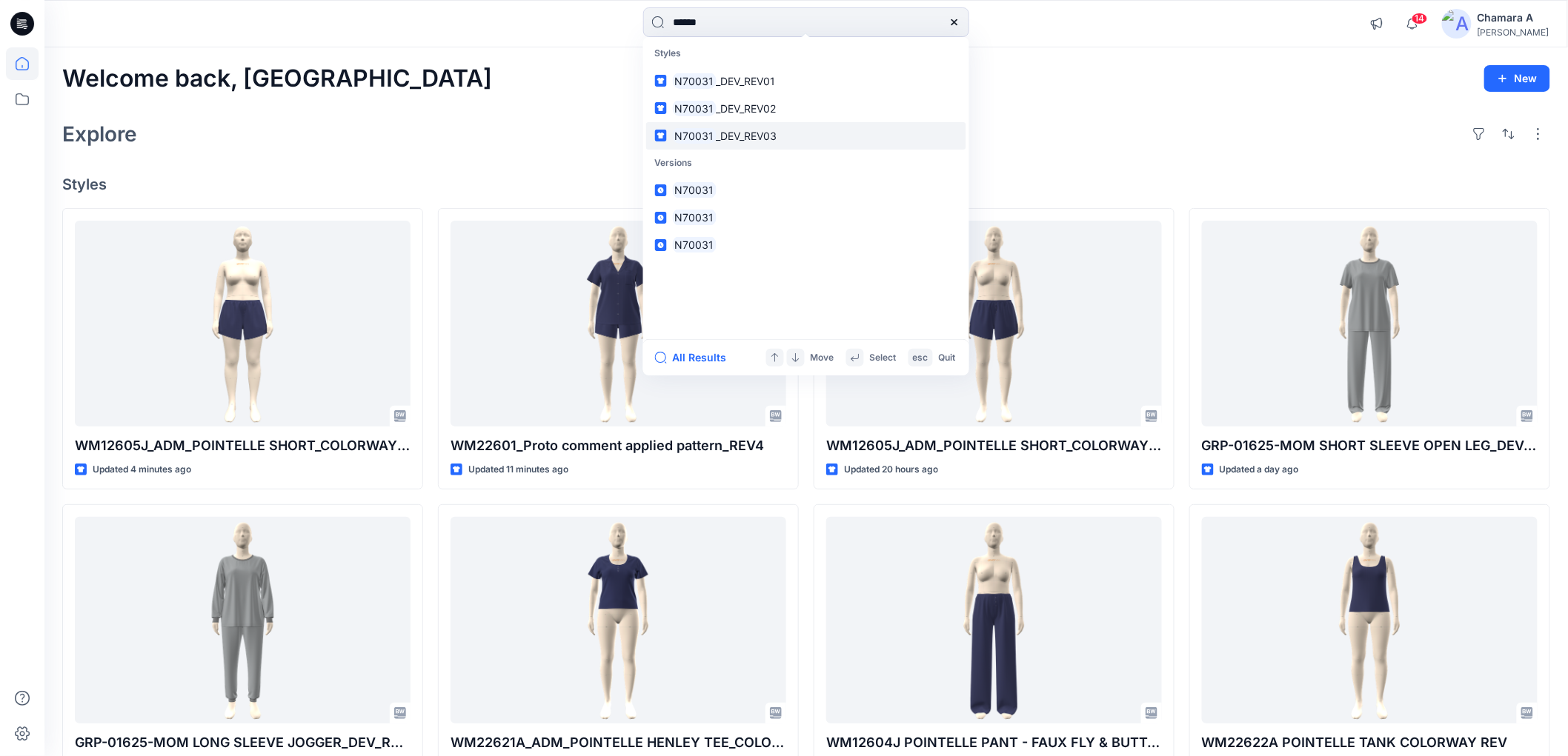
type input "******"
click at [761, 141] on span "_DEV_REV03" at bounding box center [745, 136] width 60 height 12
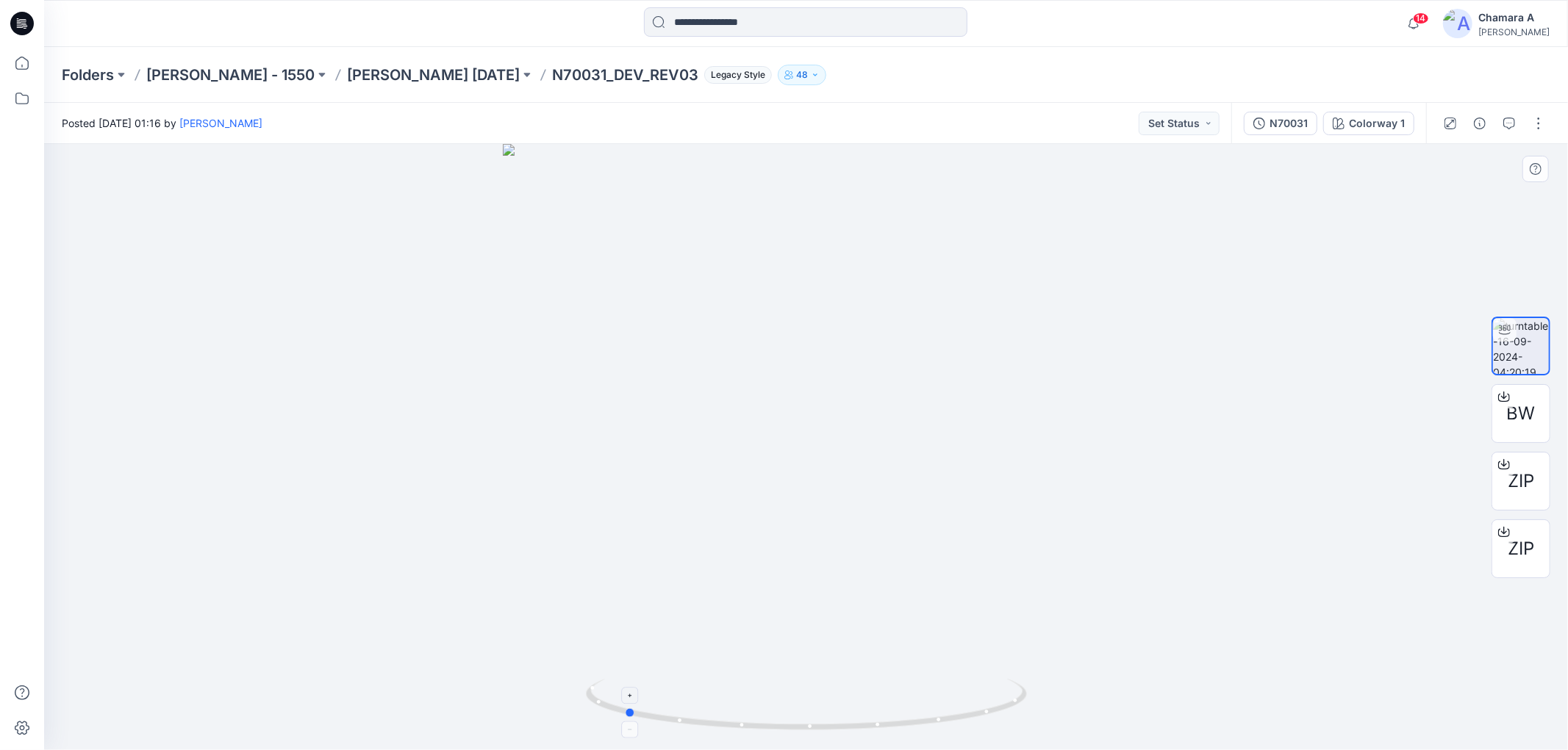
drag, startPoint x: 926, startPoint y: 715, endPoint x: 744, endPoint y: 693, distance: 183.3
click at [744, 693] on icon at bounding box center [808, 706] width 445 height 55
click at [685, 23] on input at bounding box center [805, 22] width 324 height 30
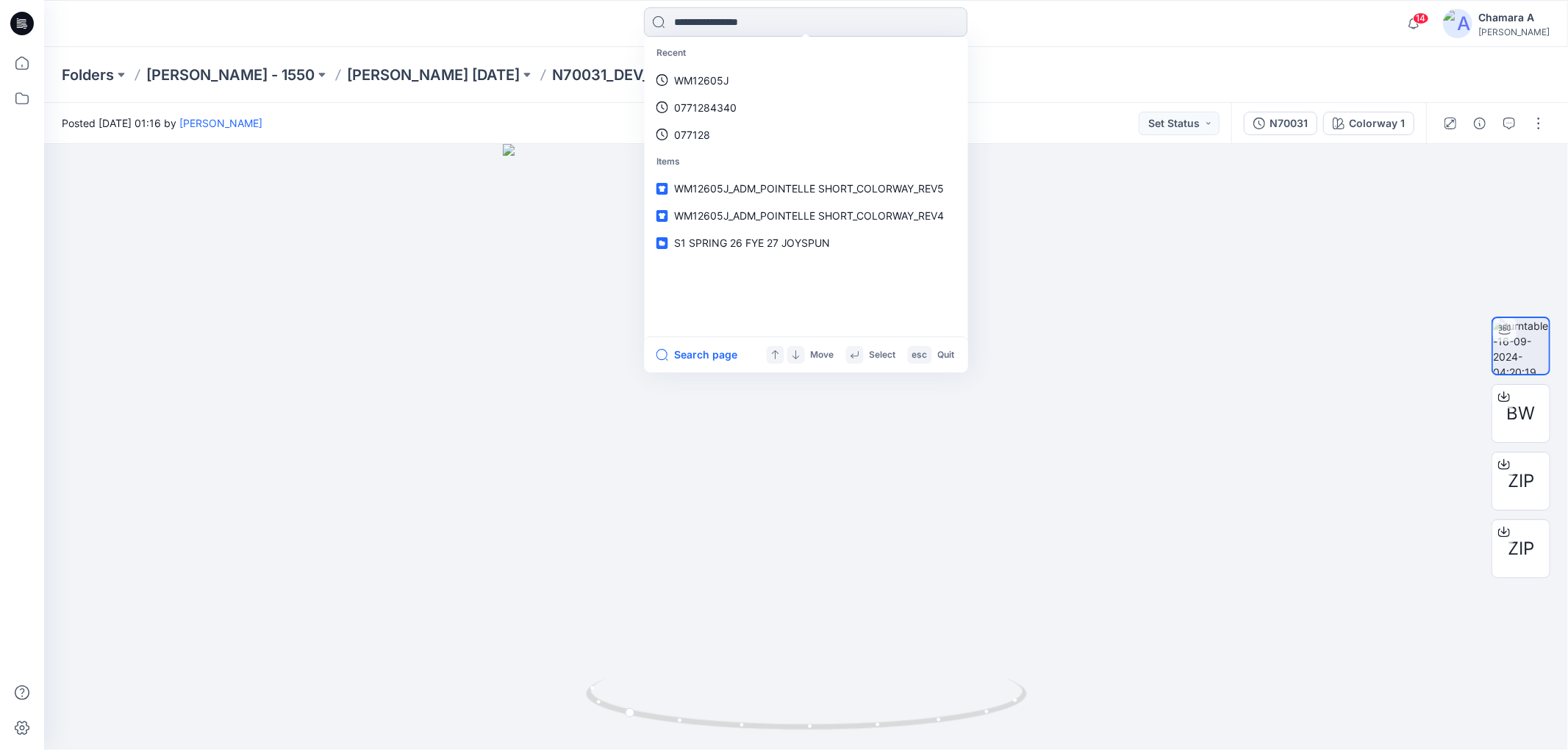
paste input "********"
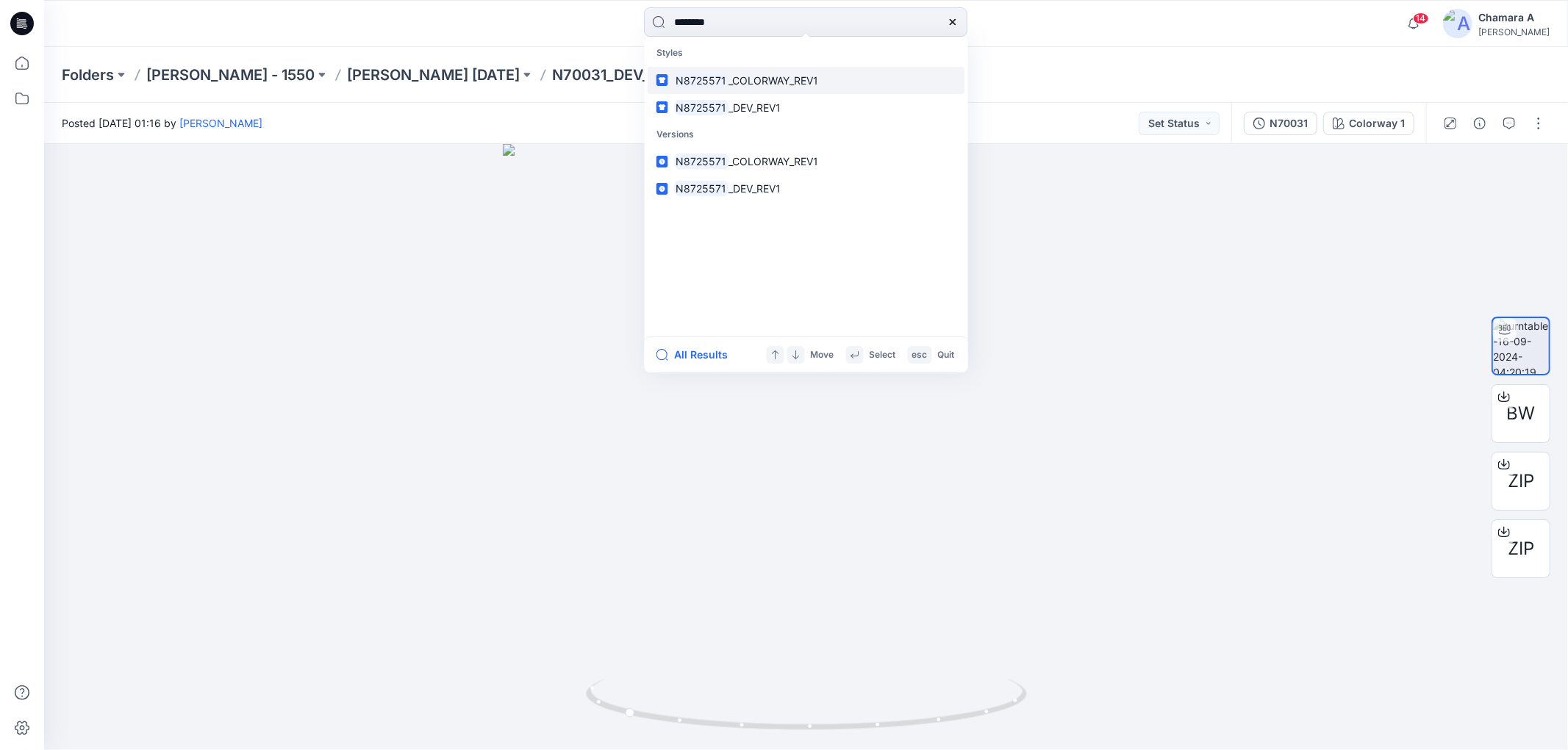
type input "********"
click at [777, 90] on link "N8725571 _COLORWAY_REV1" at bounding box center [806, 80] width 317 height 27
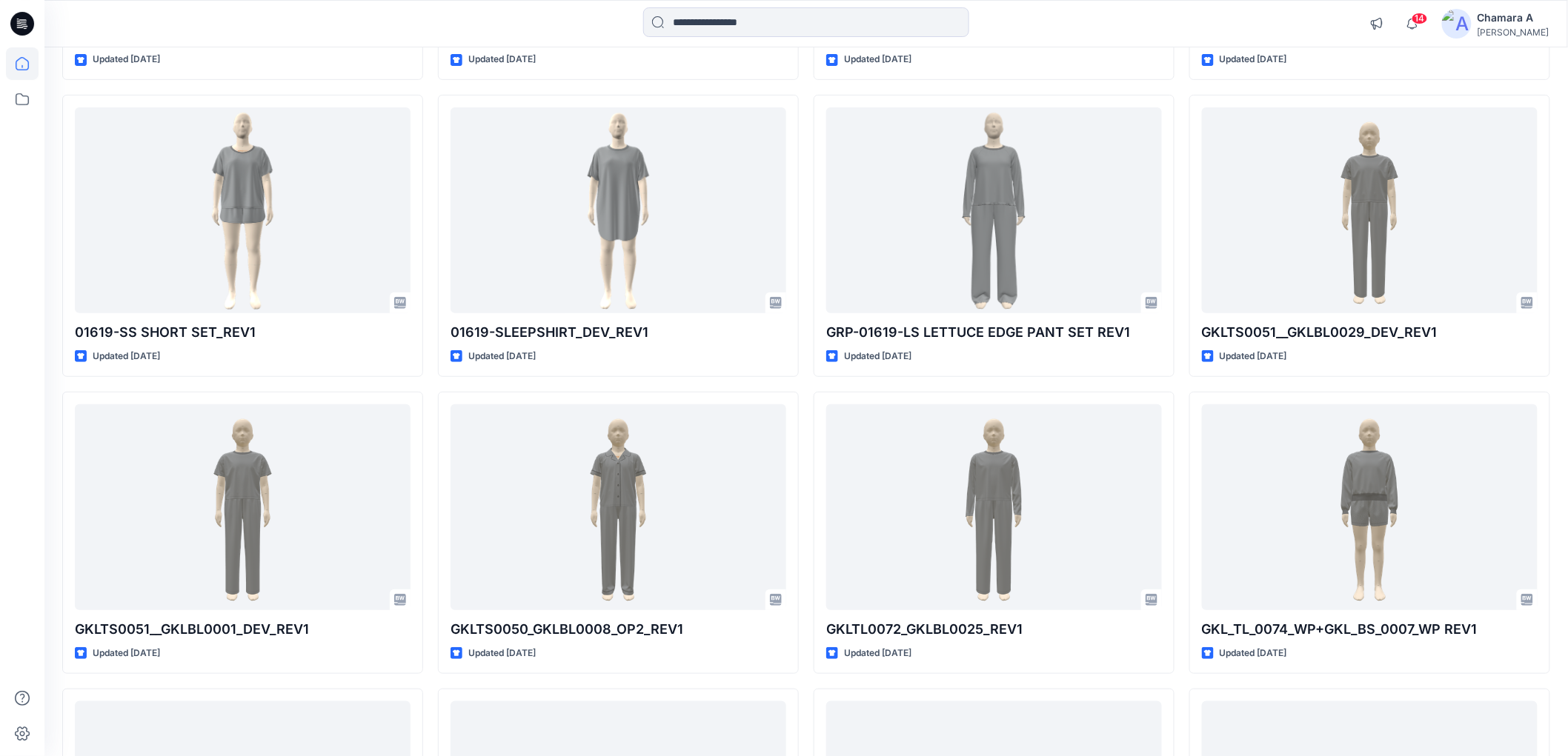
scroll to position [7526, 0]
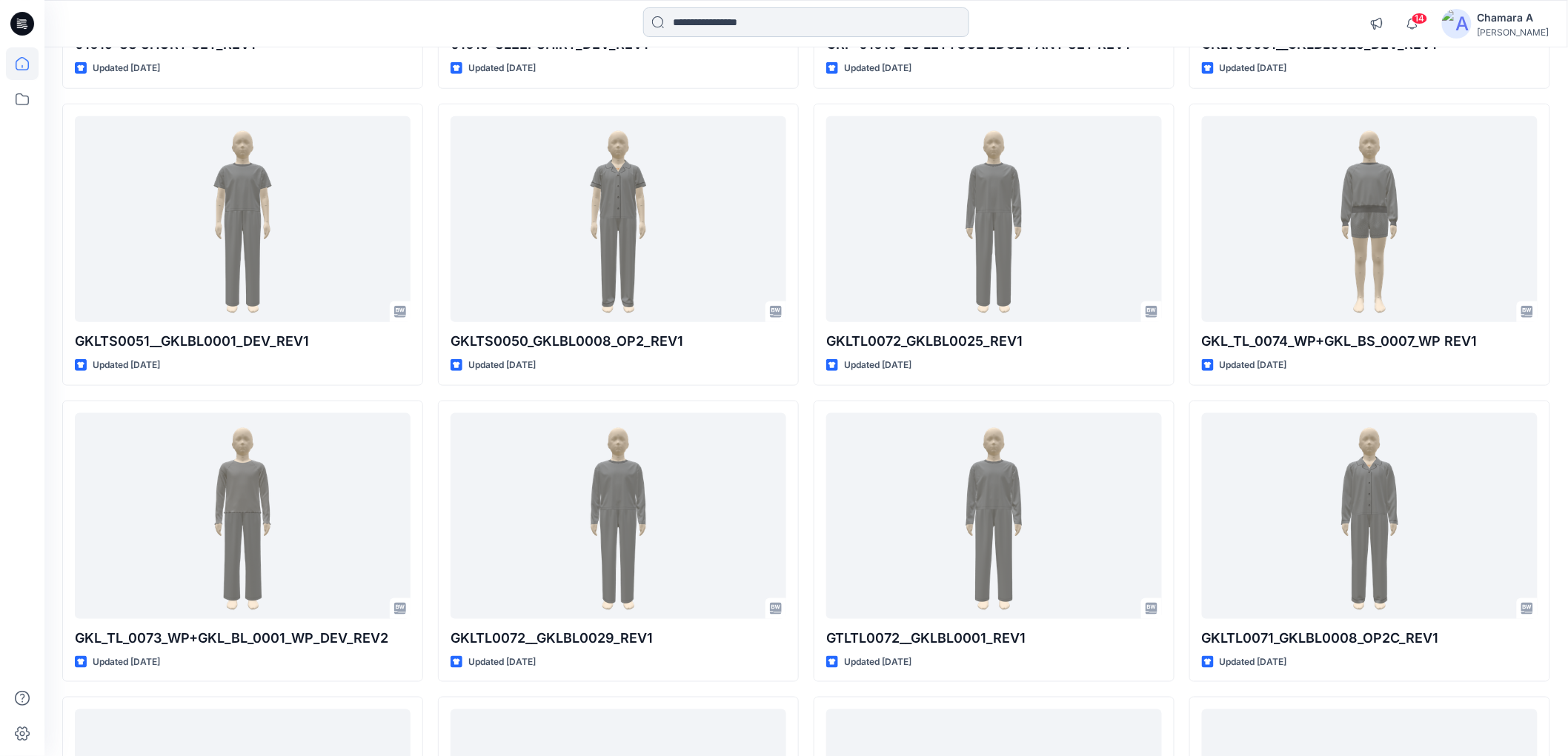
click at [771, 7] on input at bounding box center [806, 22] width 326 height 30
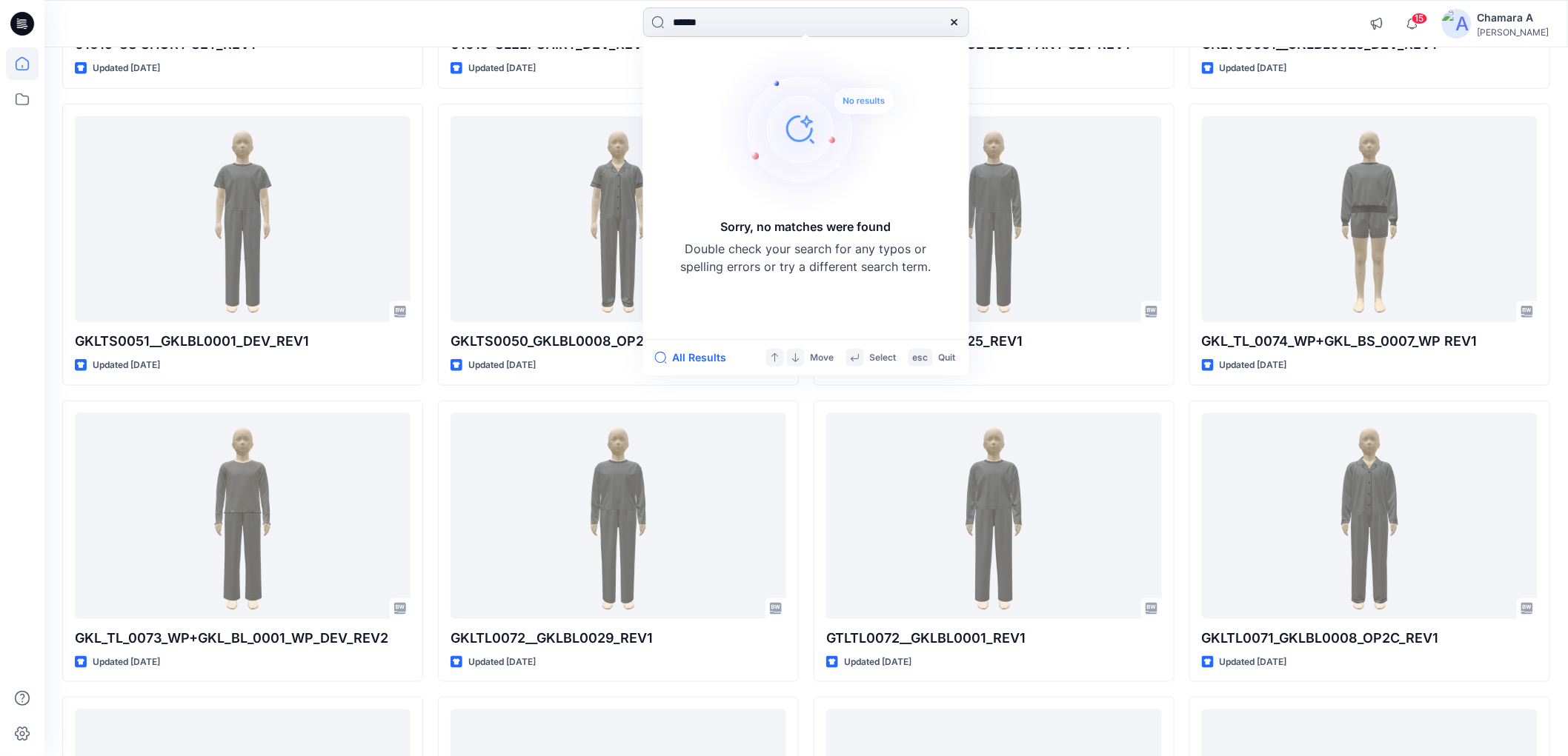
click at [698, 24] on input "******" at bounding box center [806, 22] width 326 height 30
drag, startPoint x: 563, startPoint y: 15, endPoint x: 545, endPoint y: 9, distance: 19.0
click at [551, 11] on div "****** Sorry, no matches were found Double check your search for any typos or s…" at bounding box center [805, 23] width 761 height 32
paste input
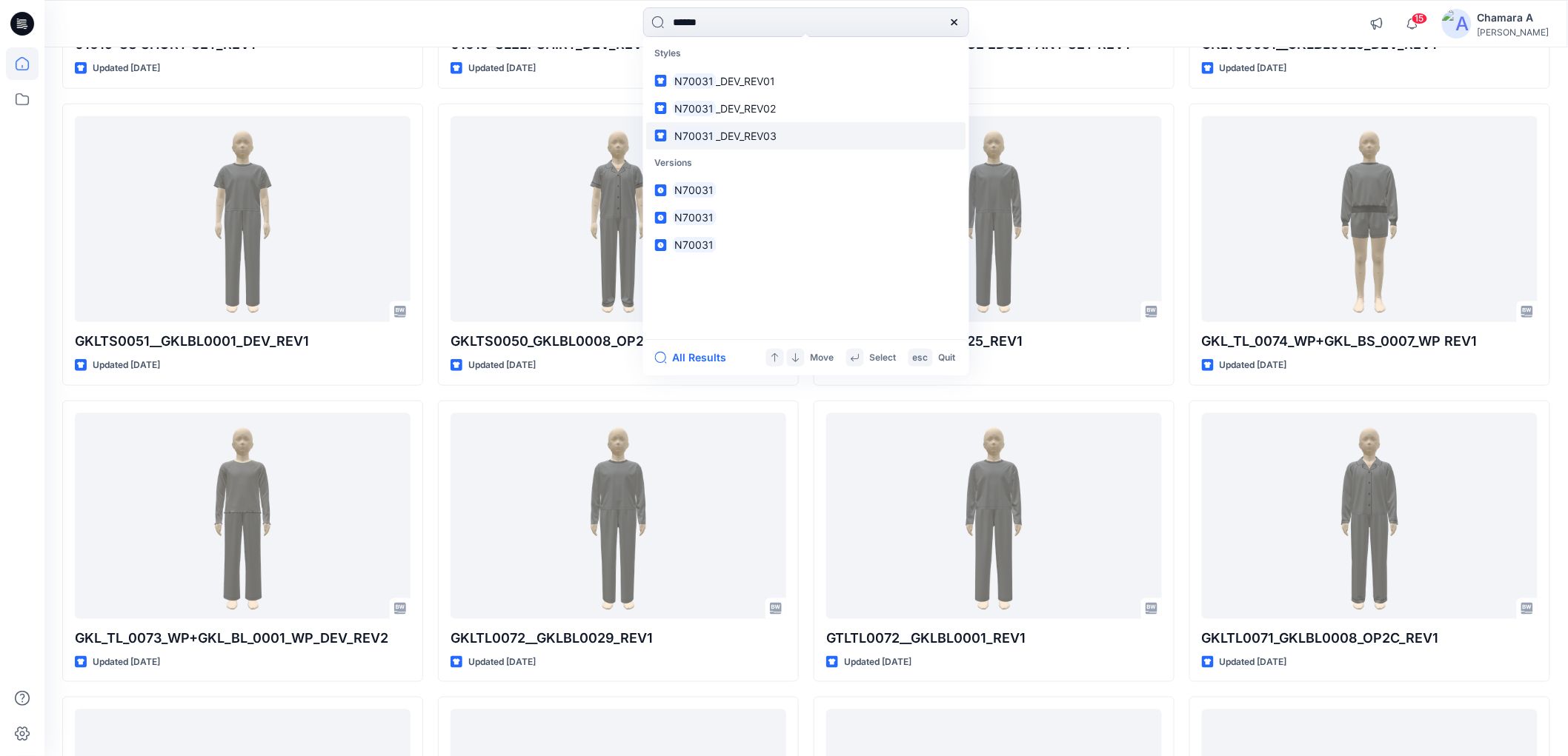
type input "******"
click at [735, 137] on span "_DEV_REV03" at bounding box center [745, 136] width 60 height 12
